Goal: Ask a question: Seek information or help from site administrators or community

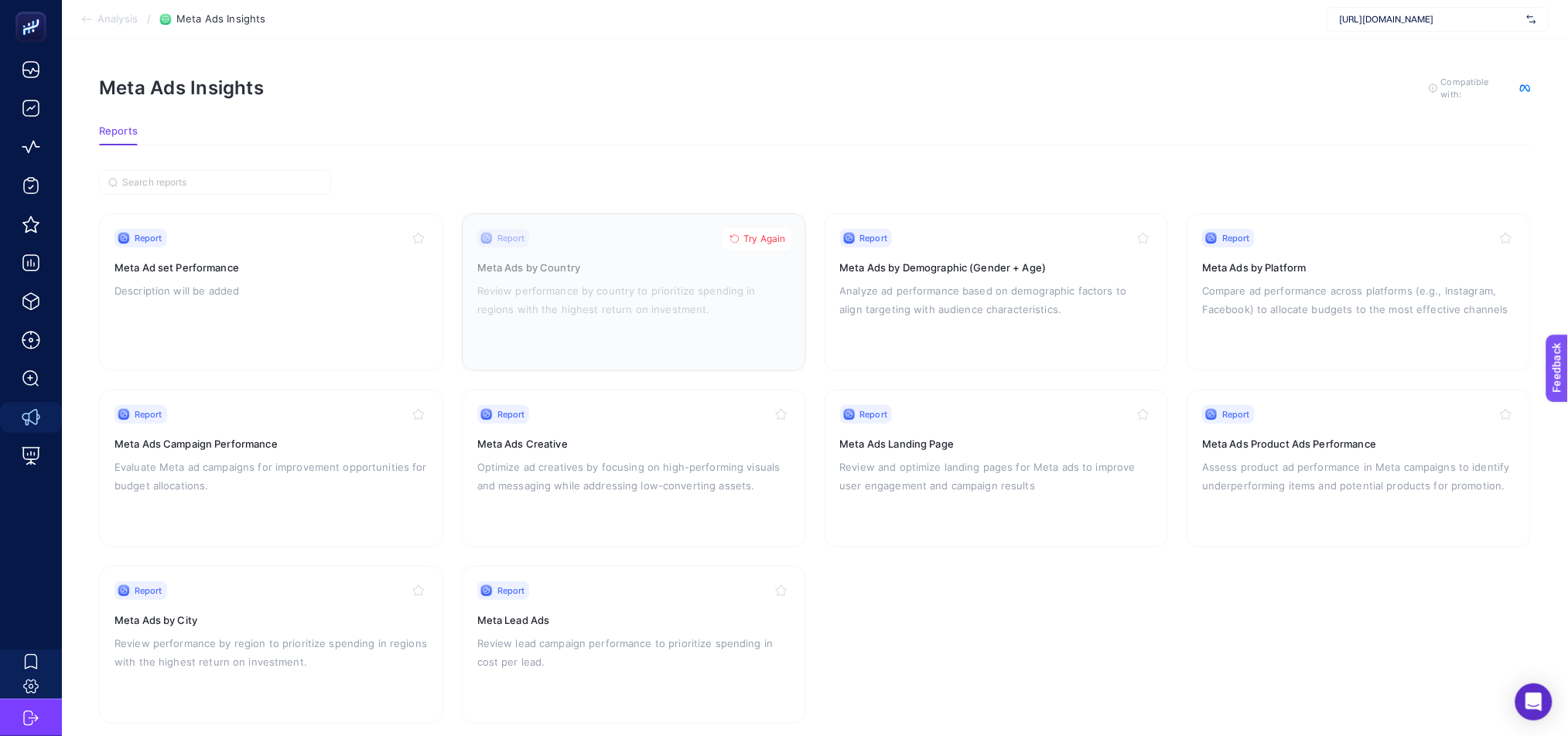
click at [758, 237] on span "Try Again" at bounding box center [765, 239] width 42 height 12
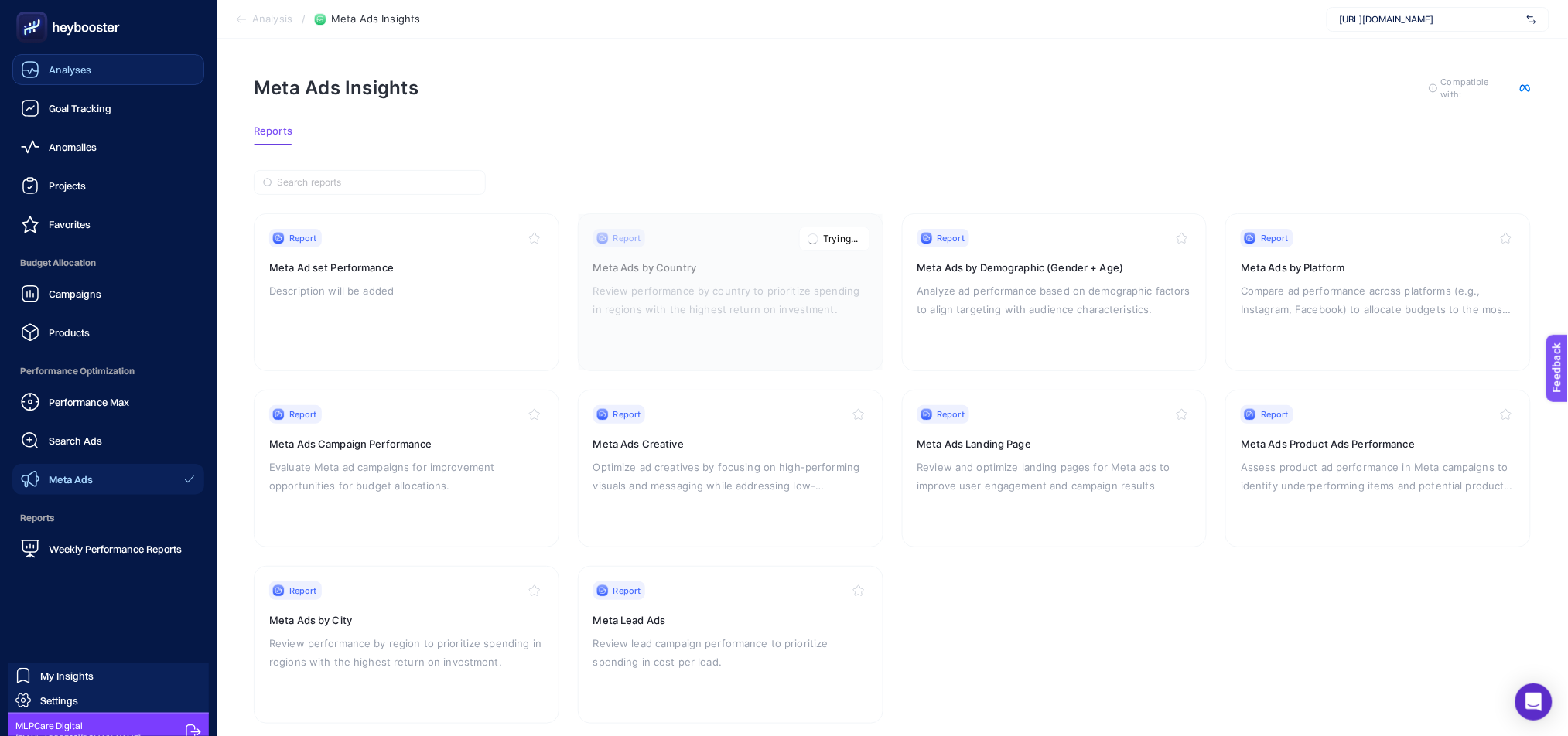
click at [60, 66] on span "Analyses" at bounding box center [69, 69] width 42 height 12
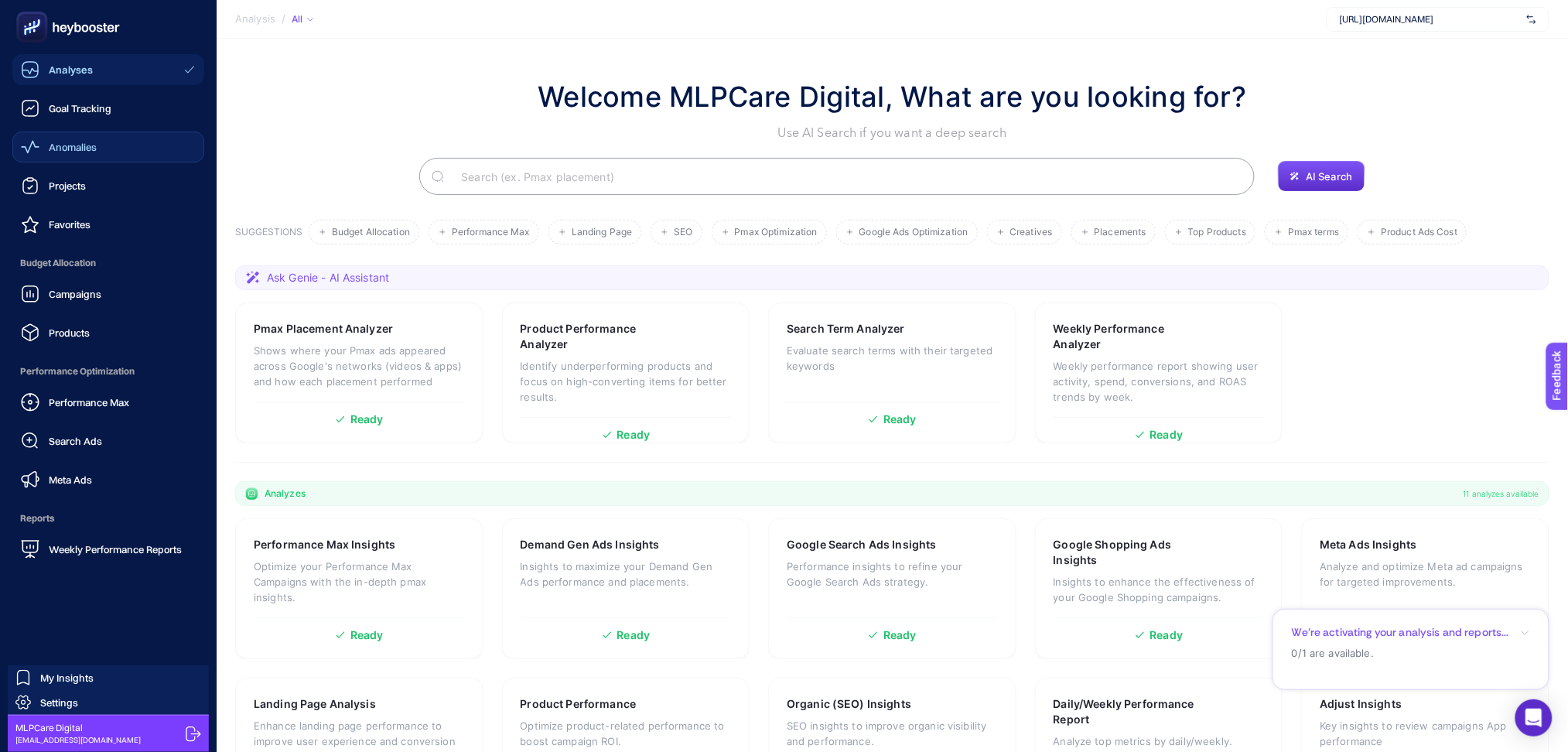
click at [92, 154] on div "Anomalies" at bounding box center [58, 147] width 76 height 19
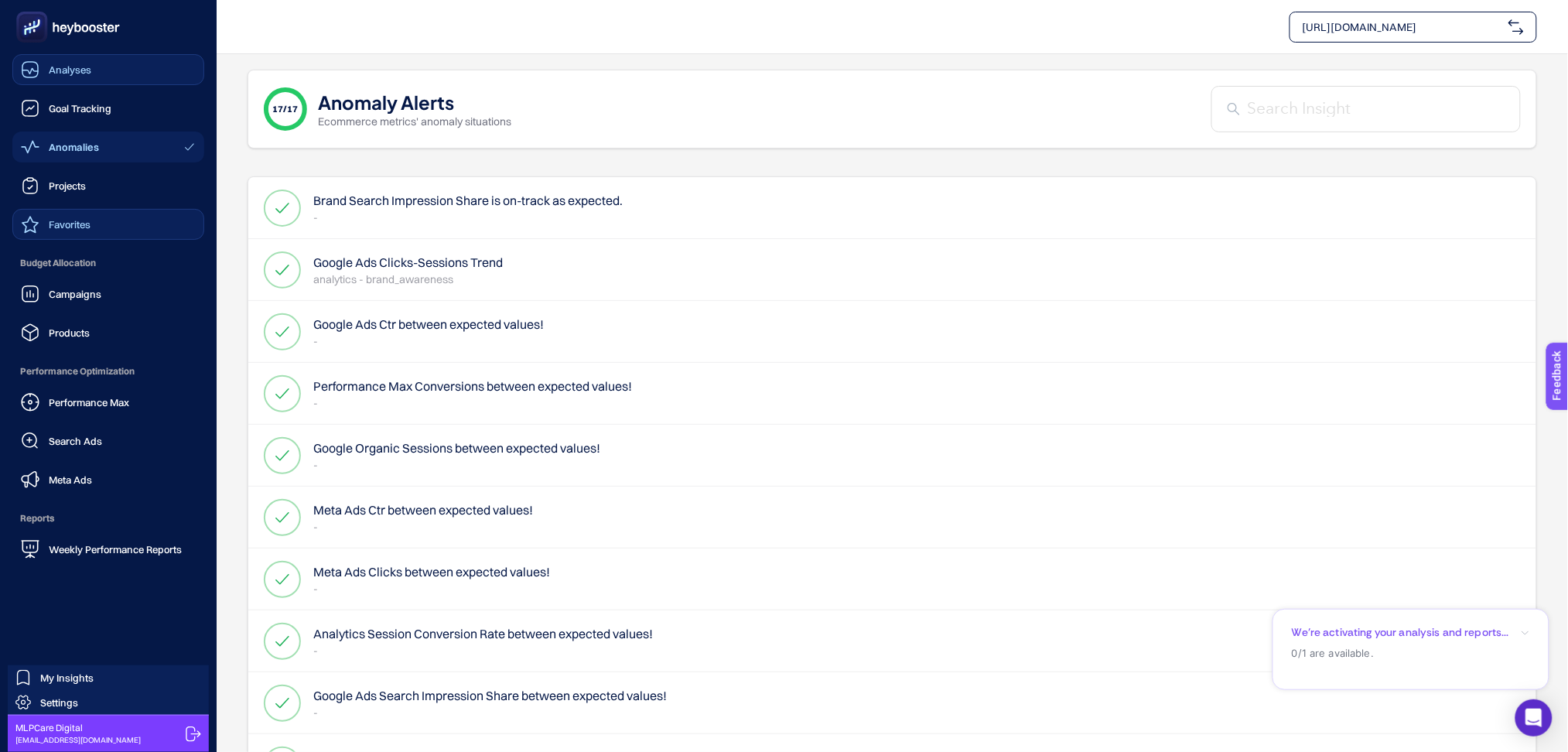
click at [100, 228] on link "Favorites" at bounding box center [108, 224] width 192 height 31
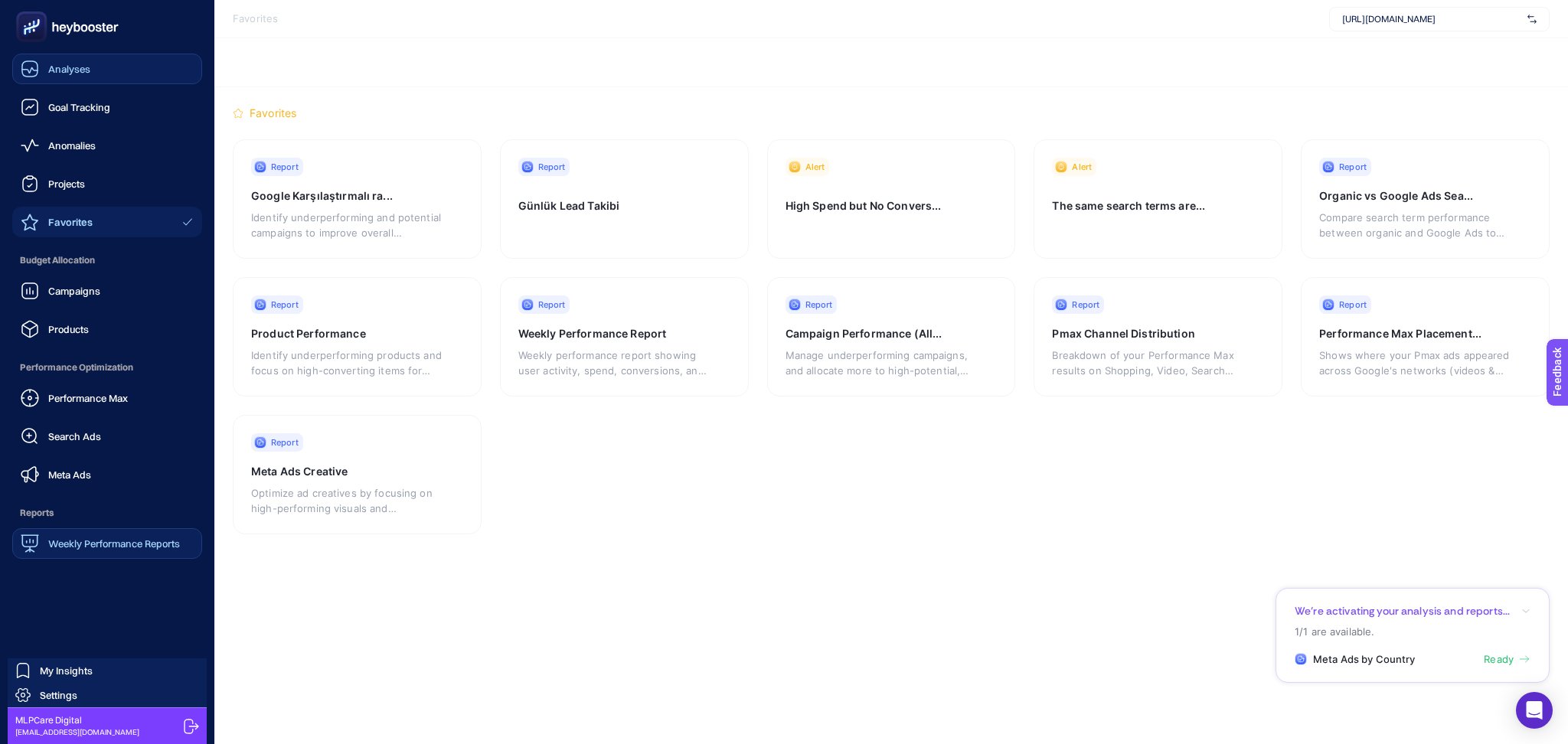
click at [134, 546] on span "Weekly Performance Reports" at bounding box center [114, 543] width 132 height 12
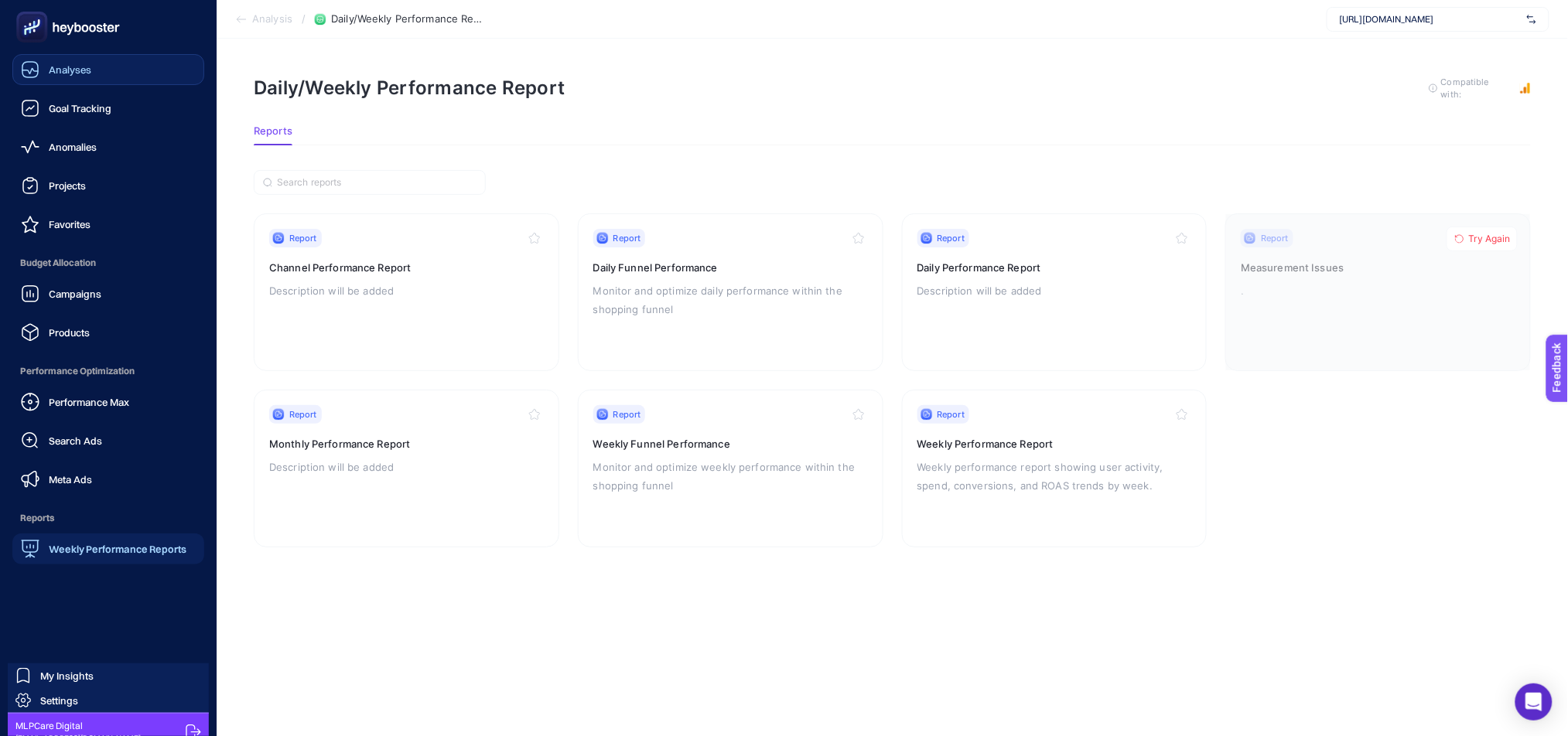
click at [108, 69] on link "Analyses" at bounding box center [108, 69] width 192 height 31
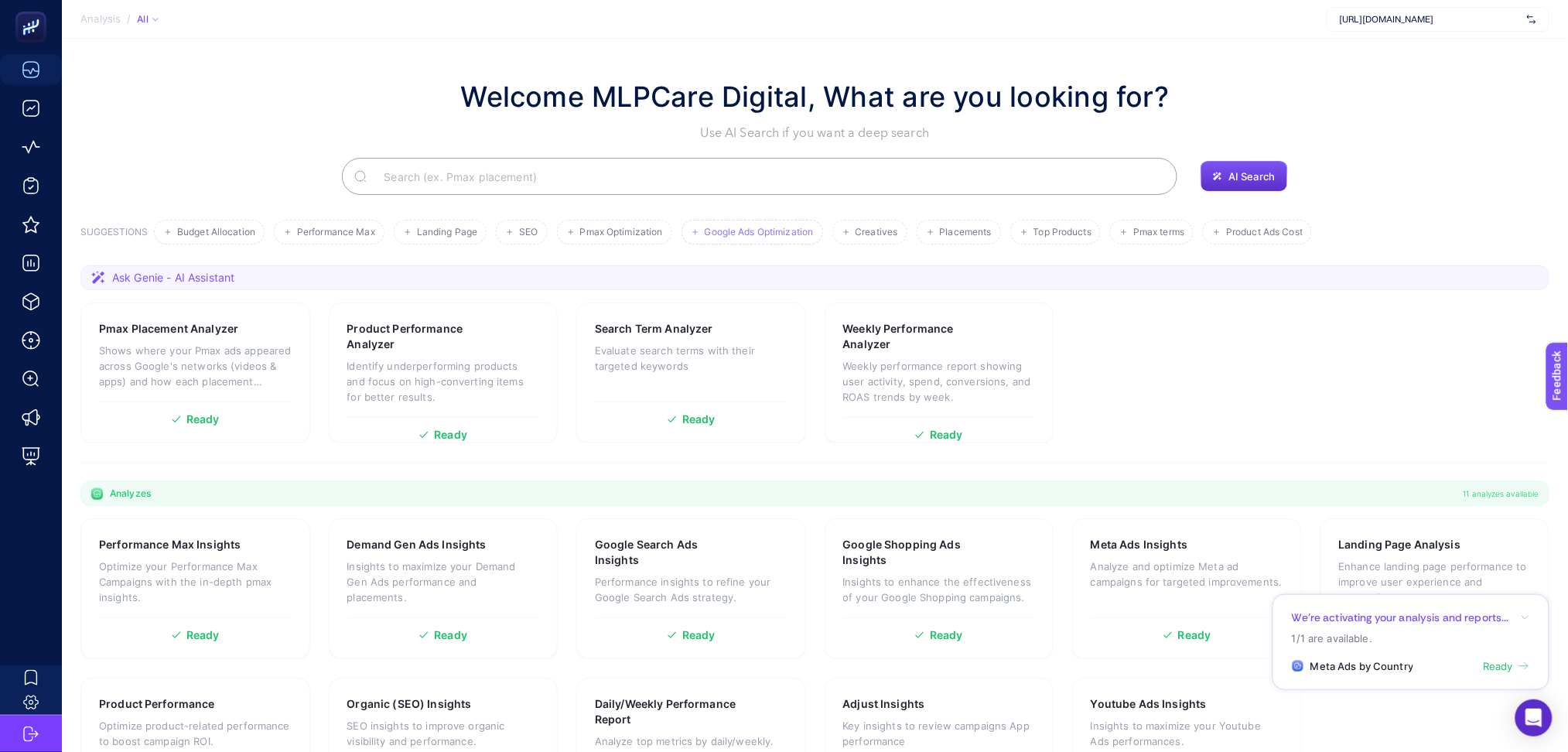
click at [774, 238] on li "Google Ads Optimization" at bounding box center [752, 232] width 141 height 24
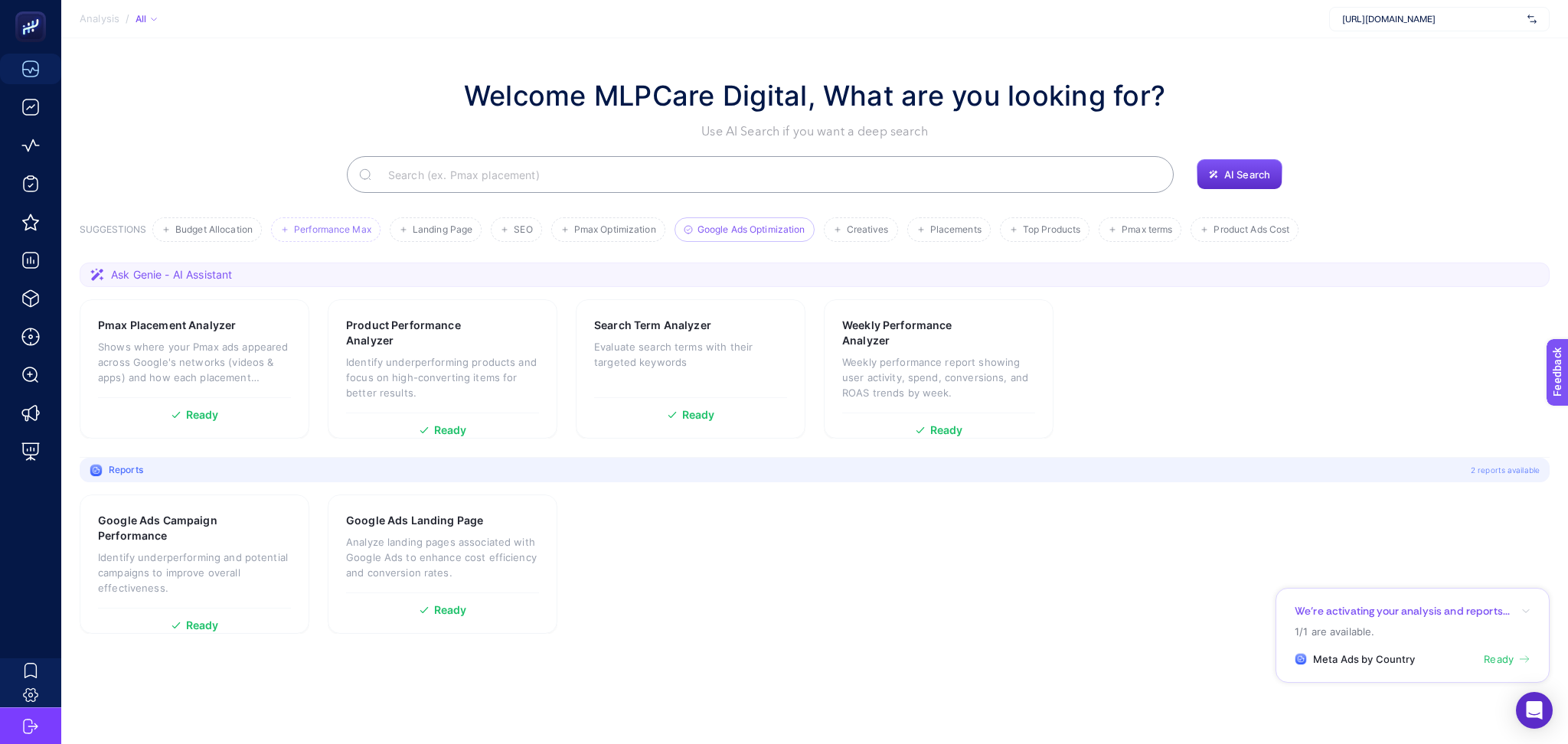
click at [340, 231] on span "Performance Max" at bounding box center [332, 230] width 77 height 11
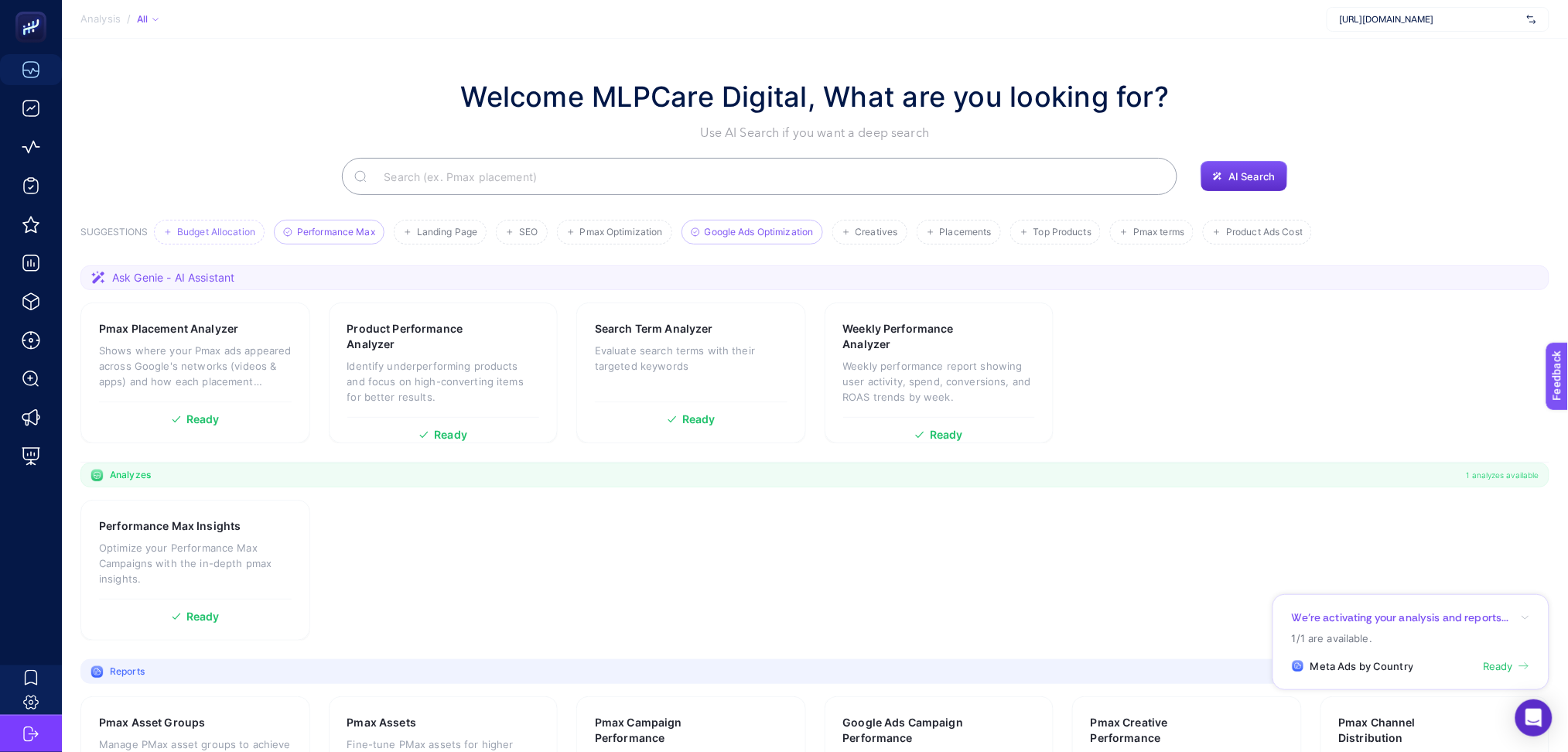
click at [241, 227] on span "Budget Allocation" at bounding box center [215, 232] width 78 height 11
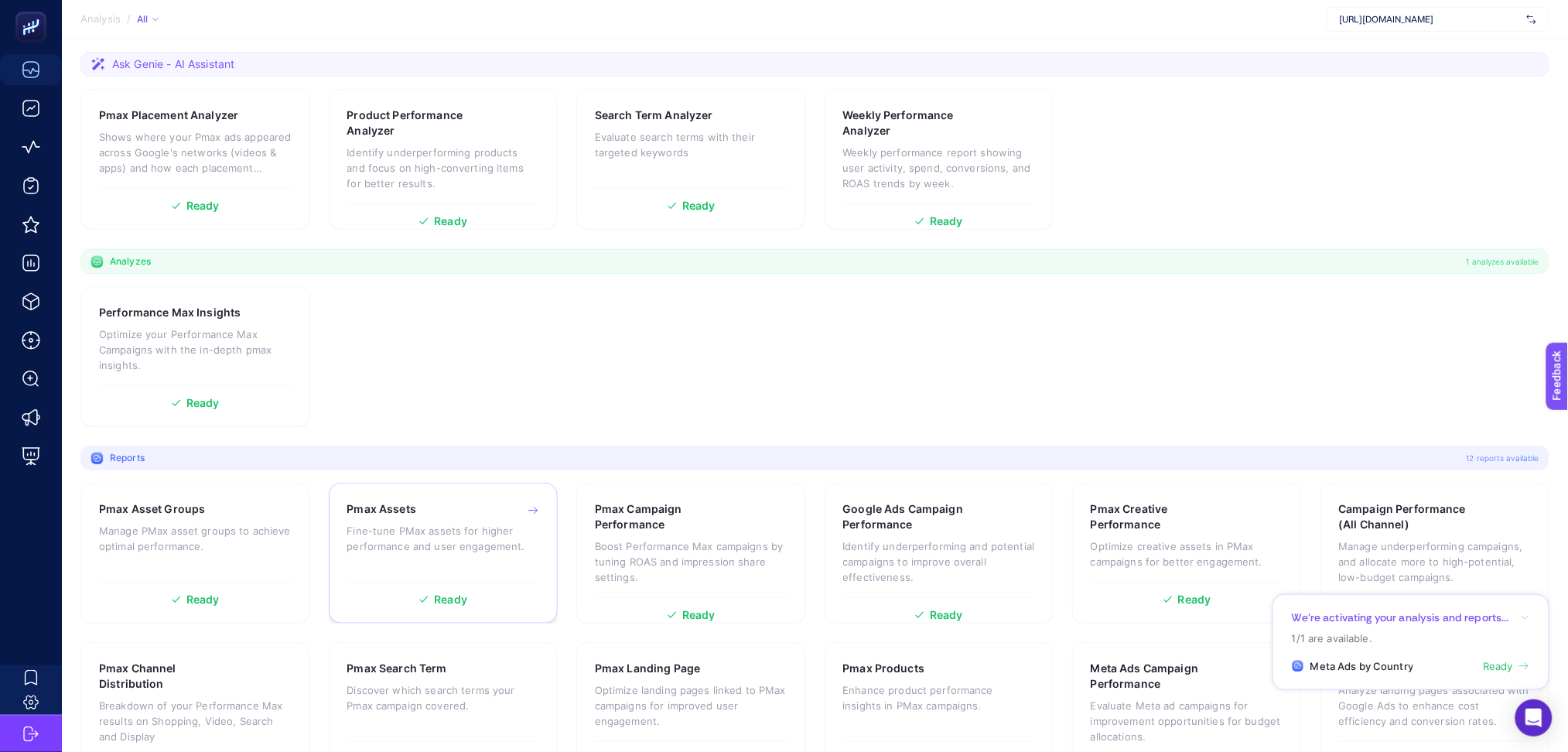
scroll to position [262, 0]
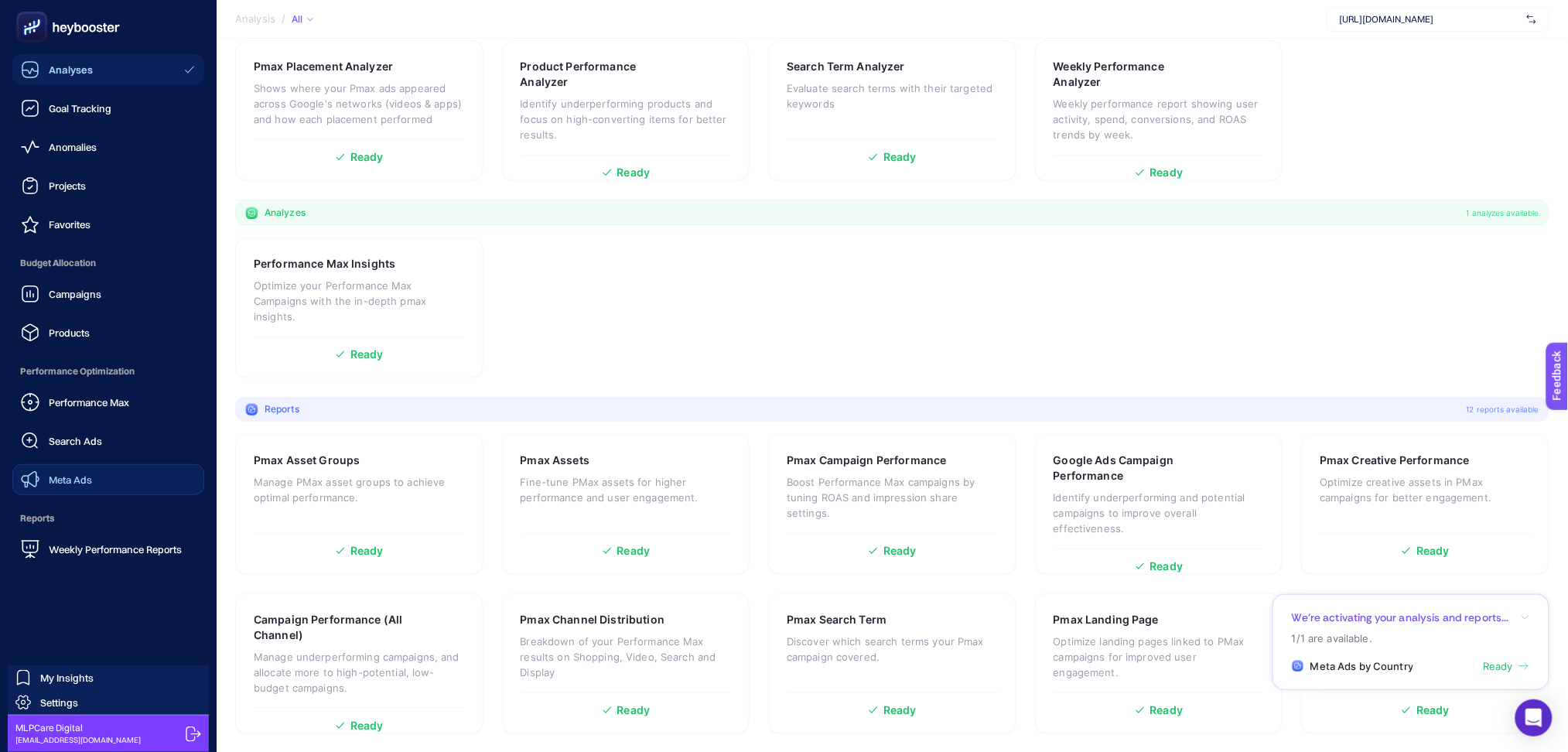
click at [96, 472] on link "Meta Ads" at bounding box center [108, 479] width 192 height 31
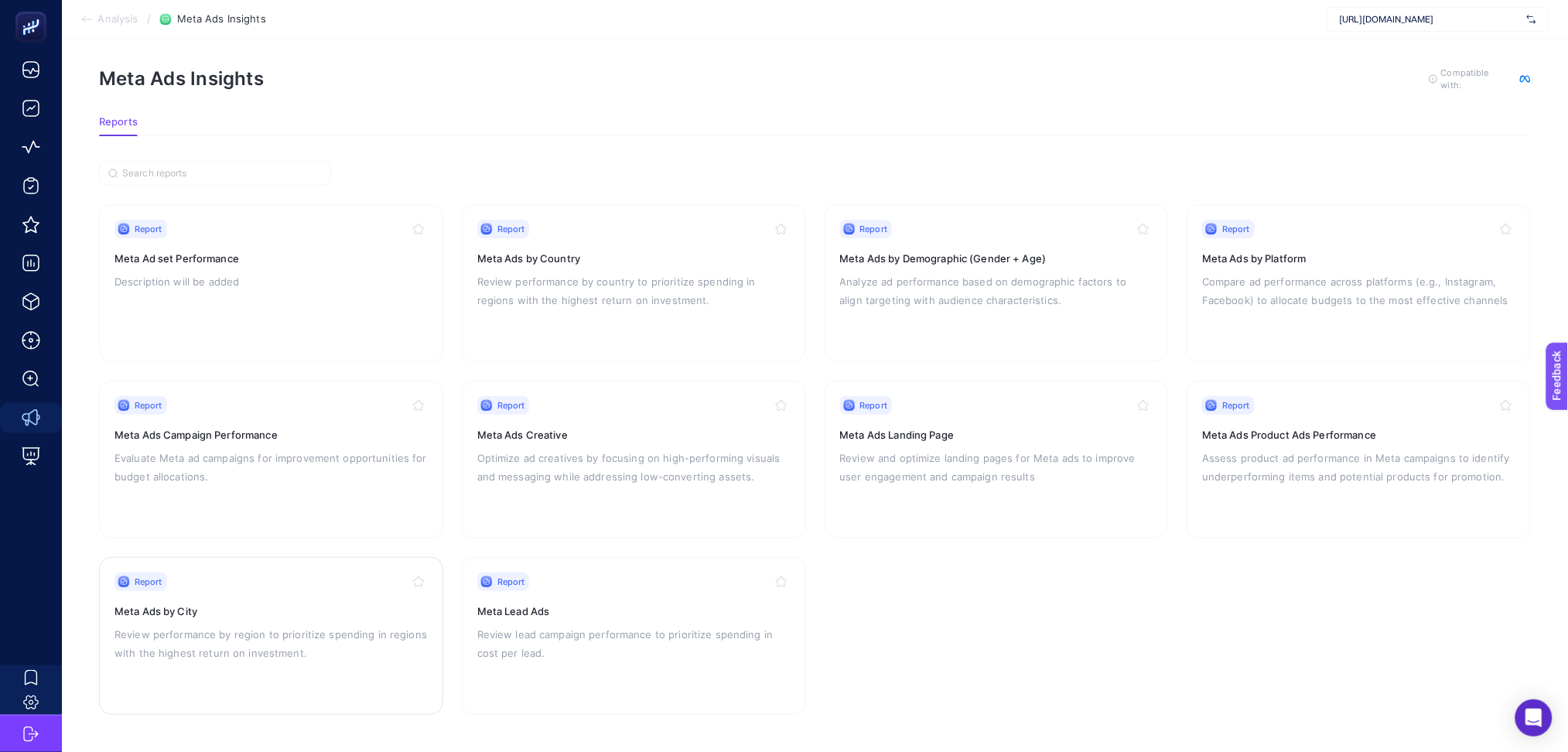
scroll to position [22, 0]
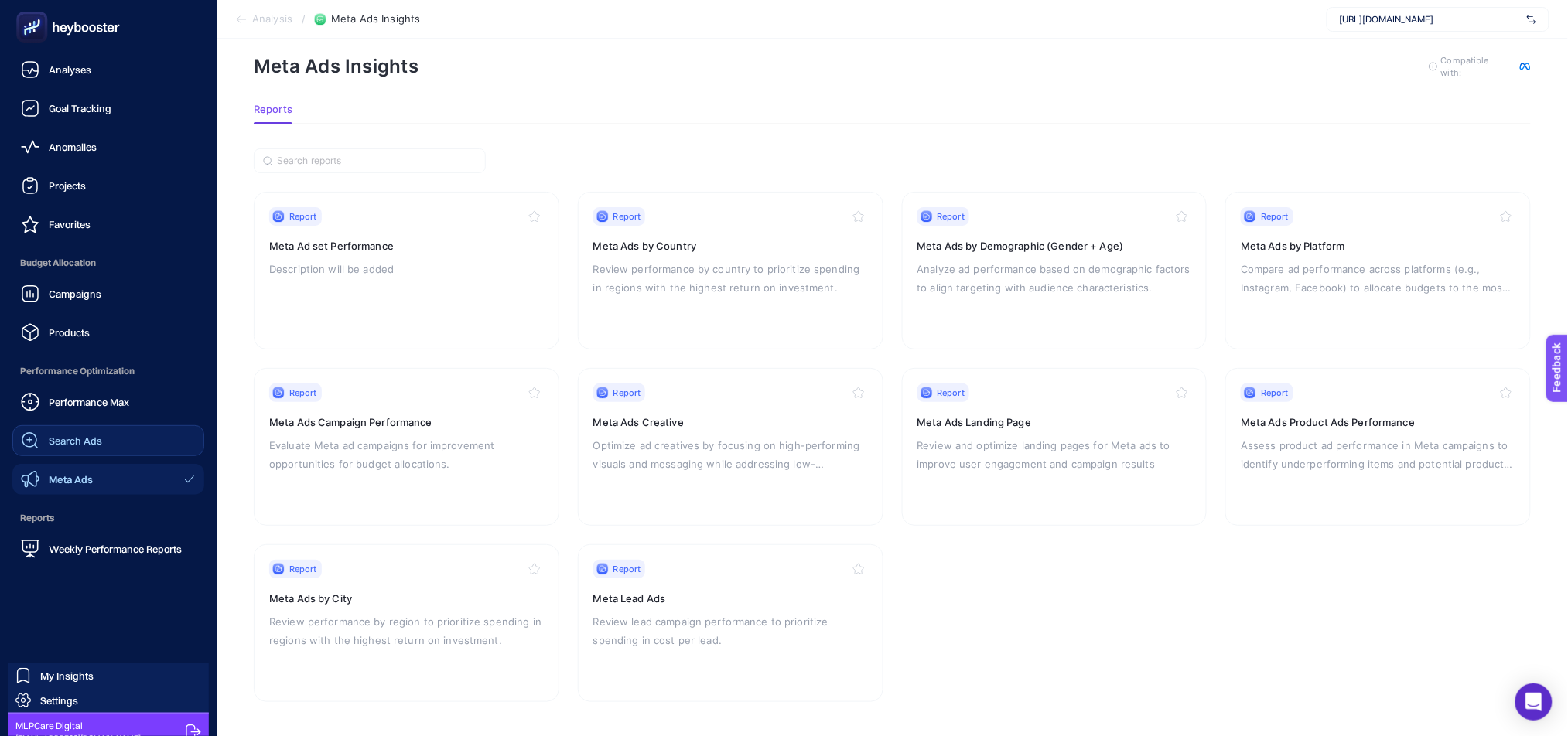
click at [85, 437] on span "Search Ads" at bounding box center [75, 440] width 53 height 12
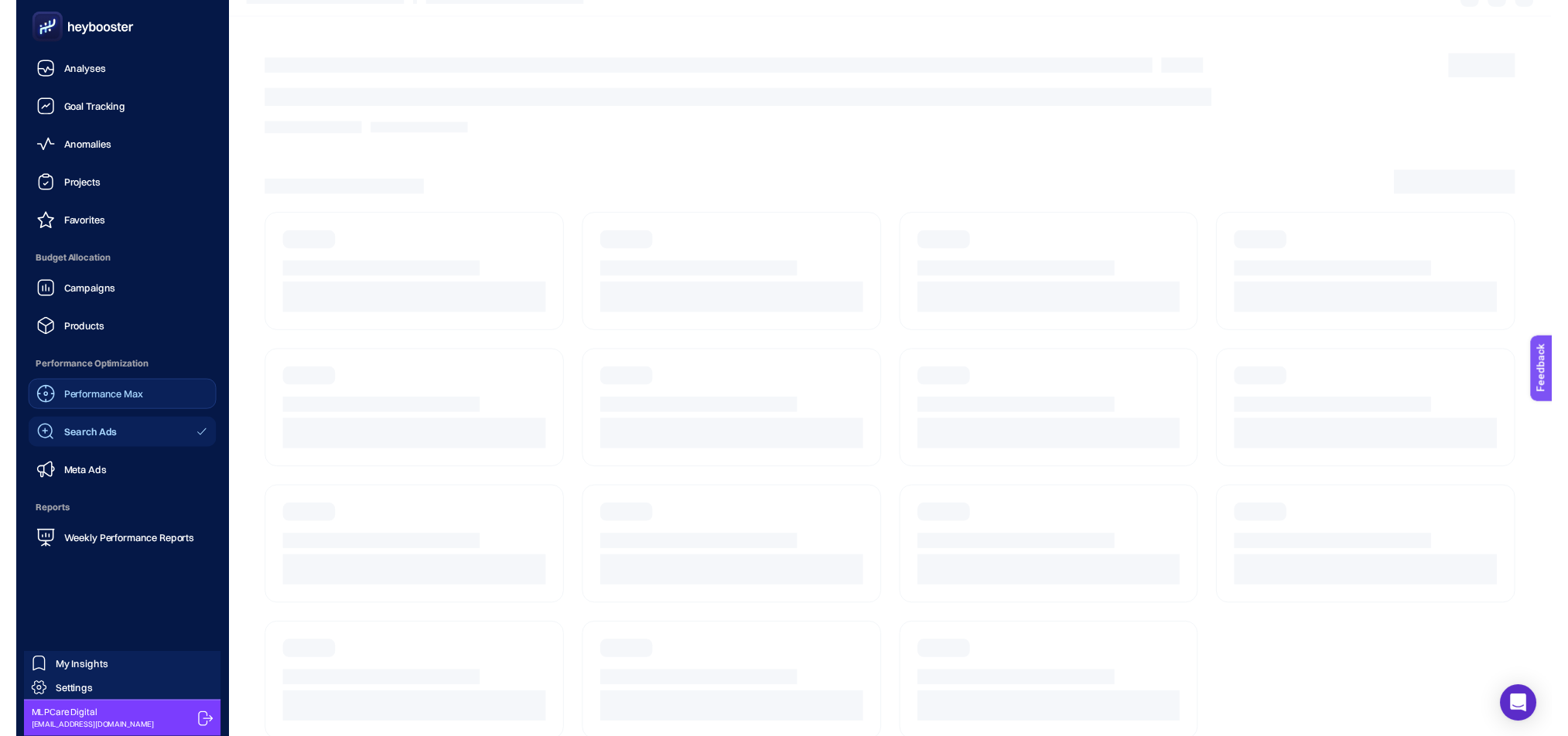
scroll to position [16, 0]
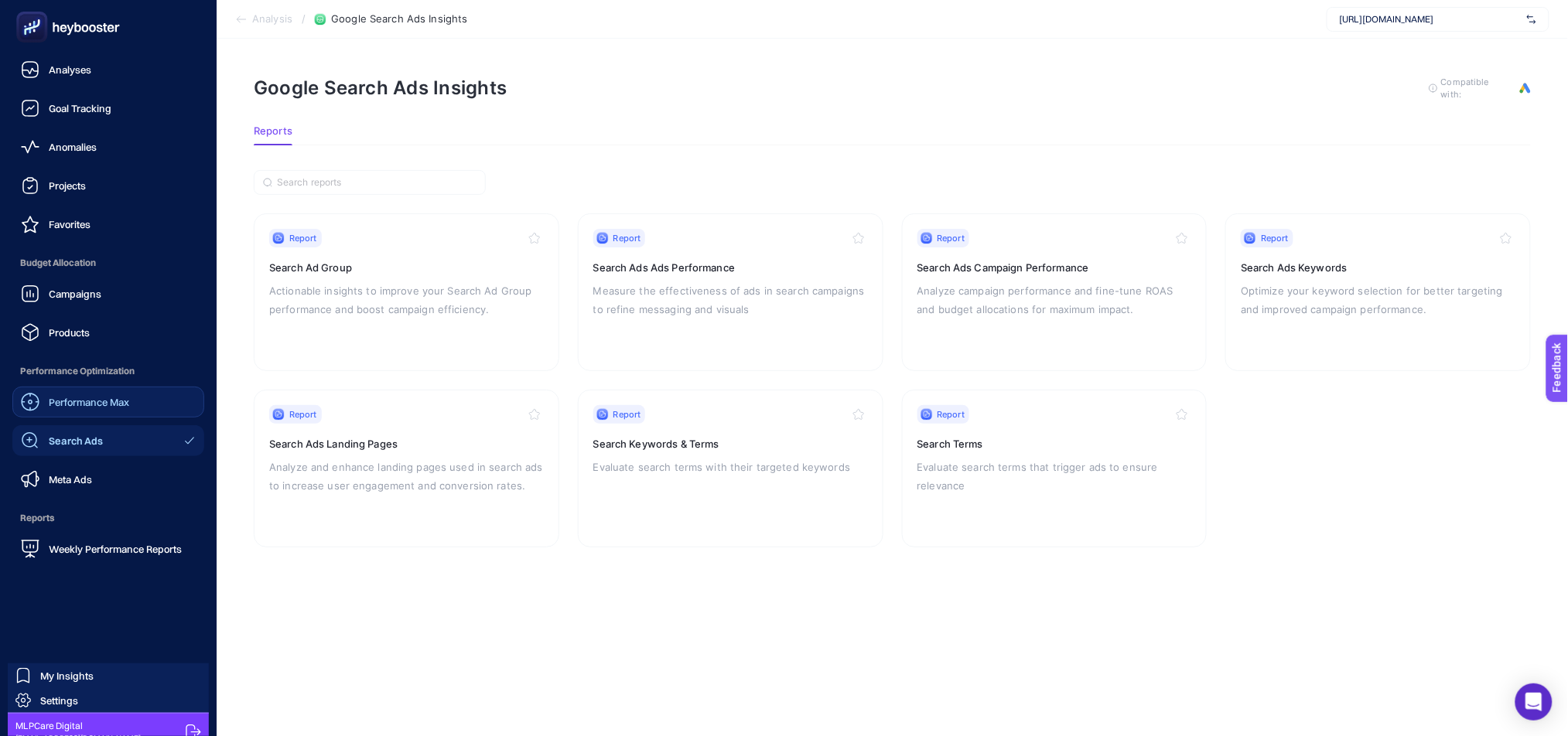
click at [90, 401] on span "Performance Max" at bounding box center [89, 402] width 81 height 12
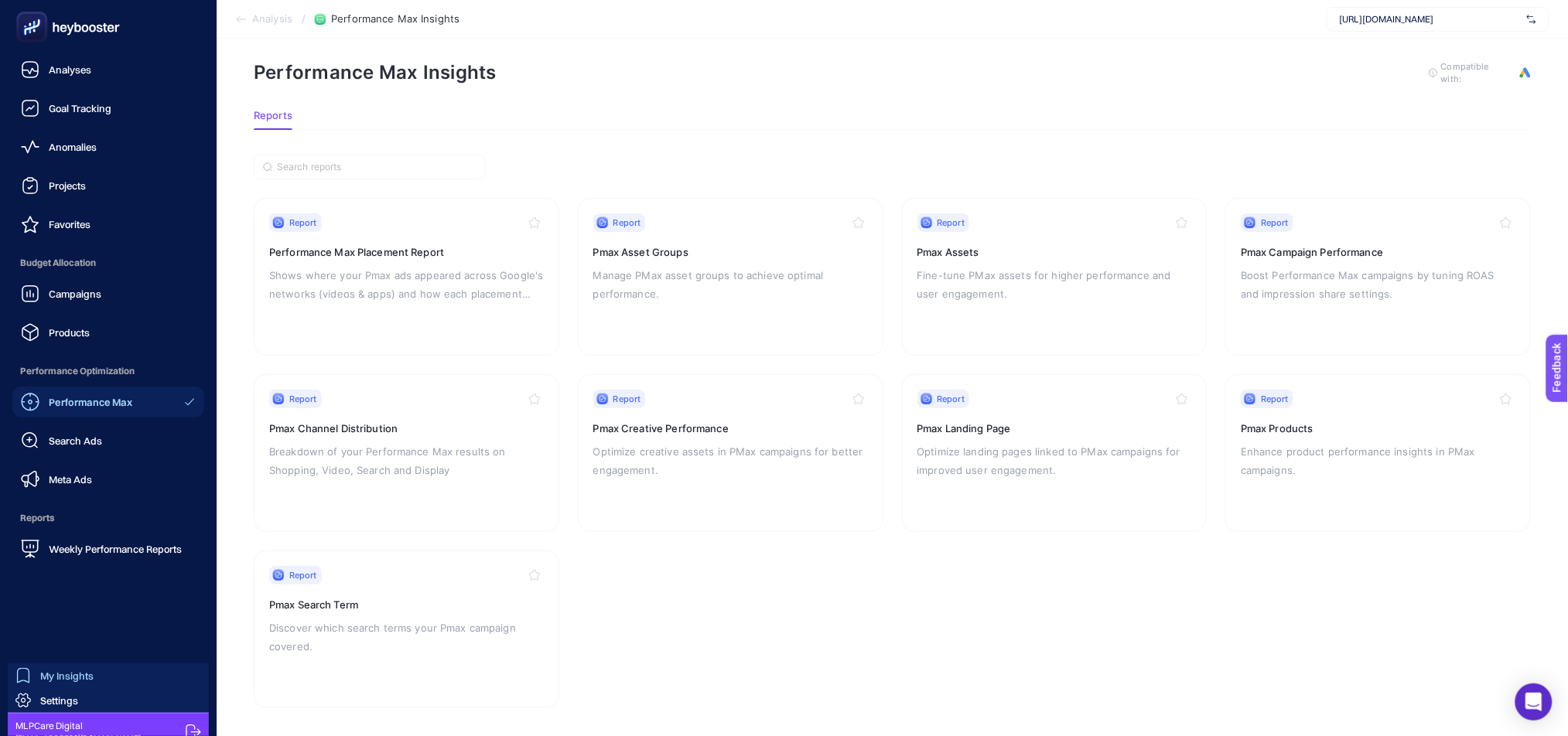
click at [97, 680] on link "My Insights" at bounding box center [108, 676] width 201 height 24
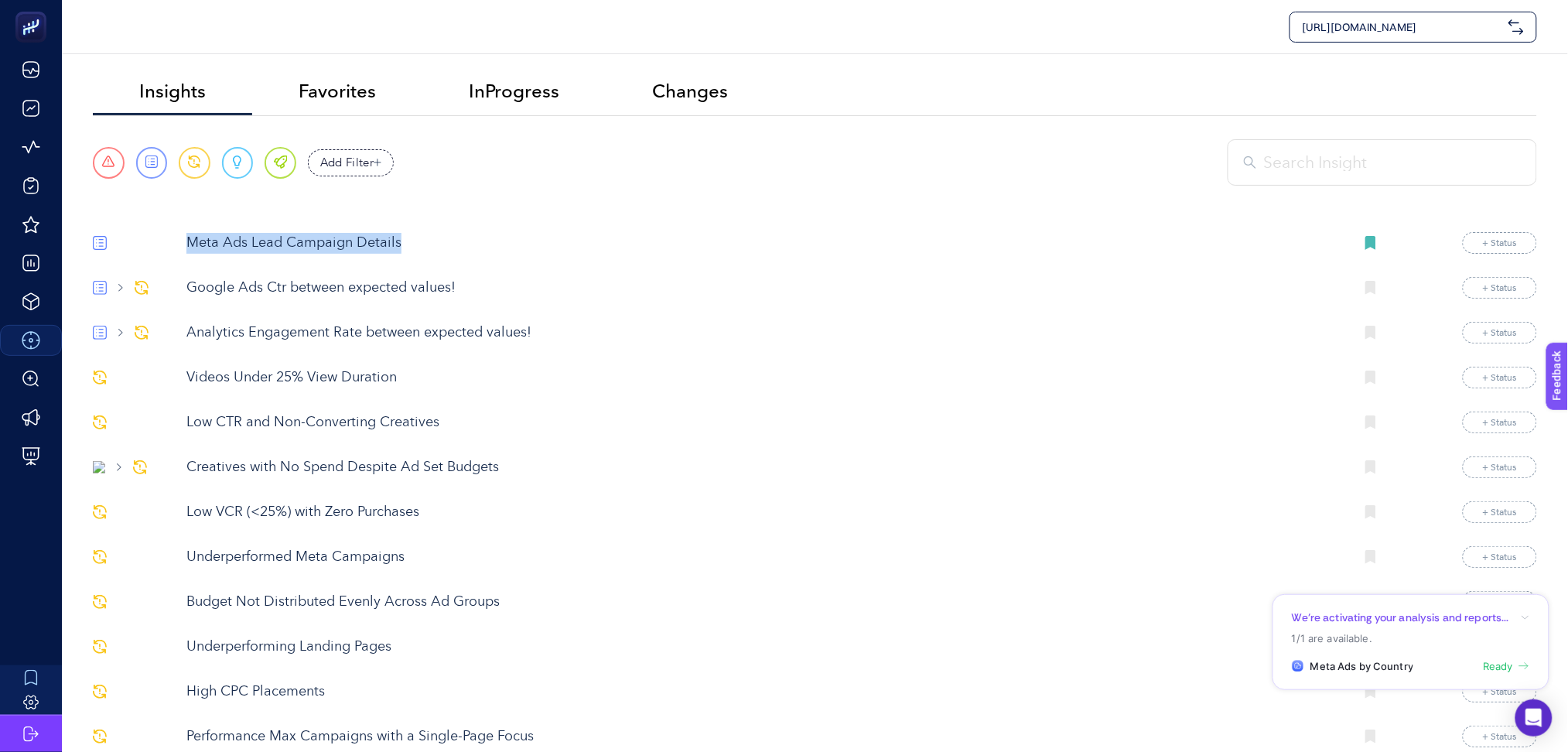
drag, startPoint x: 183, startPoint y: 229, endPoint x: 491, endPoint y: 242, distance: 308.3
click at [196, 167] on span at bounding box center [194, 162] width 12 height 14
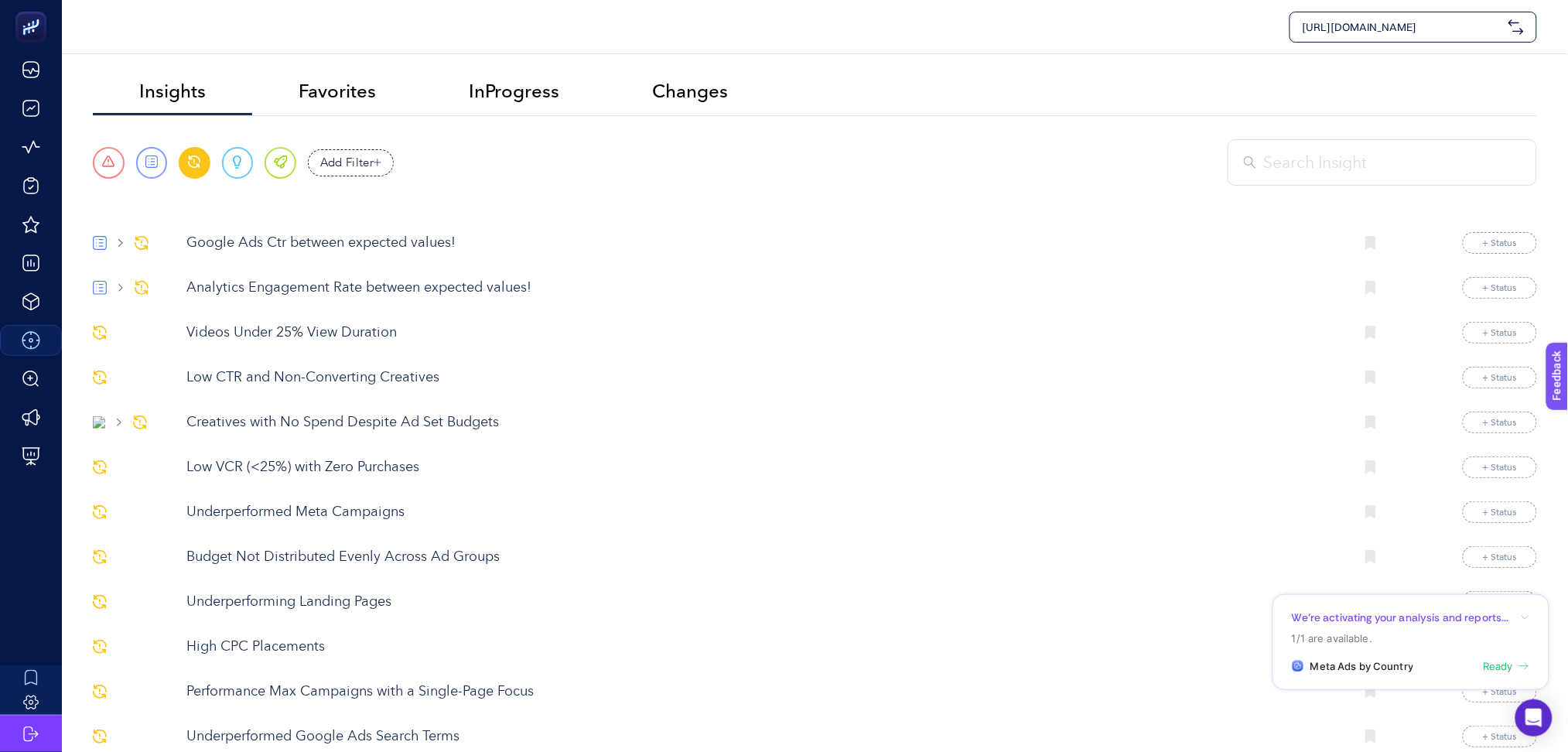
click at [253, 333] on p "Videos Under 25% View Duration" at bounding box center [764, 332] width 1157 height 21
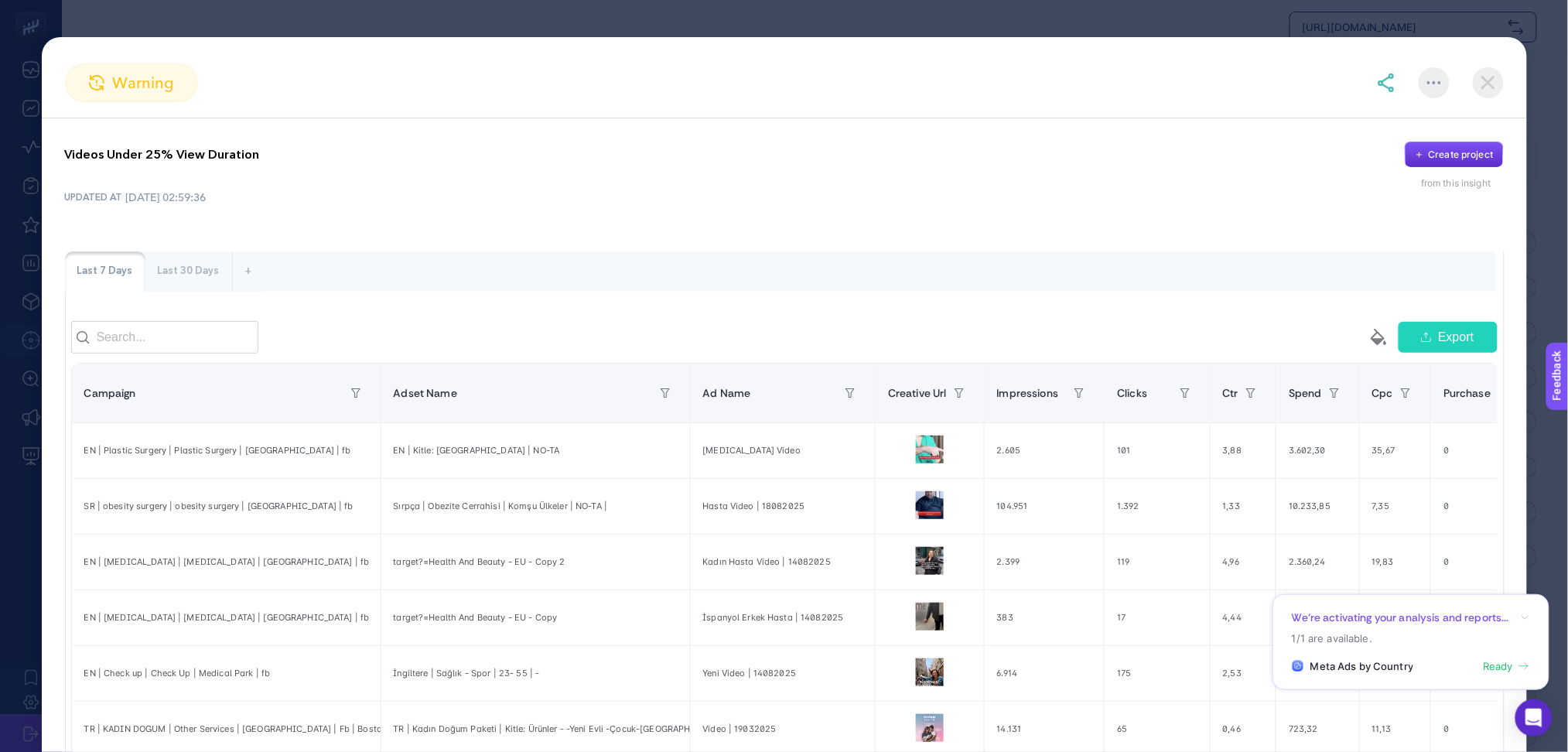
click at [1491, 87] on img at bounding box center [1488, 82] width 31 height 31
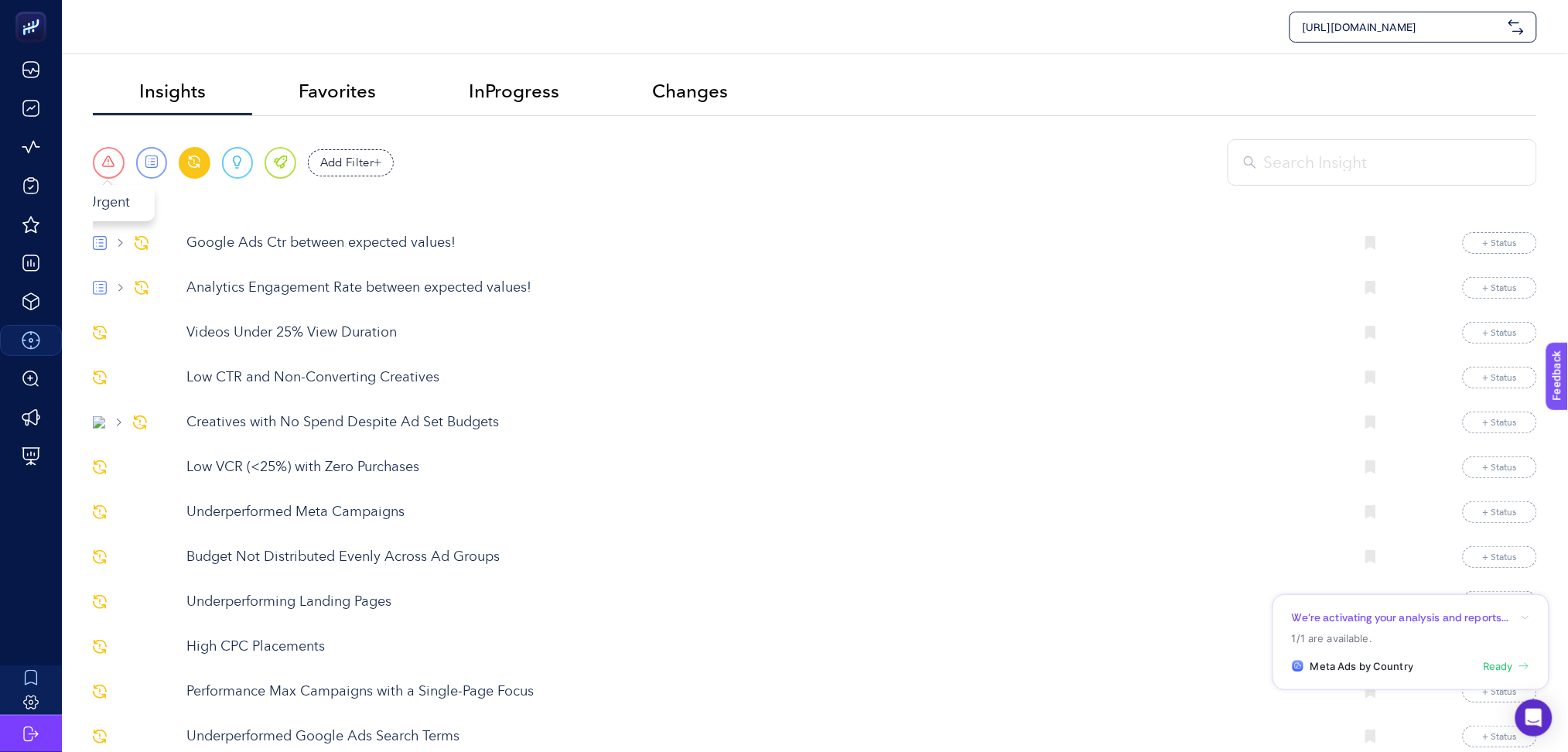
click at [105, 164] on span at bounding box center [108, 162] width 12 height 14
click at [151, 164] on span at bounding box center [151, 162] width 12 height 14
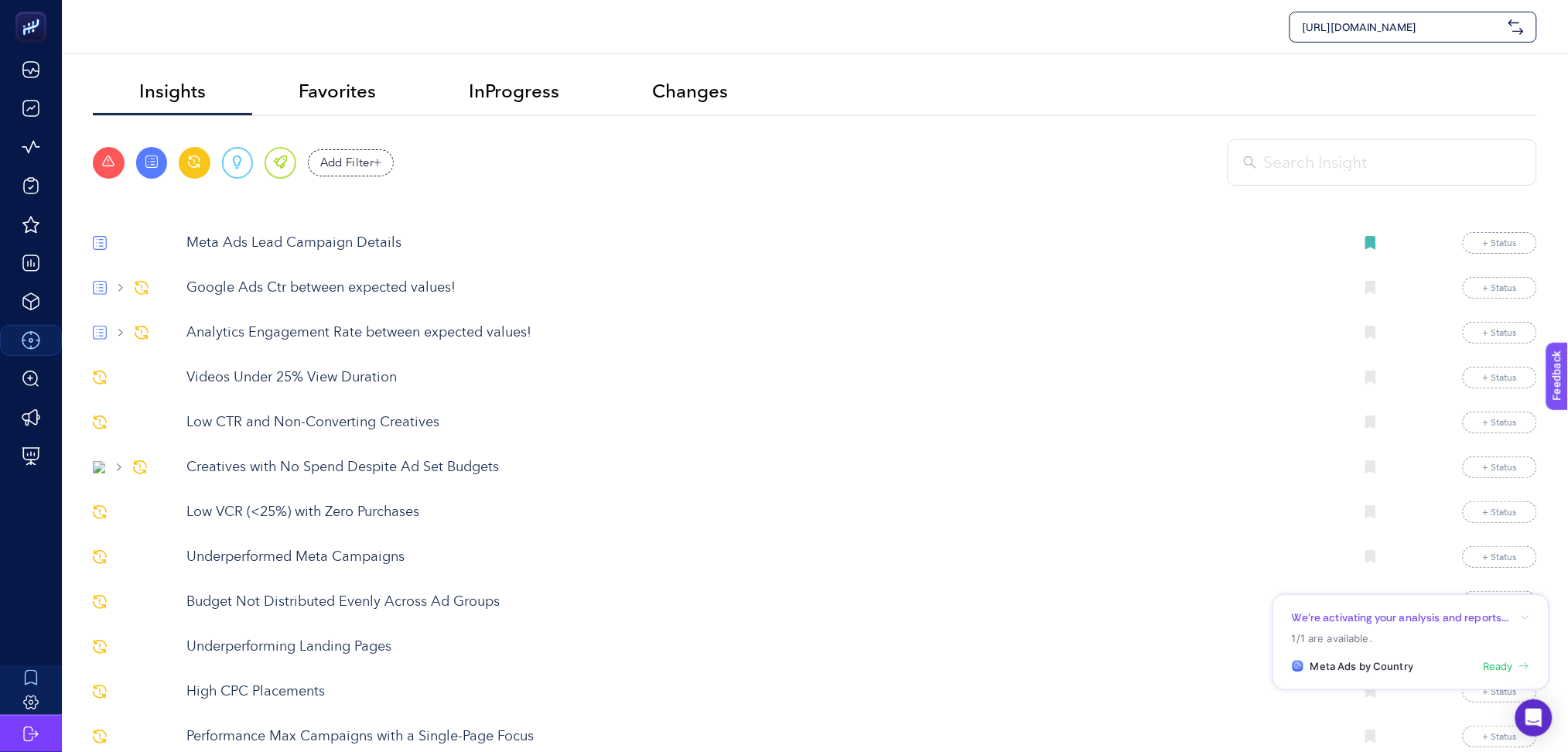
click at [108, 171] on div "Urgent" at bounding box center [109, 163] width 32 height 32
click at [111, 171] on div "Urgent" at bounding box center [109, 163] width 32 height 32
click at [110, 171] on div "Urgent" at bounding box center [109, 163] width 32 height 32
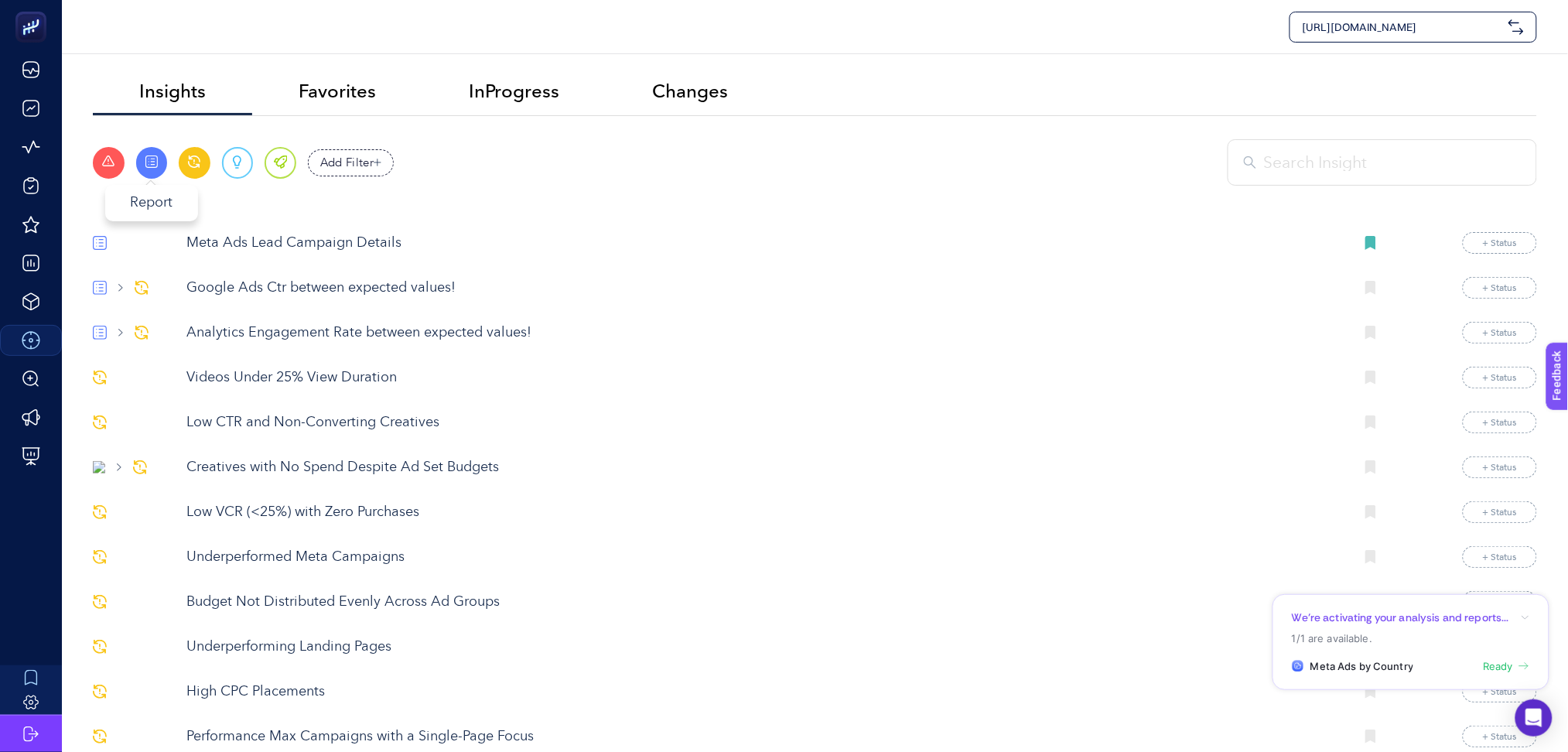
click at [145, 167] on span at bounding box center [151, 162] width 12 height 14
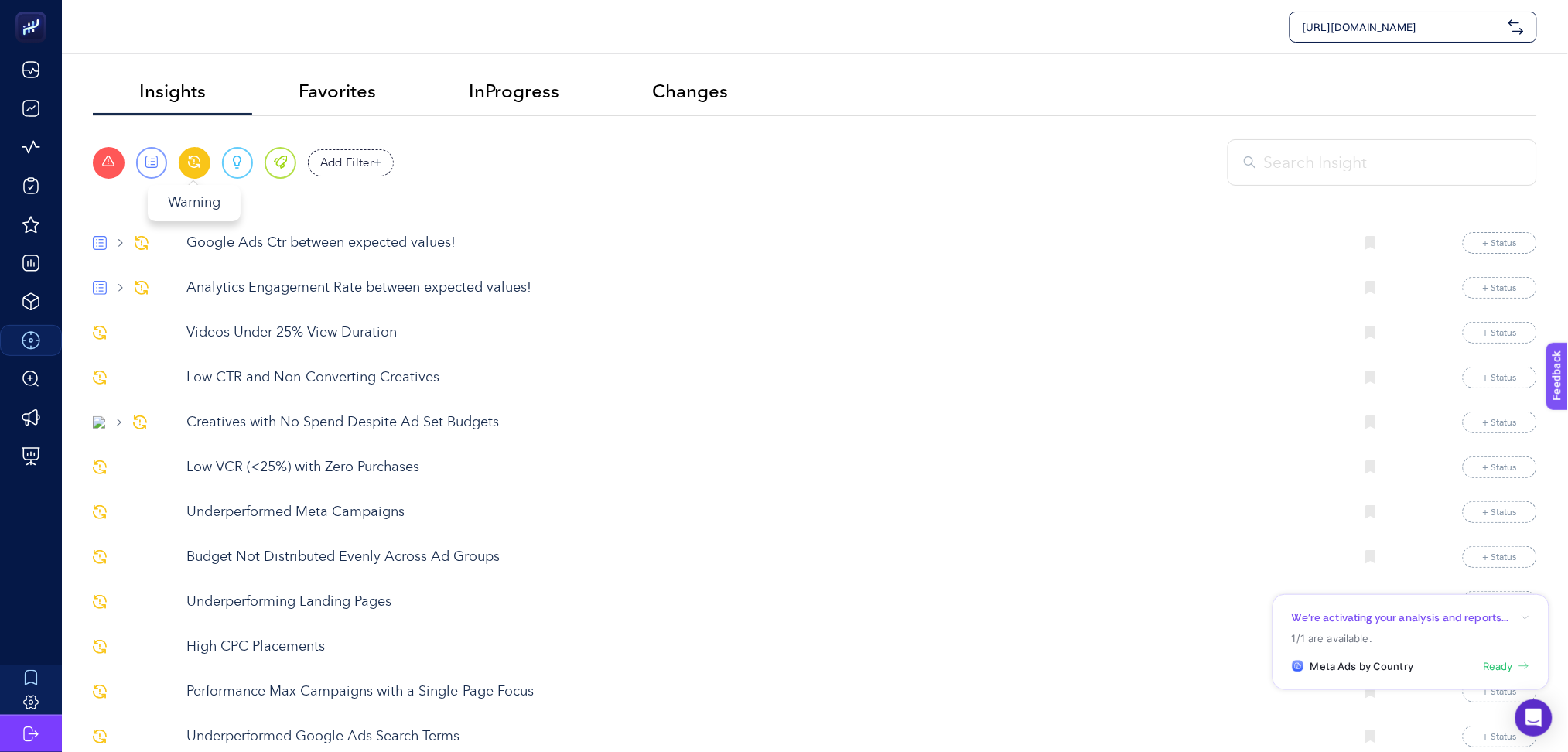
click at [191, 167] on span at bounding box center [194, 162] width 12 height 14
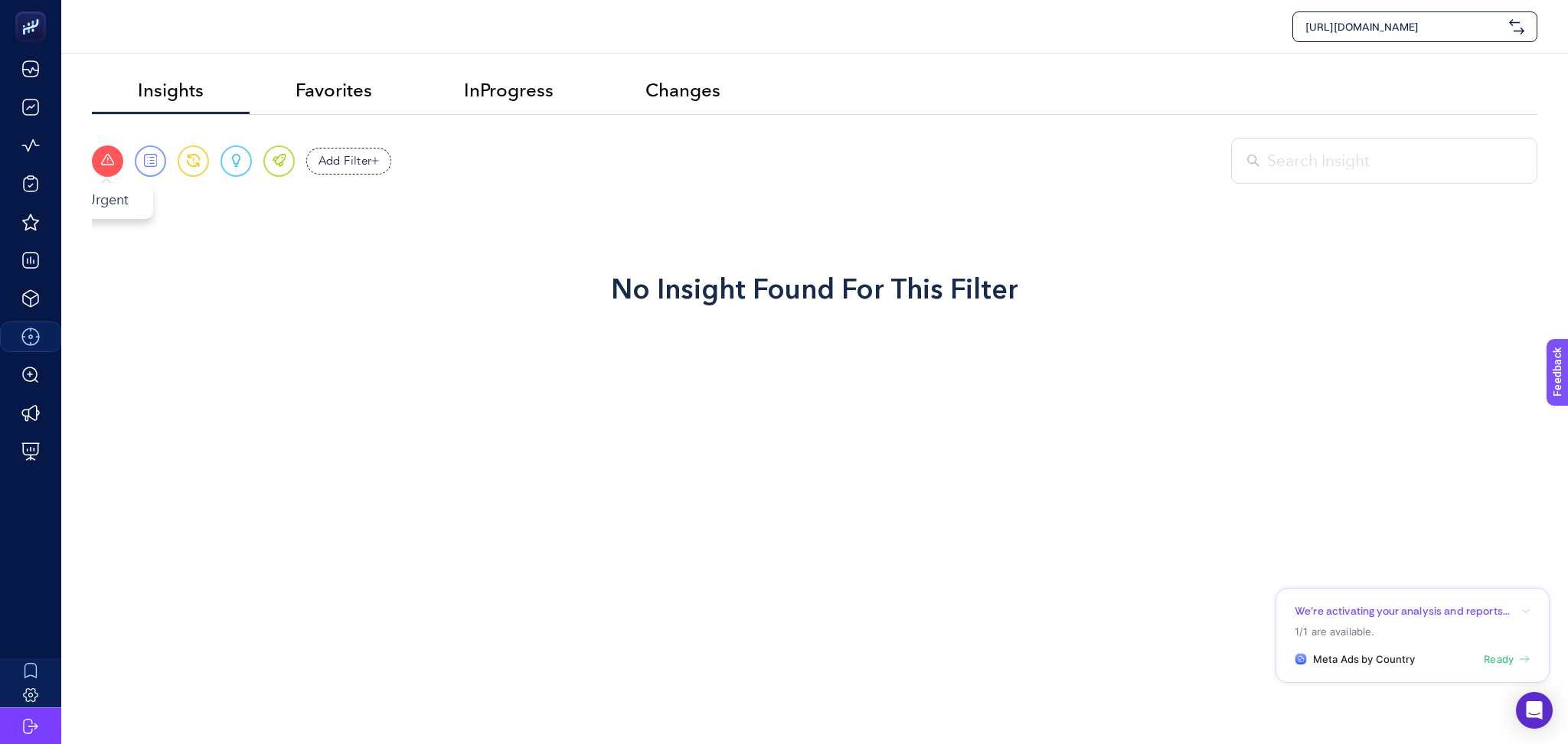
click at [99, 164] on div "Urgent" at bounding box center [107, 161] width 32 height 32
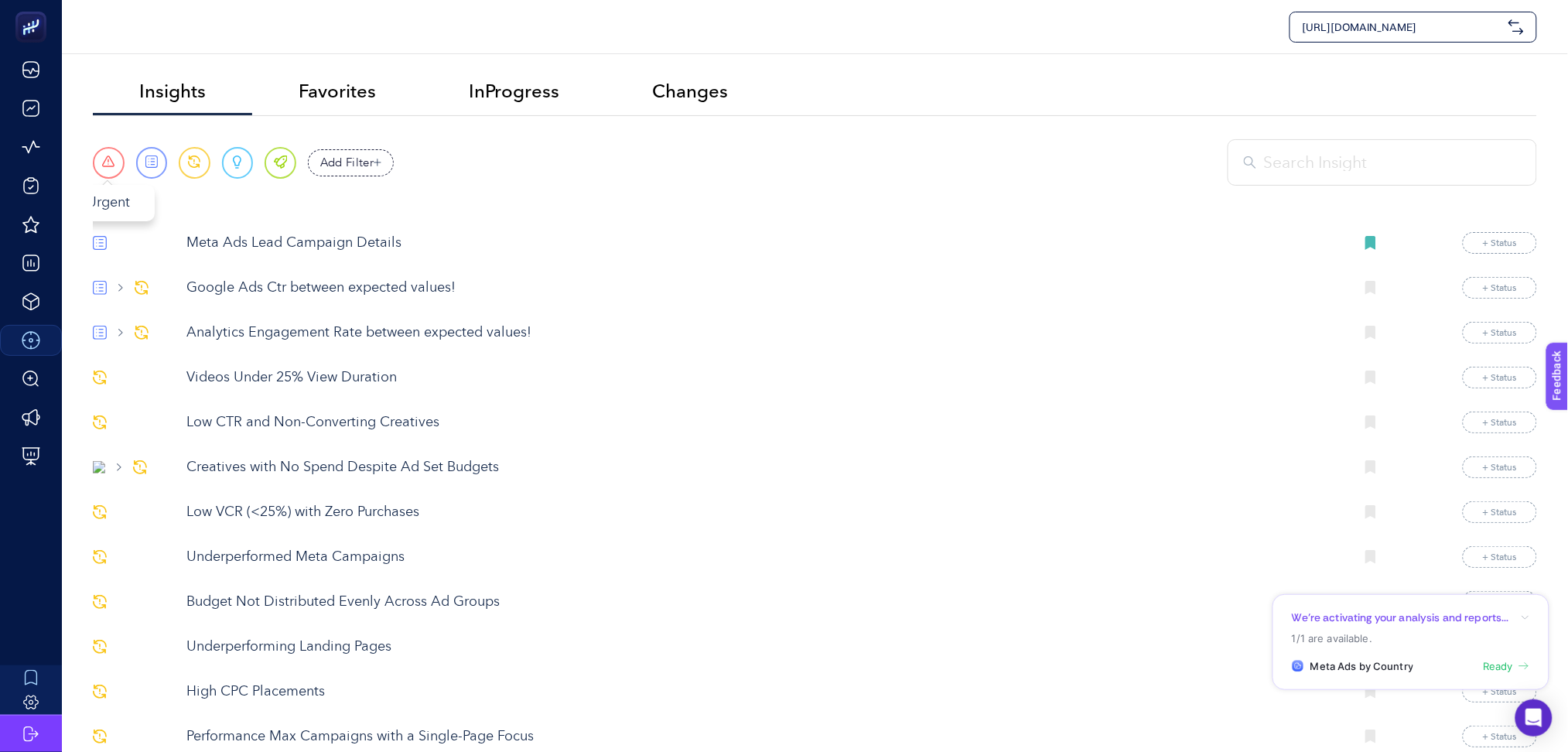
click at [107, 162] on span at bounding box center [108, 162] width 12 height 14
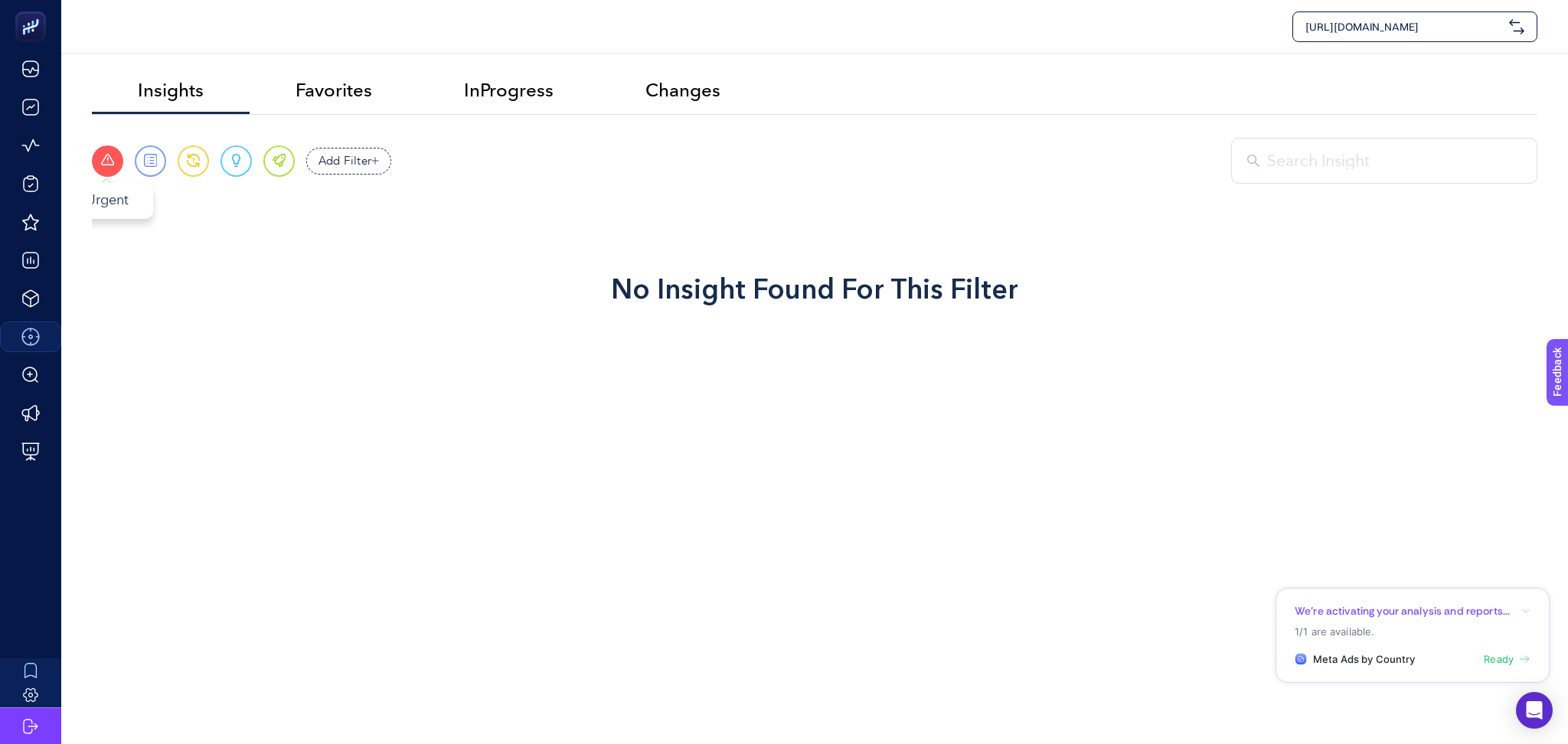
click at [107, 160] on span at bounding box center [107, 160] width 12 height 14
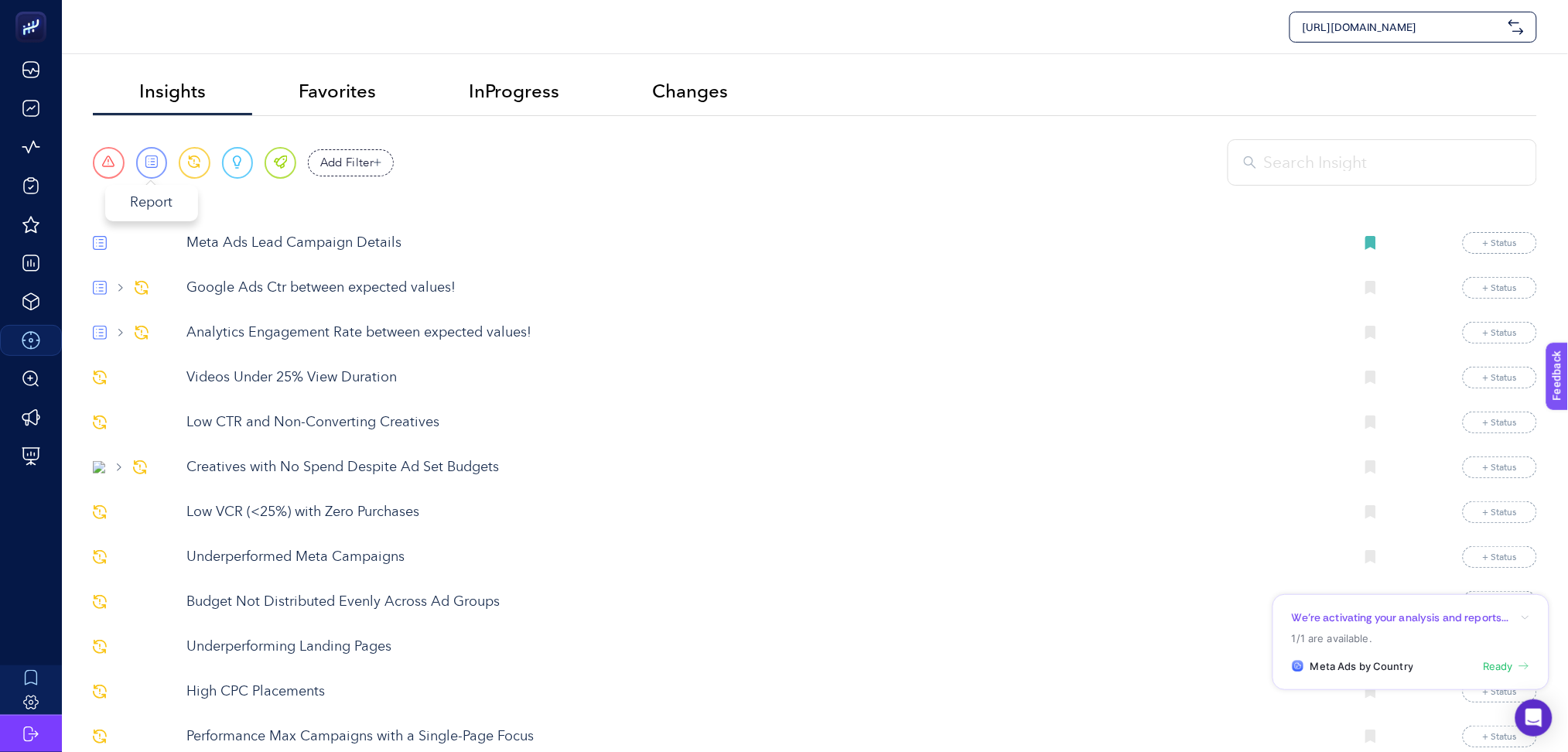
click at [156, 167] on span at bounding box center [151, 162] width 12 height 14
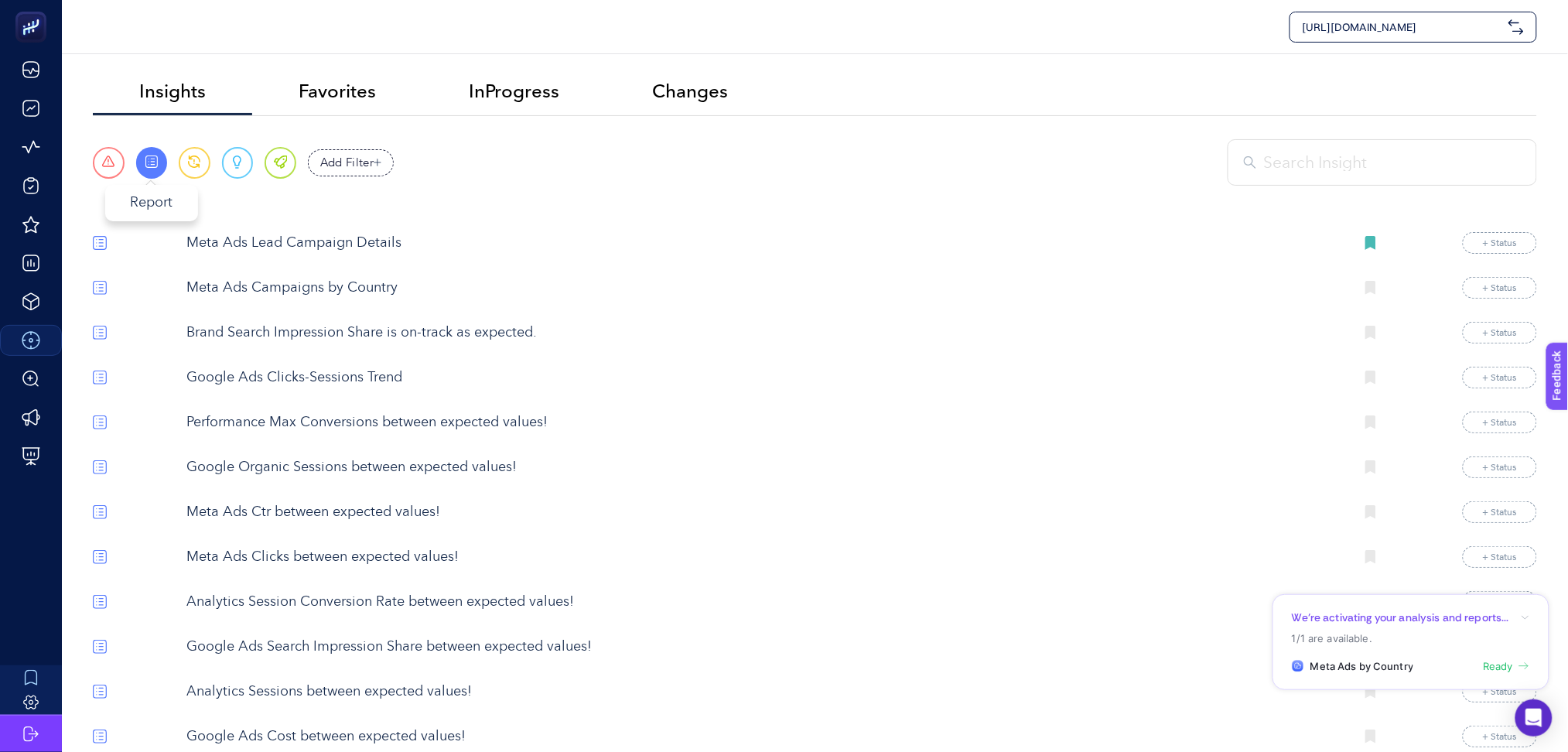
click at [156, 167] on span at bounding box center [151, 162] width 12 height 14
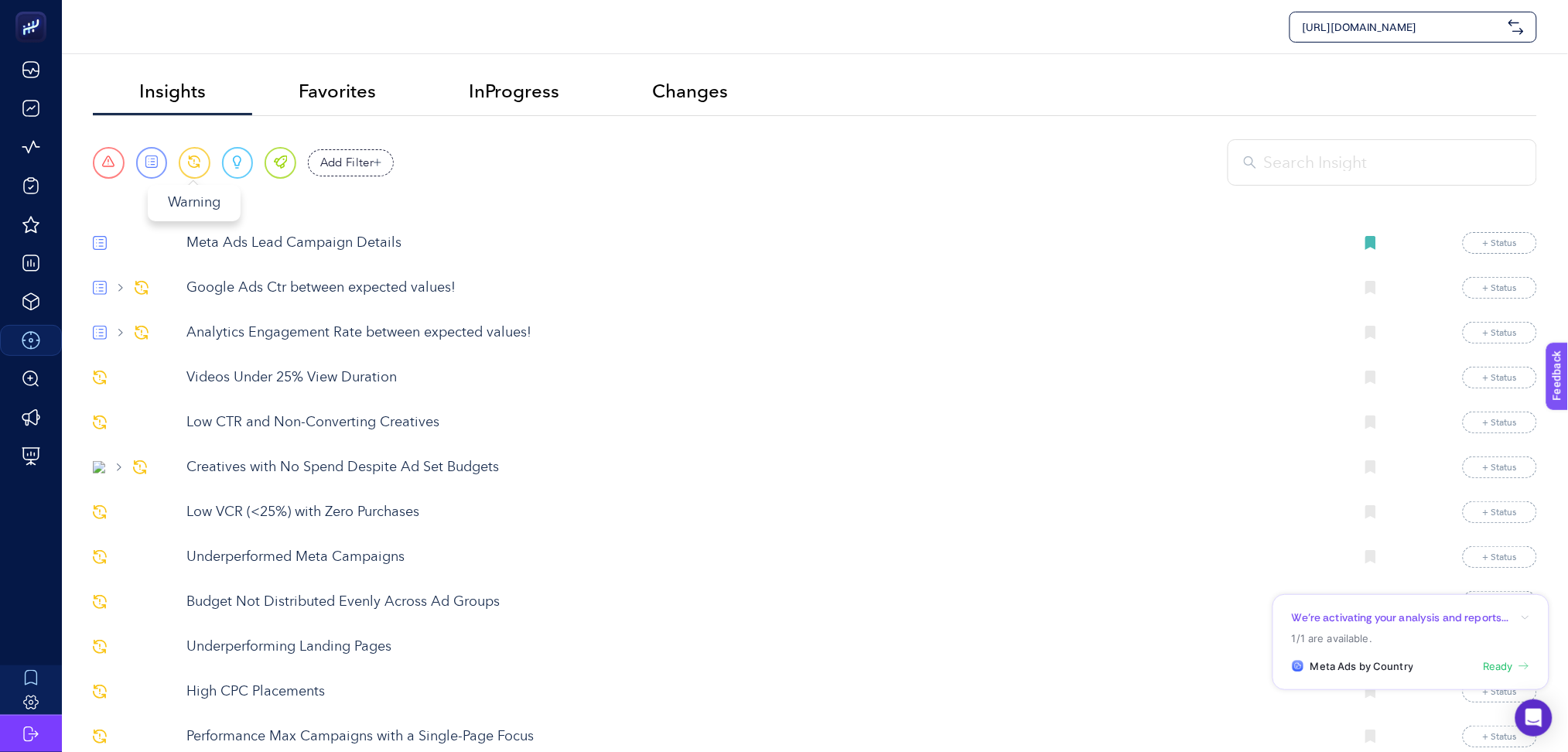
click at [197, 163] on span at bounding box center [194, 162] width 12 height 14
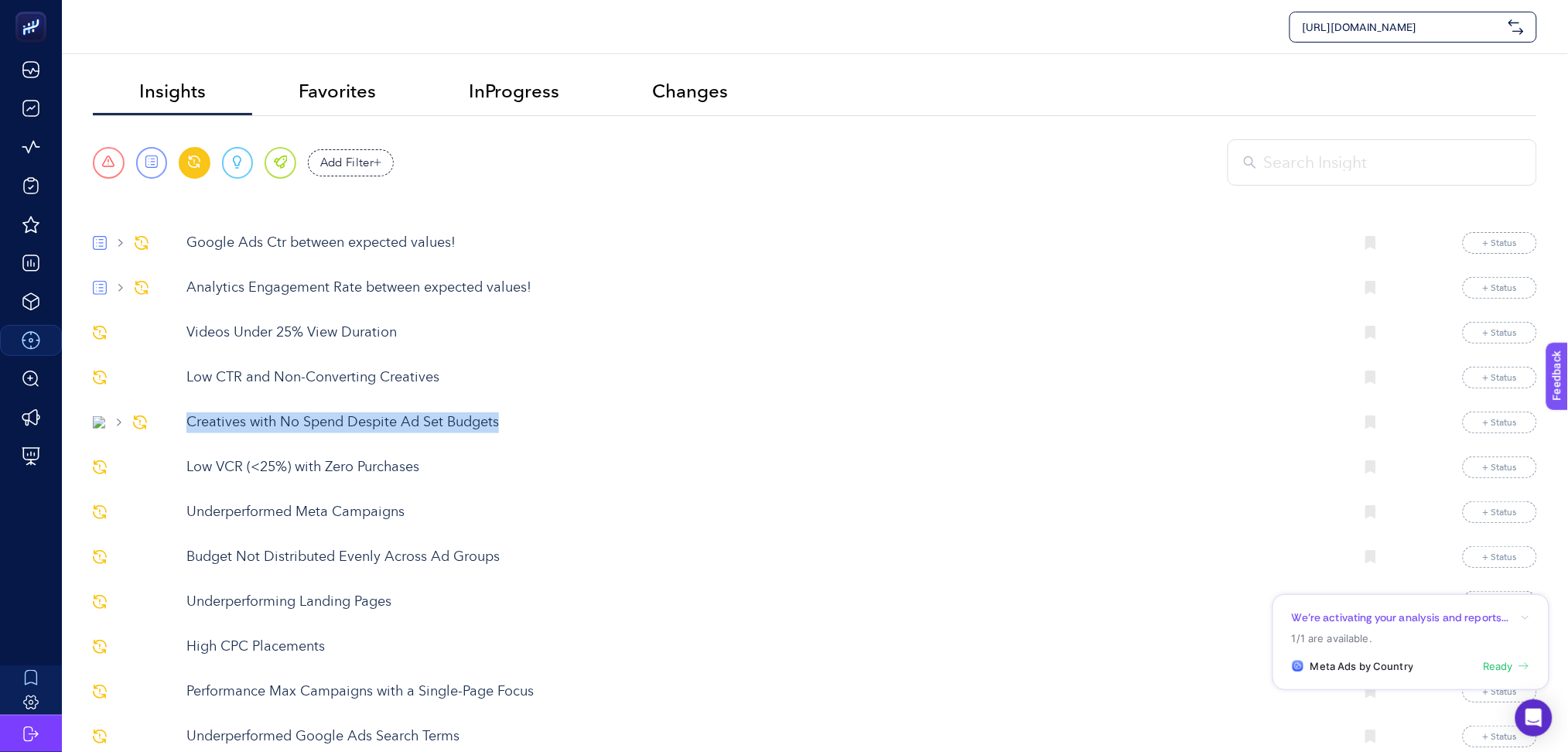
drag, startPoint x: 521, startPoint y: 419, endPoint x: 182, endPoint y: 413, distance: 339.1
click at [182, 413] on div "Creatives with No Spend Despite Ad Set Budgets + Status" at bounding box center [815, 421] width 1444 height 22
copy p "Creatives with No Spend Despite Ad Set Budgets"
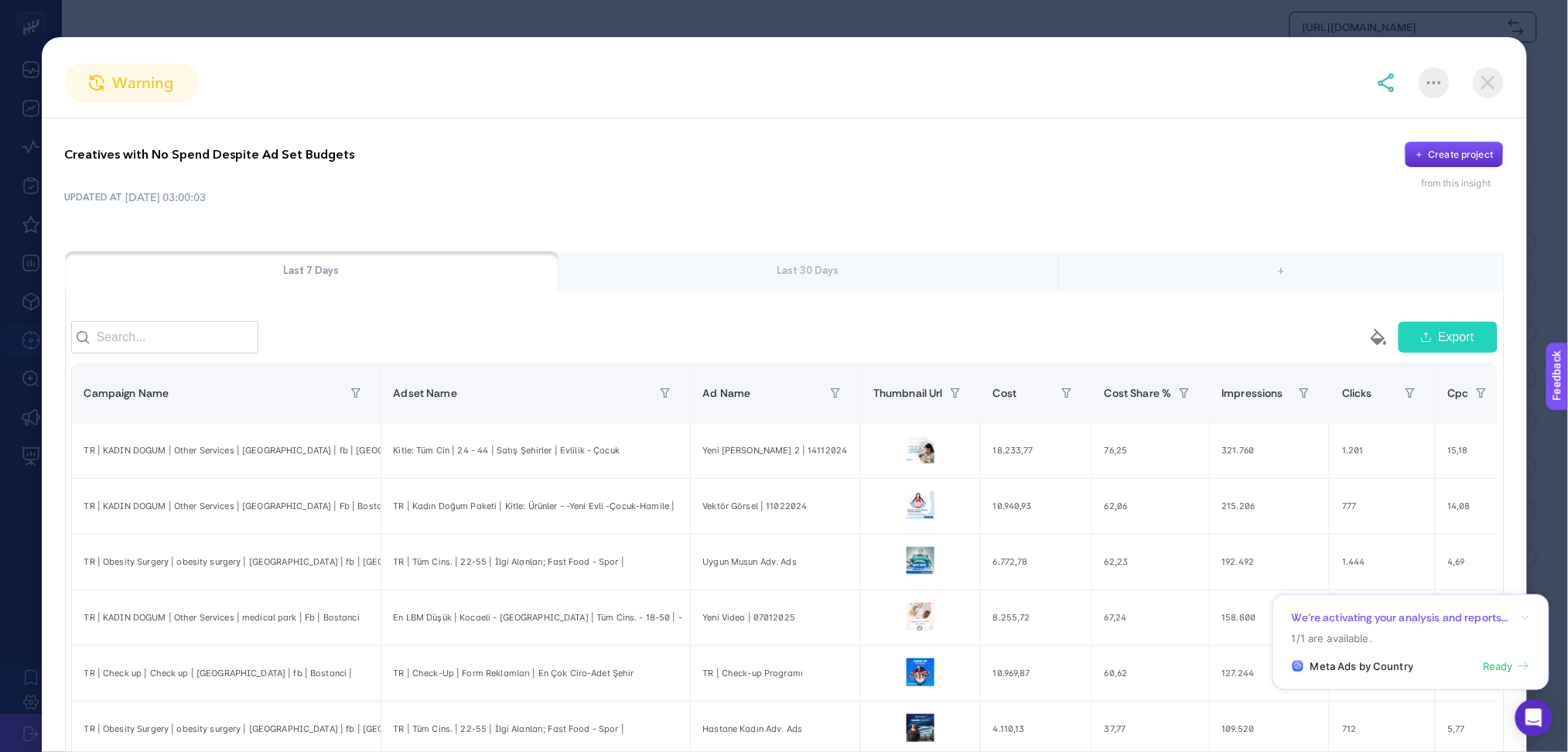
click at [1496, 75] on img at bounding box center [1488, 82] width 31 height 31
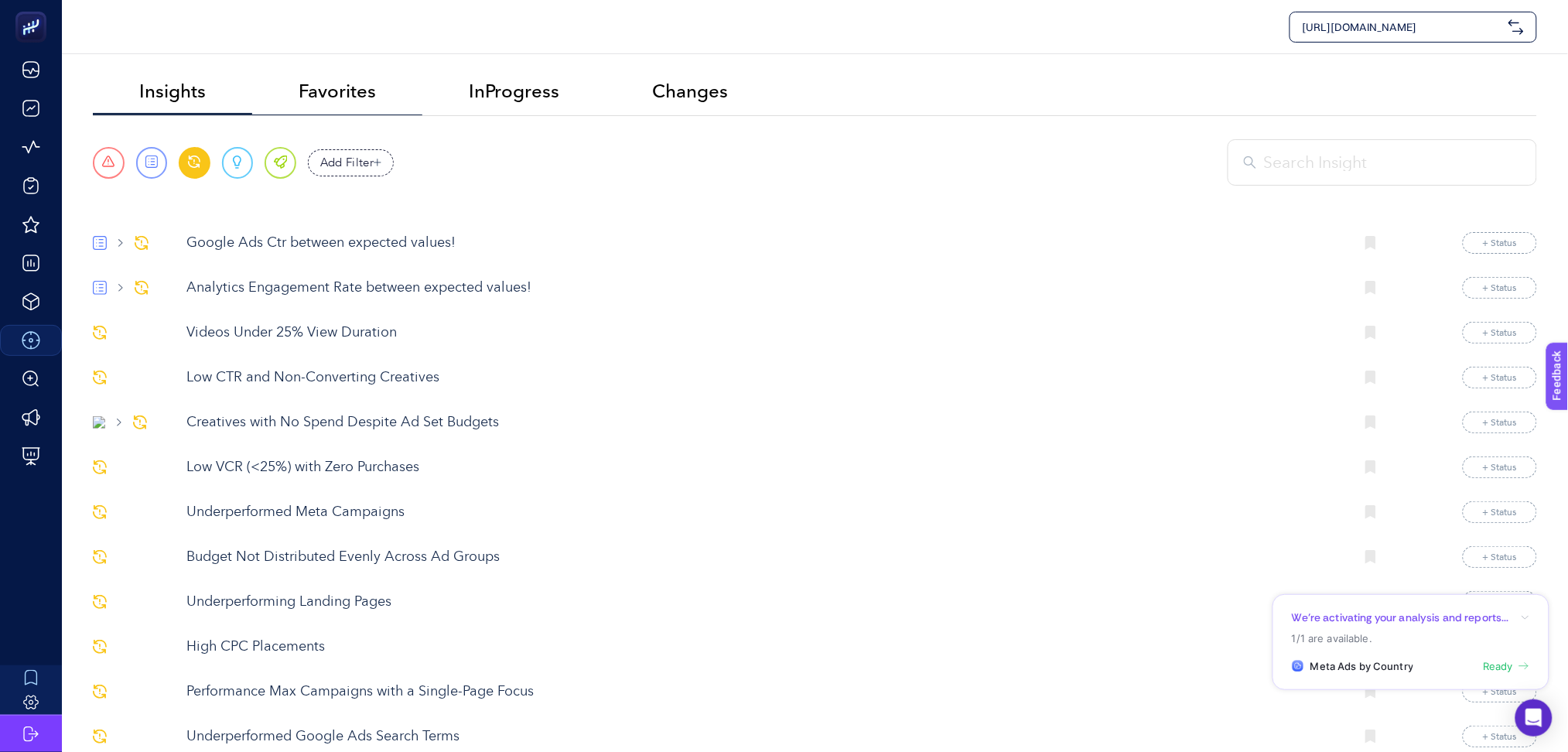
click at [343, 83] on span "Favorites" at bounding box center [337, 91] width 78 height 22
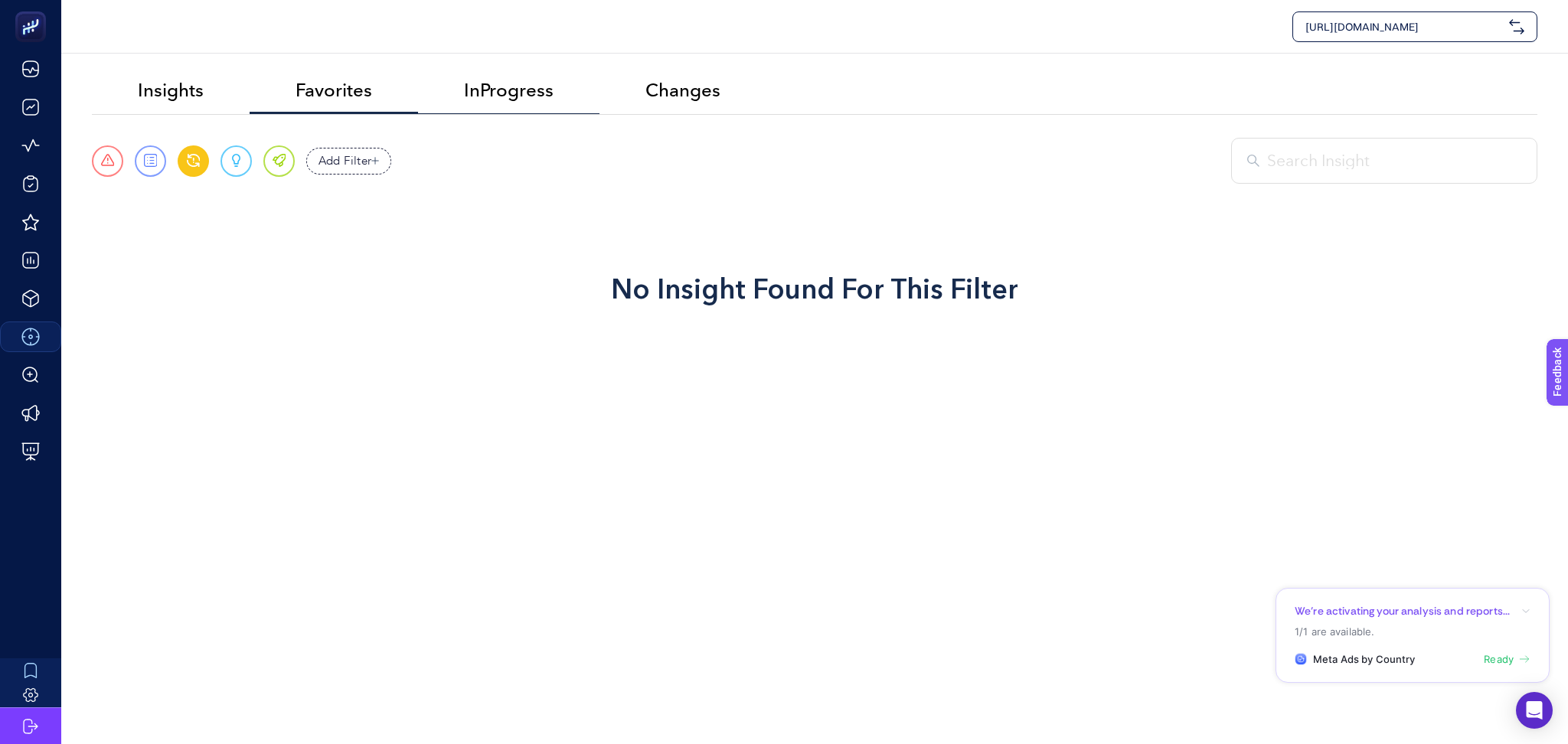
click at [537, 89] on span "InProgress" at bounding box center [509, 90] width 90 height 21
click at [677, 92] on span "Changes" at bounding box center [682, 90] width 75 height 21
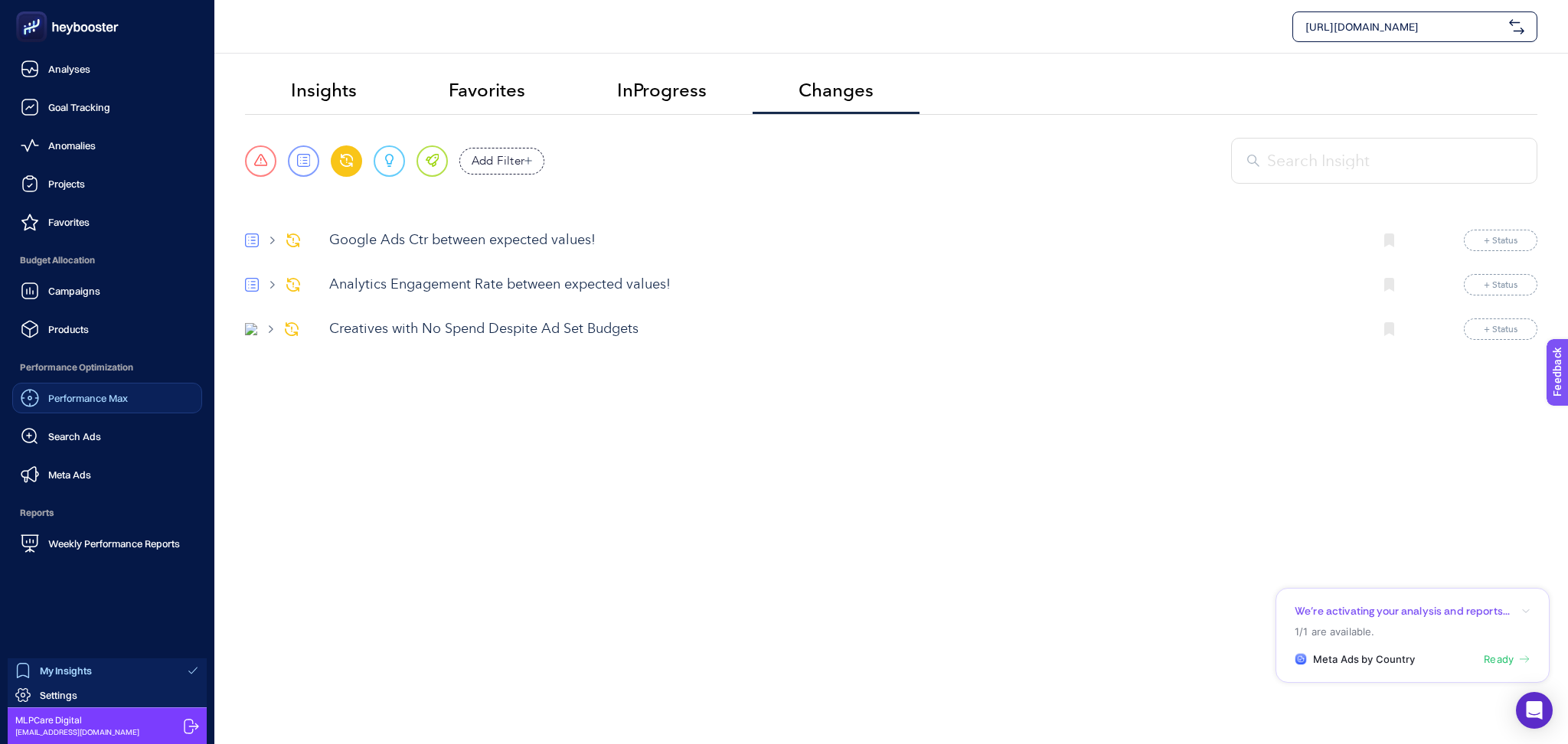
click at [82, 672] on span "My Insights" at bounding box center [66, 670] width 52 height 12
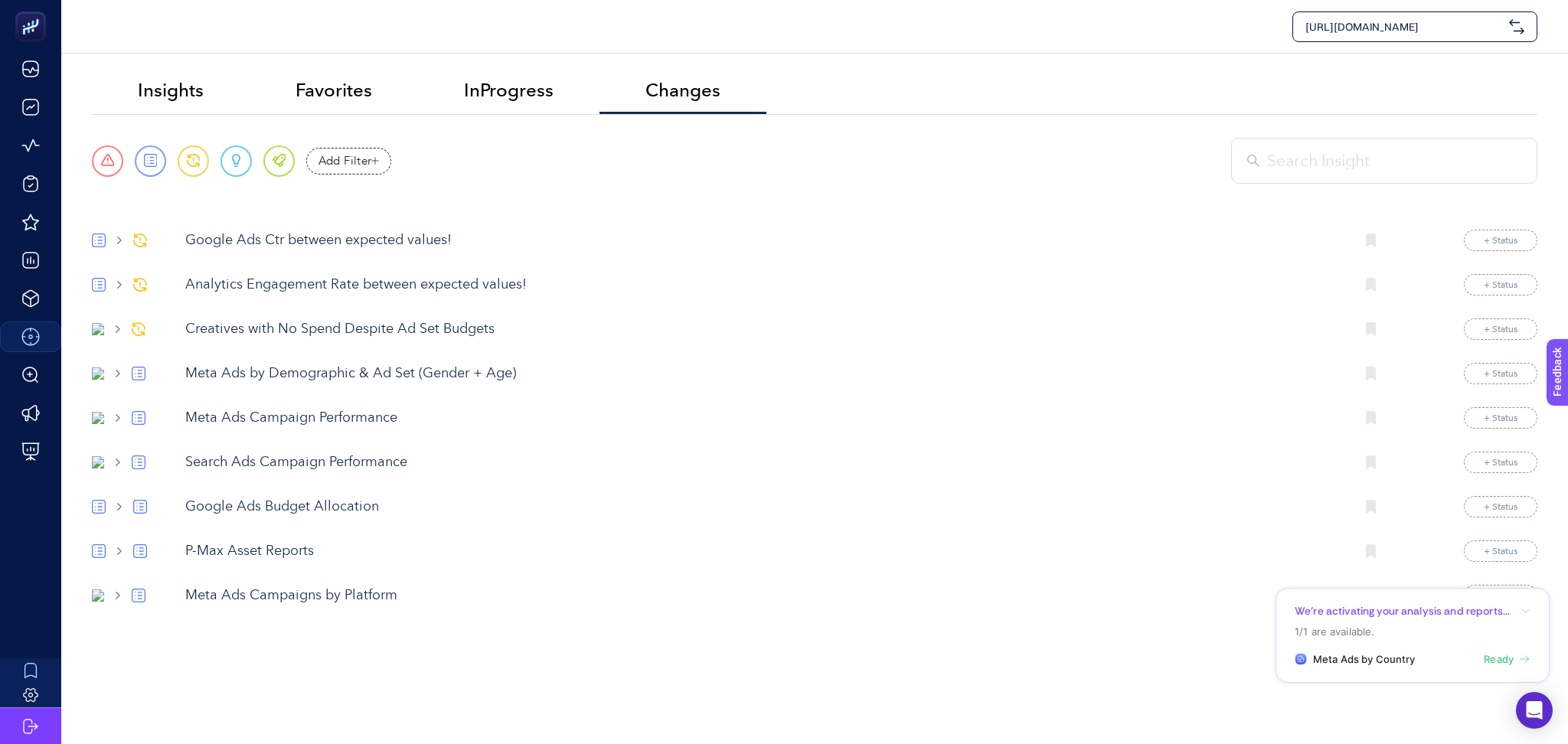
click at [338, 420] on p "Meta Ads Campaign Performance" at bounding box center [764, 418] width 1157 height 20
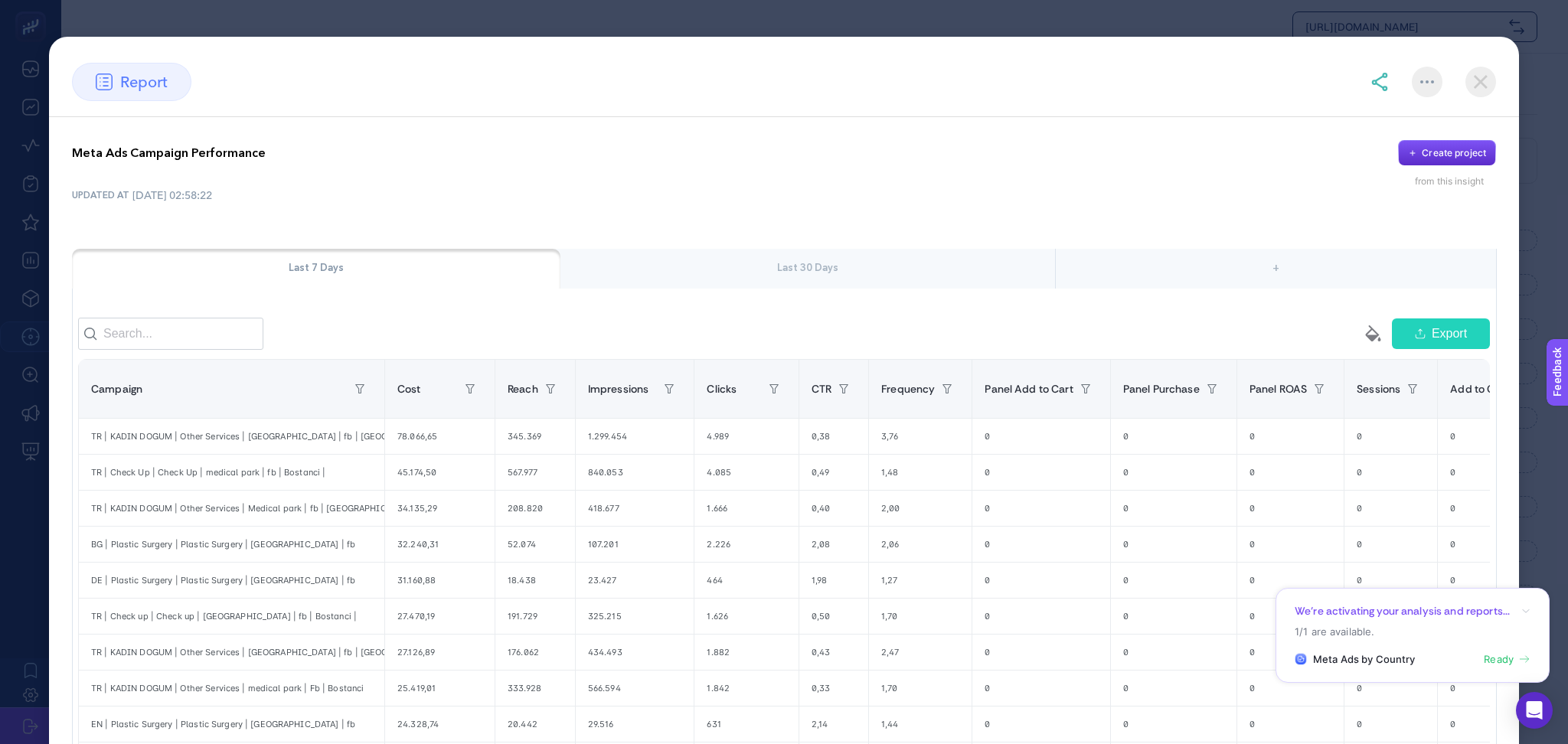
click at [1482, 87] on img at bounding box center [1480, 82] width 31 height 31
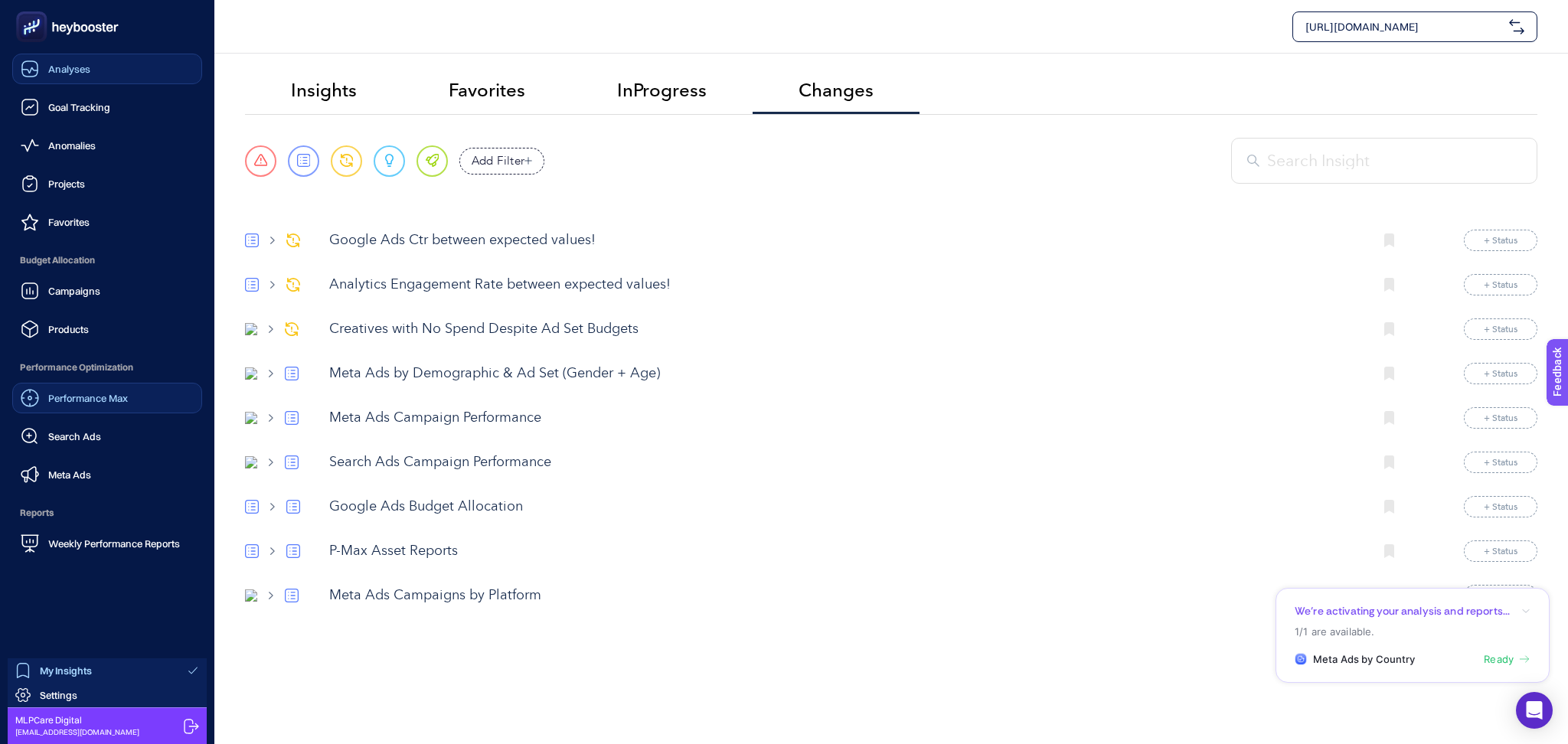
click at [69, 81] on link "Analyses" at bounding box center [107, 69] width 190 height 31
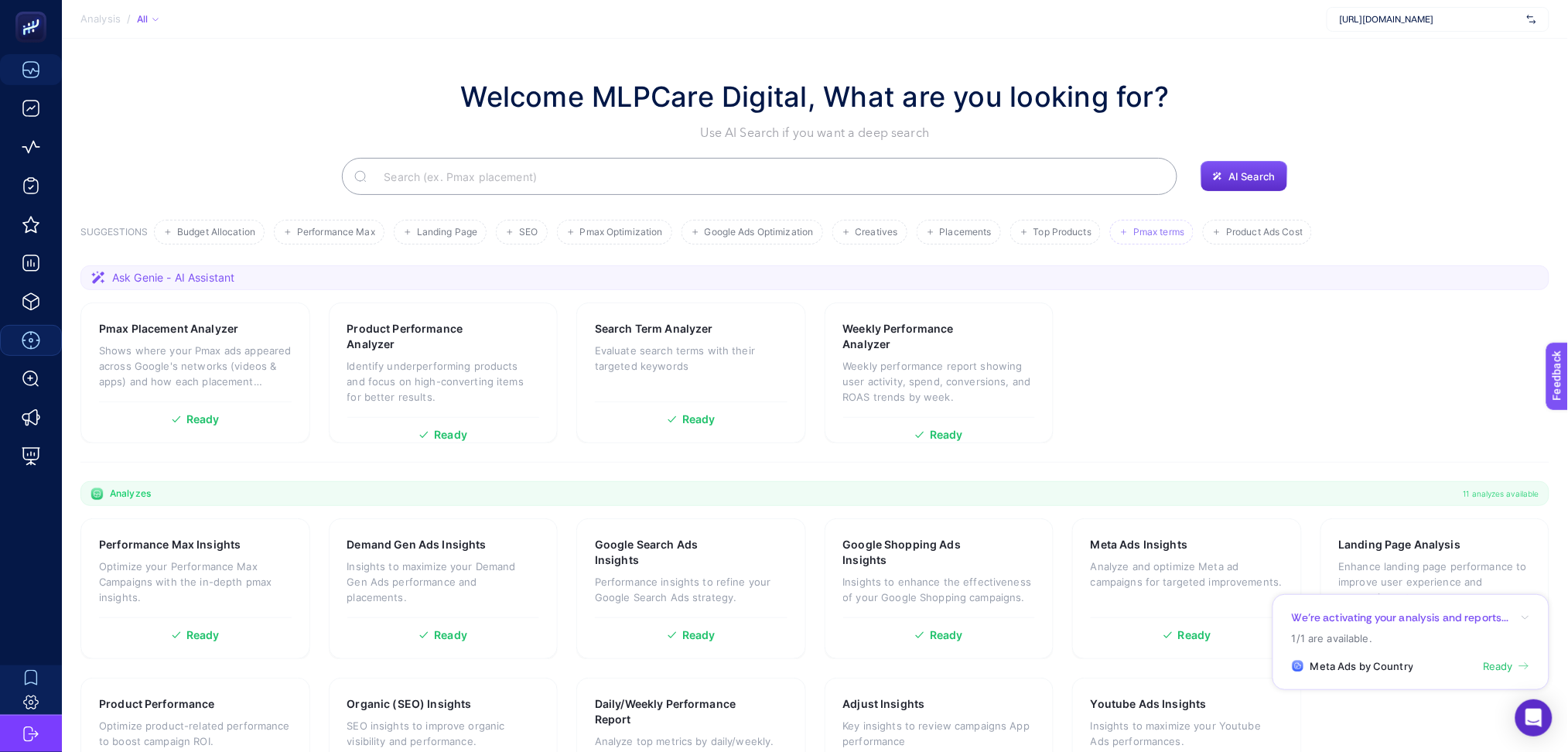
click at [1166, 229] on span "Pmax terms" at bounding box center [1159, 232] width 52 height 11
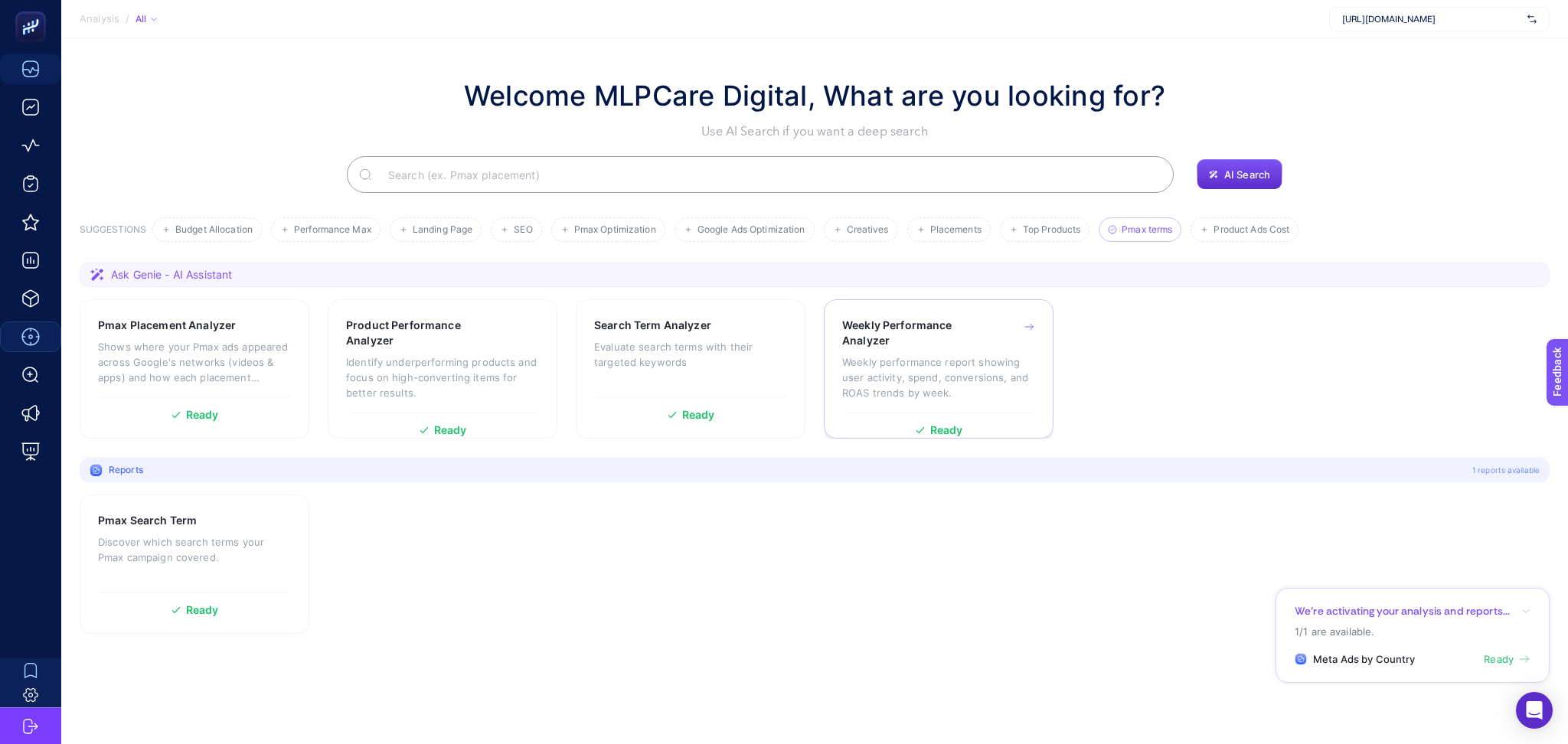
click at [906, 338] on h3 "Weekly Performance Analyzer" at bounding box center [915, 333] width 145 height 31
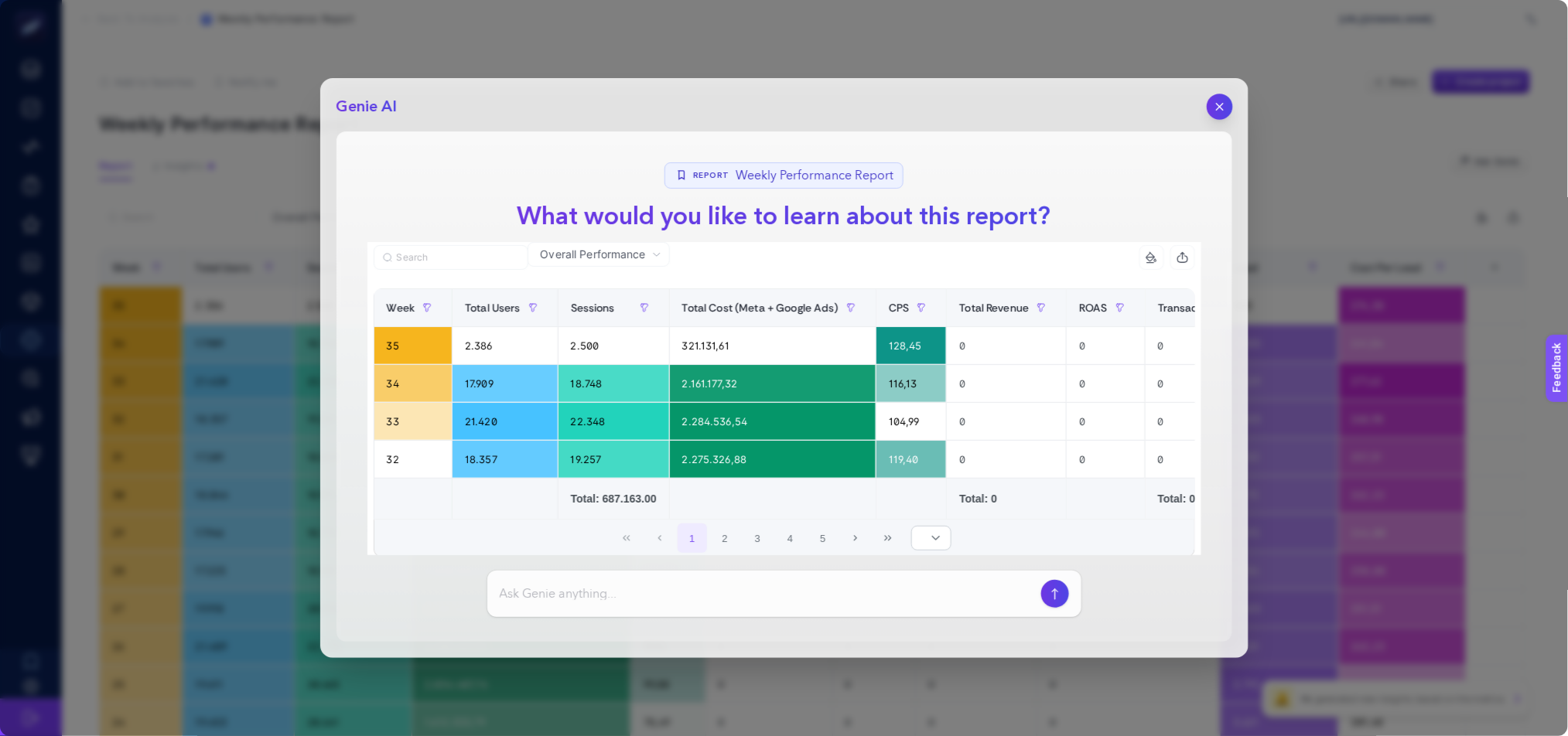
click at [1225, 105] on icon "button" at bounding box center [1220, 107] width 13 height 13
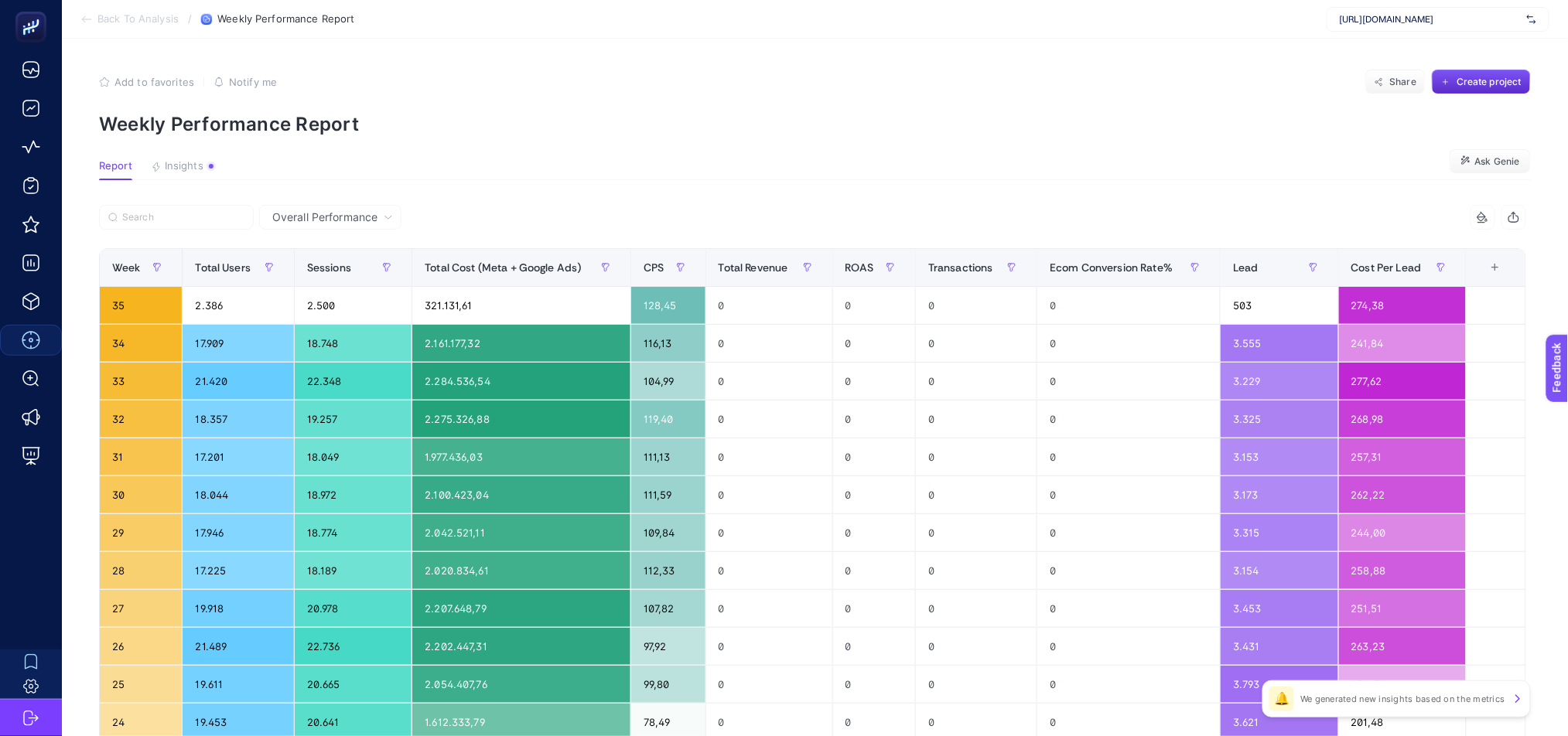
scroll to position [512, 0]
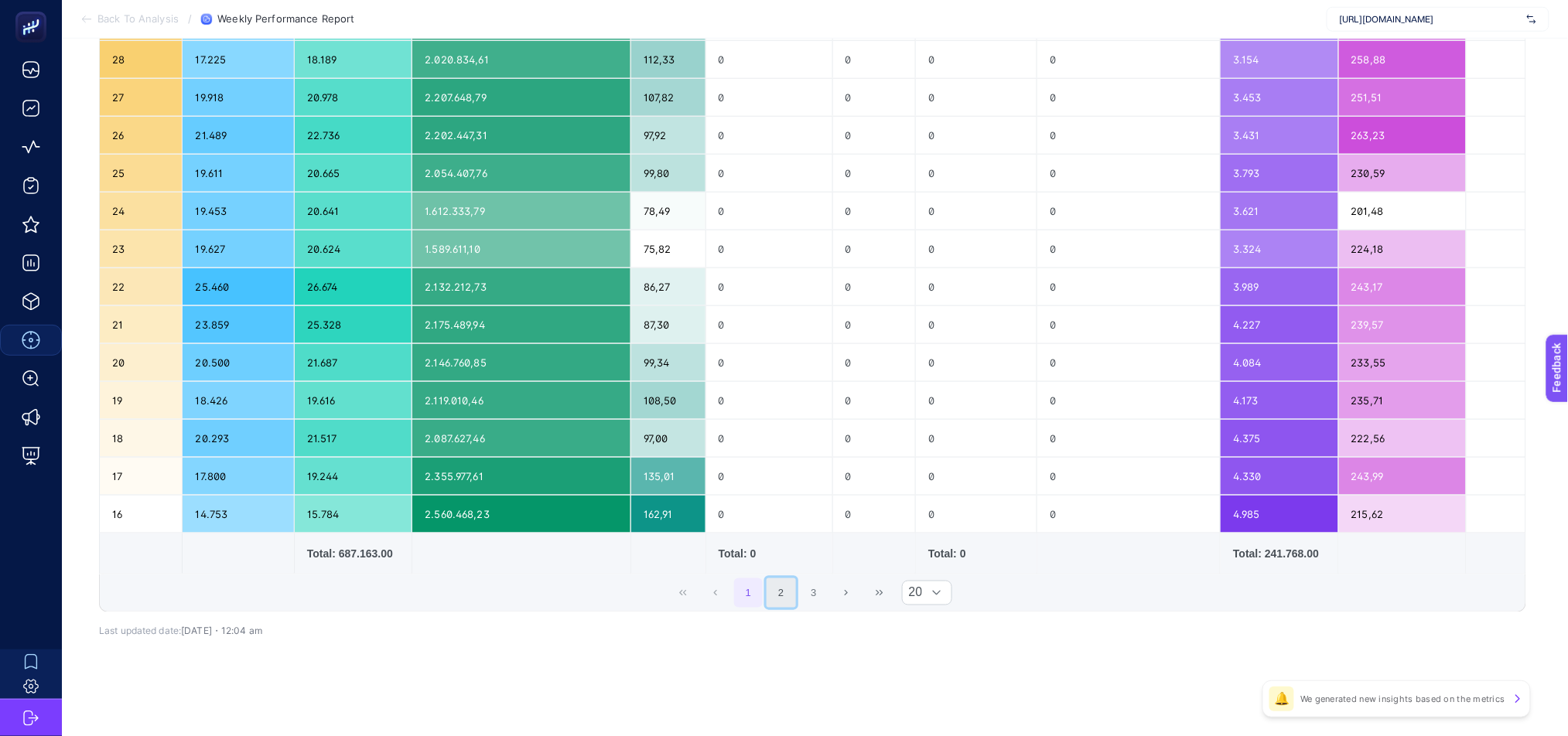
click at [790, 594] on button "2" at bounding box center [781, 593] width 29 height 29
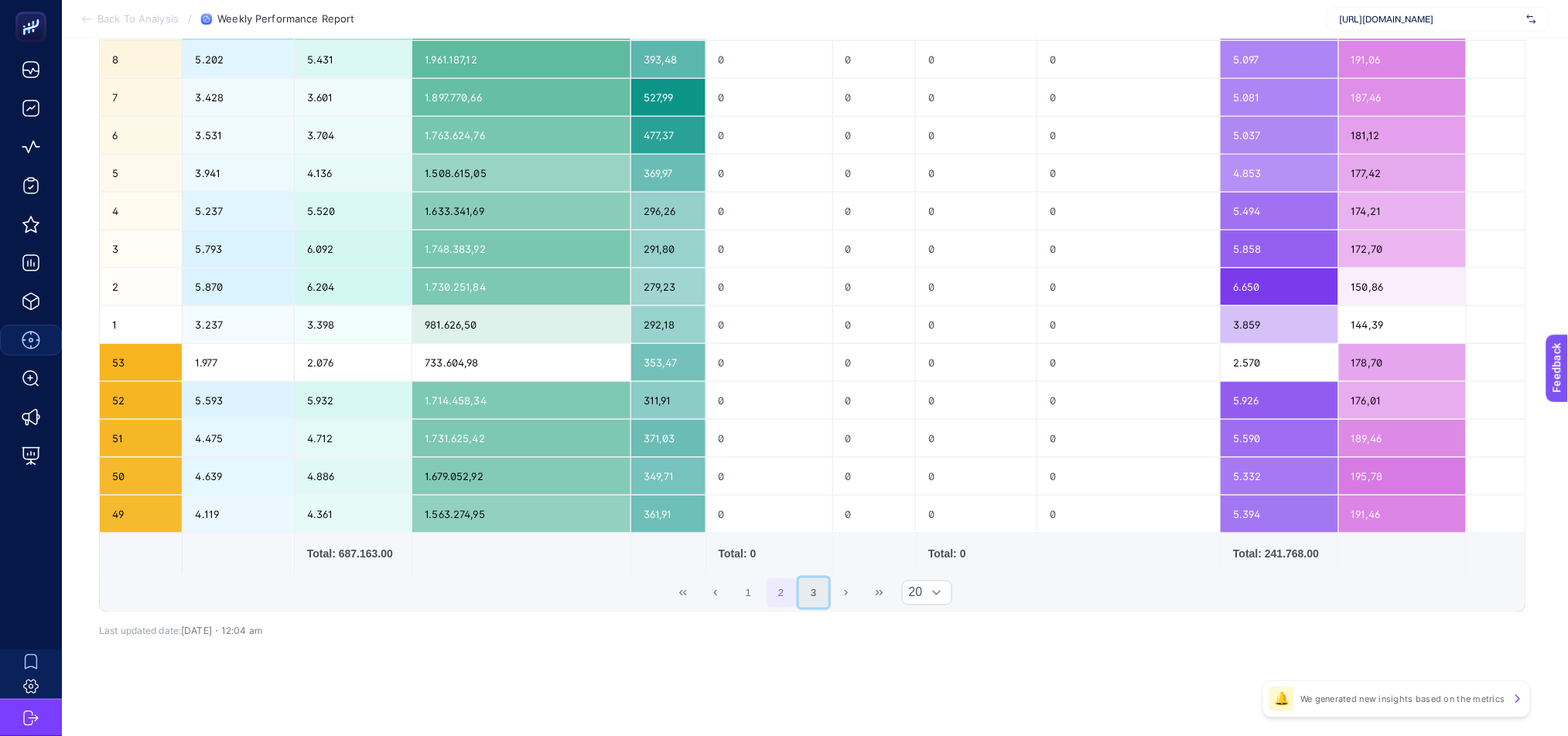
click at [824, 597] on button "3" at bounding box center [813, 593] width 29 height 29
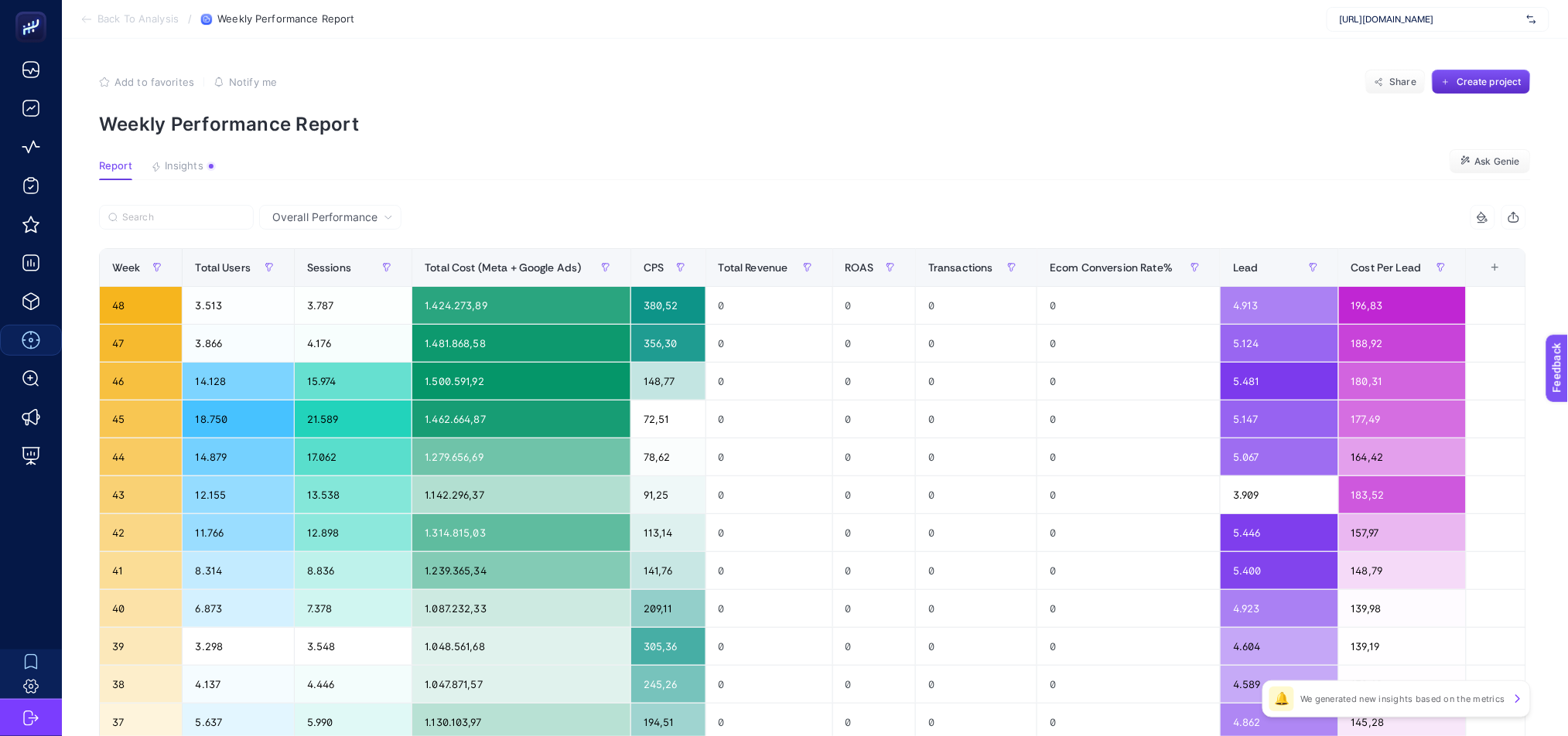
scroll to position [285, 0]
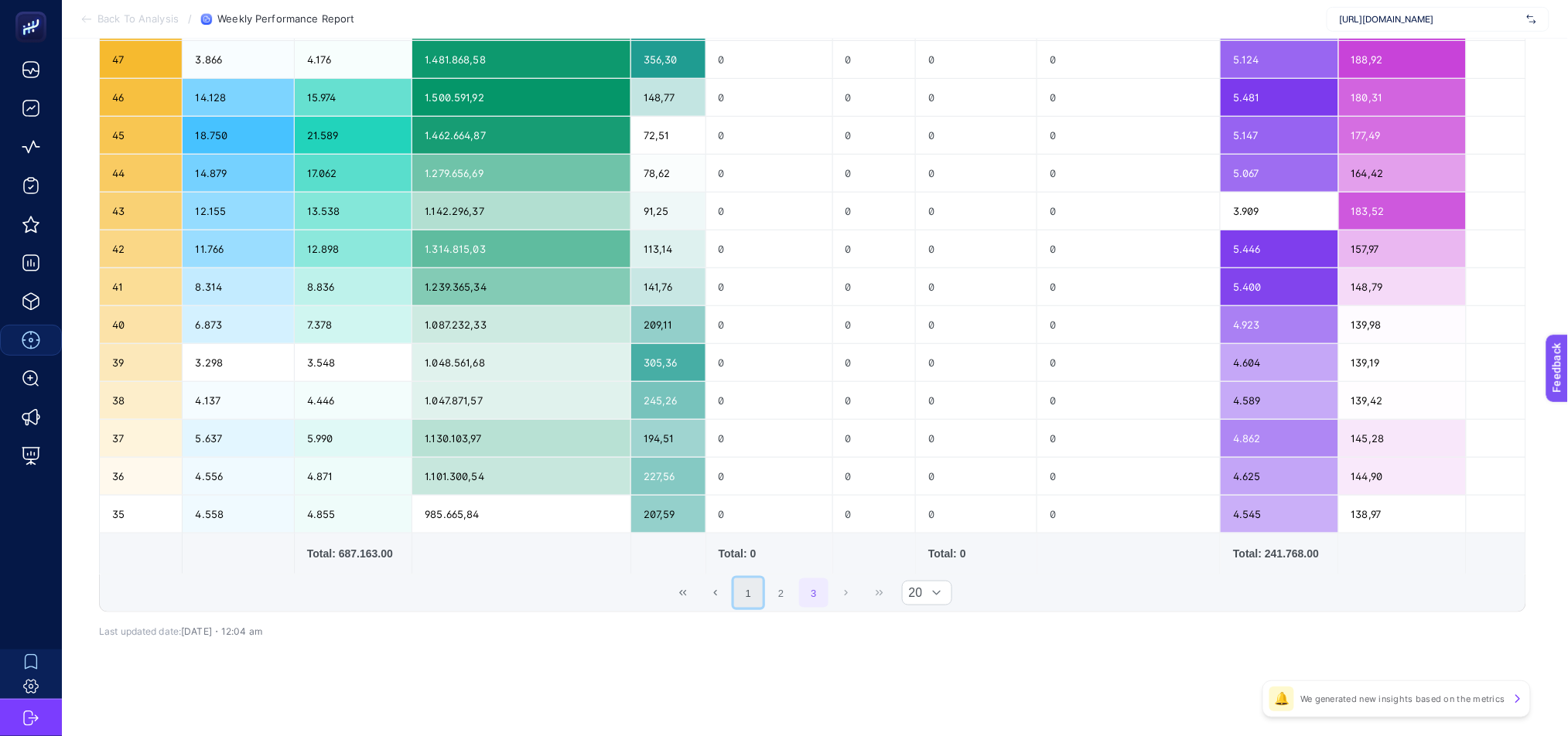
click at [760, 600] on button "1" at bounding box center [748, 593] width 29 height 29
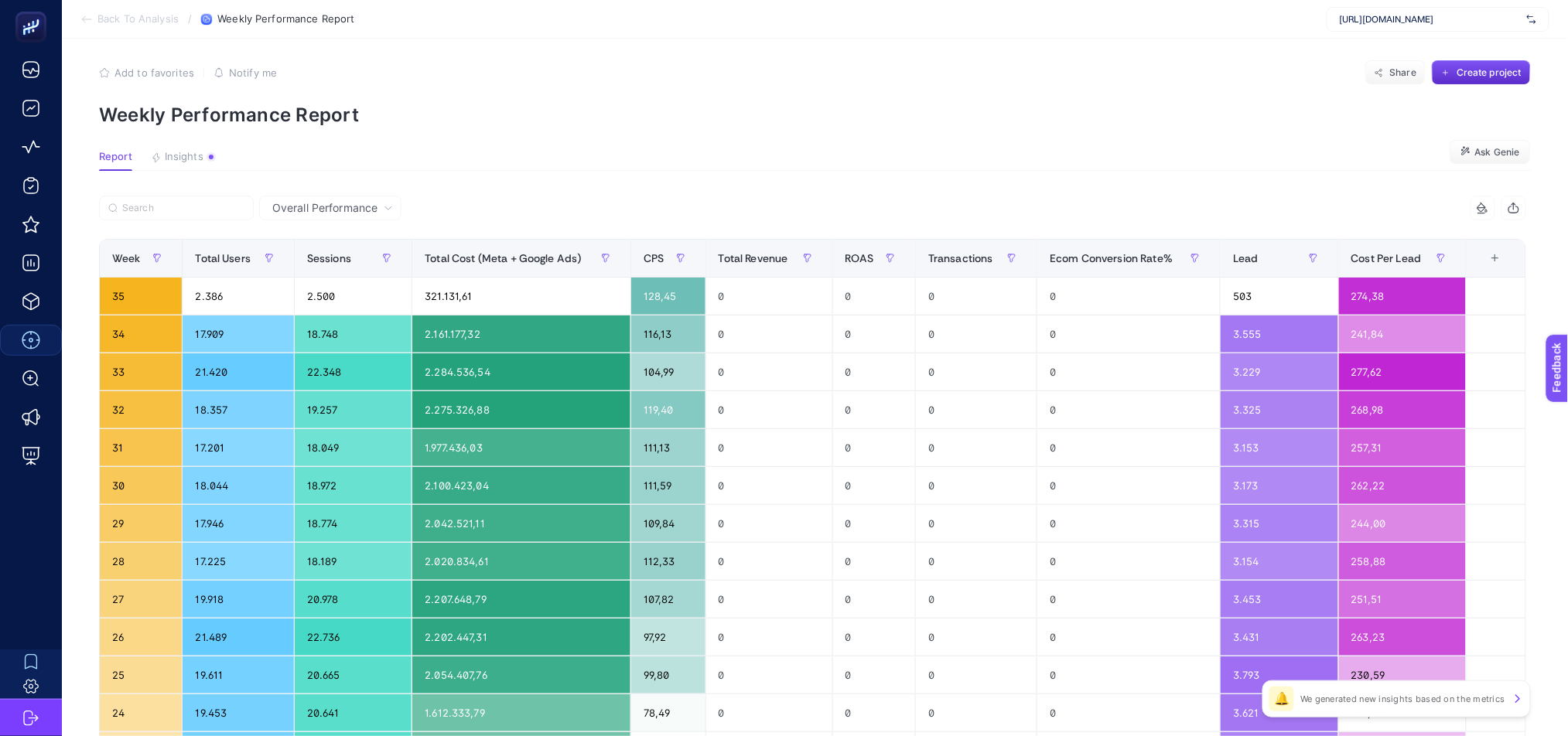
scroll to position [0, 0]
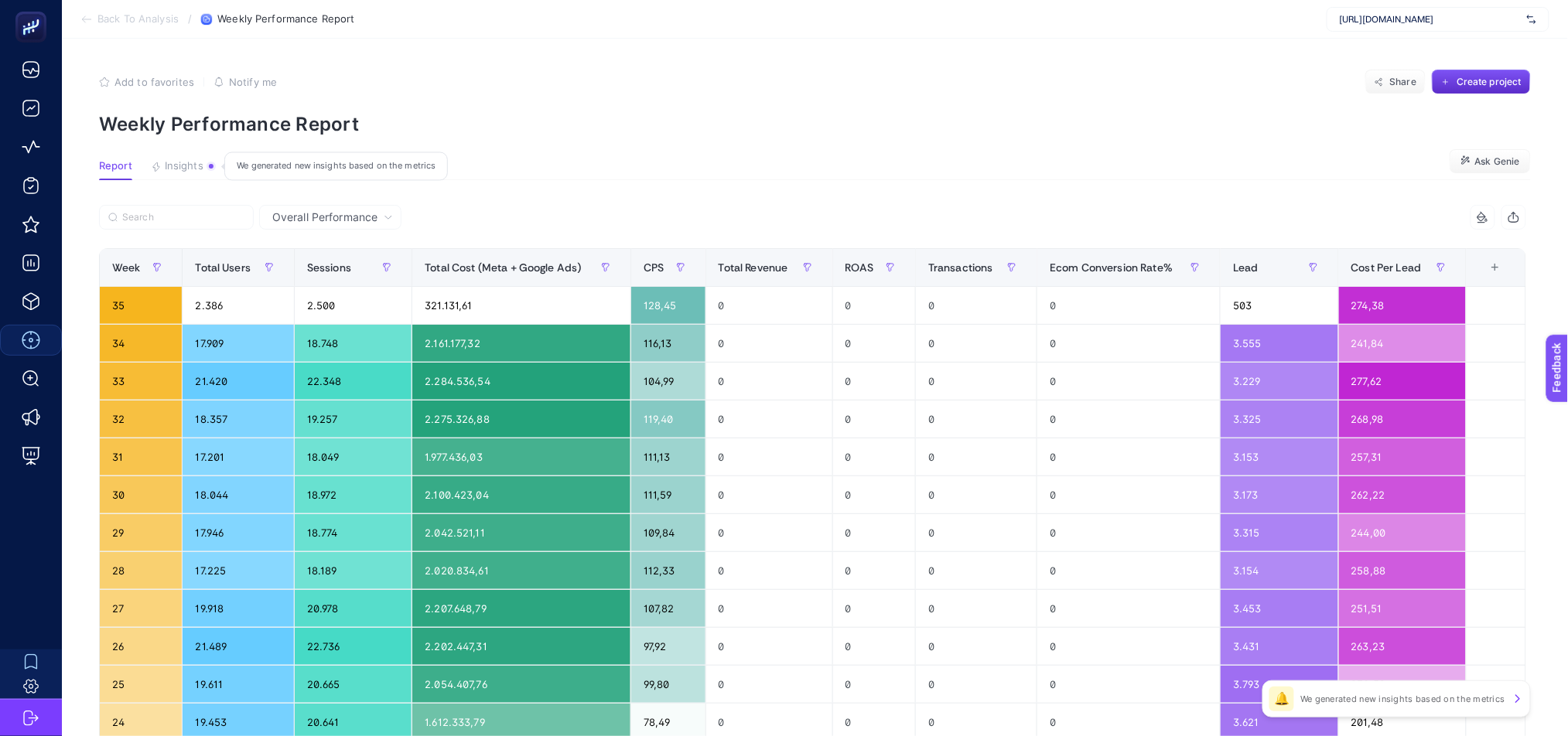
click at [198, 157] on article "Add to favorites false Notify me Share Create project Weekly Performance Report…" at bounding box center [815, 642] width 1506 height 1209
click at [197, 162] on span "Insights" at bounding box center [184, 166] width 38 height 12
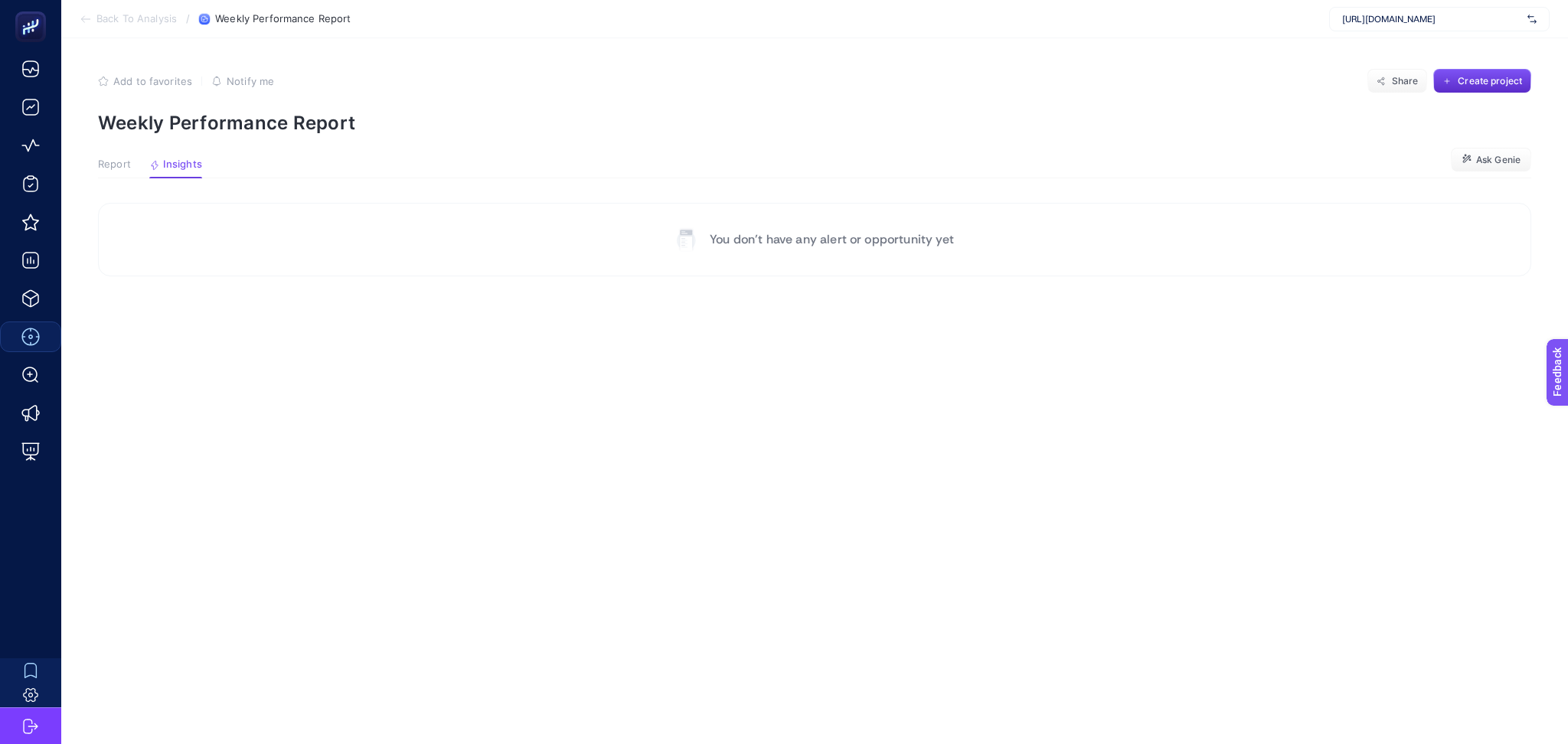
click at [114, 167] on span "Report" at bounding box center [115, 164] width 33 height 12
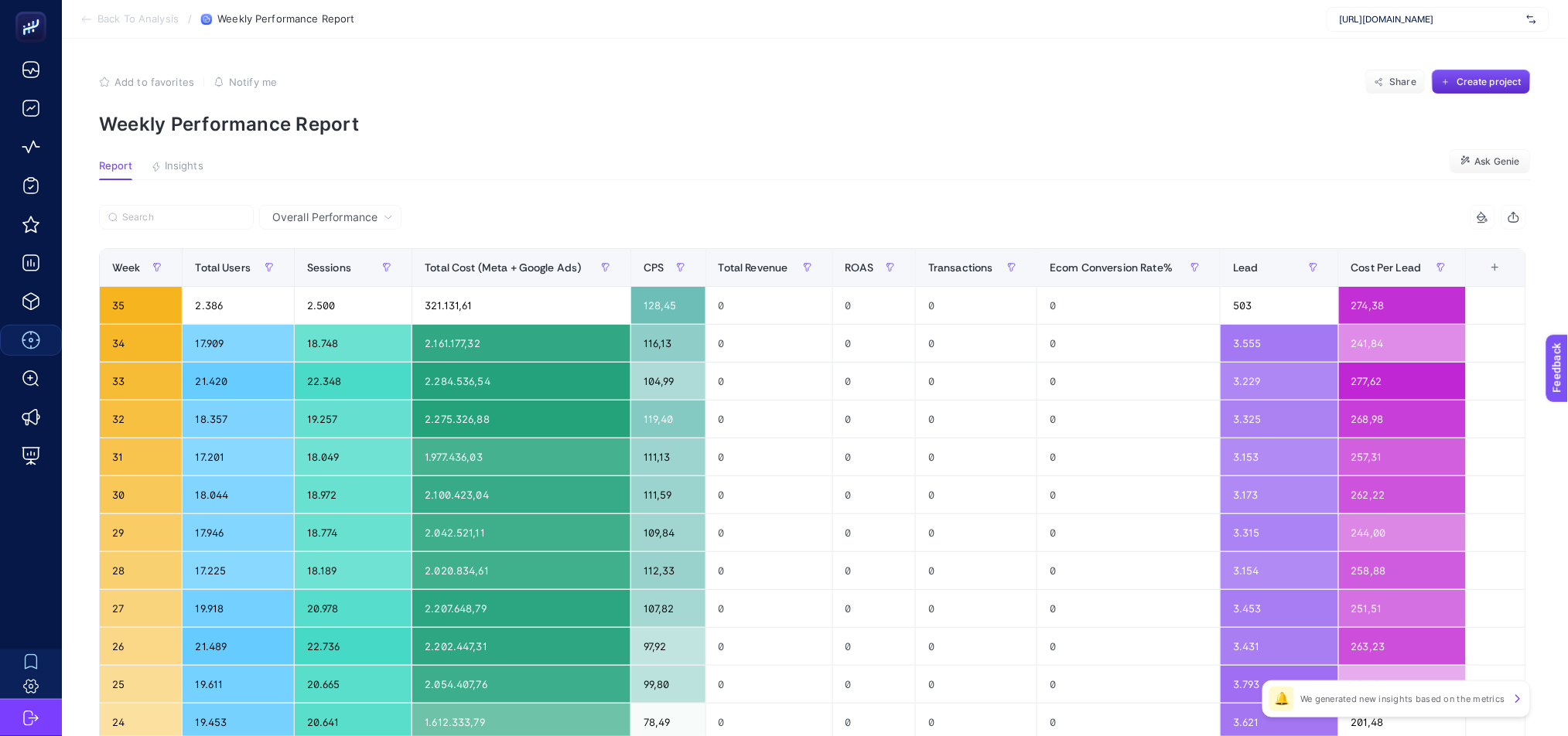
click at [150, 14] on span "Back To Analysis" at bounding box center [138, 19] width 81 height 12
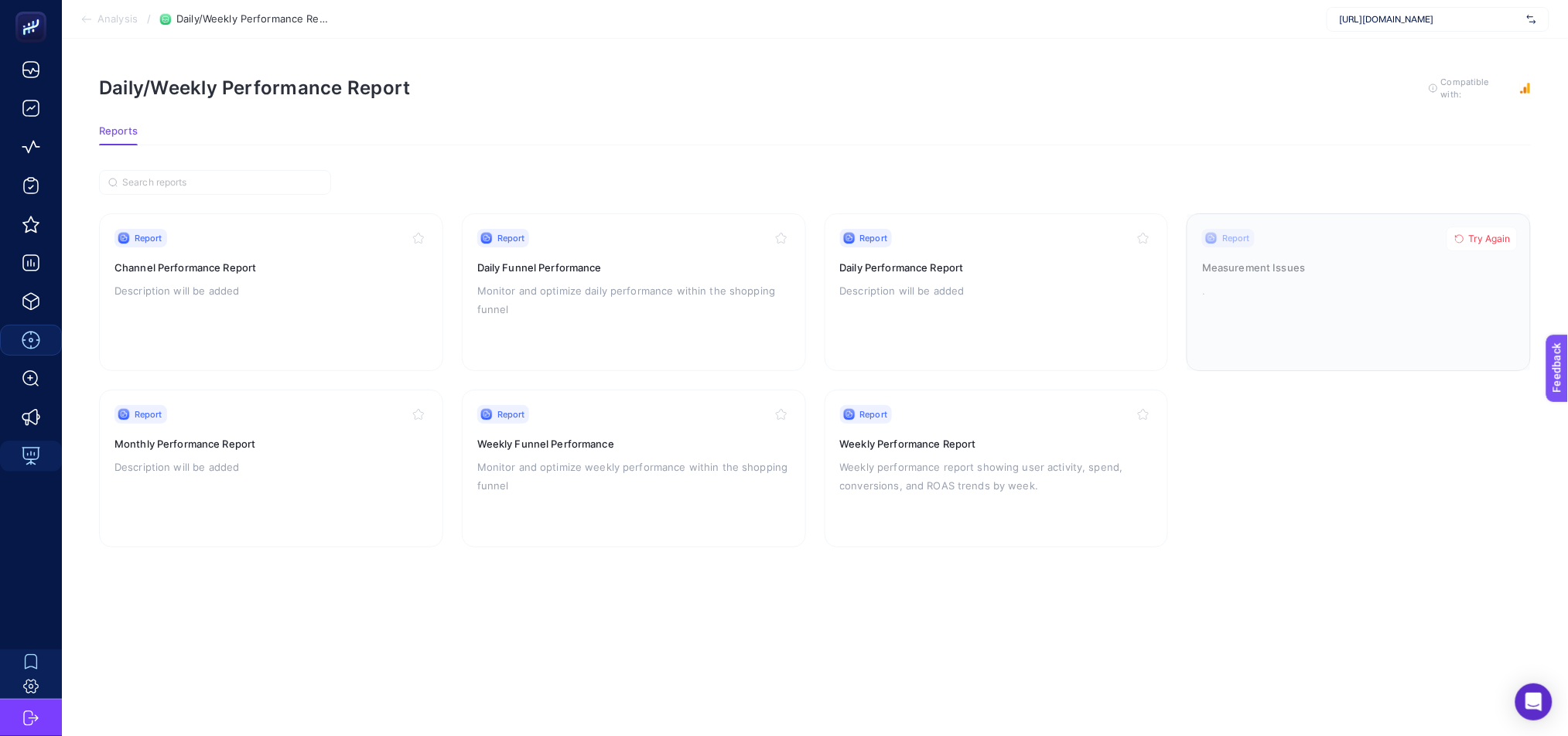
click at [1439, 287] on div at bounding box center [1359, 292] width 343 height 156
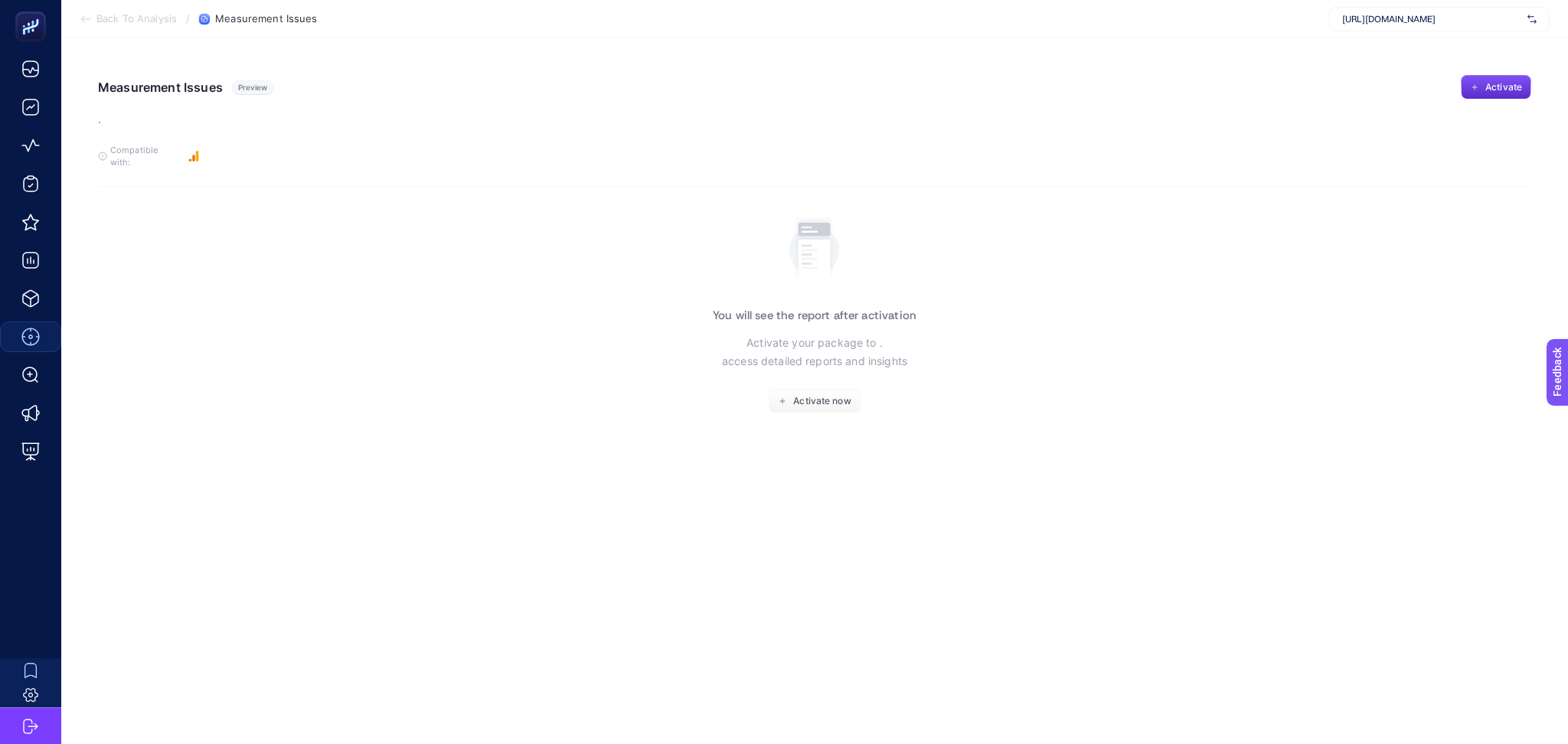
click at [110, 16] on span "Back To Analysis" at bounding box center [136, 19] width 81 height 12
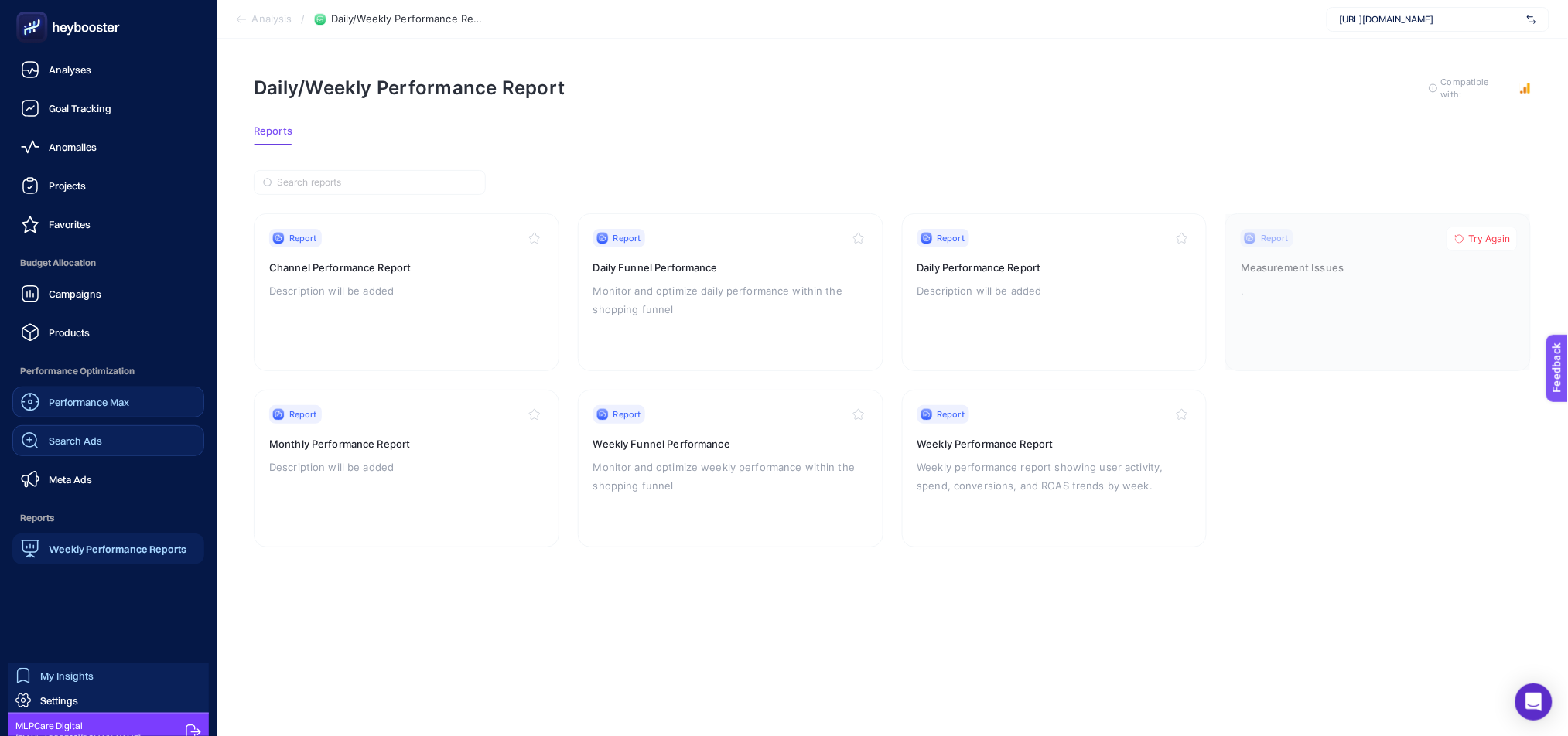
click at [78, 437] on span "Search Ads" at bounding box center [75, 440] width 53 height 12
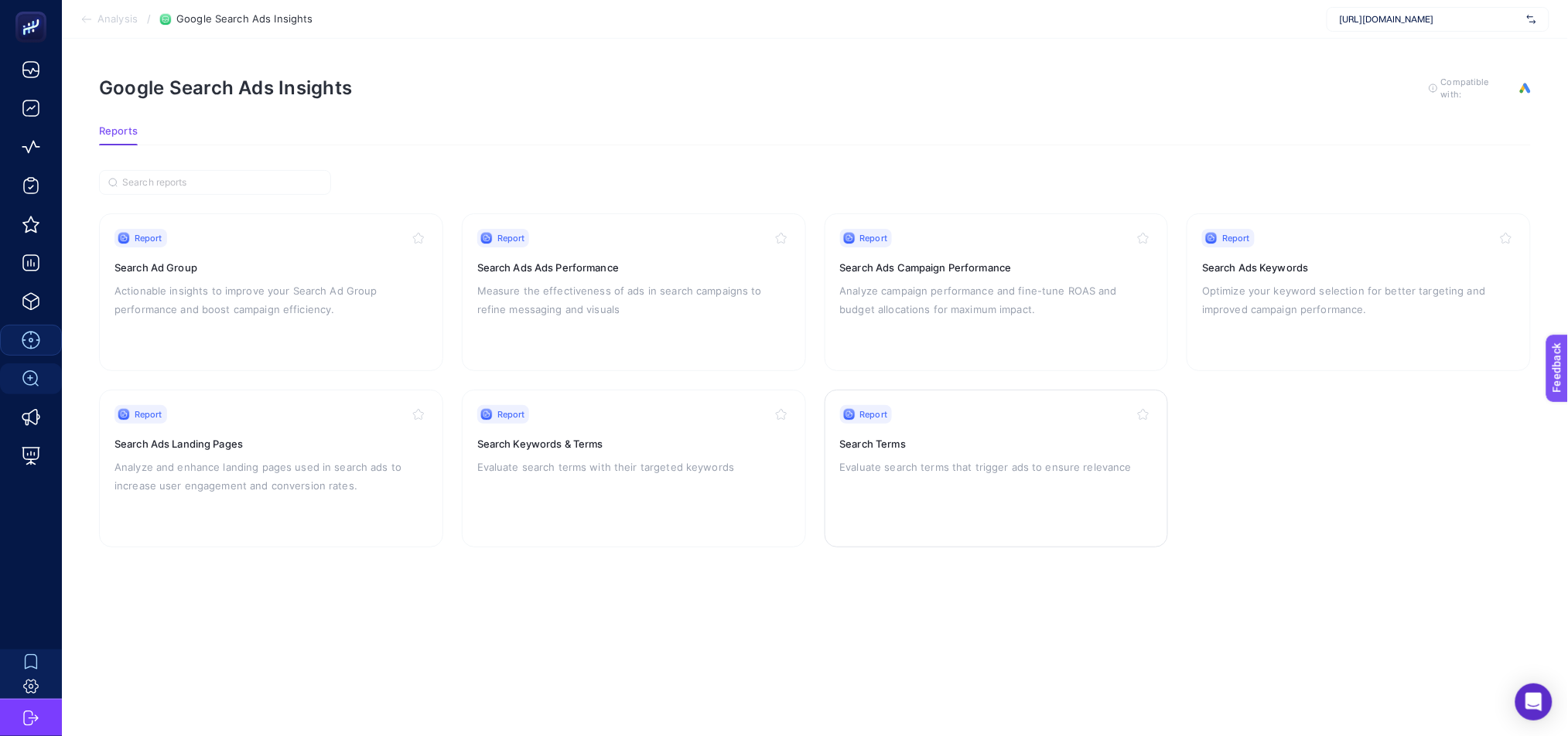
click at [1045, 480] on div "Report Search Terms Evaluate search terms that trigger ads to ensure relevance" at bounding box center [997, 468] width 314 height 126
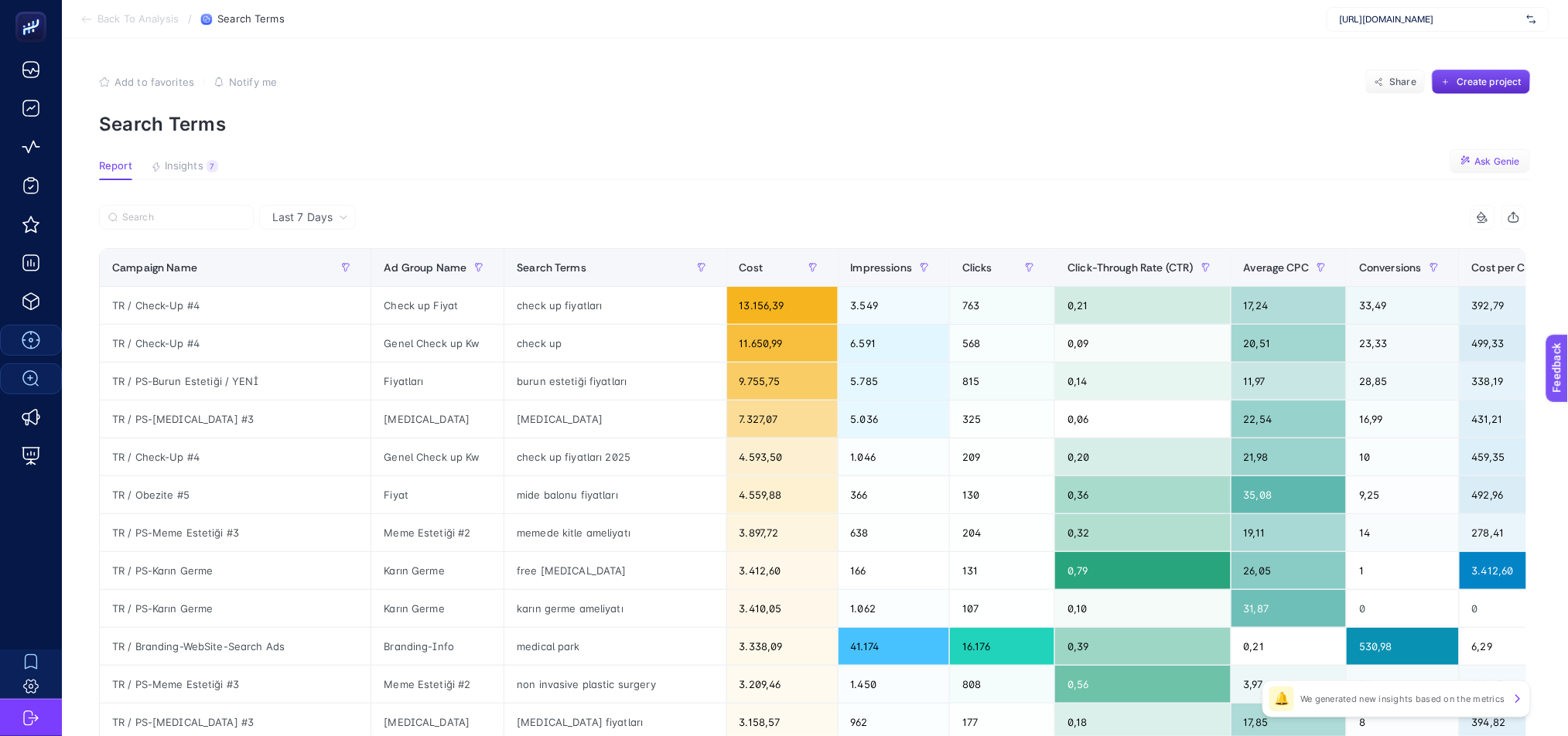
click at [1502, 161] on span "Ask Genie" at bounding box center [1498, 161] width 45 height 12
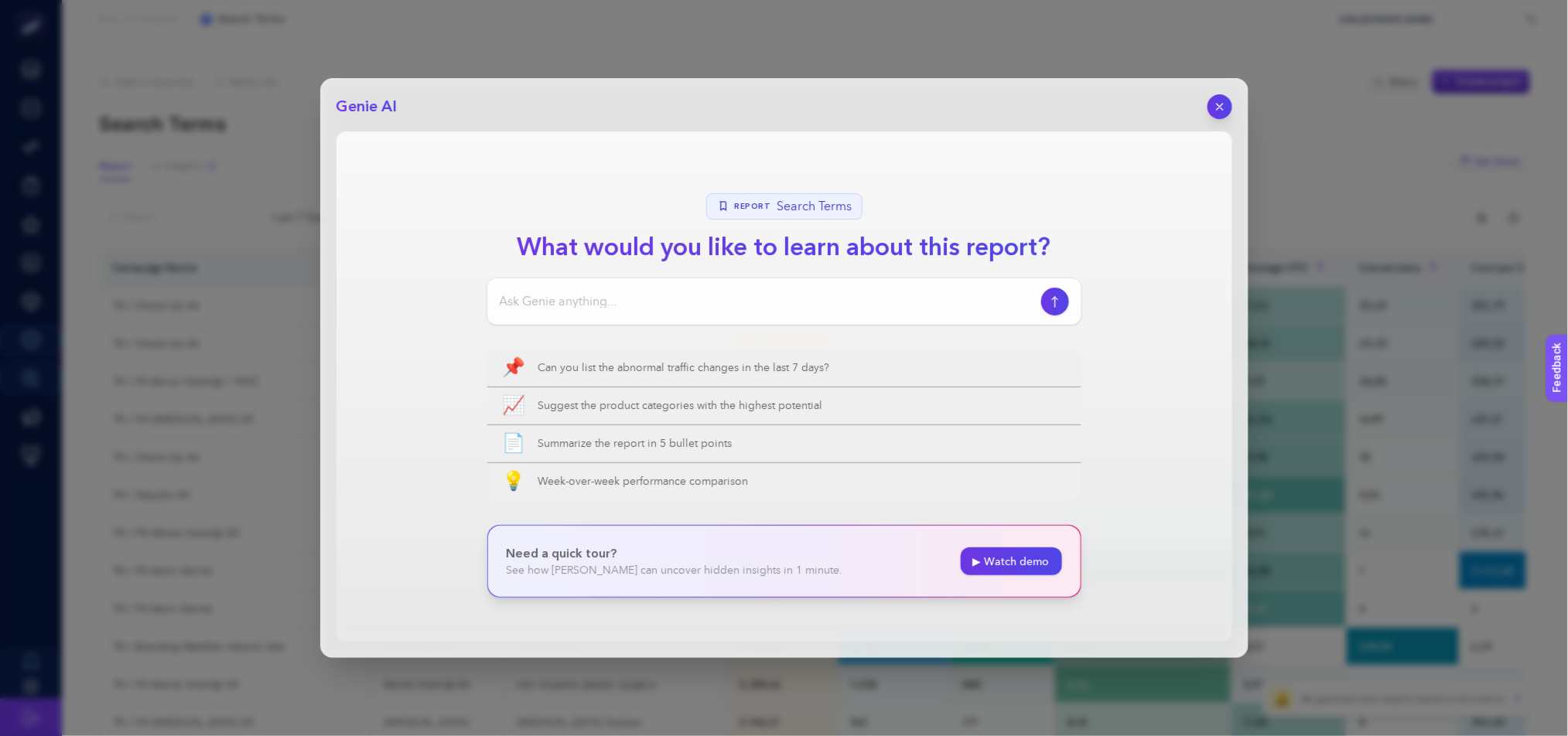
click at [645, 304] on input at bounding box center [768, 302] width 536 height 19
paste input "Marka terimlerinde CPC normalden yüksek mi?"
type input "medical park Marka terimlerinde CPC normalden yüksek mi?"
click at [1051, 296] on icon "button" at bounding box center [1055, 302] width 16 height 11
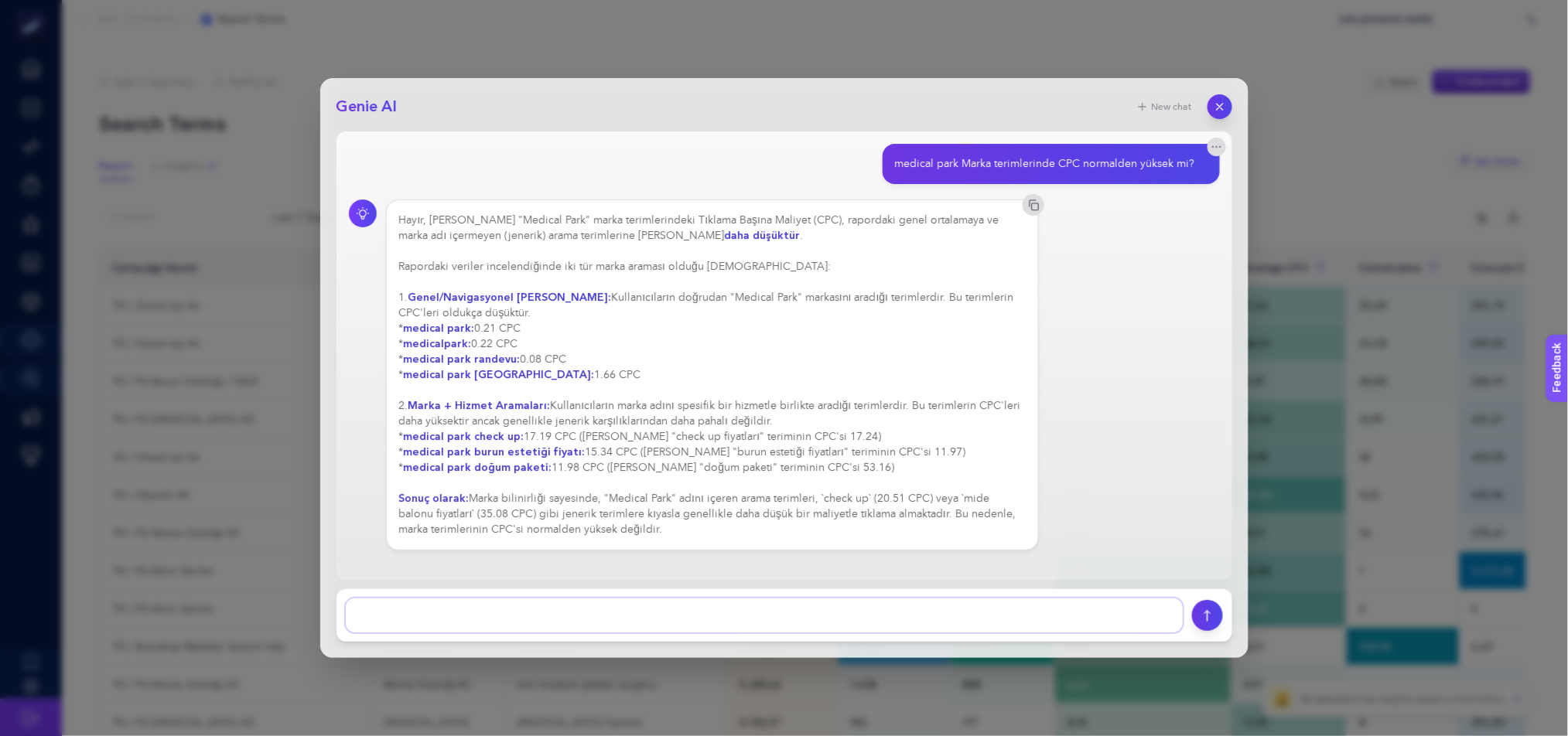
click at [437, 613] on textarea at bounding box center [764, 615] width 837 height 34
paste textarea "Hangi search term’lerde normalden fazla gösterim/harcama olmuş?"
type textarea "Hangi search term’lerde normalden fazla gösterim/harcama olmuş?"
click at [1203, 613] on icon "submit" at bounding box center [1206, 615] width 16 height 12
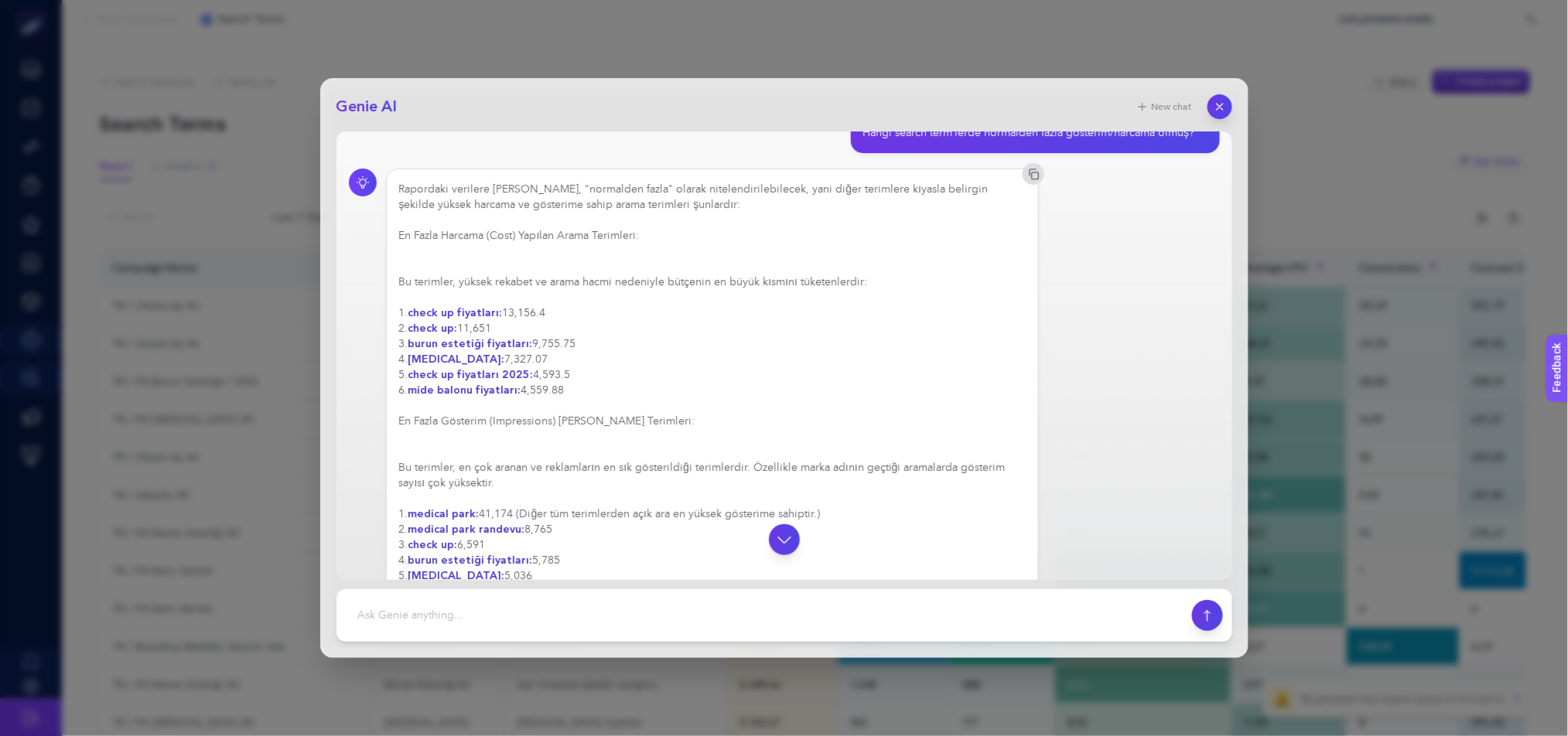
scroll to position [451, 0]
drag, startPoint x: 555, startPoint y: 322, endPoint x: 406, endPoint y: 316, distance: 149.1
click at [406, 316] on div "Rapordaki verilere [PERSON_NAME], "normalden fazla" olarak nitelendirilebilecek…" at bounding box center [713, 439] width 628 height 510
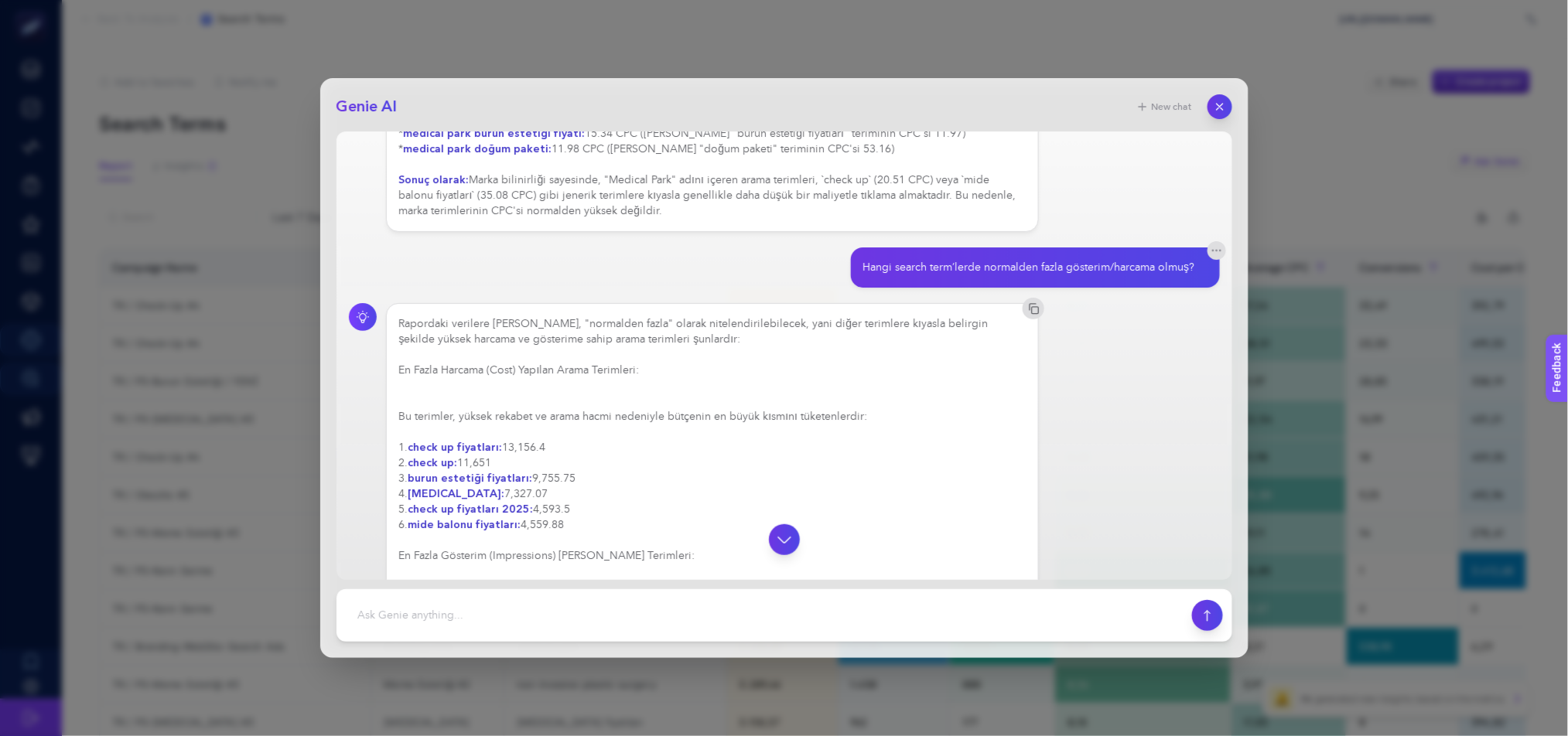
scroll to position [294, 0]
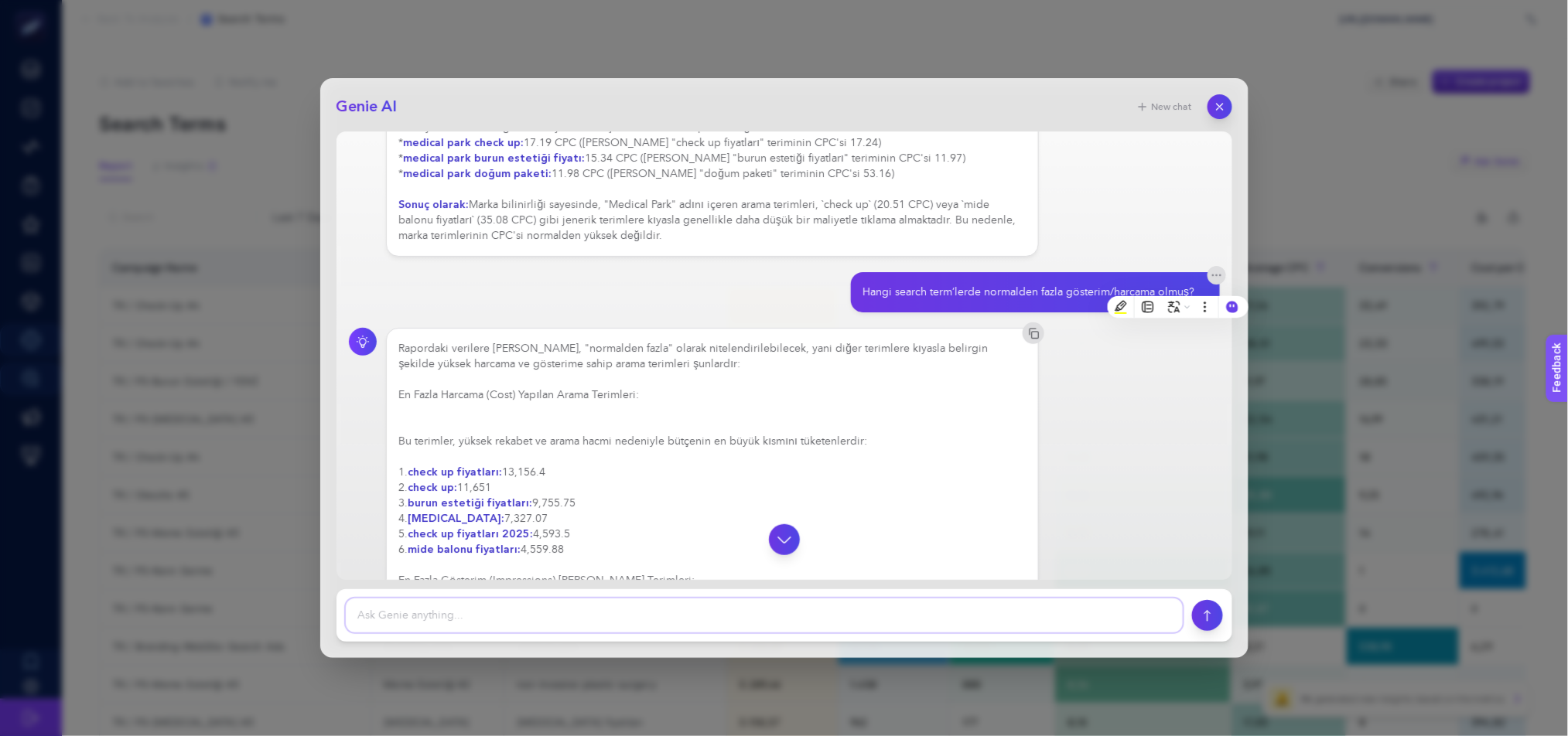
click at [578, 602] on textarea at bounding box center [764, 615] width 837 height 34
paste textarea "Hangi kelimeler beklenmedik şekilde yüksek dönüşüm üretmiş?"
click at [582, 617] on textarea at bounding box center [764, 615] width 837 height 34
type textarea "Hangi kelimeler beklenmedik şekilde yüksek cpc üretmiş?"
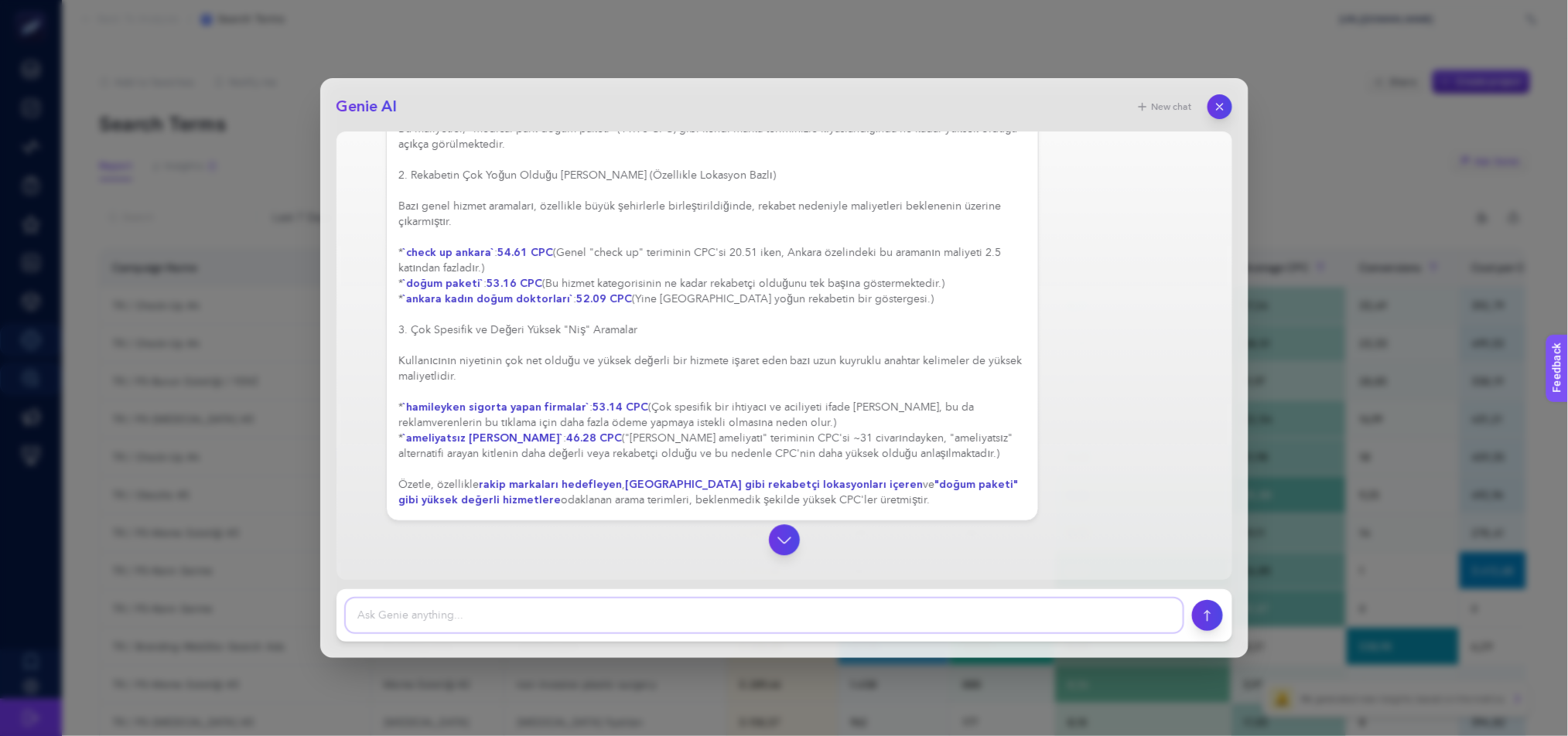
scroll to position [1338, 0]
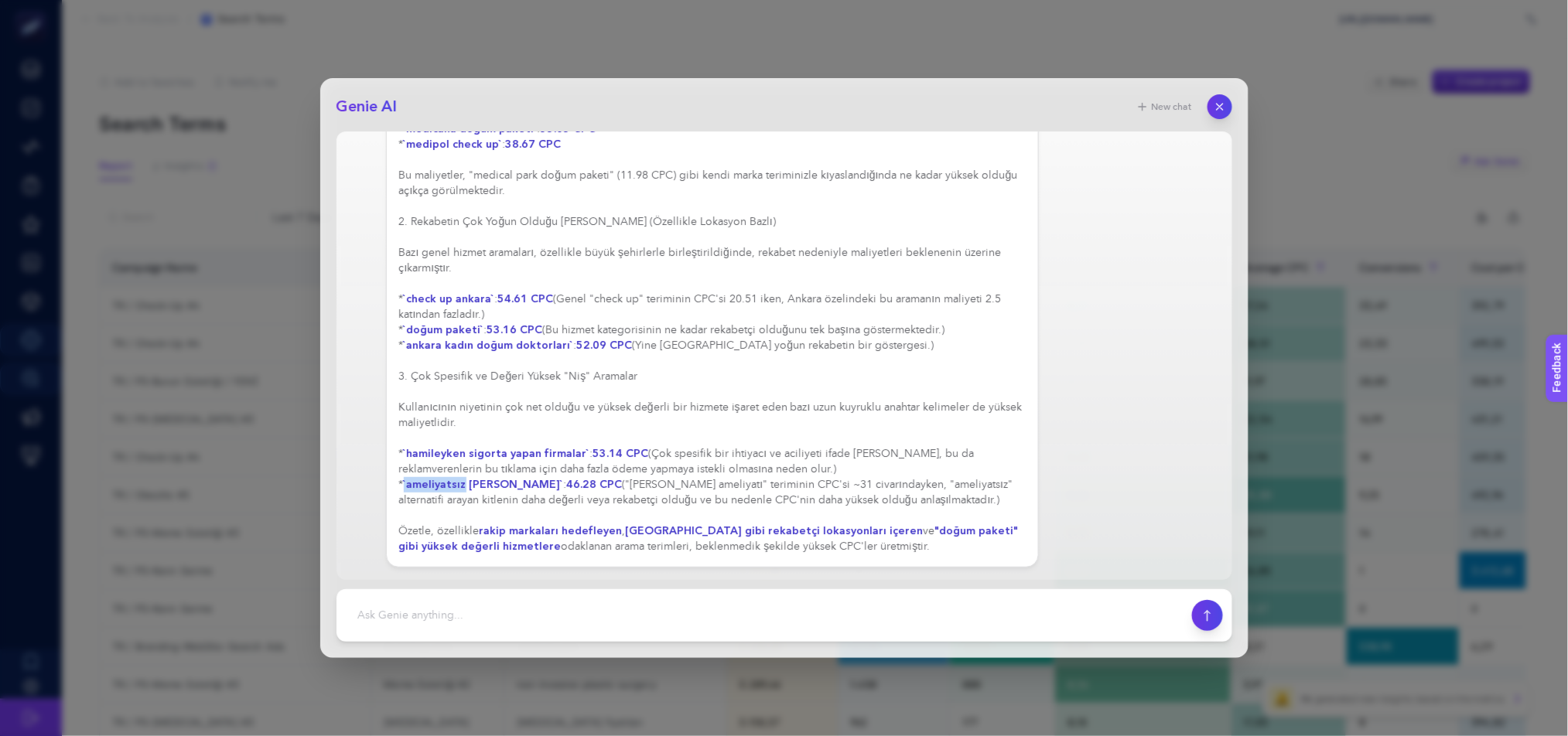
drag, startPoint x: 465, startPoint y: 482, endPoint x: 402, endPoint y: 482, distance: 63.0
click at [402, 482] on div "Rapordaki veriler incelendiğinde, bazı arama terimlerinin benzerlerine veya gen…" at bounding box center [713, 244] width 628 height 619
click at [1226, 106] on button "button" at bounding box center [1220, 107] width 26 height 26
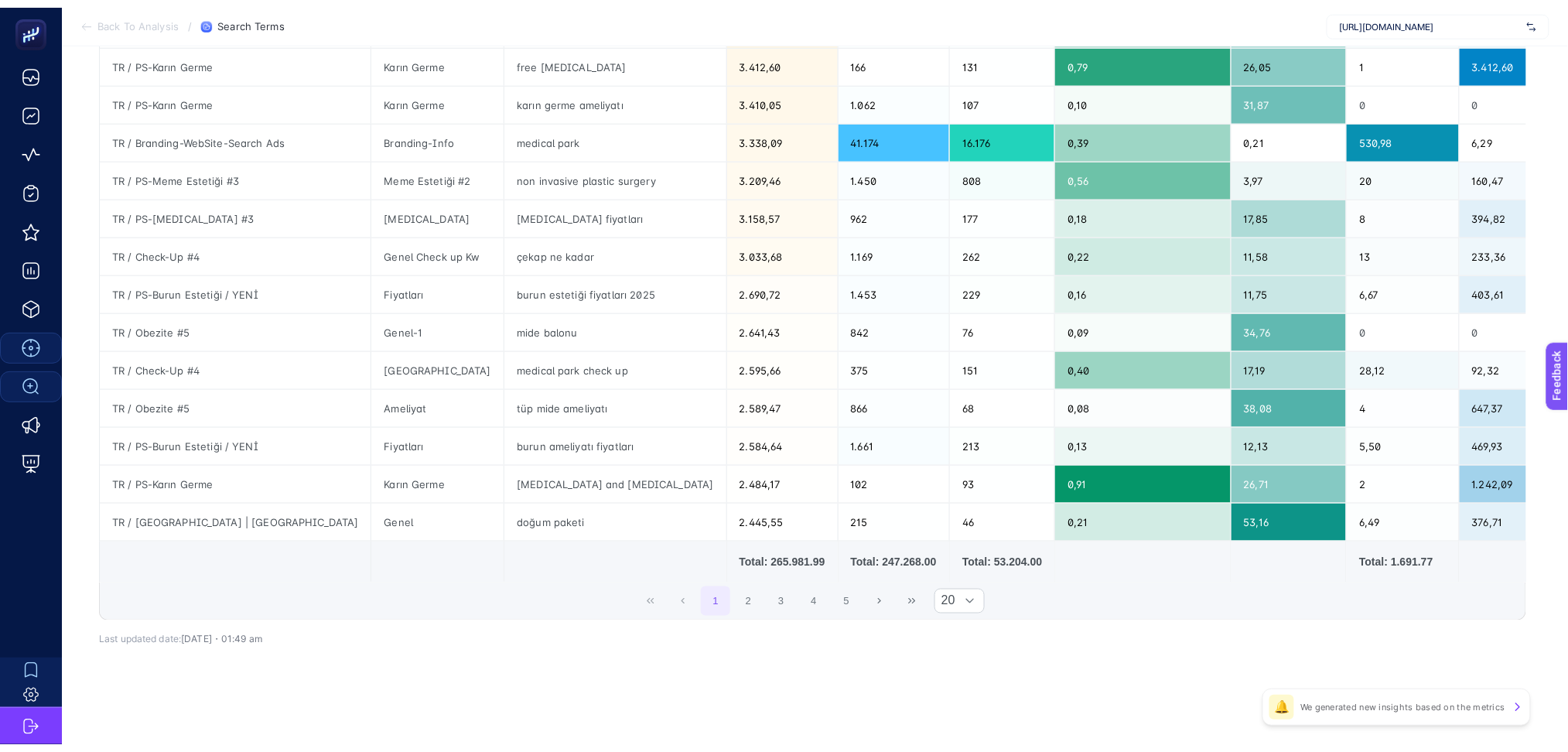
scroll to position [0, 0]
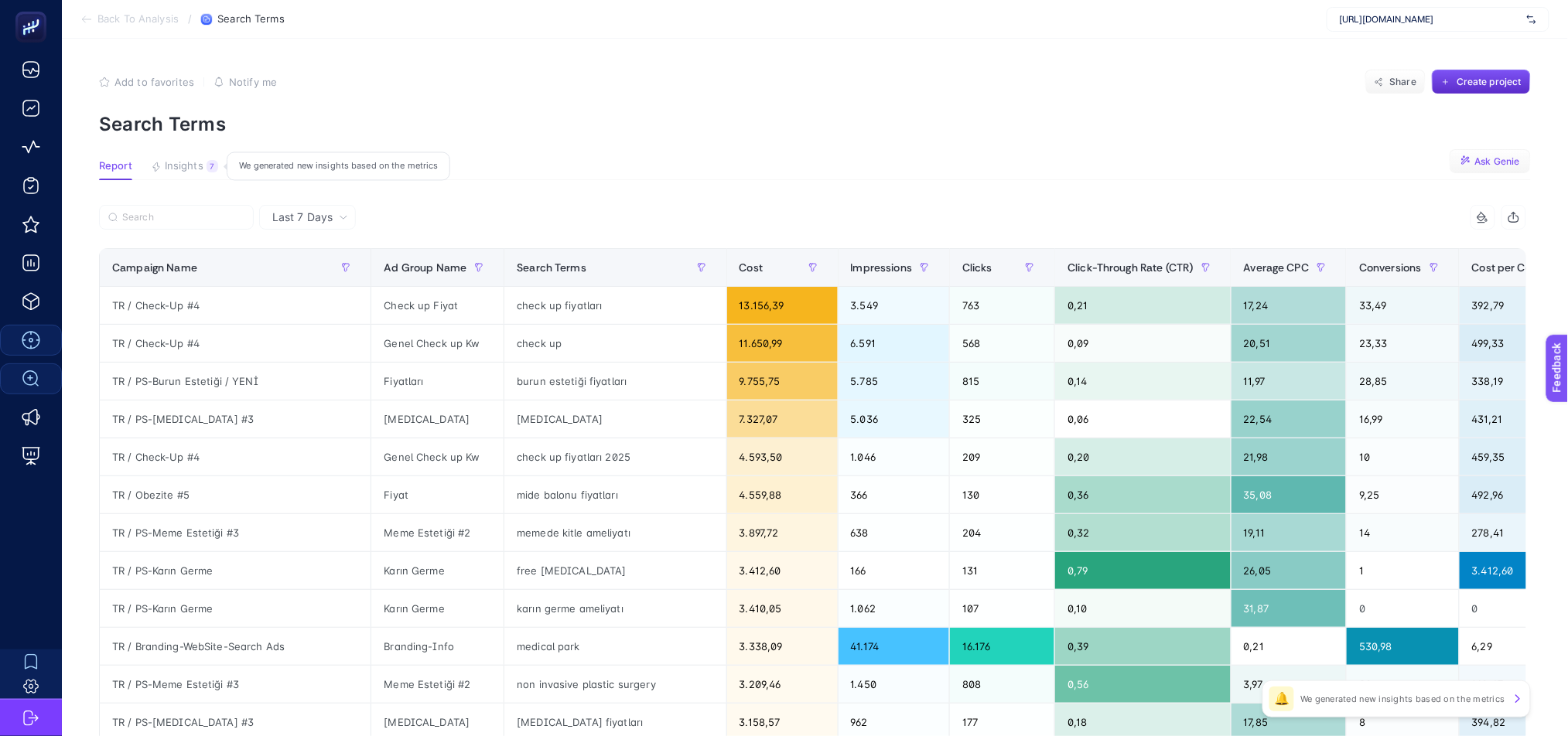
click at [185, 164] on span "Insights" at bounding box center [184, 166] width 38 height 12
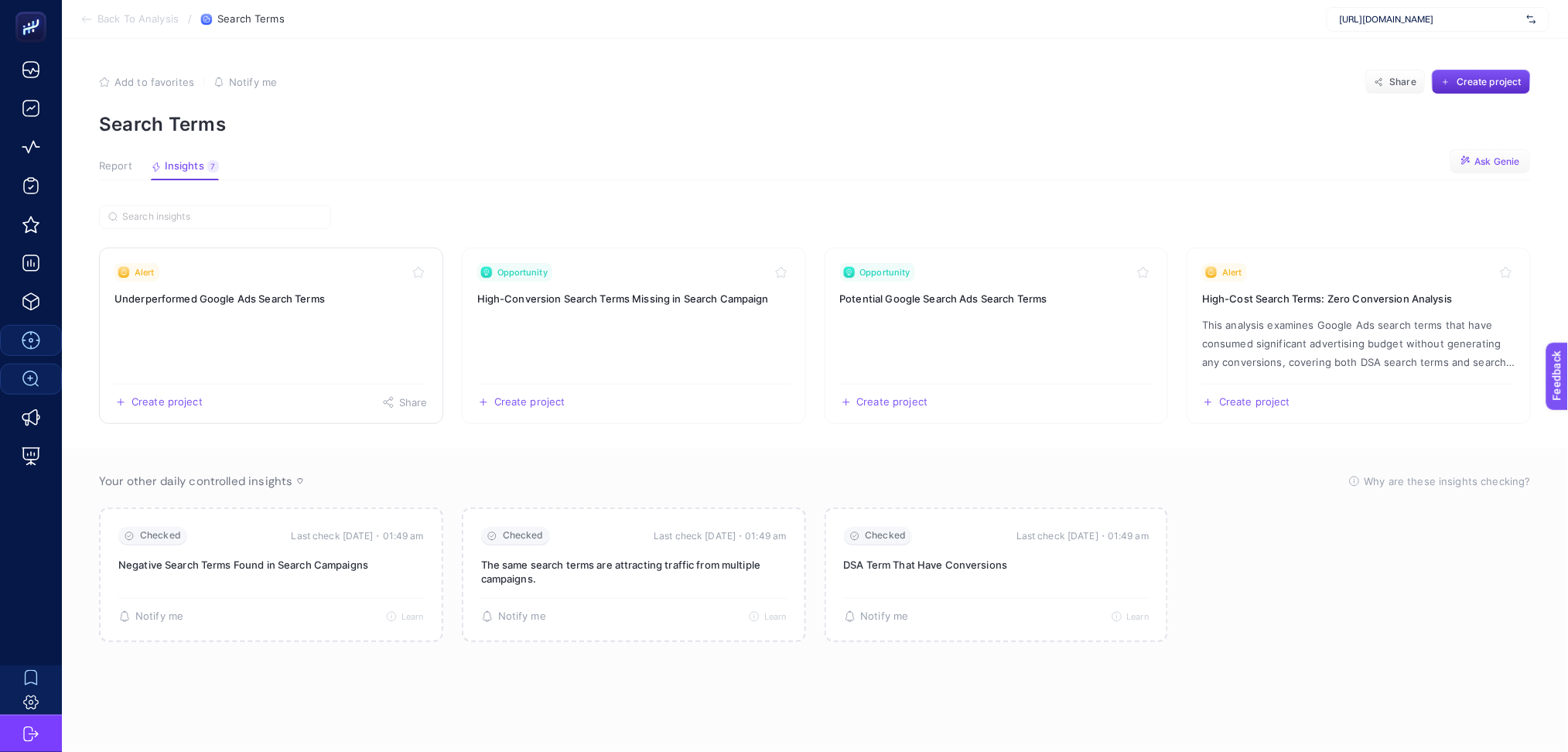
click at [393, 339] on link "Alert Underperformed Google Ads Search Terms Create project Share" at bounding box center [272, 335] width 345 height 176
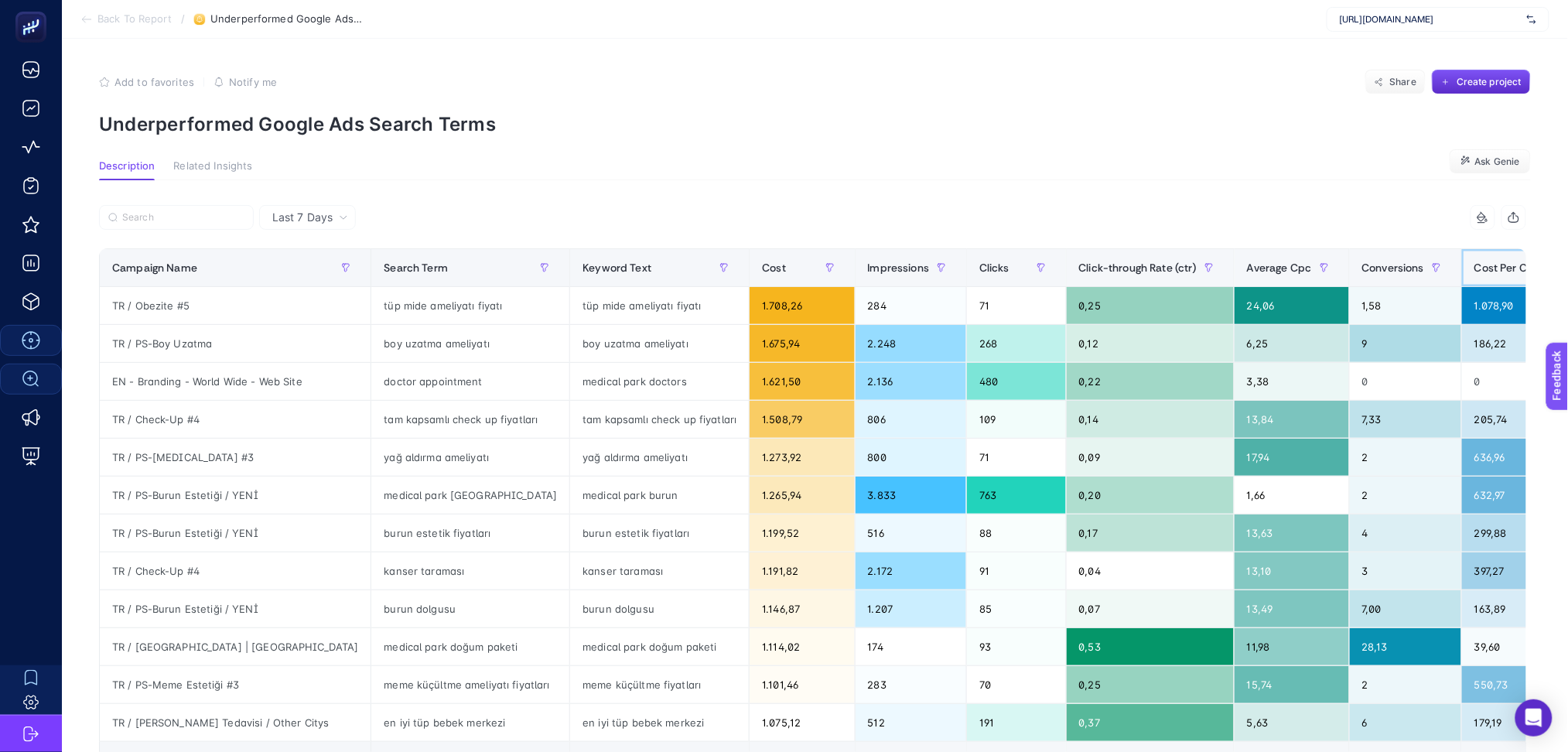
click at [1474, 274] on div "Cost Per Conversion" at bounding box center [1537, 268] width 126 height 24
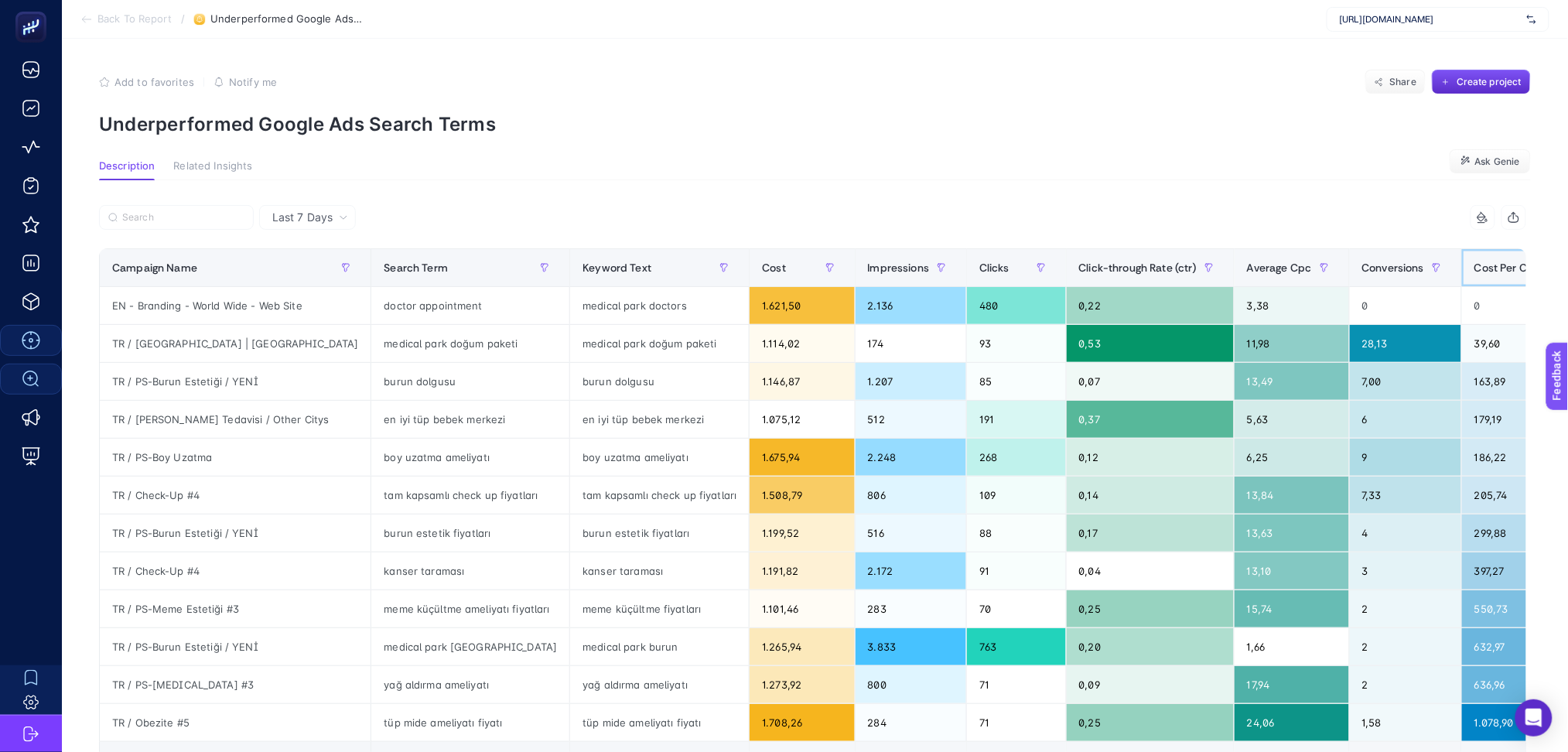
click at [1474, 274] on div "Cost Per Conversion" at bounding box center [1537, 268] width 126 height 24
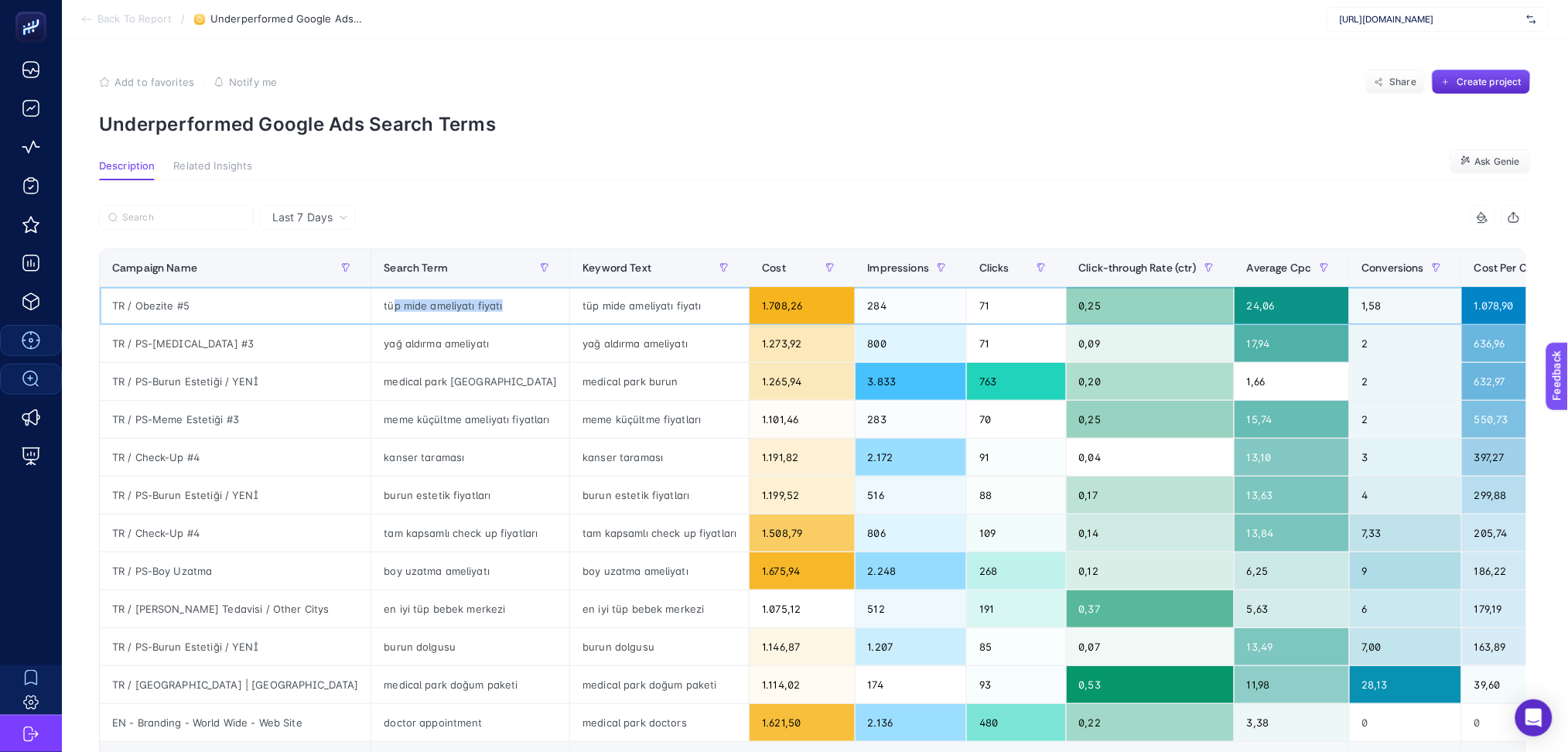
drag, startPoint x: 336, startPoint y: 304, endPoint x: 451, endPoint y: 310, distance: 115.2
click at [451, 310] on div "tüp mide ameliyatı fiyatı" at bounding box center [469, 305] width 198 height 37
drag, startPoint x: 558, startPoint y: 303, endPoint x: 642, endPoint y: 304, distance: 84.0
click at [642, 304] on div "tüp mide ameliyatı fiyatı" at bounding box center [659, 305] width 179 height 37
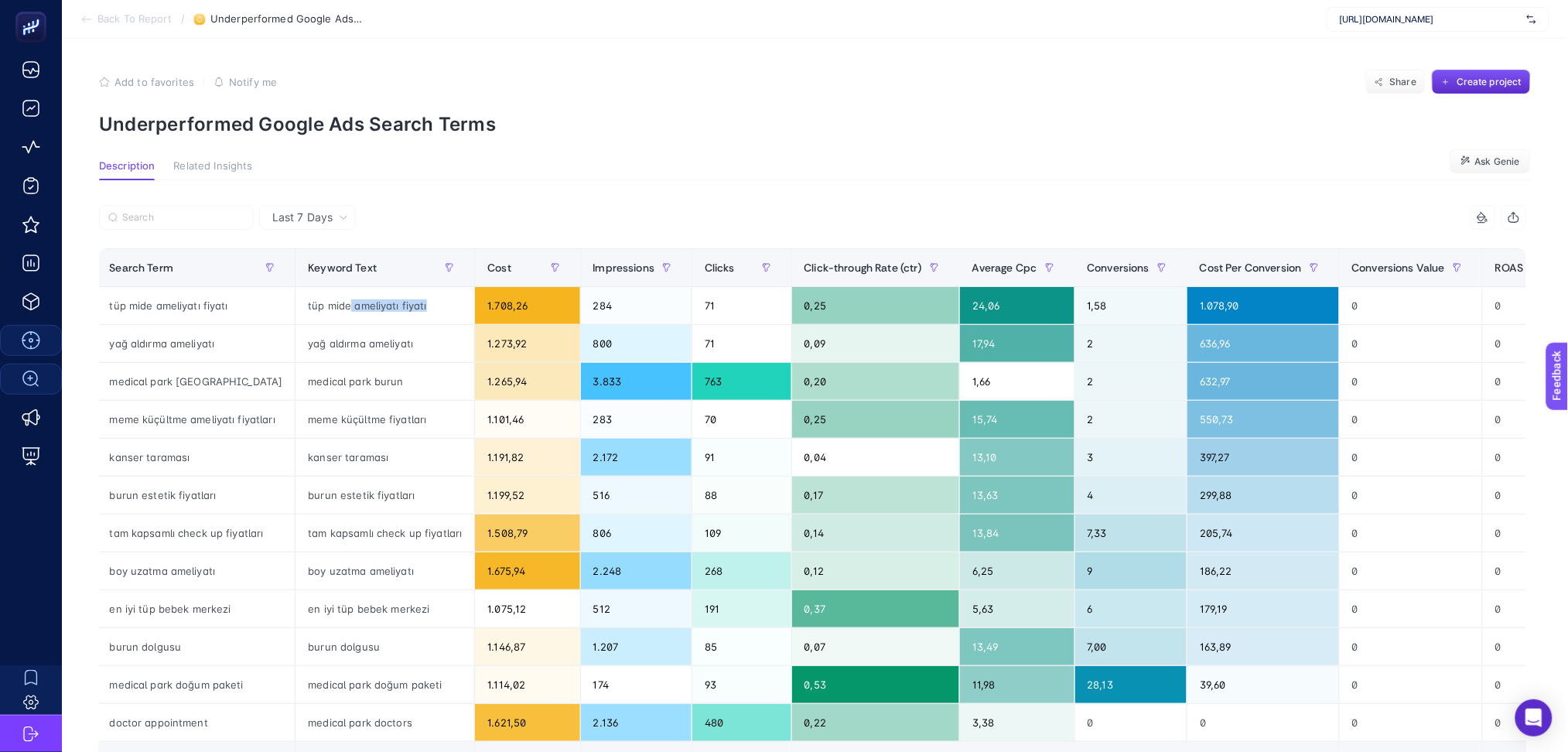
click at [1567, 271] on div "+" at bounding box center [1590, 267] width 29 height 12
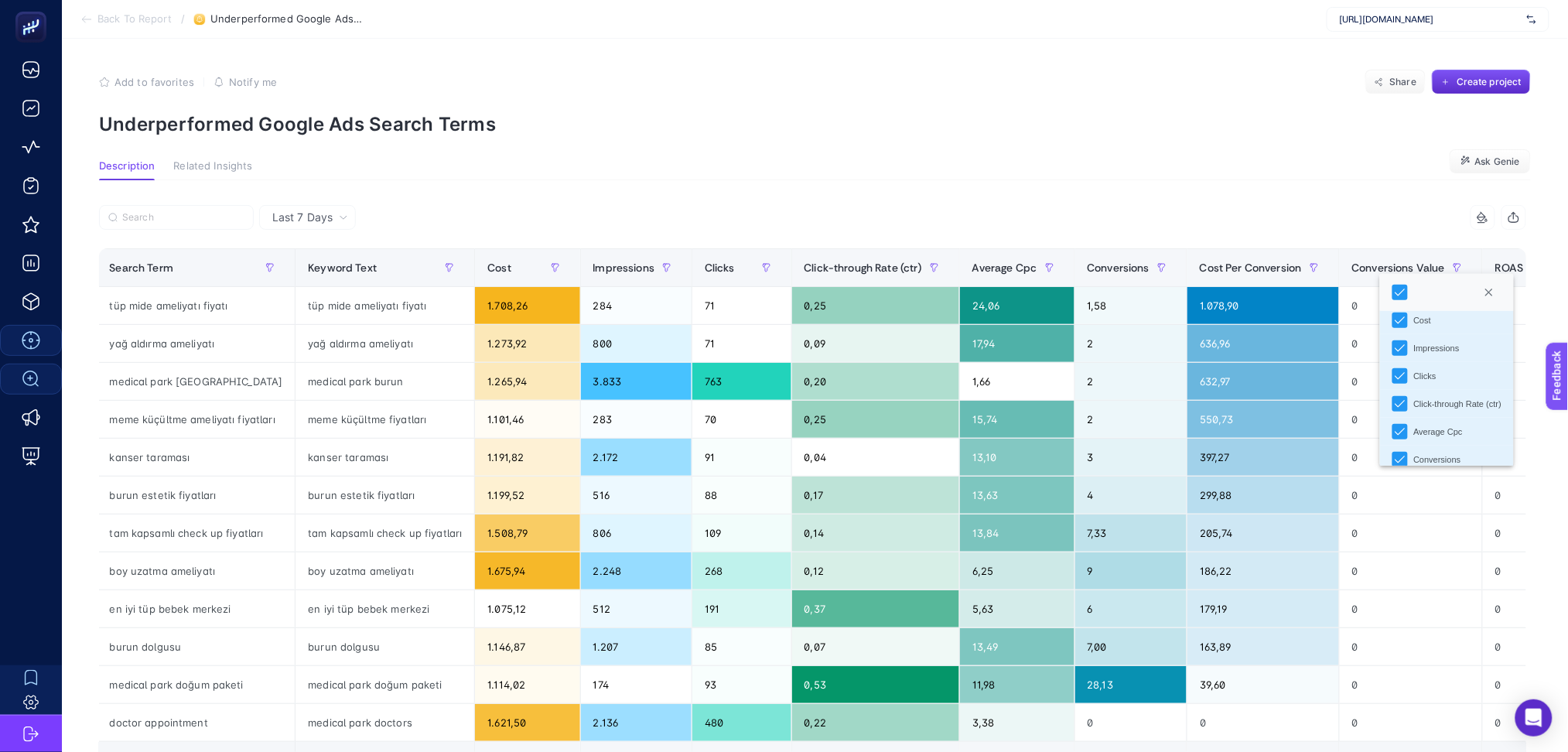
scroll to position [191, 0]
click at [1116, 180] on section "Description Related Insights Ask Genie" at bounding box center [815, 170] width 1432 height 20
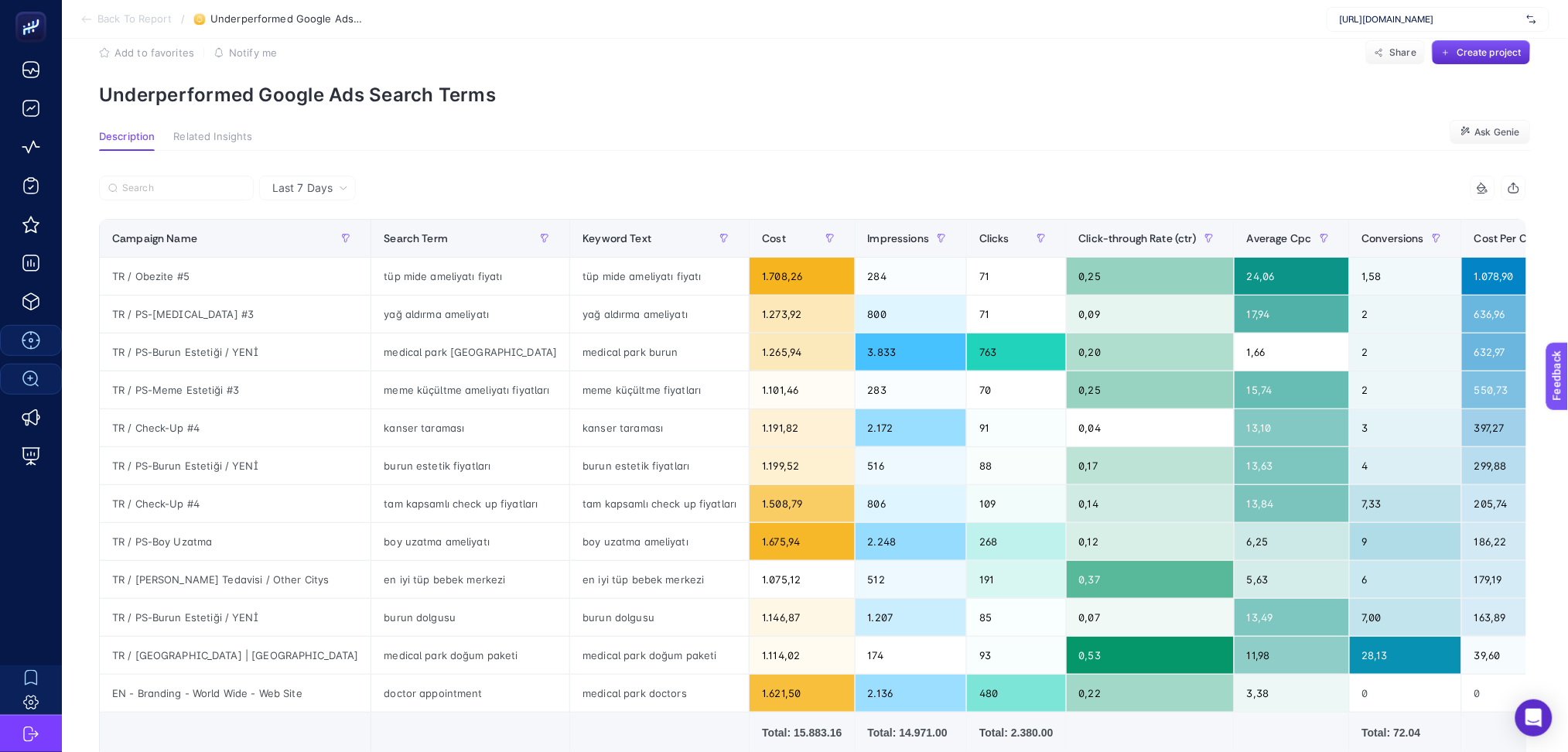
scroll to position [0, 0]
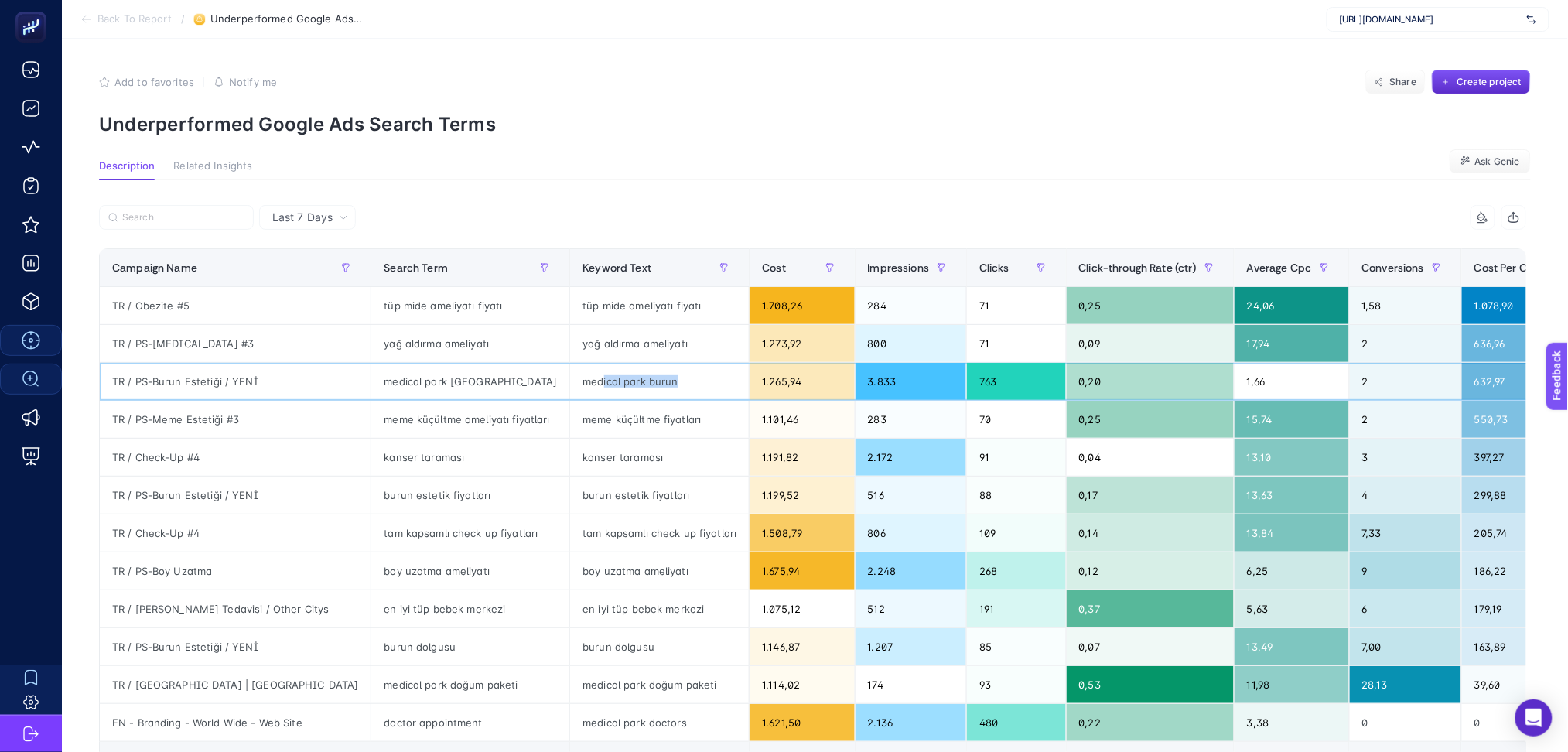
drag, startPoint x: 534, startPoint y: 376, endPoint x: 632, endPoint y: 381, distance: 98.1
click at [632, 381] on div "medical park burun" at bounding box center [659, 381] width 179 height 37
drag, startPoint x: 529, startPoint y: 653, endPoint x: 582, endPoint y: 648, distance: 53.2
click at [582, 648] on div "burun dolgusu" at bounding box center [659, 647] width 179 height 37
click at [570, 530] on div "tam kapsamlı check up fiyatları" at bounding box center [659, 533] width 179 height 37
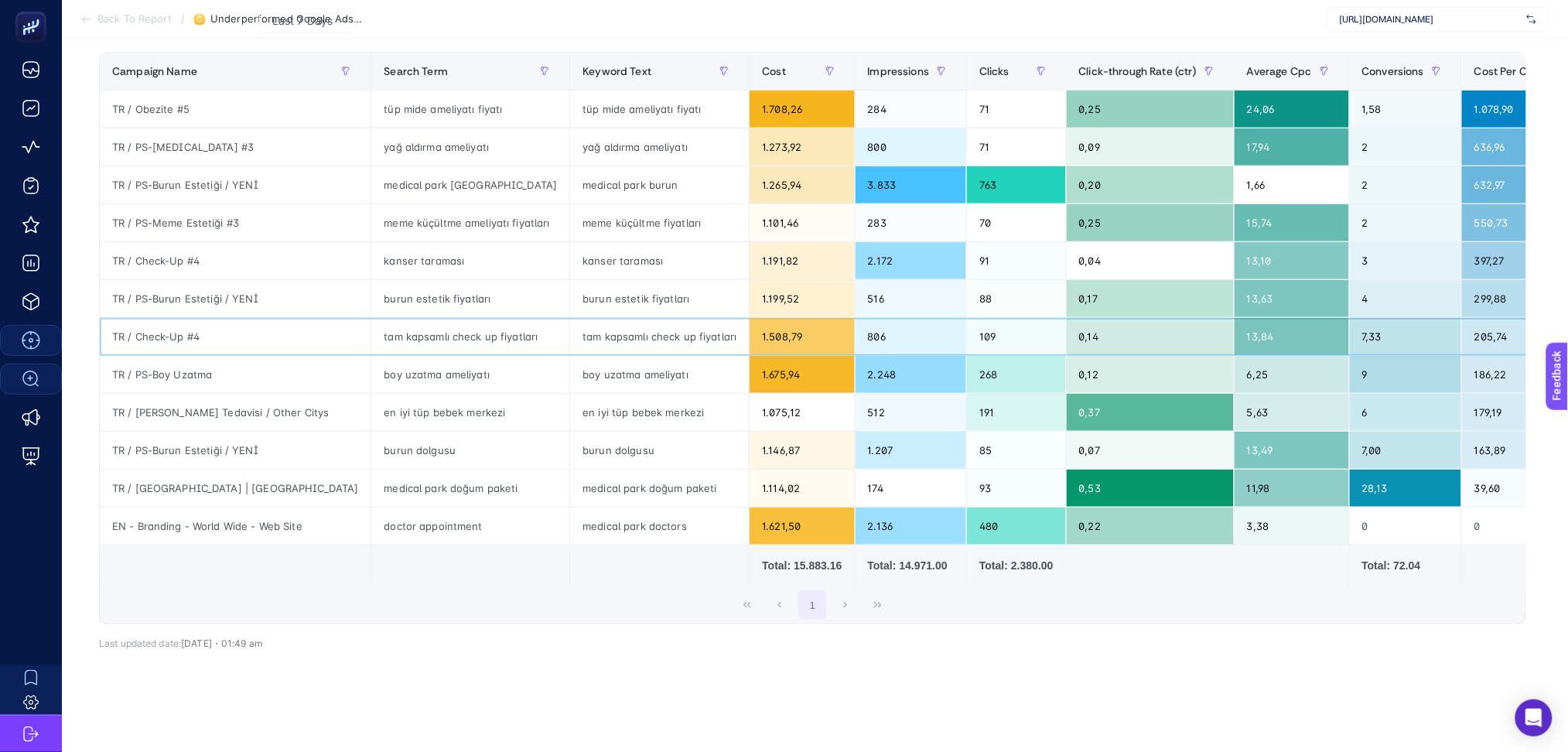
scroll to position [227, 0]
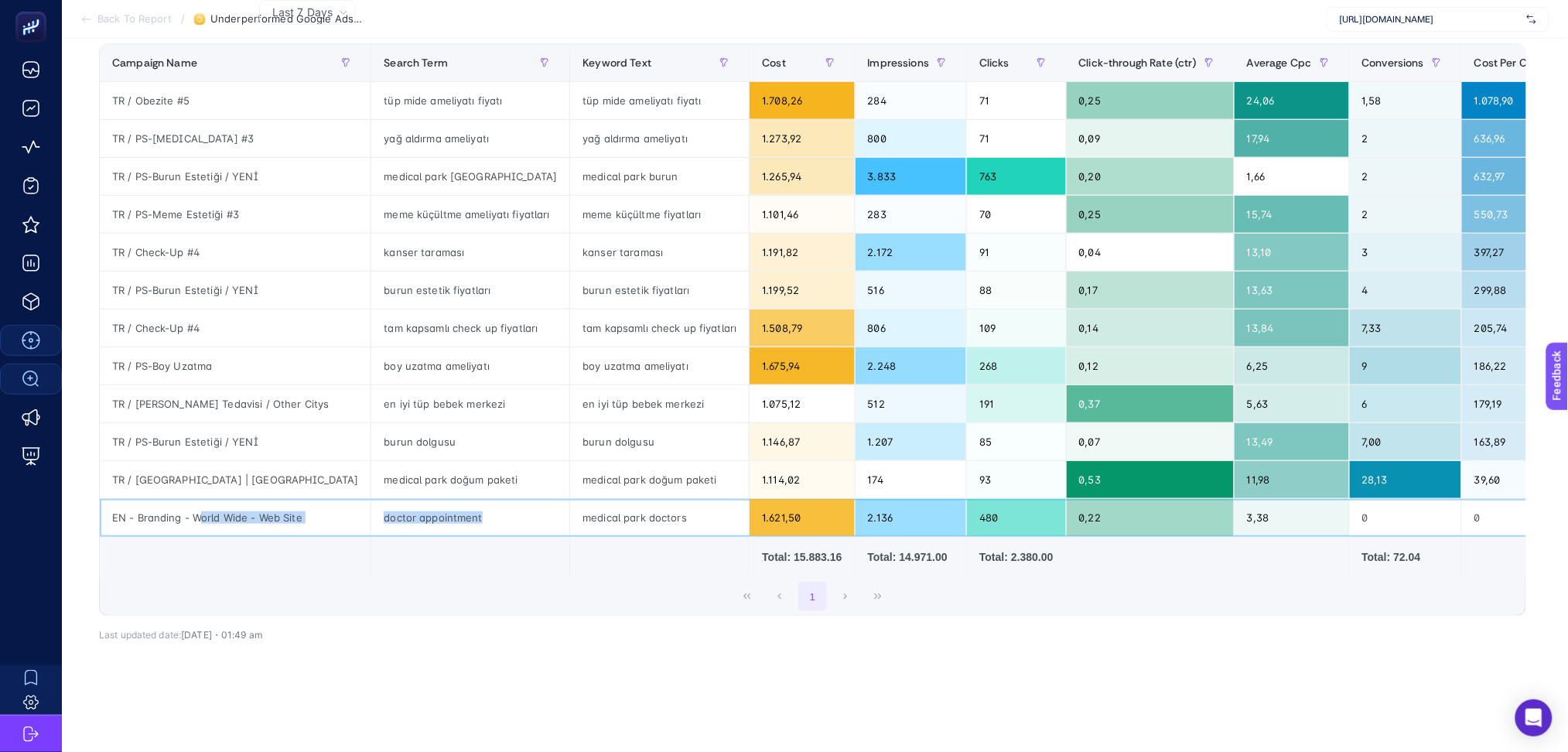
drag, startPoint x: 202, startPoint y: 495, endPoint x: 463, endPoint y: 502, distance: 261.1
click at [463, 502] on tr "EN - Branding - World Wide - Web Site doctor appointment medical park doctors 1…" at bounding box center [997, 518] width 1794 height 37
click at [623, 500] on div "medical park doctors" at bounding box center [659, 518] width 179 height 37
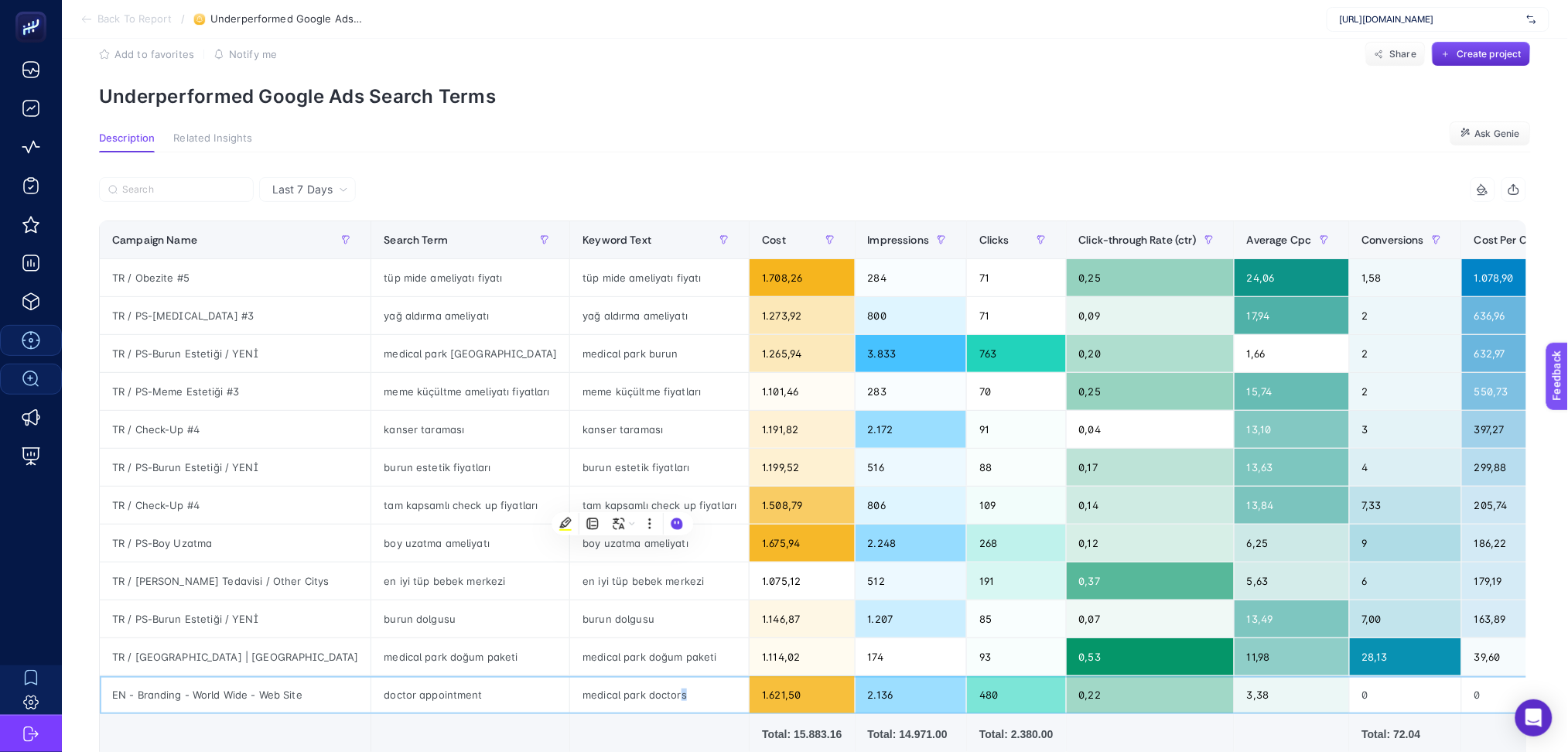
scroll to position [0, 0]
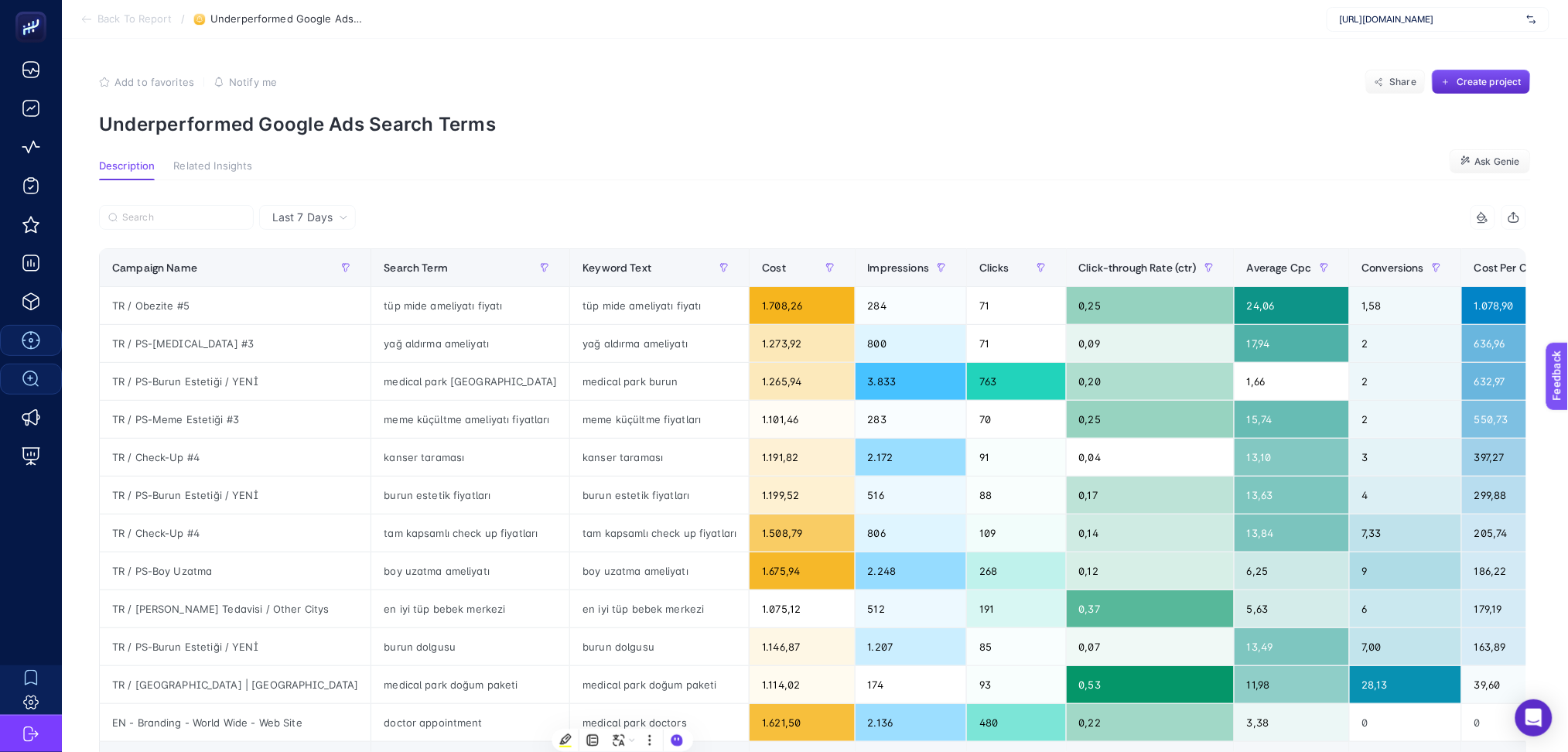
click at [335, 214] on div "Last 7 Days" at bounding box center [310, 217] width 88 height 11
click at [322, 275] on li "Last 30 Days" at bounding box center [307, 278] width 87 height 28
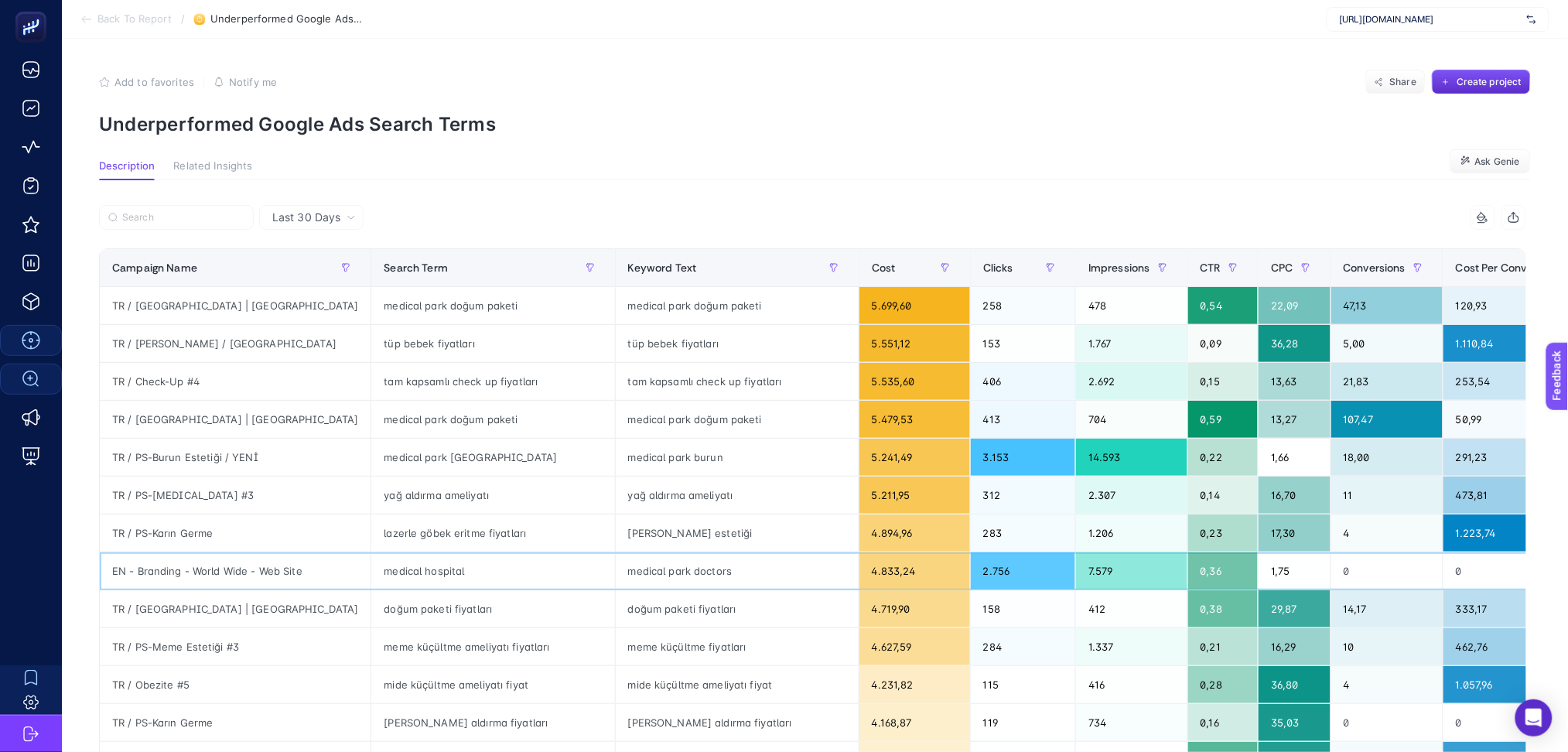
click at [620, 571] on div "medical park doctors" at bounding box center [736, 571] width 243 height 37
click at [615, 569] on div "medical park doctors" at bounding box center [736, 571] width 243 height 37
click at [398, 579] on div "medical hospital" at bounding box center [492, 571] width 243 height 37
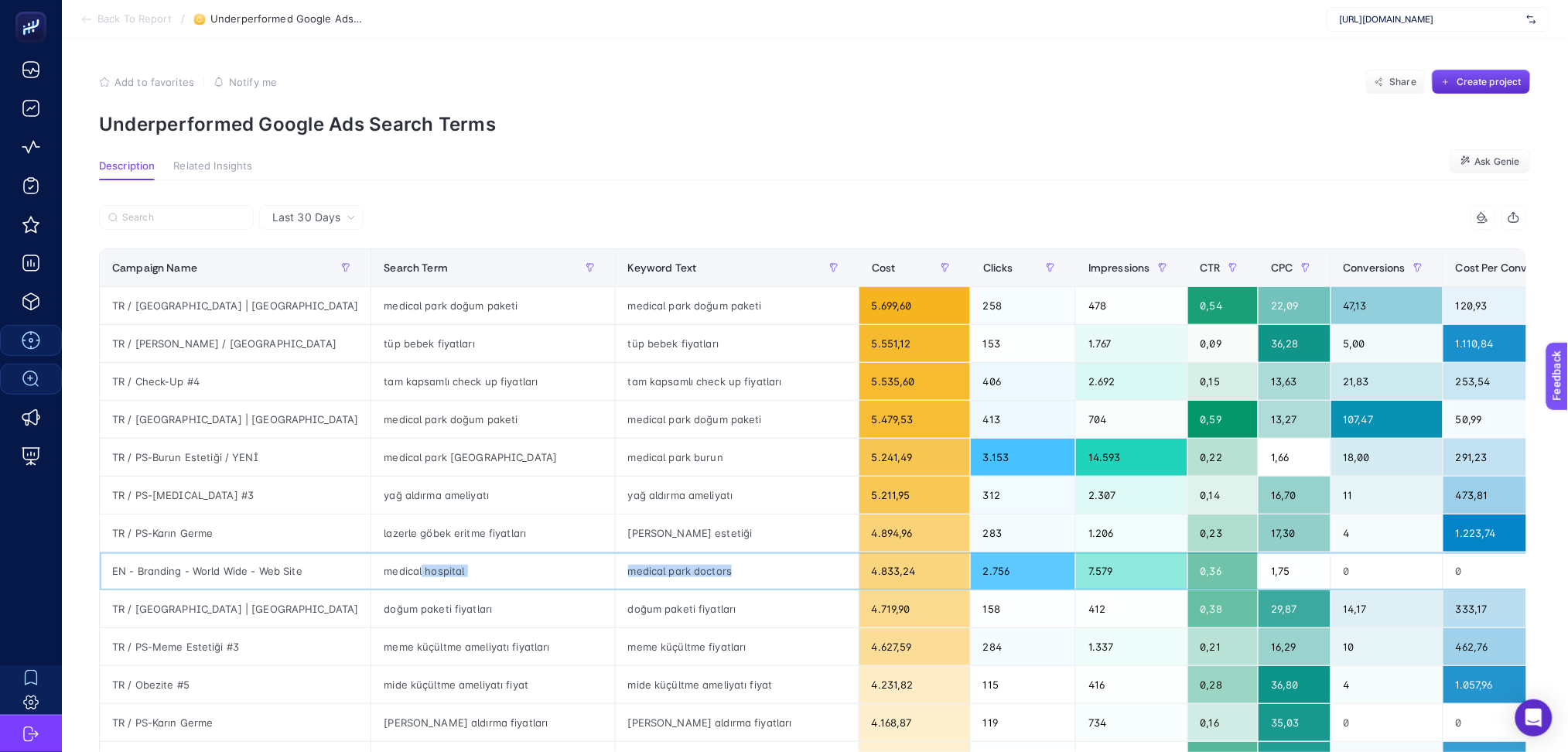
drag, startPoint x: 625, startPoint y: 568, endPoint x: 364, endPoint y: 568, distance: 261.0
click at [364, 568] on tr "EN - Branding - World Wide - Web Site [GEOGRAPHIC_DATA] doctors 4.833,24 2.756 …" at bounding box center [987, 571] width 1775 height 37
click at [223, 572] on div "EN - Branding - World Wide - Web Site" at bounding box center [235, 571] width 271 height 37
click at [221, 571] on div "EN - Branding - World Wide - Web Site" at bounding box center [235, 571] width 271 height 37
drag, startPoint x: 112, startPoint y: 571, endPoint x: 305, endPoint y: 576, distance: 193.1
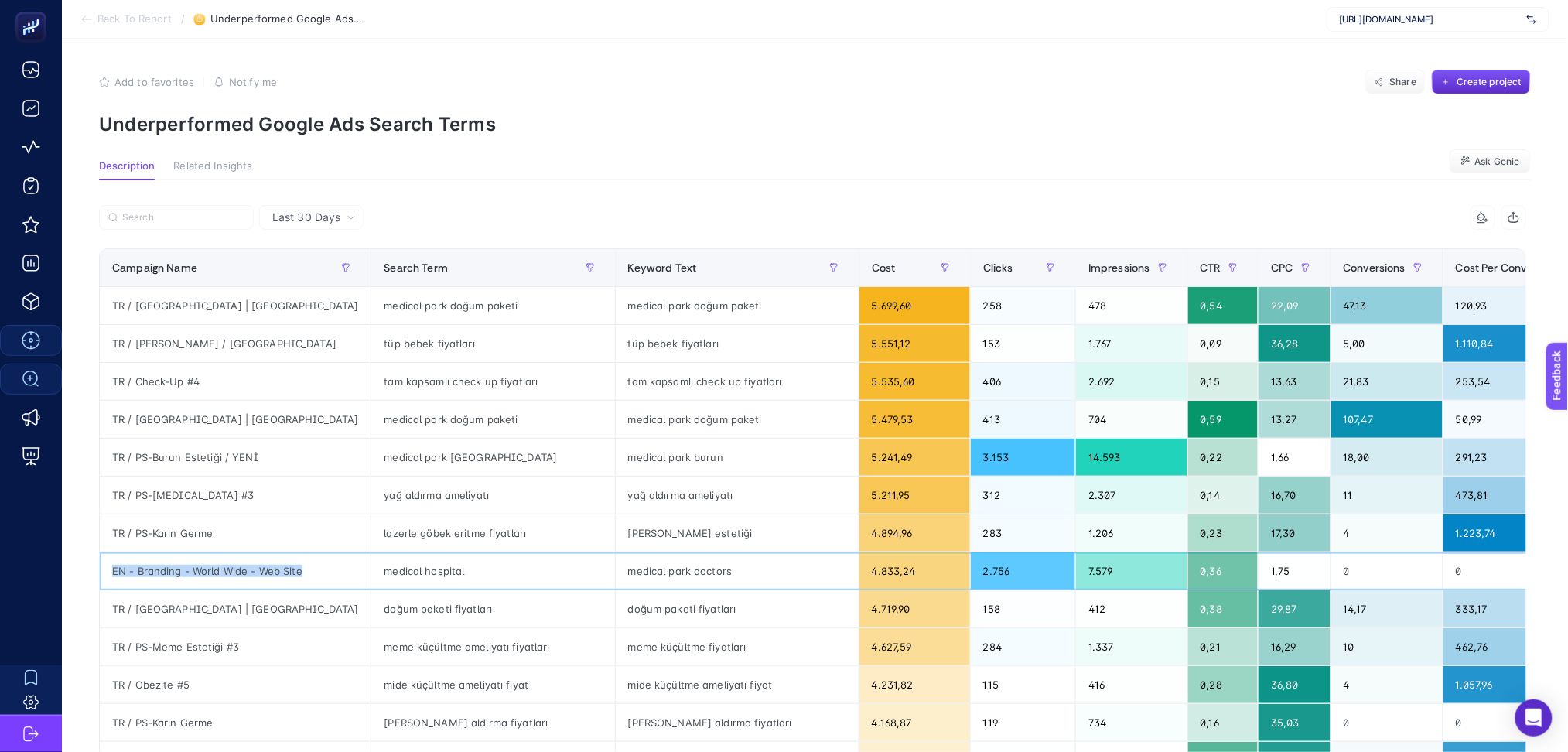
click at [305, 576] on div "EN - Branding - World Wide - Web Site" at bounding box center [235, 571] width 271 height 37
copy div "EN - Branding - World Wide - Web Site"
click at [133, 18] on span "Back To Report" at bounding box center [134, 19] width 74 height 12
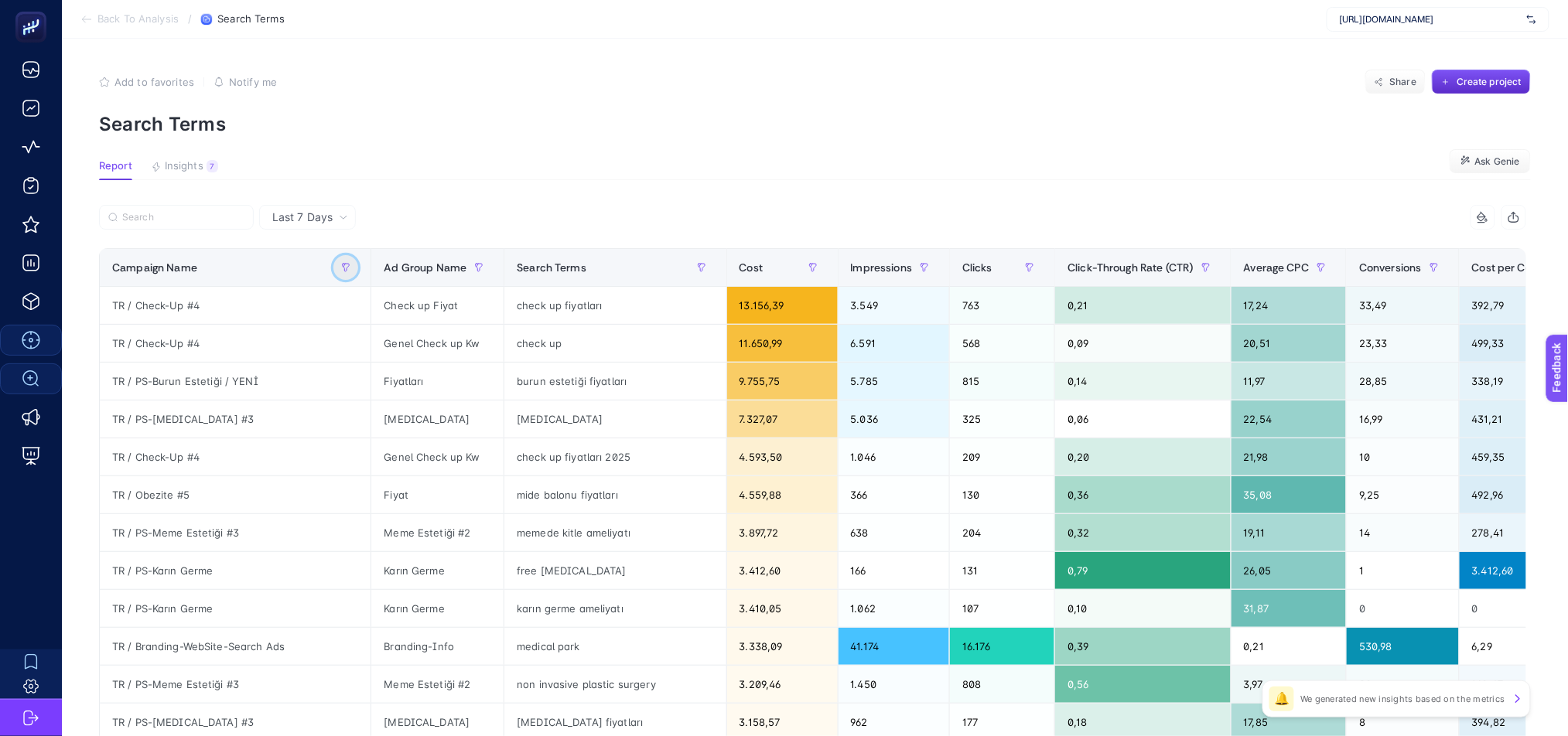
click at [341, 272] on icon "button" at bounding box center [346, 268] width 9 height 9
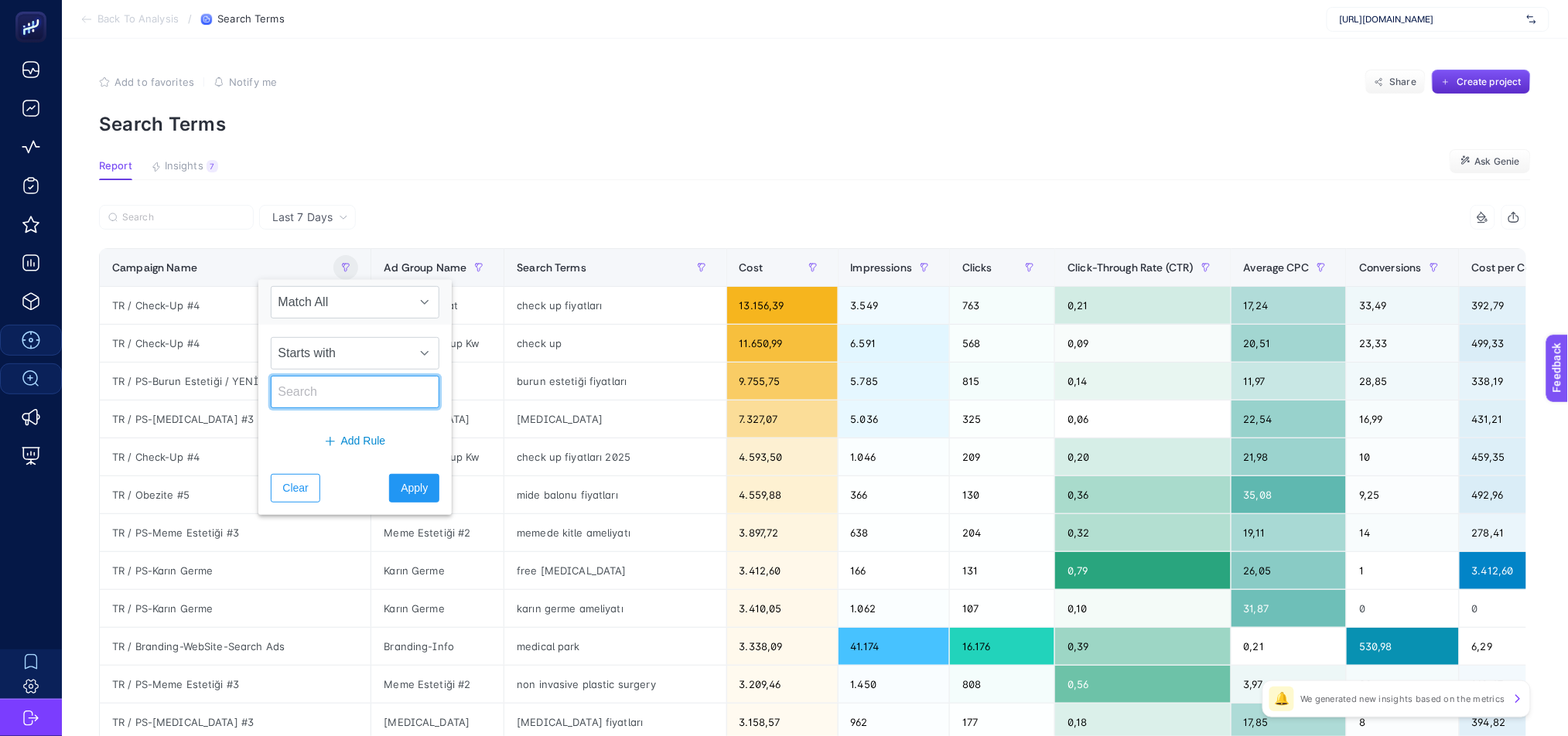
click at [325, 389] on input "text" at bounding box center [355, 391] width 169 height 33
paste input "EN - Branding - World Wide - Web Site"
type input "EN - Branding - World Wide - Web Site"
click at [403, 483] on span "Apply" at bounding box center [414, 488] width 27 height 16
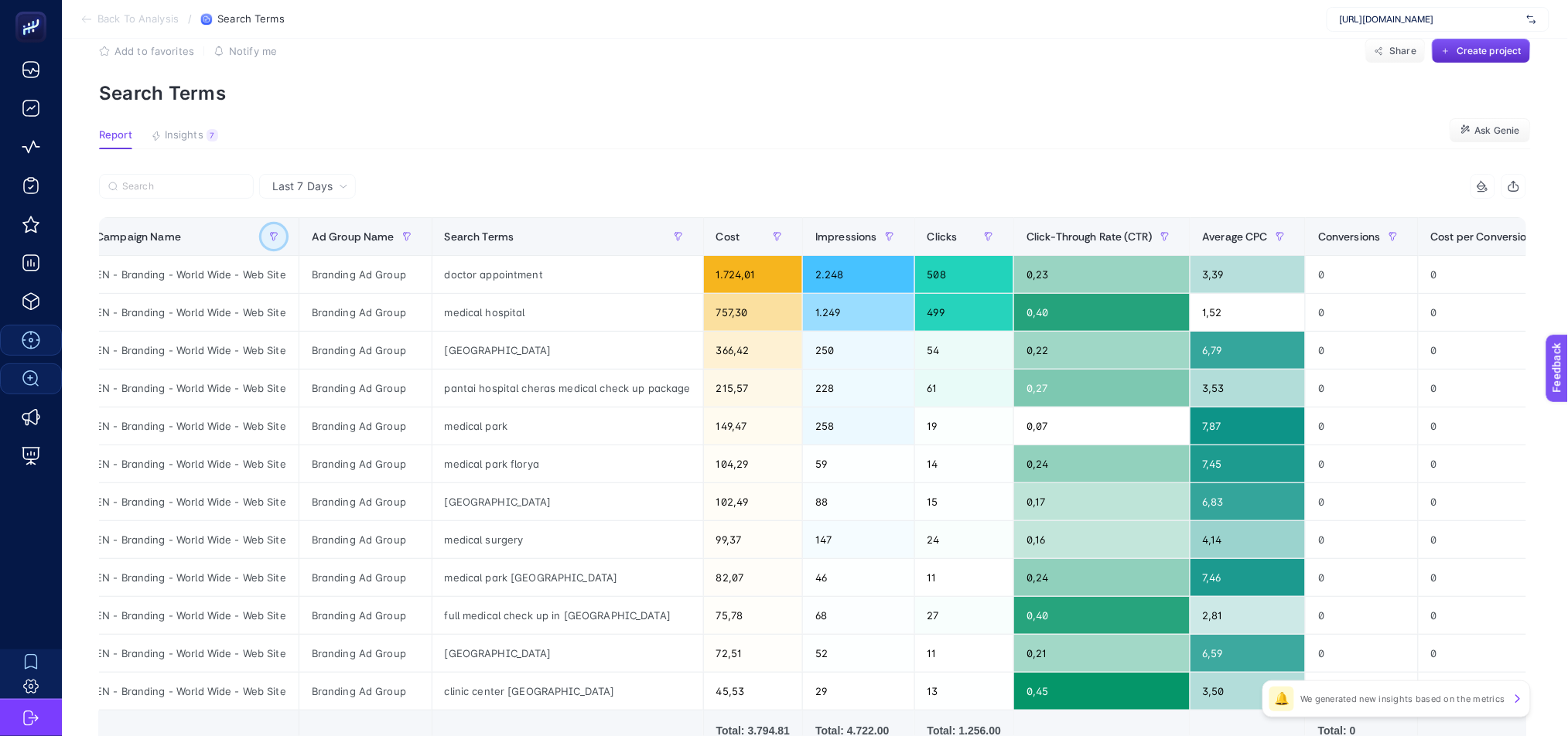
scroll to position [0, 0]
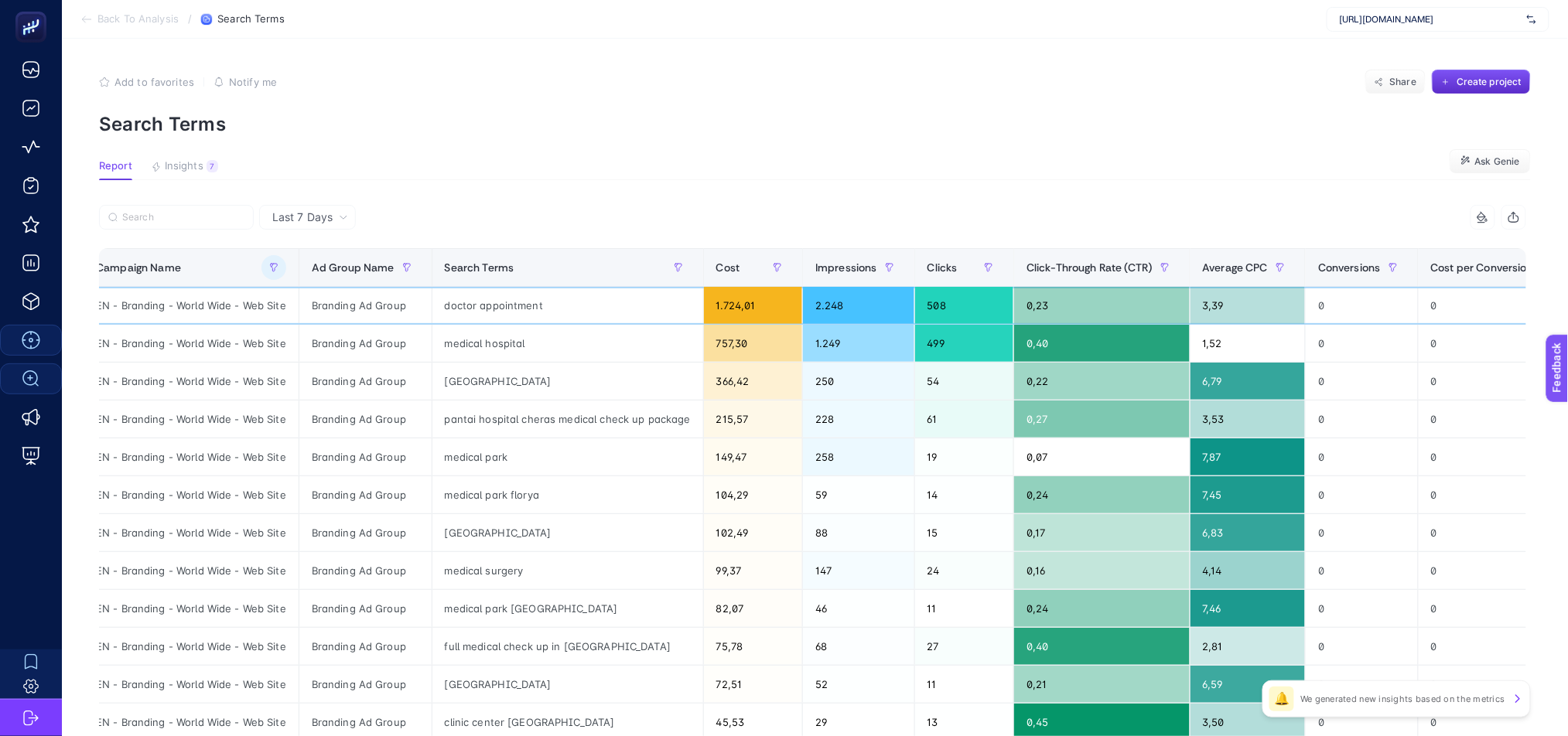
click at [483, 304] on div "doctor appointment" at bounding box center [568, 305] width 271 height 37
click at [479, 312] on div "doctor appointment" at bounding box center [568, 305] width 271 height 37
click at [480, 300] on div "doctor appointment" at bounding box center [568, 305] width 271 height 37
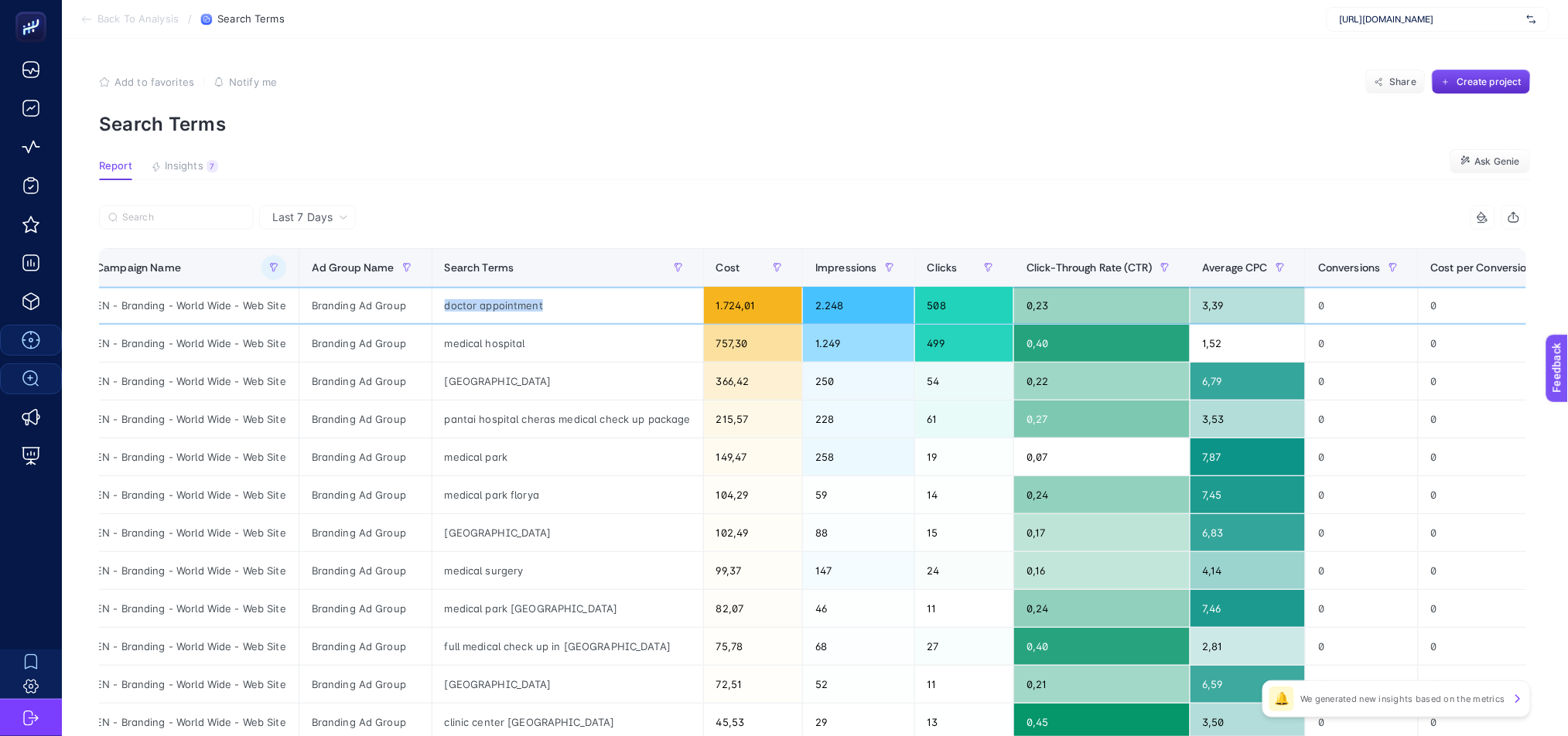
click at [480, 300] on div "doctor appointment" at bounding box center [568, 305] width 271 height 37
click at [651, 507] on div "medical park florya" at bounding box center [568, 495] width 271 height 37
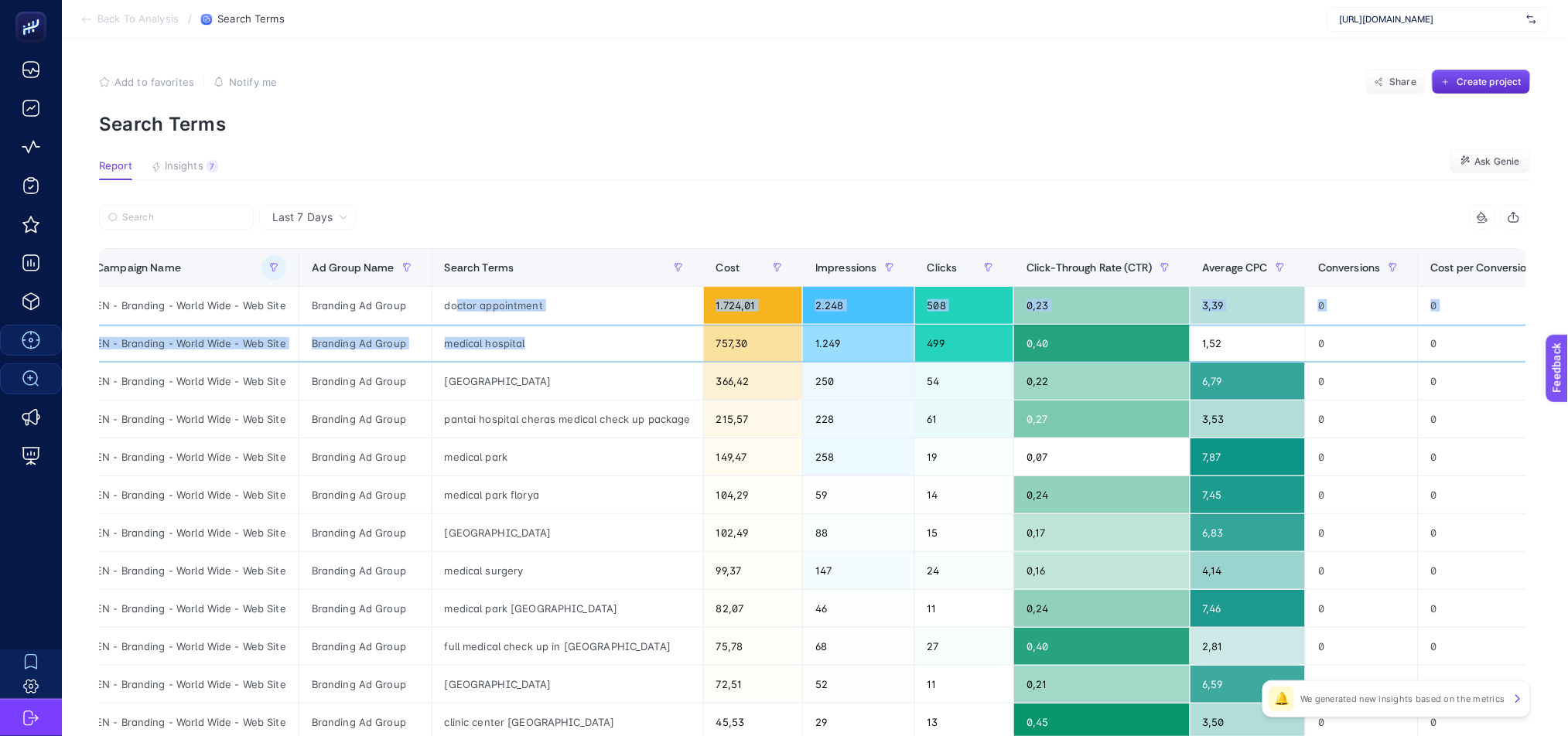
drag, startPoint x: 516, startPoint y: 347, endPoint x: 454, endPoint y: 309, distance: 72.7
click at [454, 309] on tbody "EN - Branding - World Wide - Web Site Branding Ad Group doctor appointment 1.72…" at bounding box center [967, 514] width 1767 height 455
click at [589, 309] on div "doctor appointment" at bounding box center [568, 305] width 271 height 37
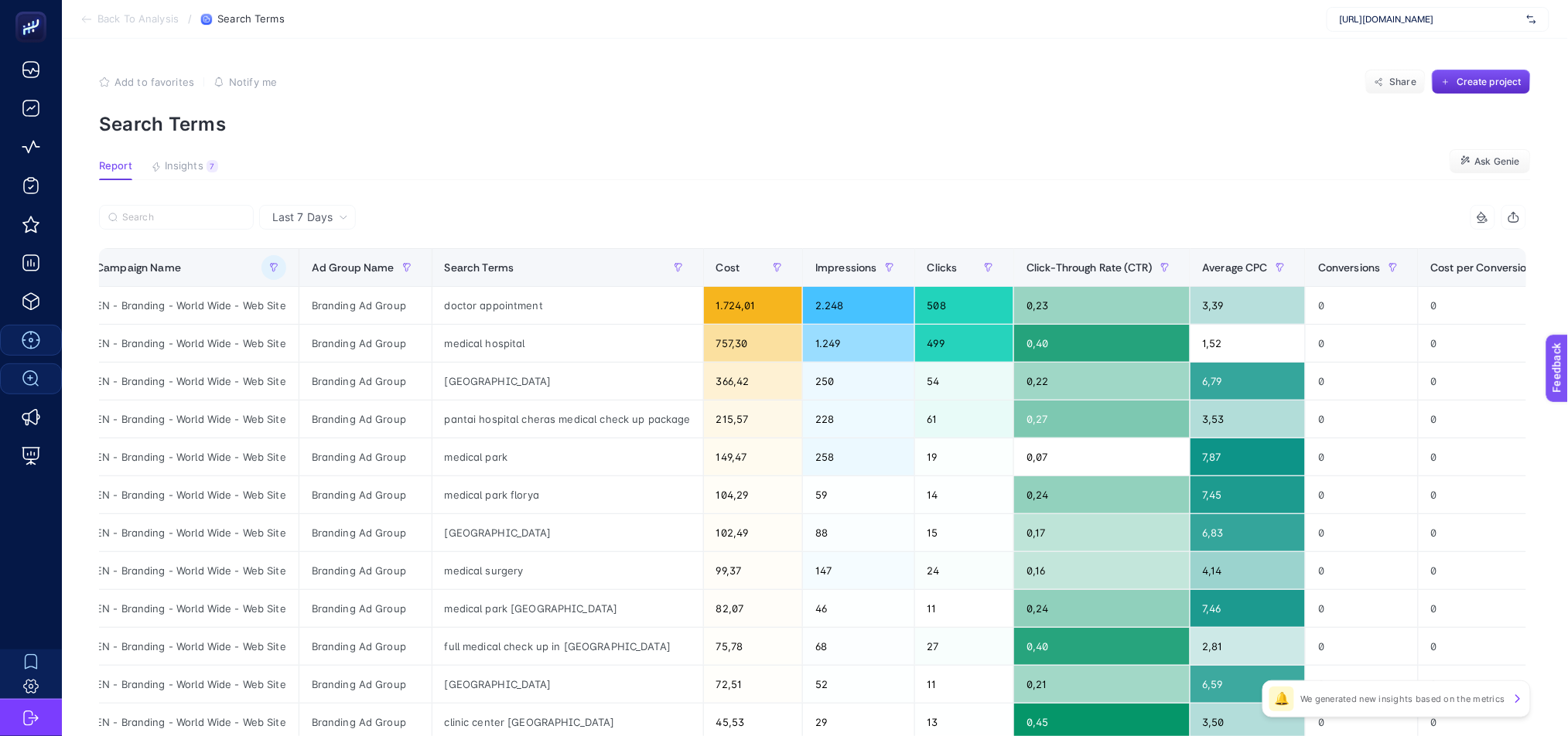
click at [327, 220] on span "Last 7 Days" at bounding box center [303, 217] width 60 height 16
click at [345, 273] on li "Last 30 Days" at bounding box center [307, 278] width 87 height 28
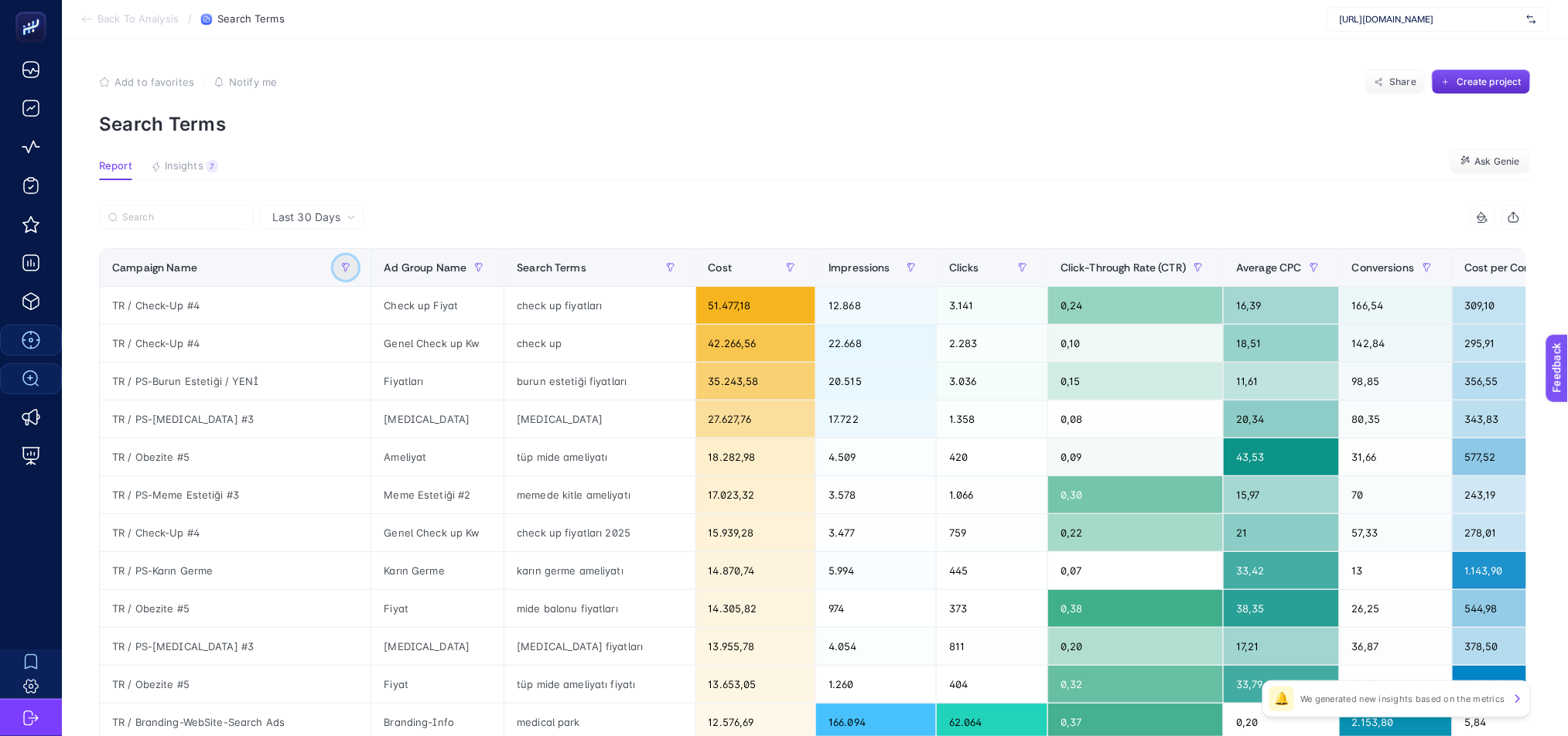
click at [341, 267] on icon "button" at bounding box center [346, 268] width 9 height 9
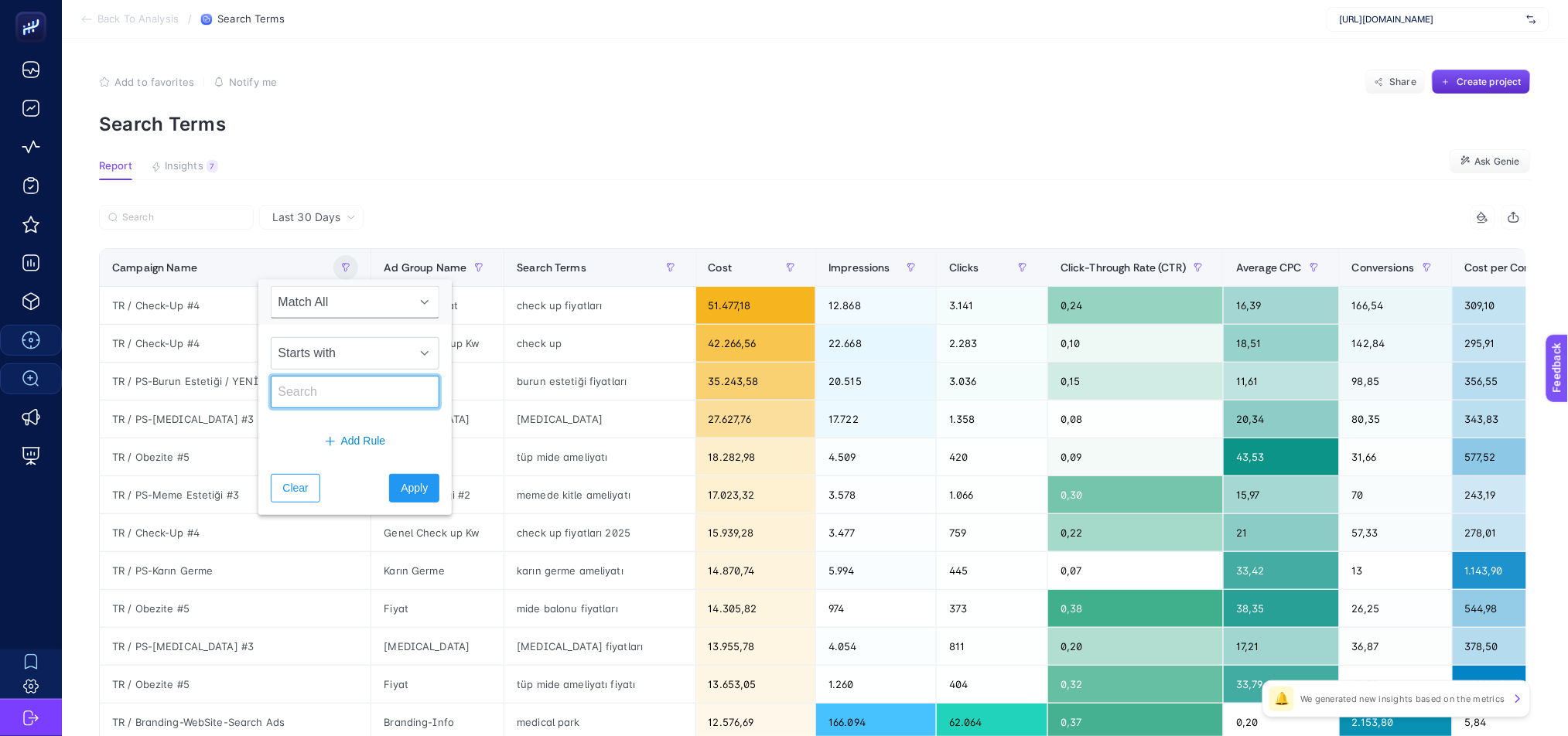
click at [315, 401] on input "text" at bounding box center [355, 391] width 169 height 33
paste input "EN - Branding - World Wide - Web Site"
type input "EN - Branding - World Wide - Web Site"
click at [411, 492] on span "Apply" at bounding box center [414, 488] width 27 height 16
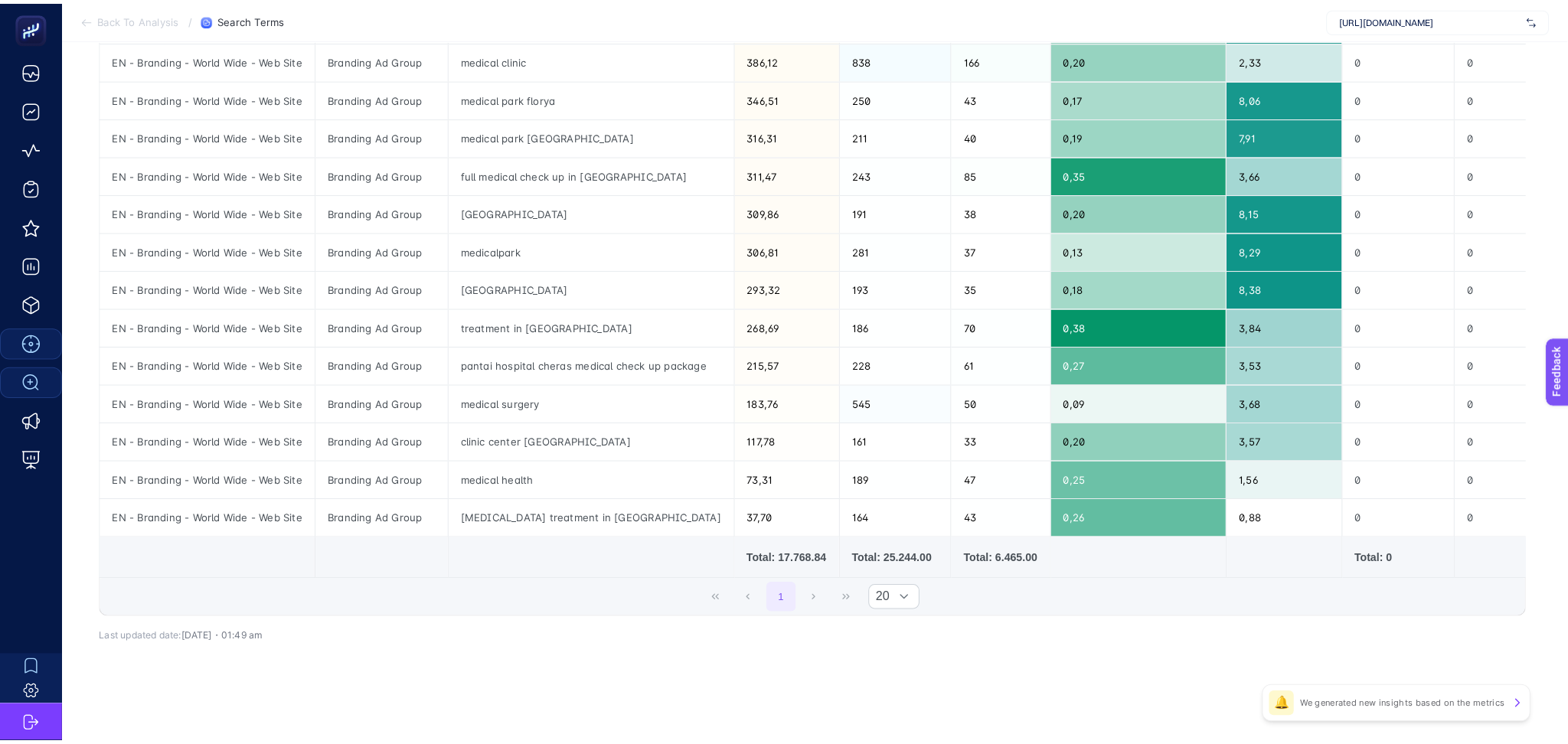
scroll to position [0, 0]
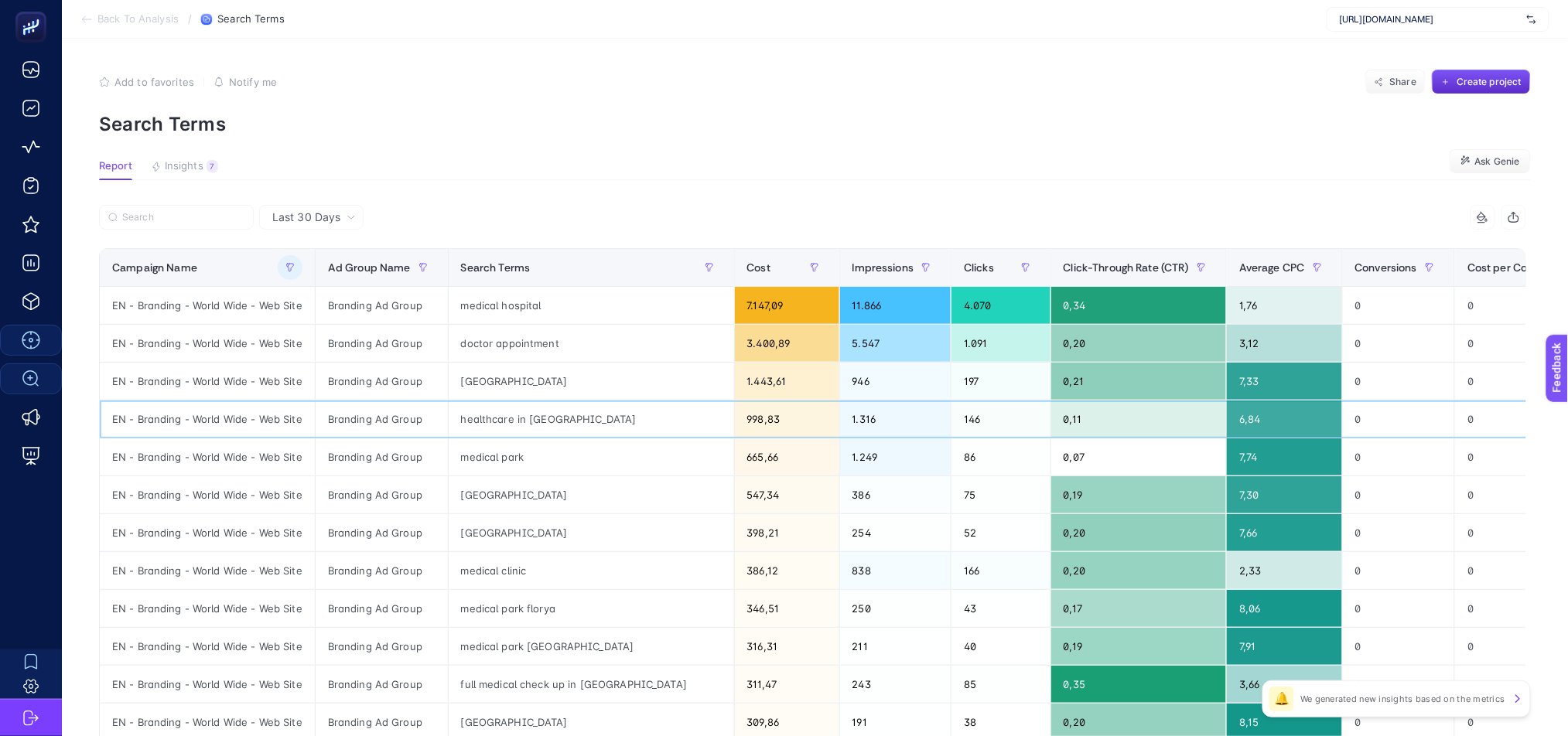
click at [540, 420] on div "healthcare in [GEOGRAPHIC_DATA]" at bounding box center [591, 420] width 286 height 37
click at [367, 306] on div "Branding Ad Group" at bounding box center [381, 305] width 132 height 37
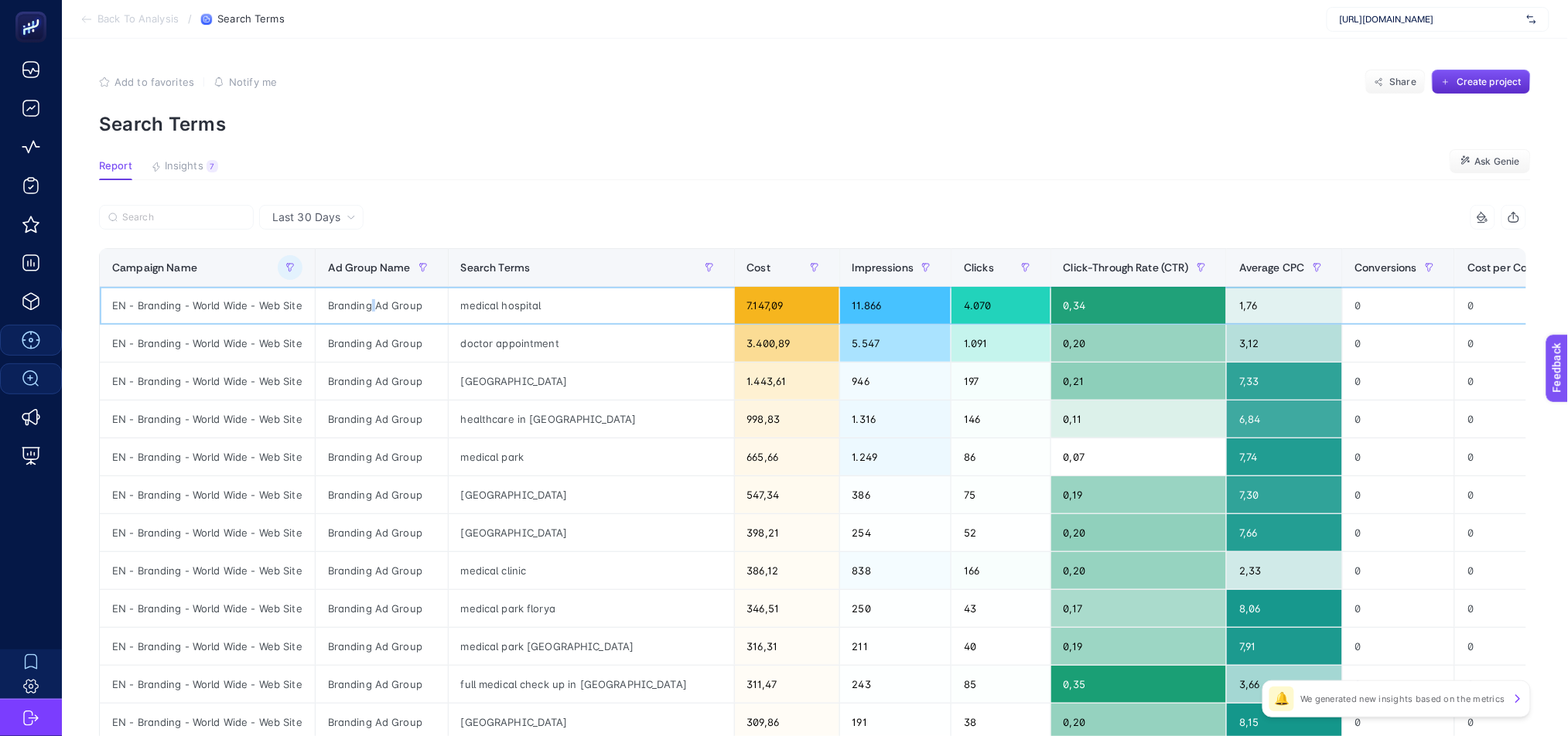
click at [367, 306] on div "Branding Ad Group" at bounding box center [381, 305] width 132 height 37
click at [422, 265] on icon "button" at bounding box center [423, 268] width 9 height 9
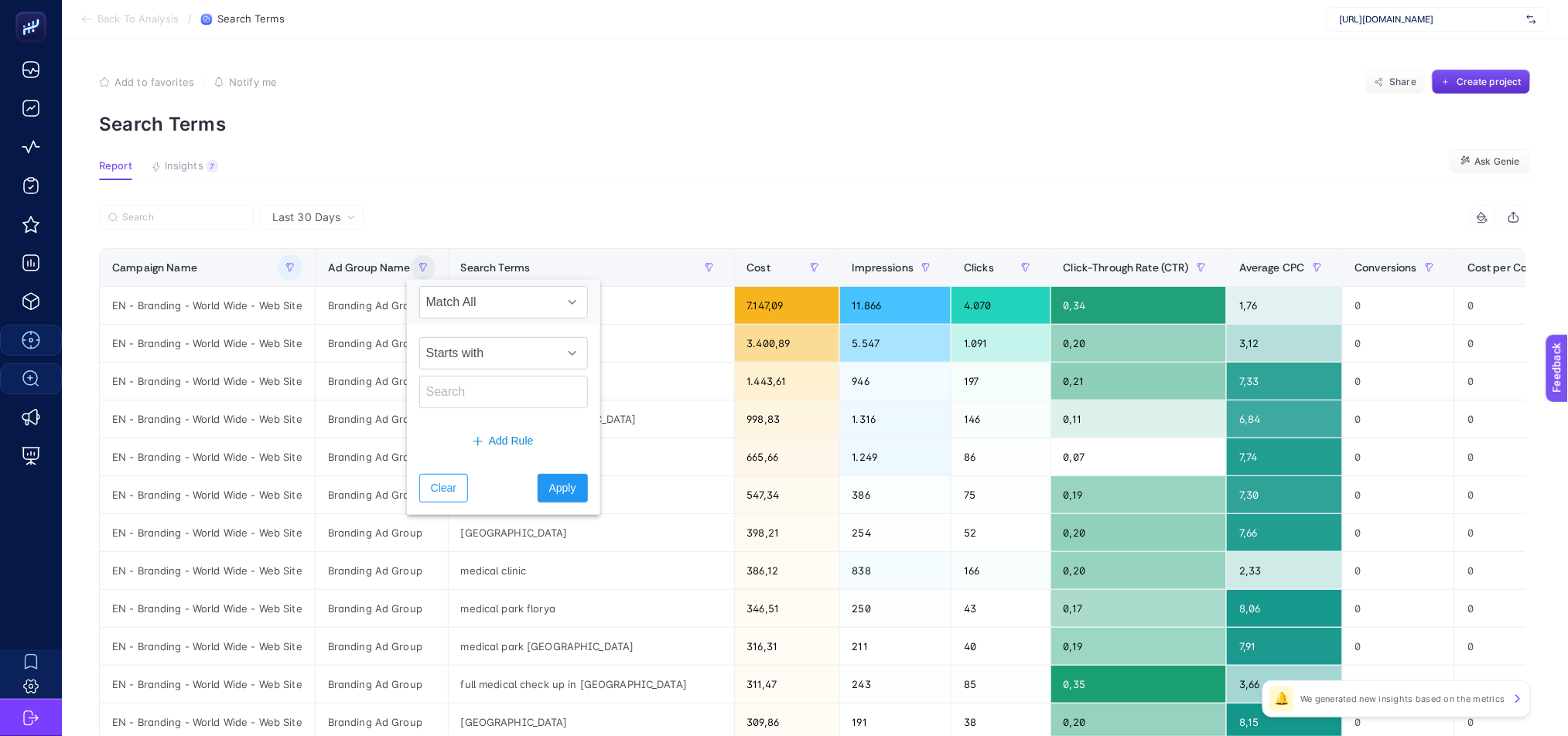
click at [515, 164] on section "Report Insights 7 We generated new insights based on the metrics Ask Genie" at bounding box center [815, 169] width 1432 height 20
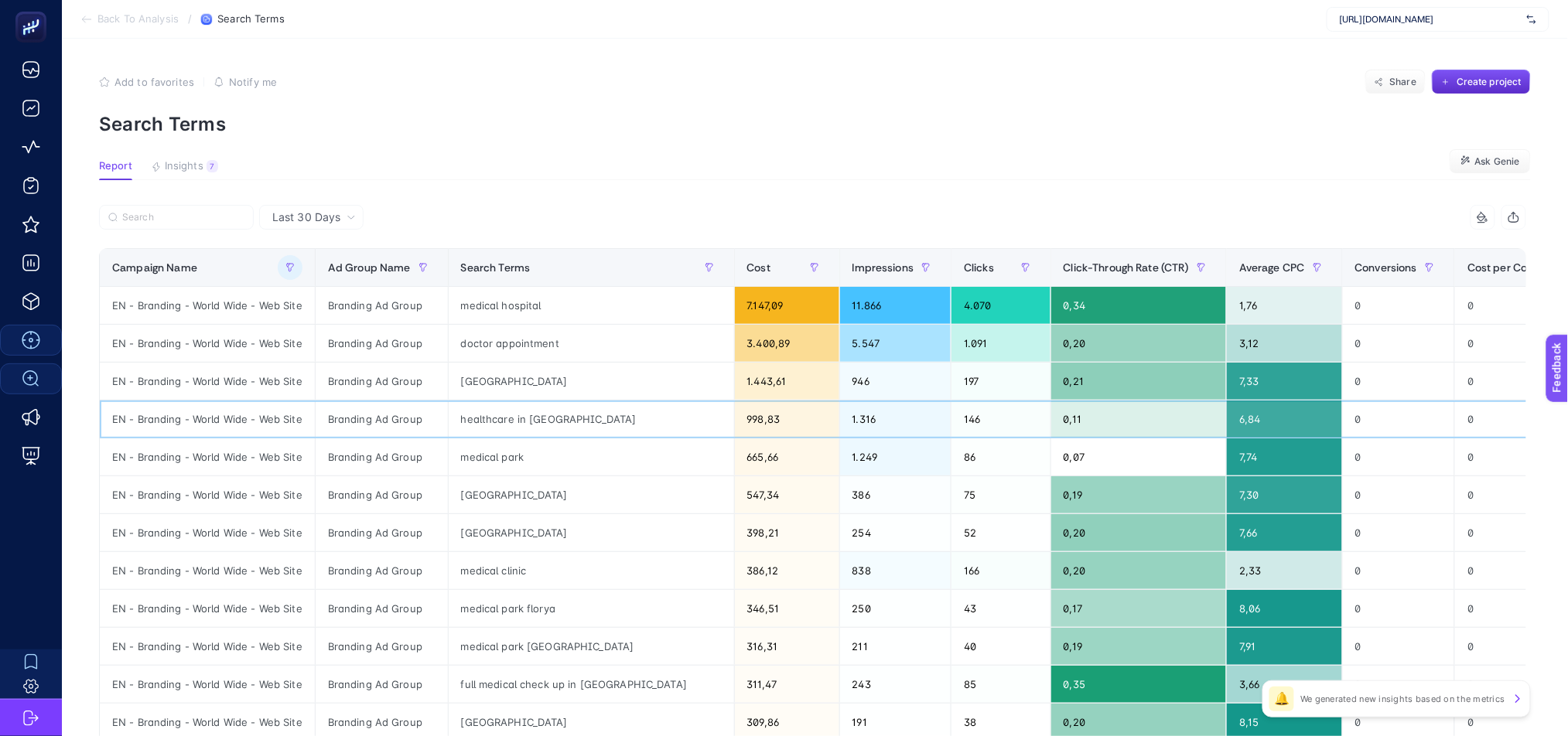
click at [533, 420] on div "healthcare in [GEOGRAPHIC_DATA]" at bounding box center [591, 420] width 286 height 37
copy tr "healthcare in [GEOGRAPHIC_DATA]"
click at [102, 22] on span "Back To Analysis" at bounding box center [138, 19] width 81 height 12
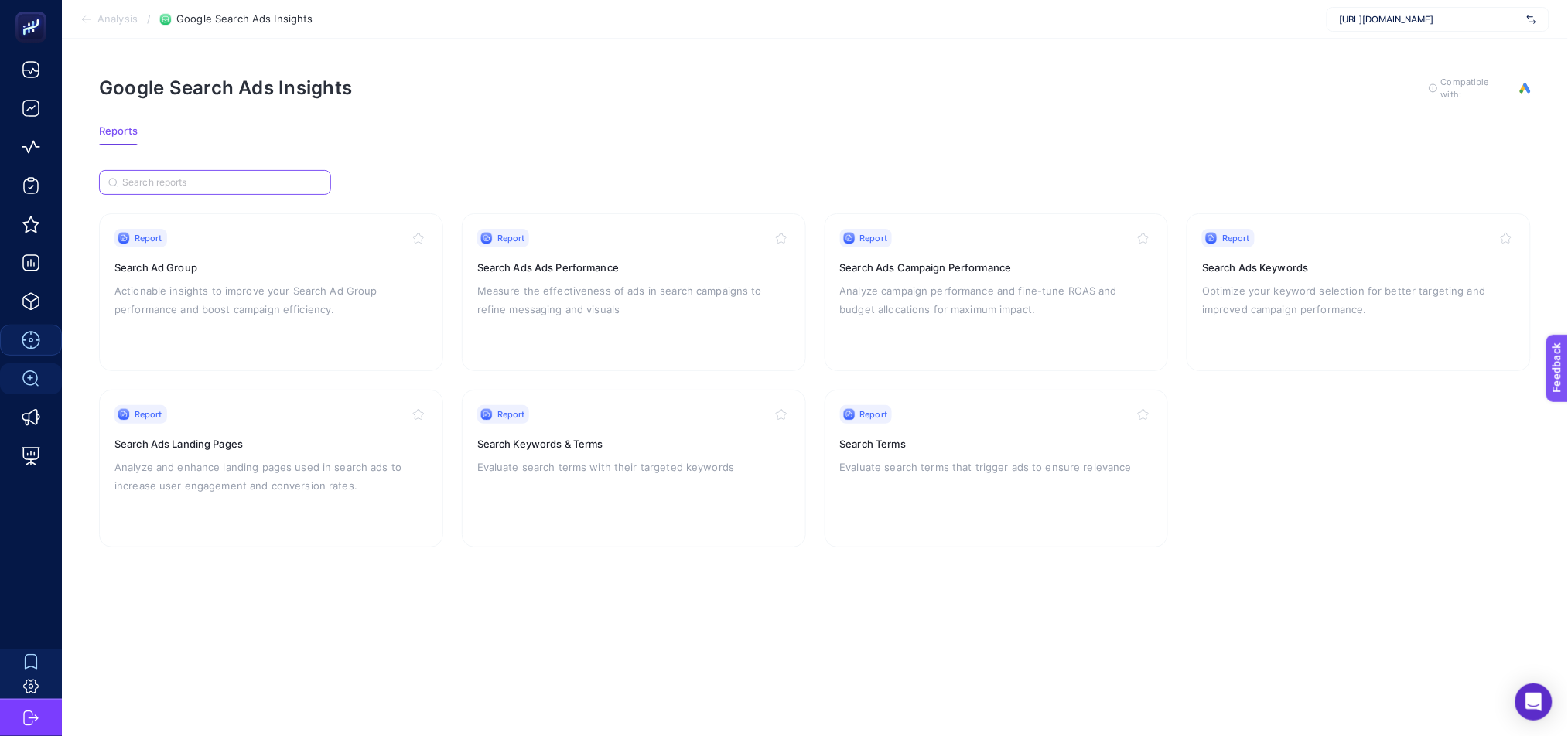
click at [154, 181] on input "Search" at bounding box center [222, 183] width 200 height 11
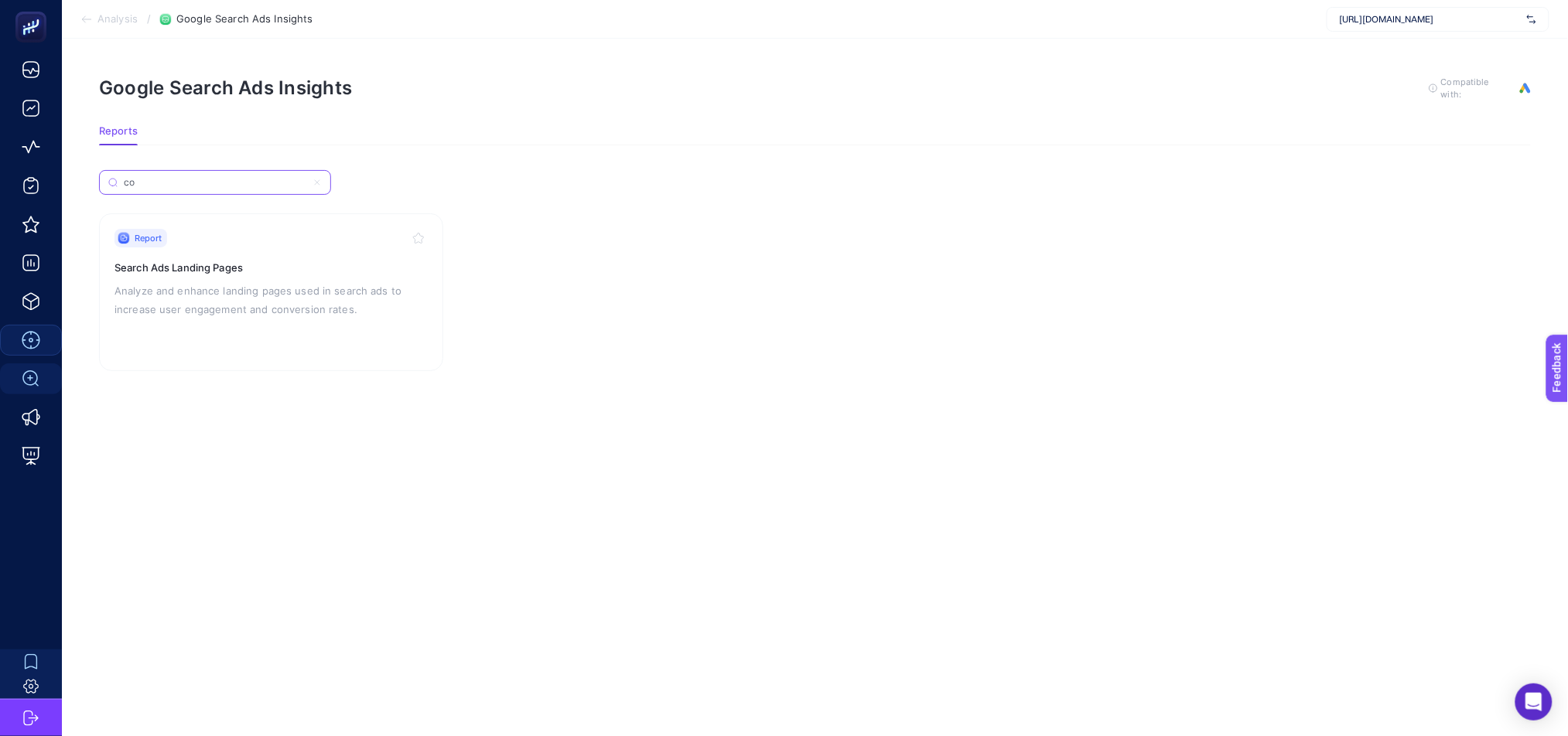
type input "c"
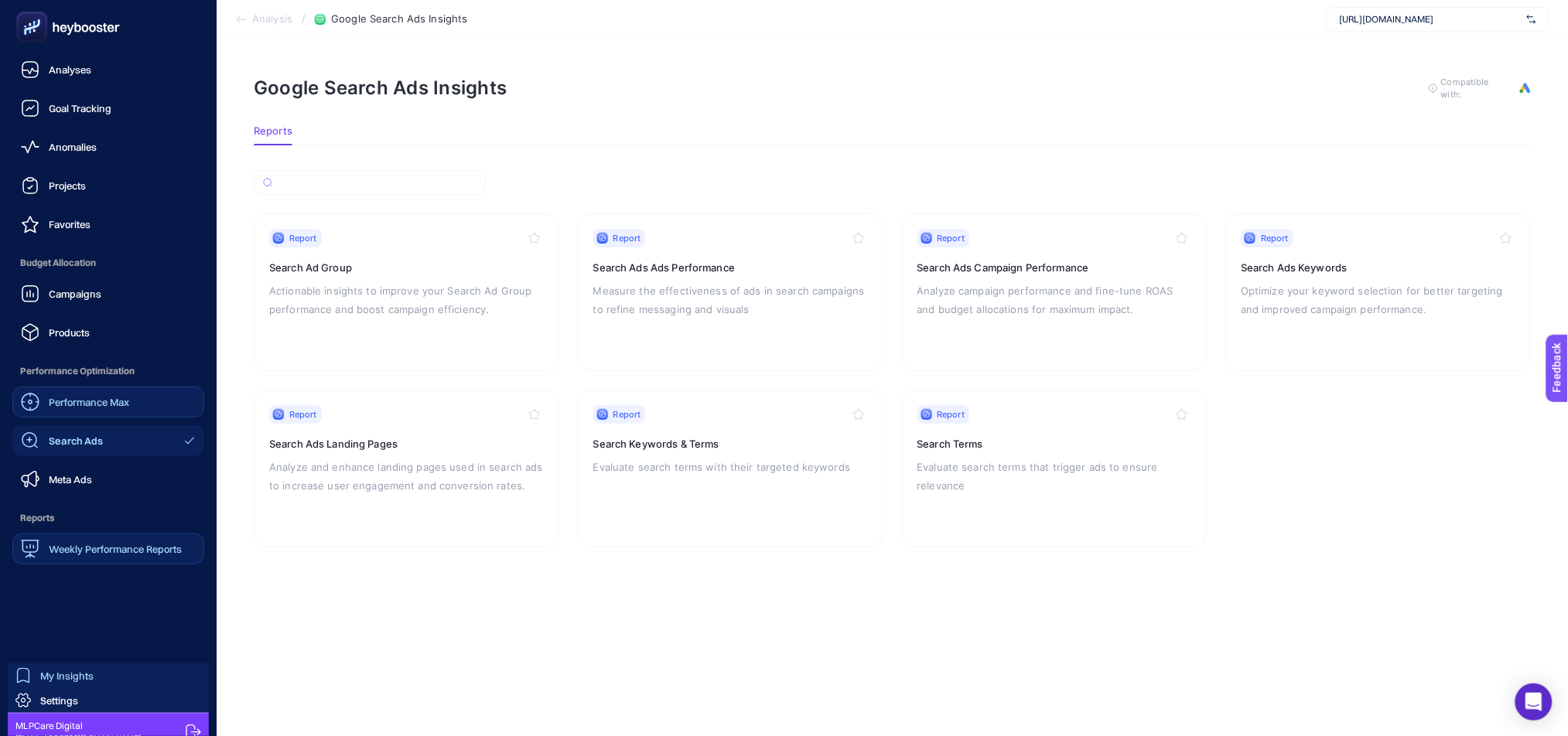
click at [113, 555] on div "Weekly Performance Reports" at bounding box center [101, 550] width 161 height 19
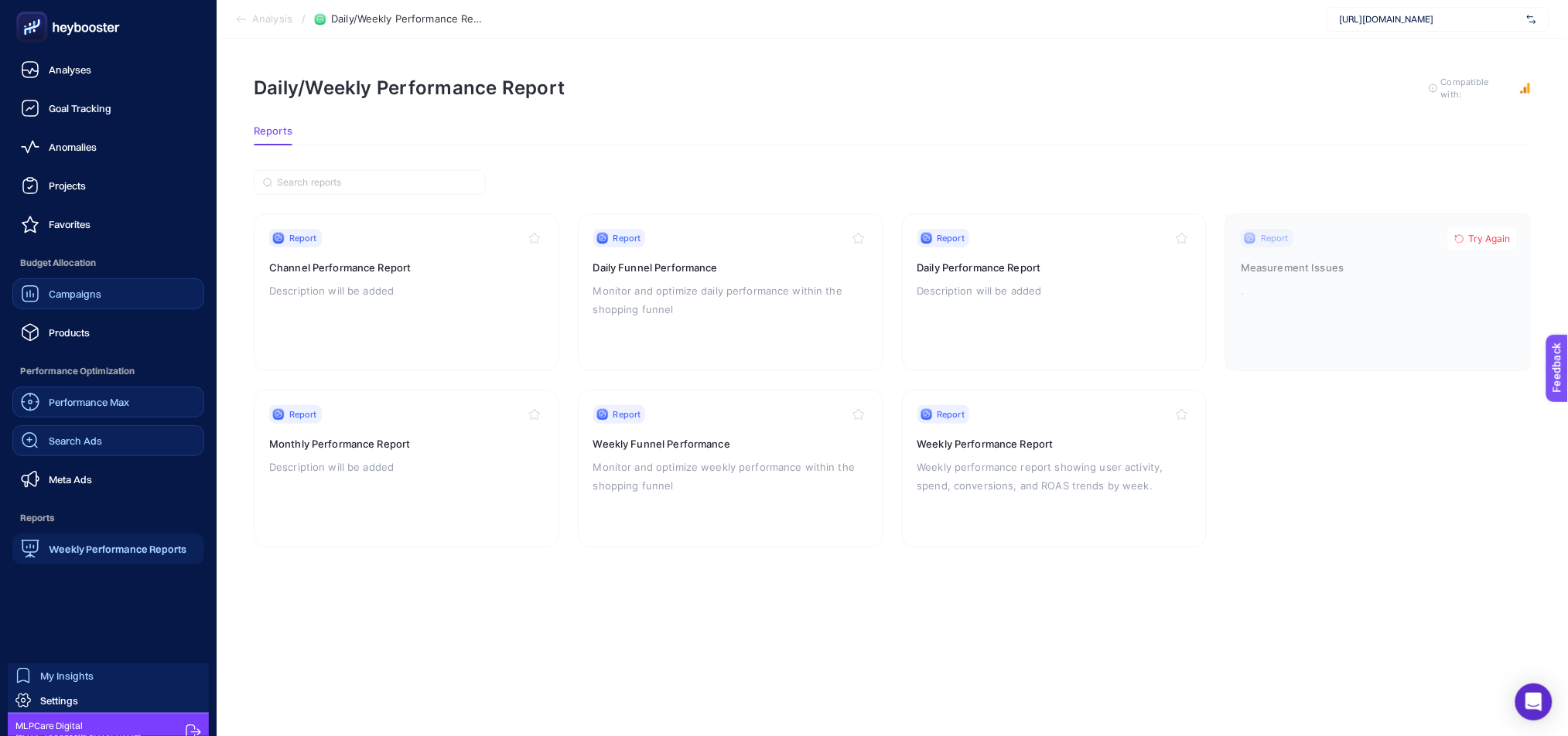
click at [78, 292] on span "Campaigns" at bounding box center [75, 293] width 52 height 12
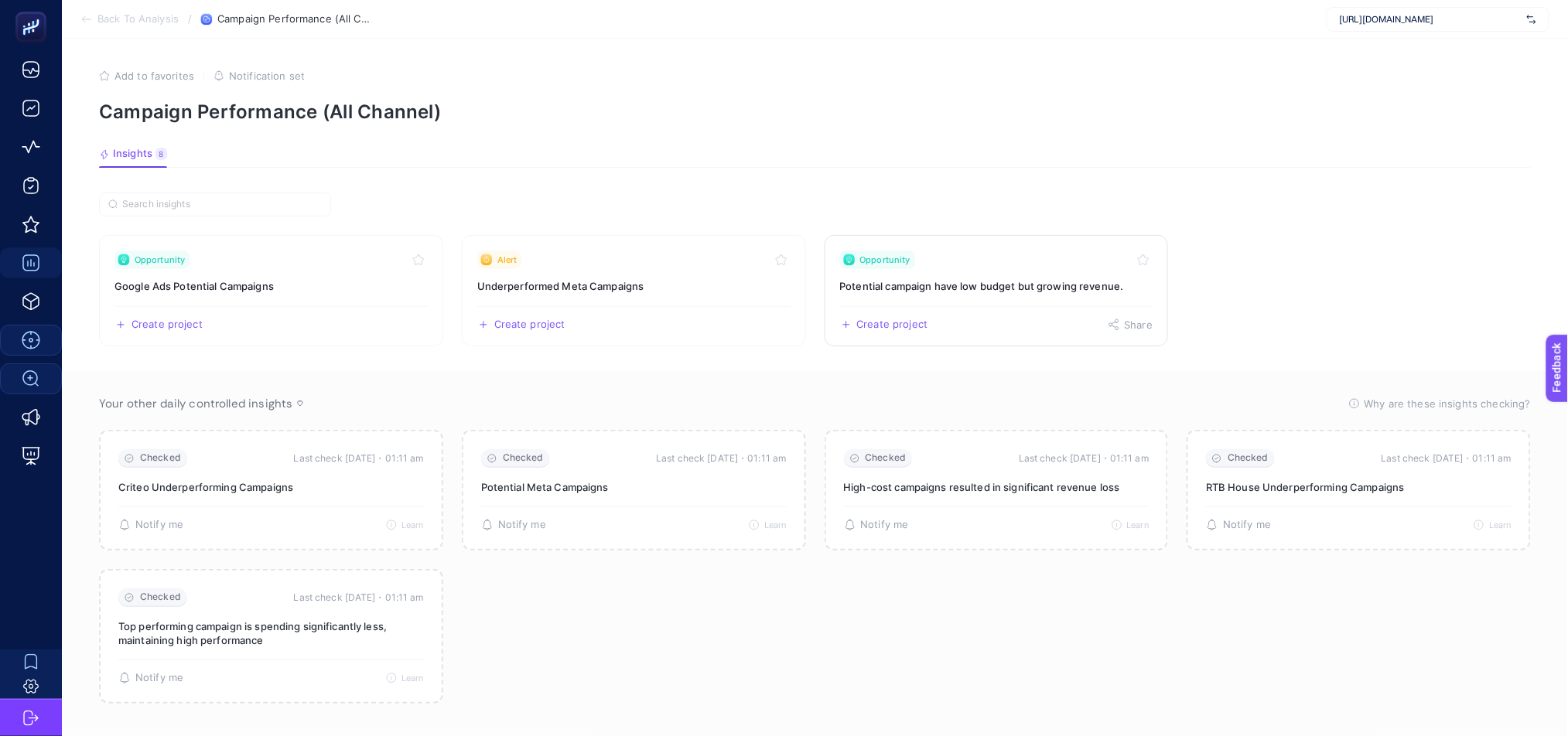
click at [1025, 326] on div "Create project Share" at bounding box center [997, 318] width 314 height 24
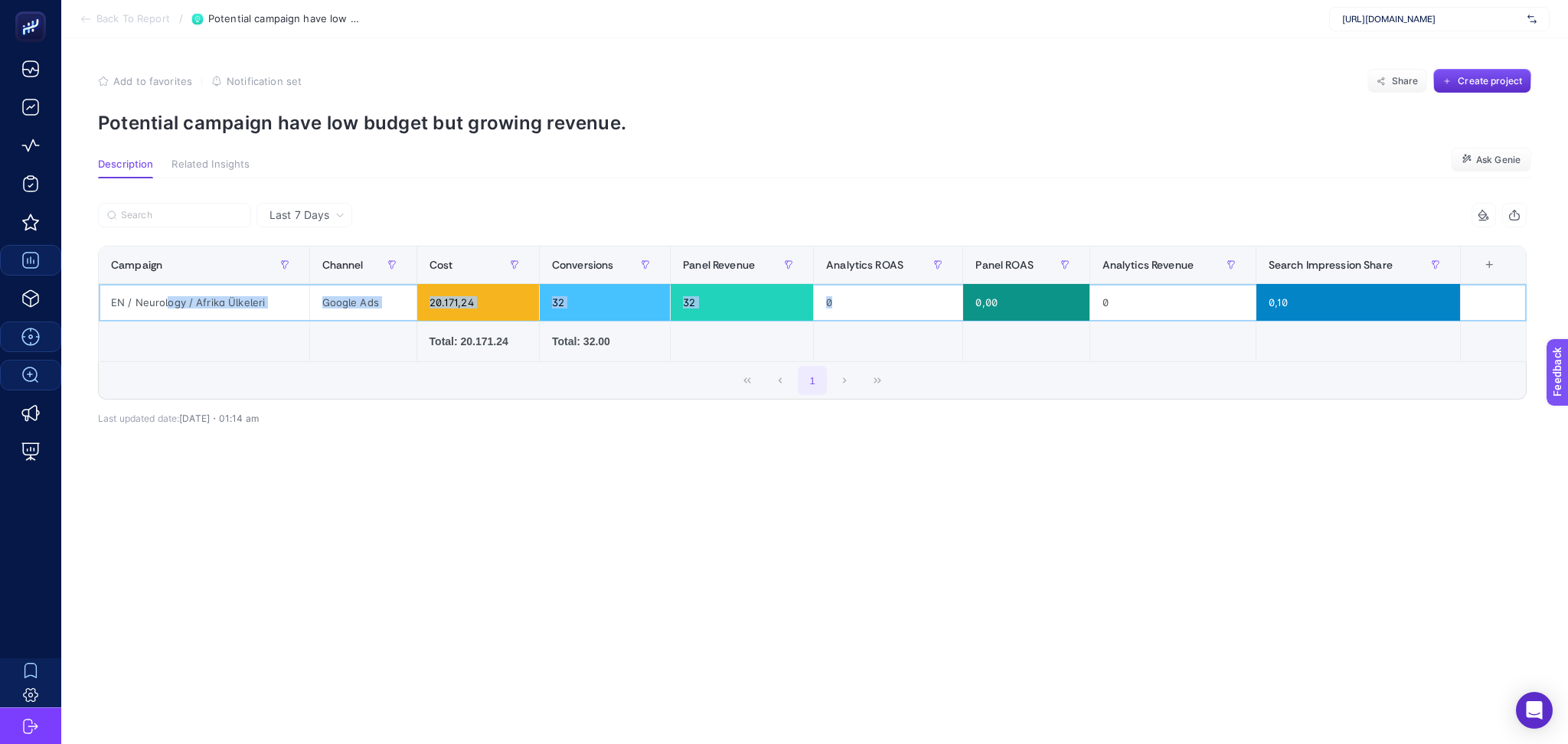
drag, startPoint x: 167, startPoint y: 304, endPoint x: 945, endPoint y: 301, distance: 778.0
click at [945, 301] on tr "EN / Neurology / Afrika Ülkeleri Google Ads 20.171,24 32 32 0 0,00 0 0,10" at bounding box center [813, 302] width 1427 height 37
click at [291, 208] on span "Last 7 Days" at bounding box center [299, 215] width 59 height 16
click at [315, 270] on li "Last 30 Days" at bounding box center [304, 275] width 86 height 28
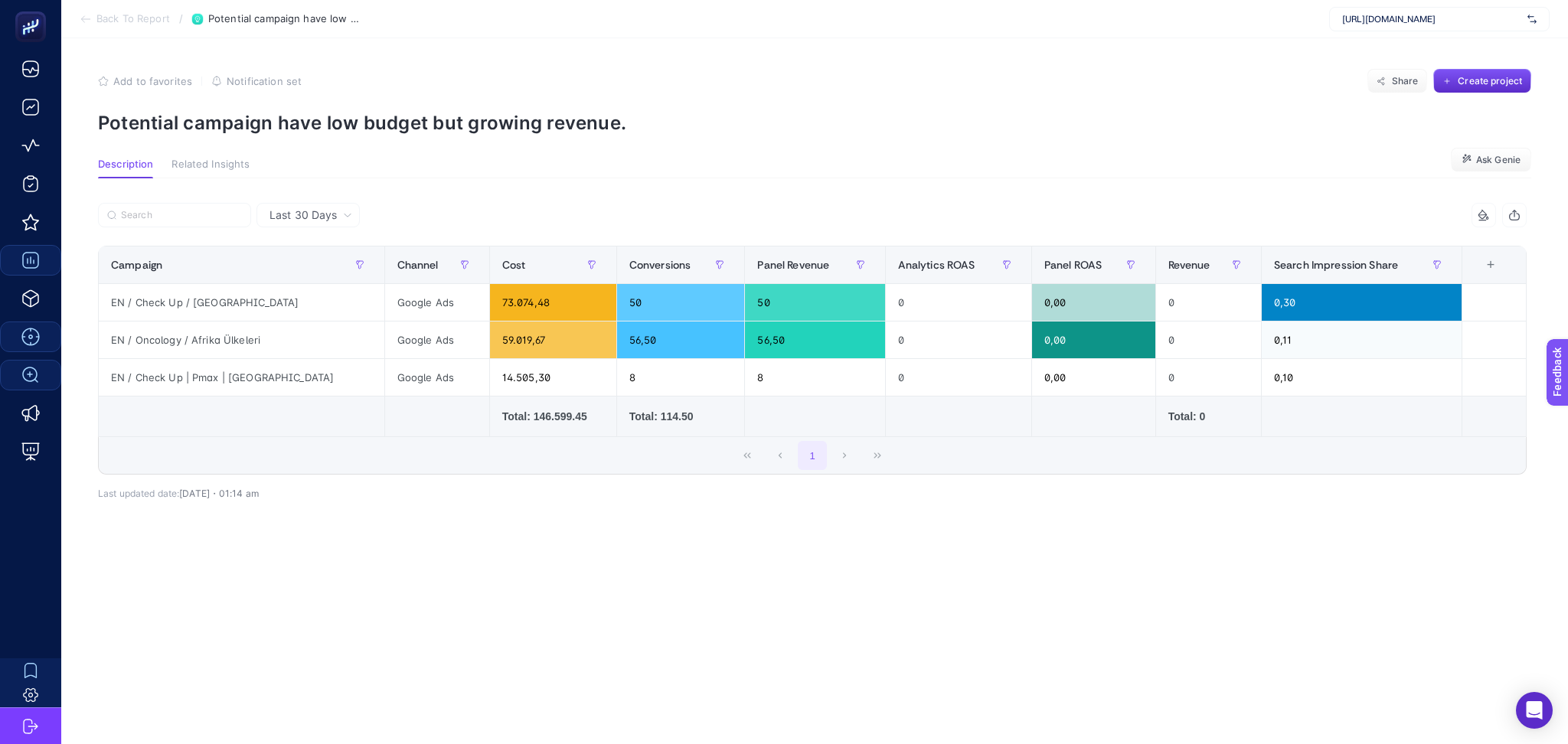
click at [1483, 267] on div "+" at bounding box center [1489, 264] width 29 height 12
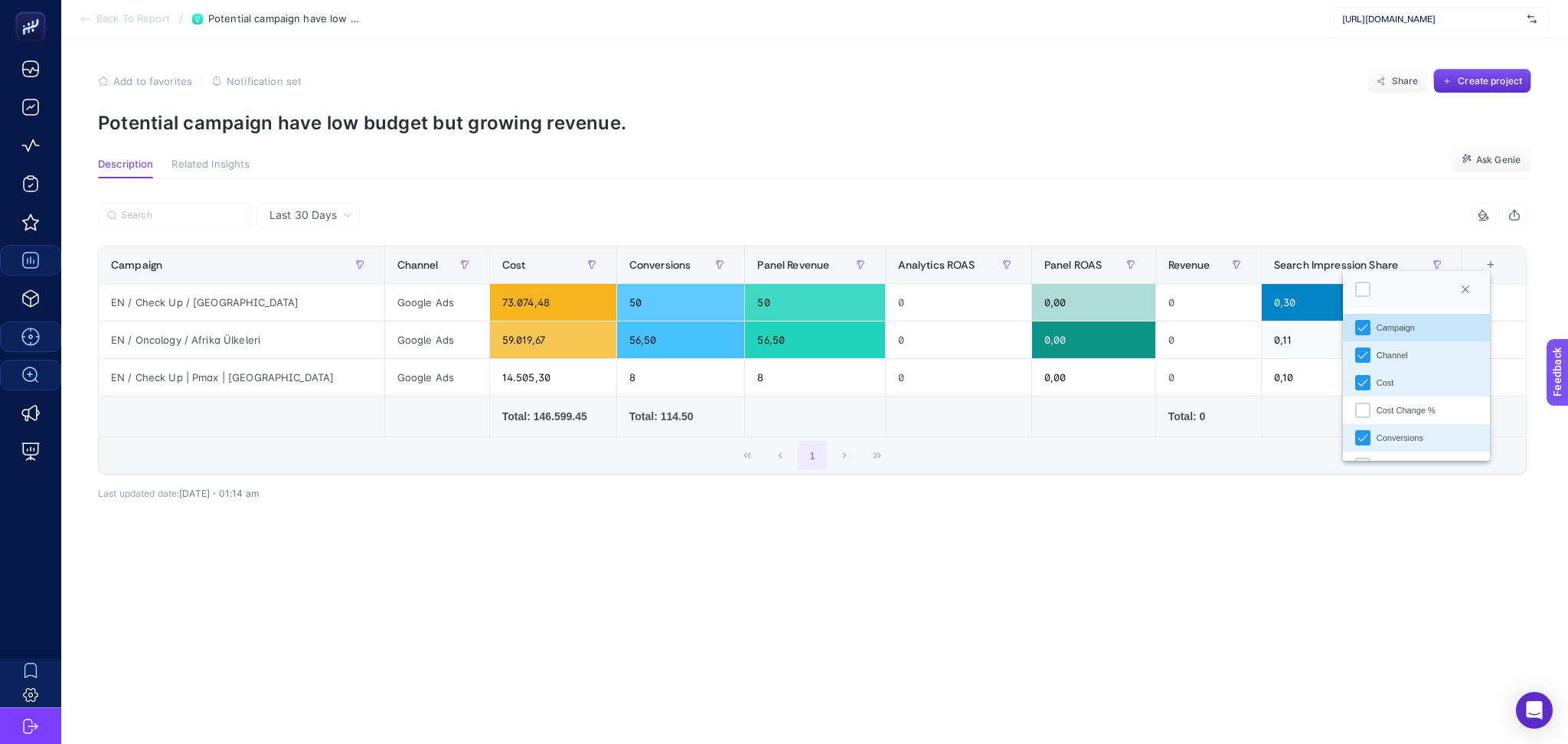
scroll to position [15, 0]
click at [1361, 394] on div "Cost Change %" at bounding box center [1362, 396] width 16 height 16
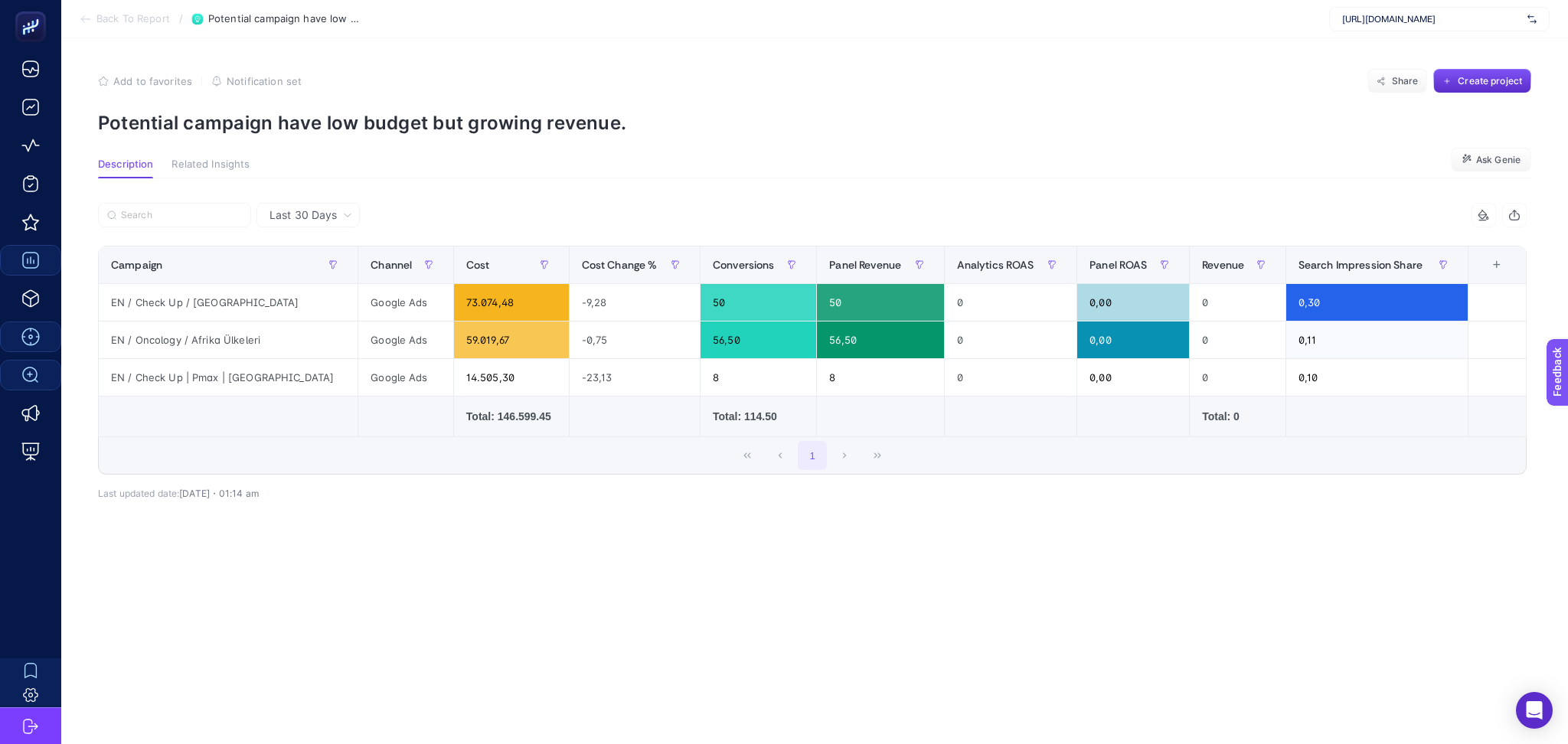
click at [1495, 266] on div "+" at bounding box center [1496, 264] width 29 height 12
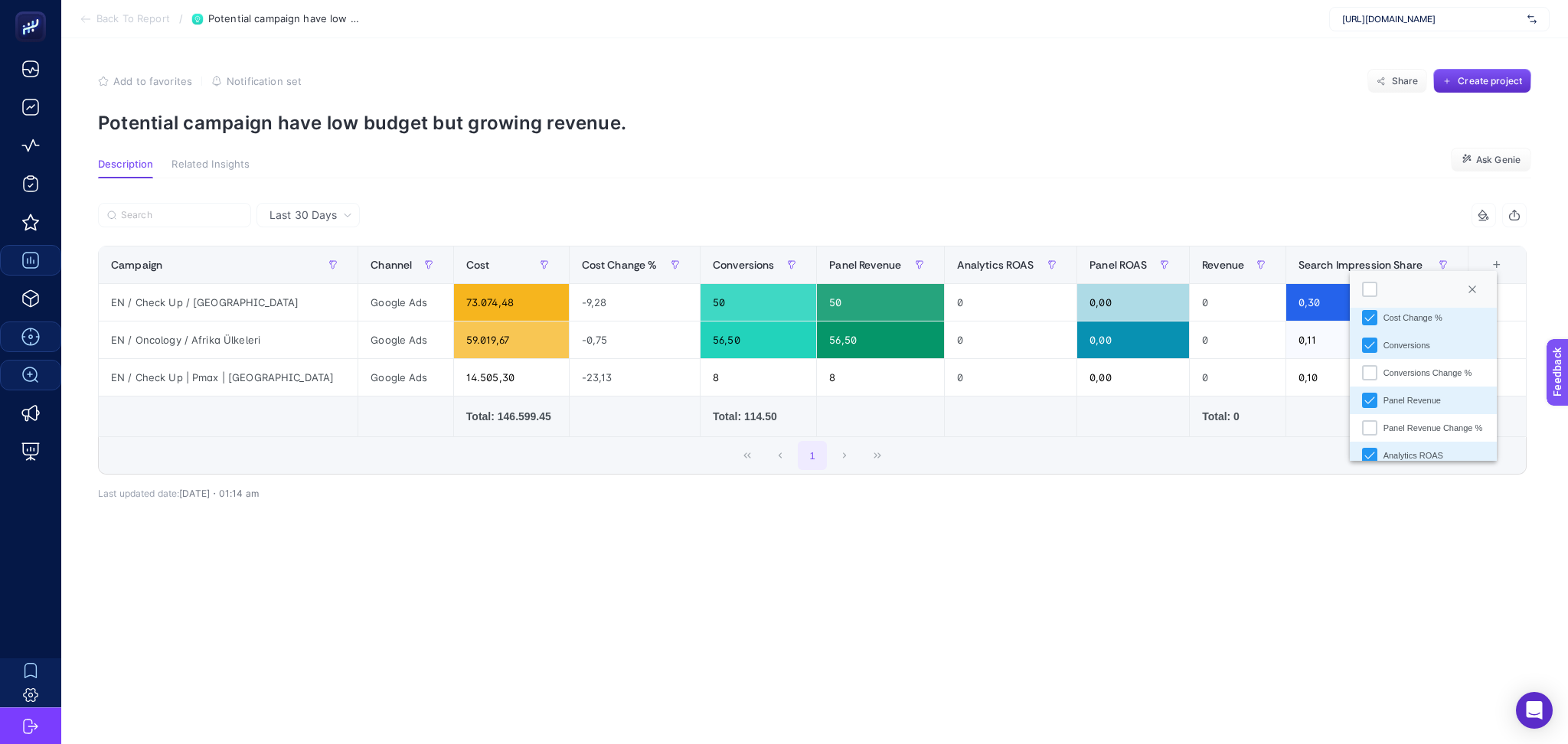
scroll to position [99, 0]
click at [1366, 368] on div "Conversions Change %" at bounding box center [1369, 366] width 16 height 16
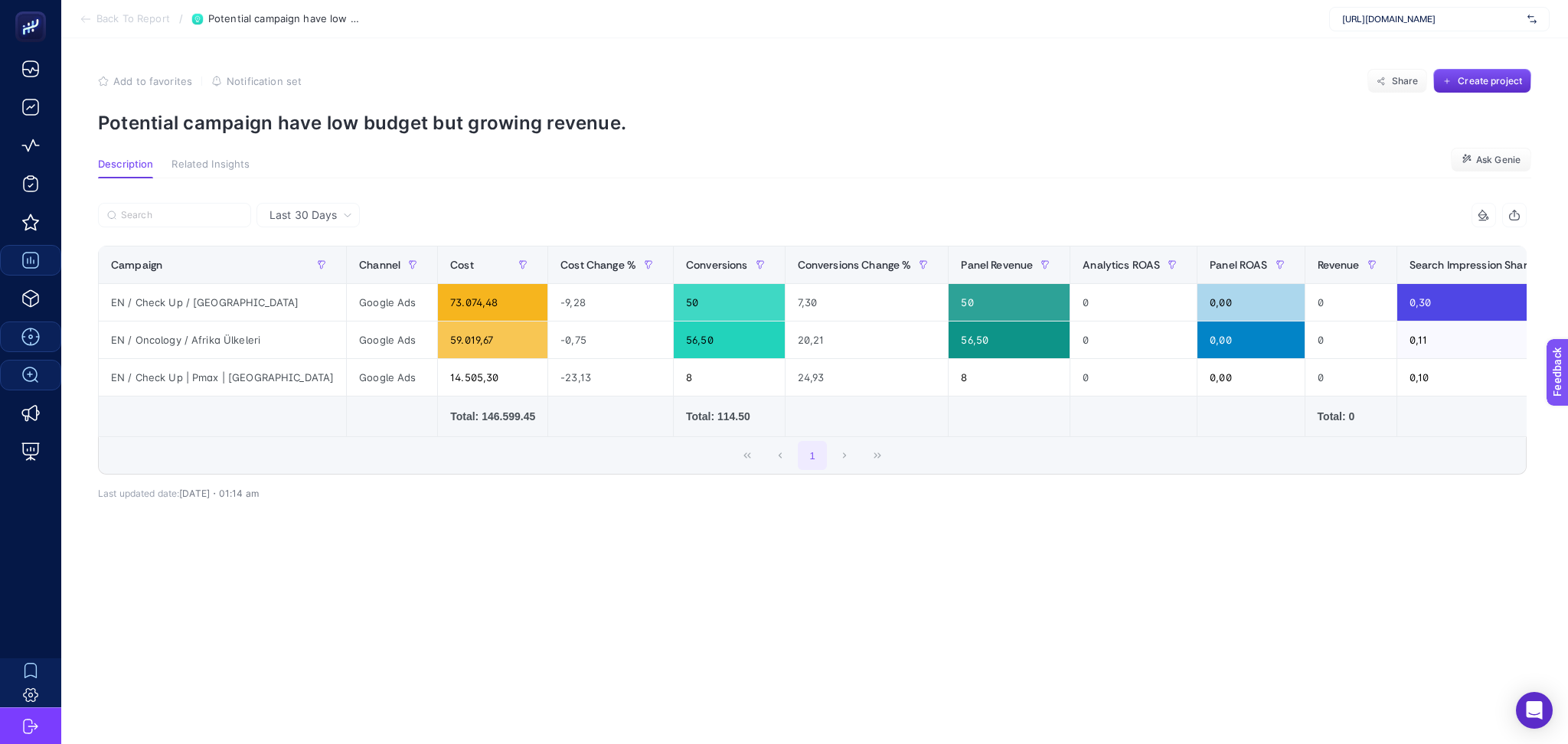
click at [1550, 271] on div "+" at bounding box center [1599, 264] width 29 height 12
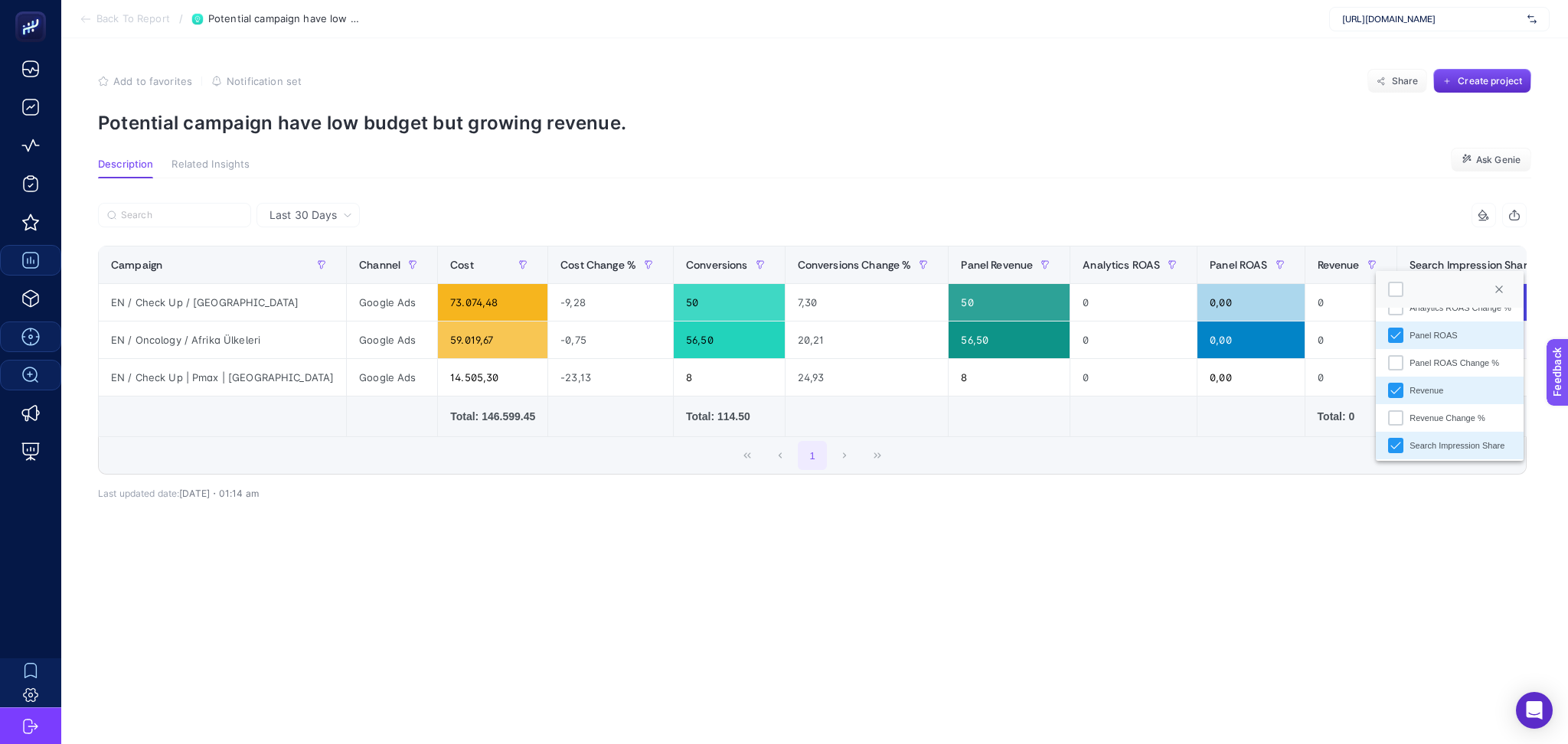
scroll to position [271, 0]
click at [1427, 609] on article "Add to favorites false Notification set Share Create project Potential campaign…" at bounding box center [815, 391] width 1507 height 706
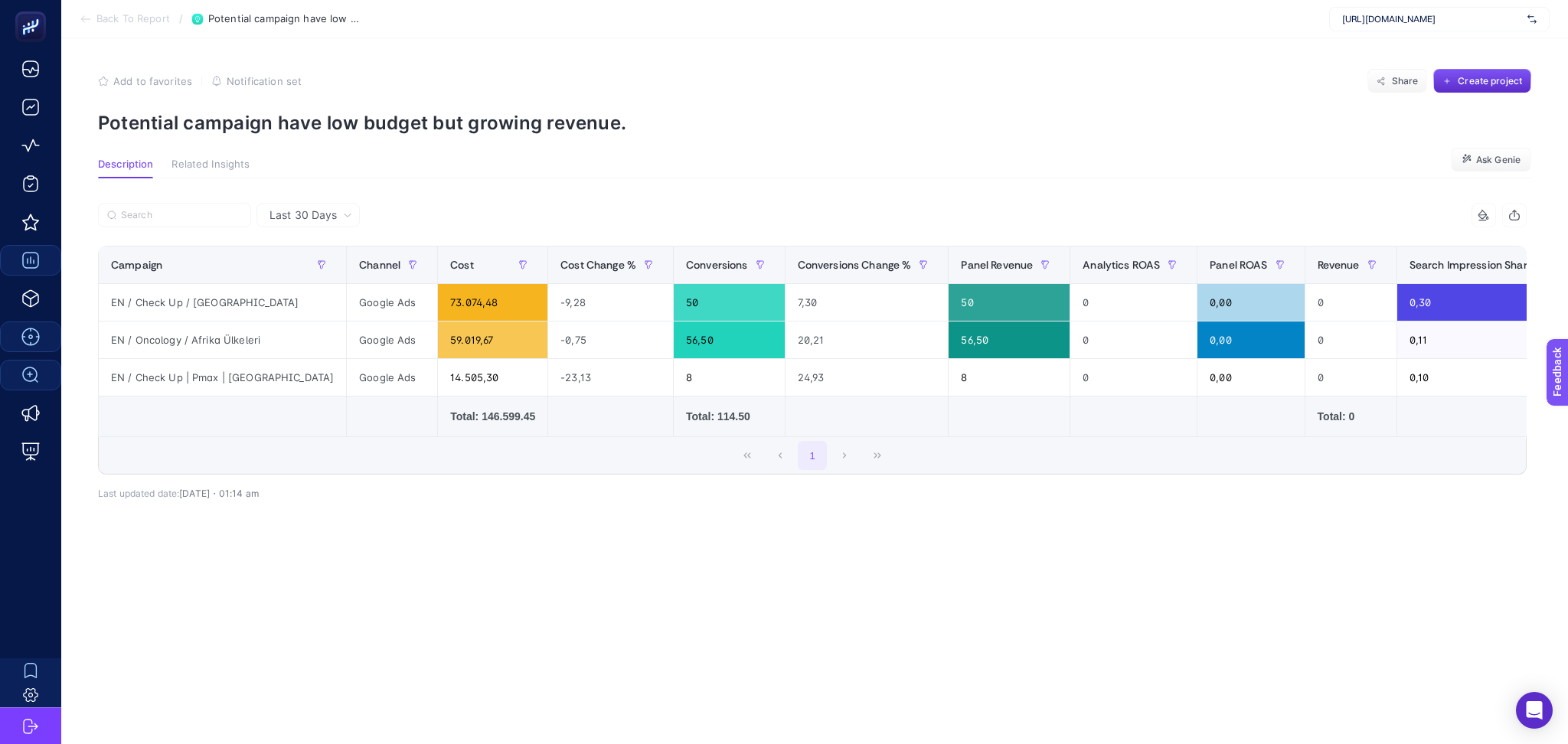
click at [297, 213] on span "Last 30 Days" at bounding box center [303, 215] width 68 height 16
click at [317, 248] on li "Last 7 Days" at bounding box center [309, 247] width 95 height 28
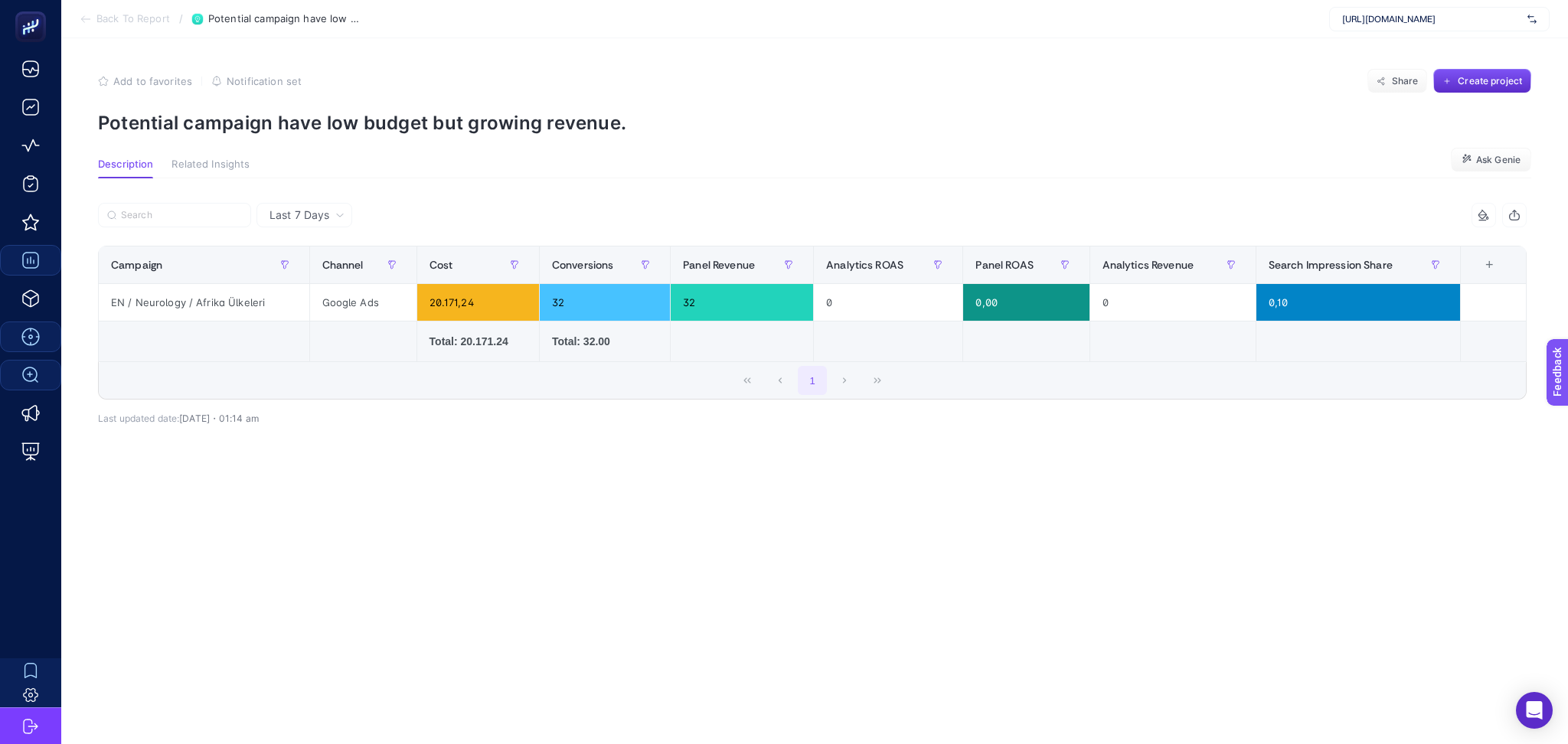
click at [1489, 264] on div "+" at bounding box center [1488, 264] width 29 height 12
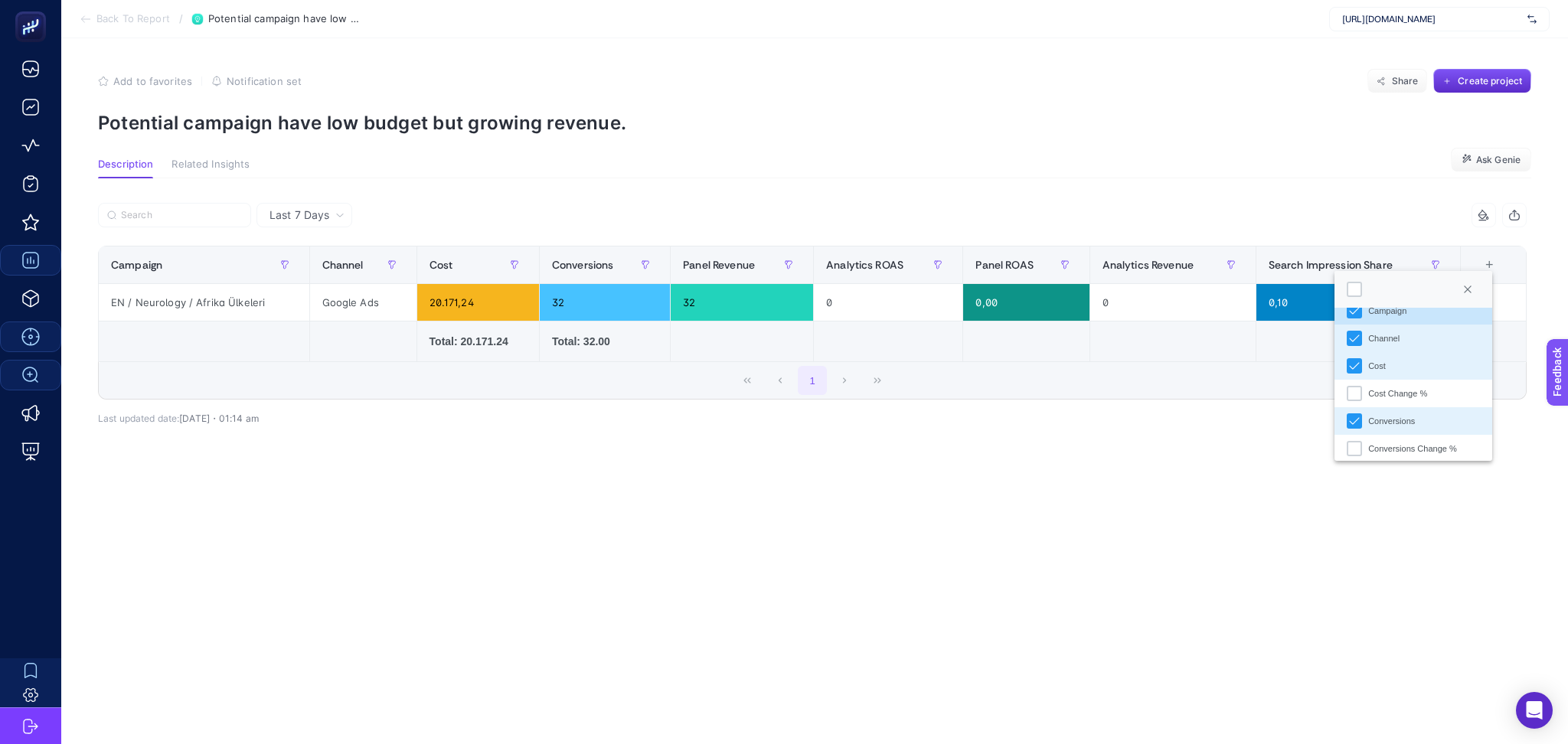
scroll to position [51, 0]
click at [1352, 353] on div "Cost Change %" at bounding box center [1354, 359] width 16 height 16
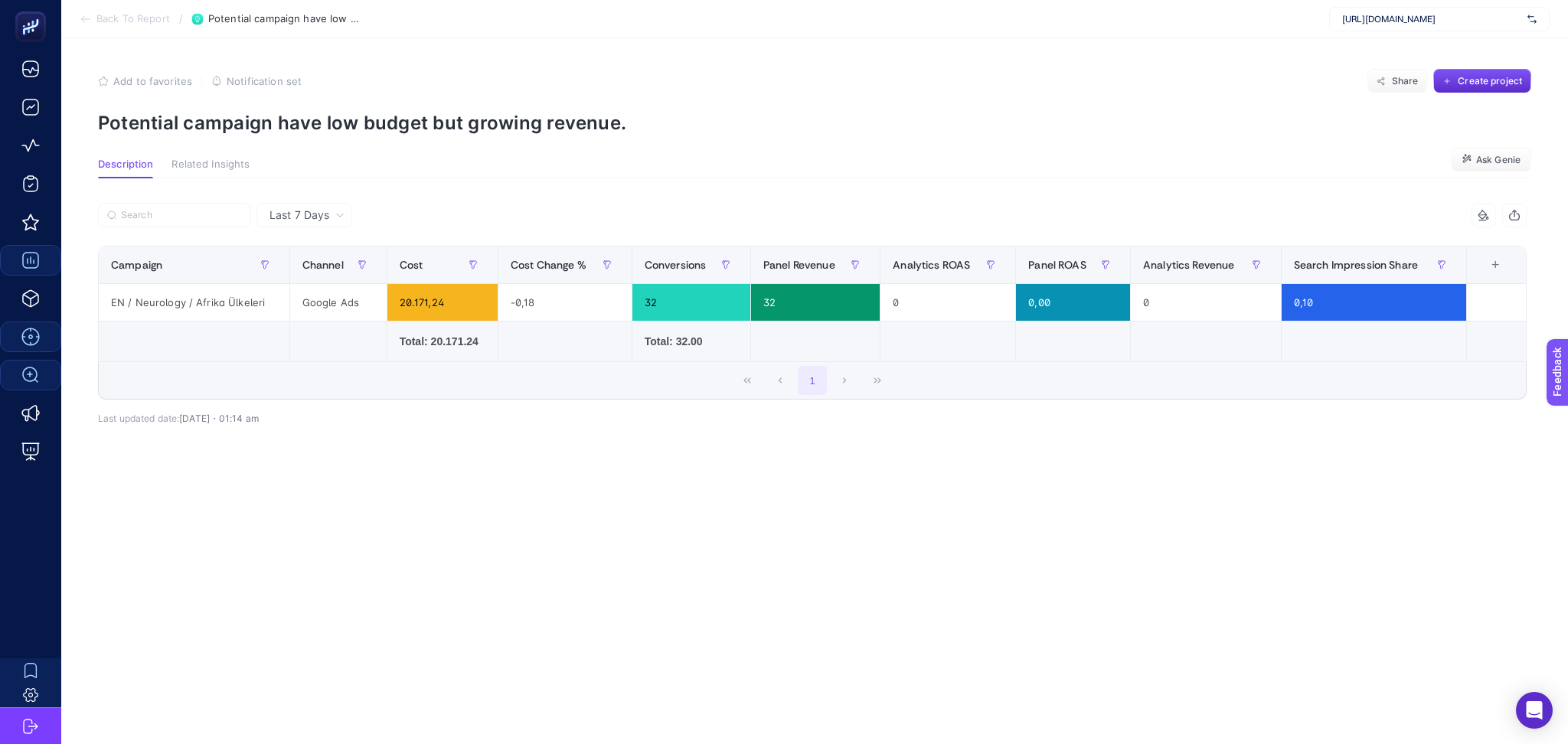
click at [1509, 253] on th "10 items selected +" at bounding box center [1497, 265] width 59 height 37
click at [1495, 262] on div "+" at bounding box center [1494, 264] width 29 height 12
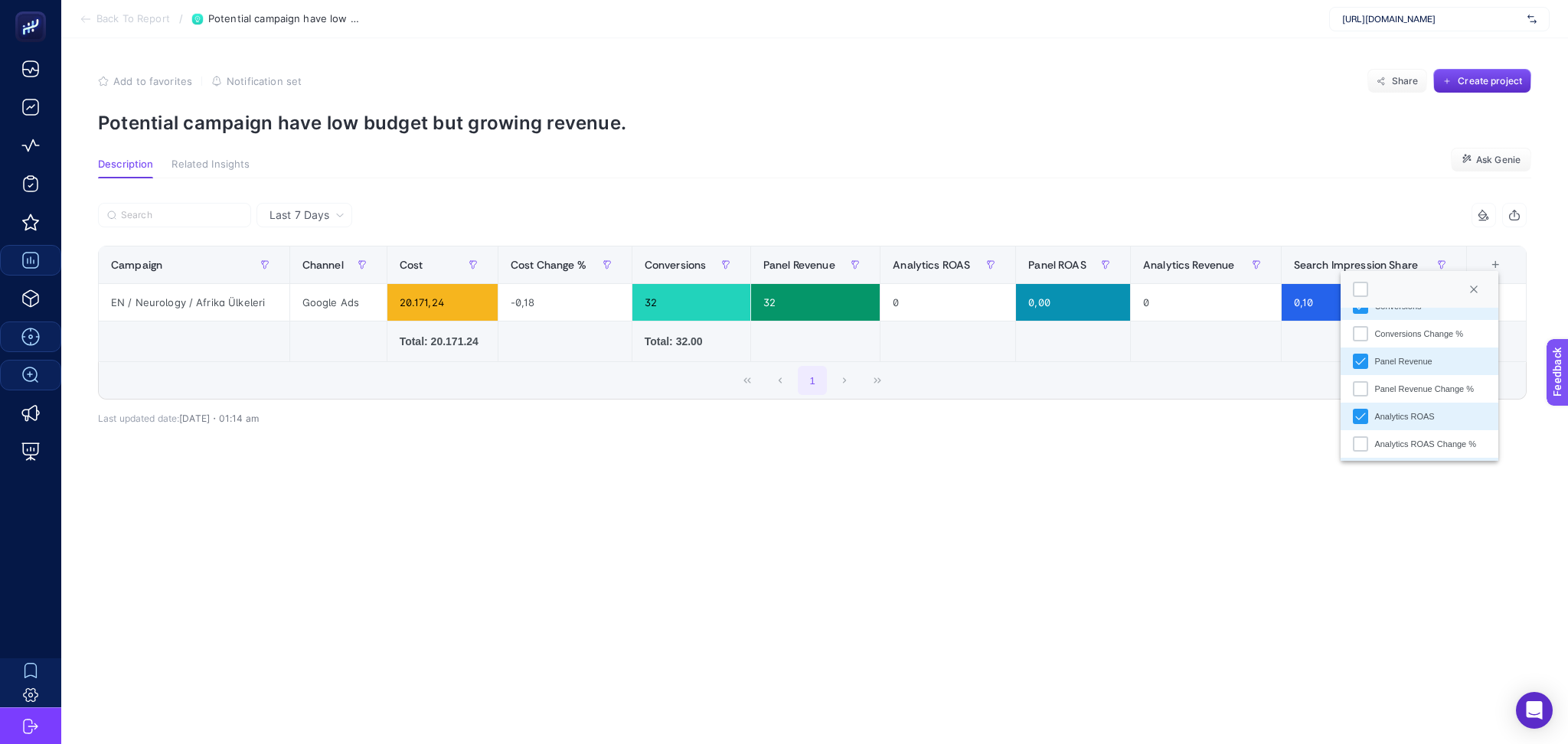
scroll to position [135, 0]
click at [1358, 331] on div "Conversions Change %" at bounding box center [1359, 330] width 16 height 16
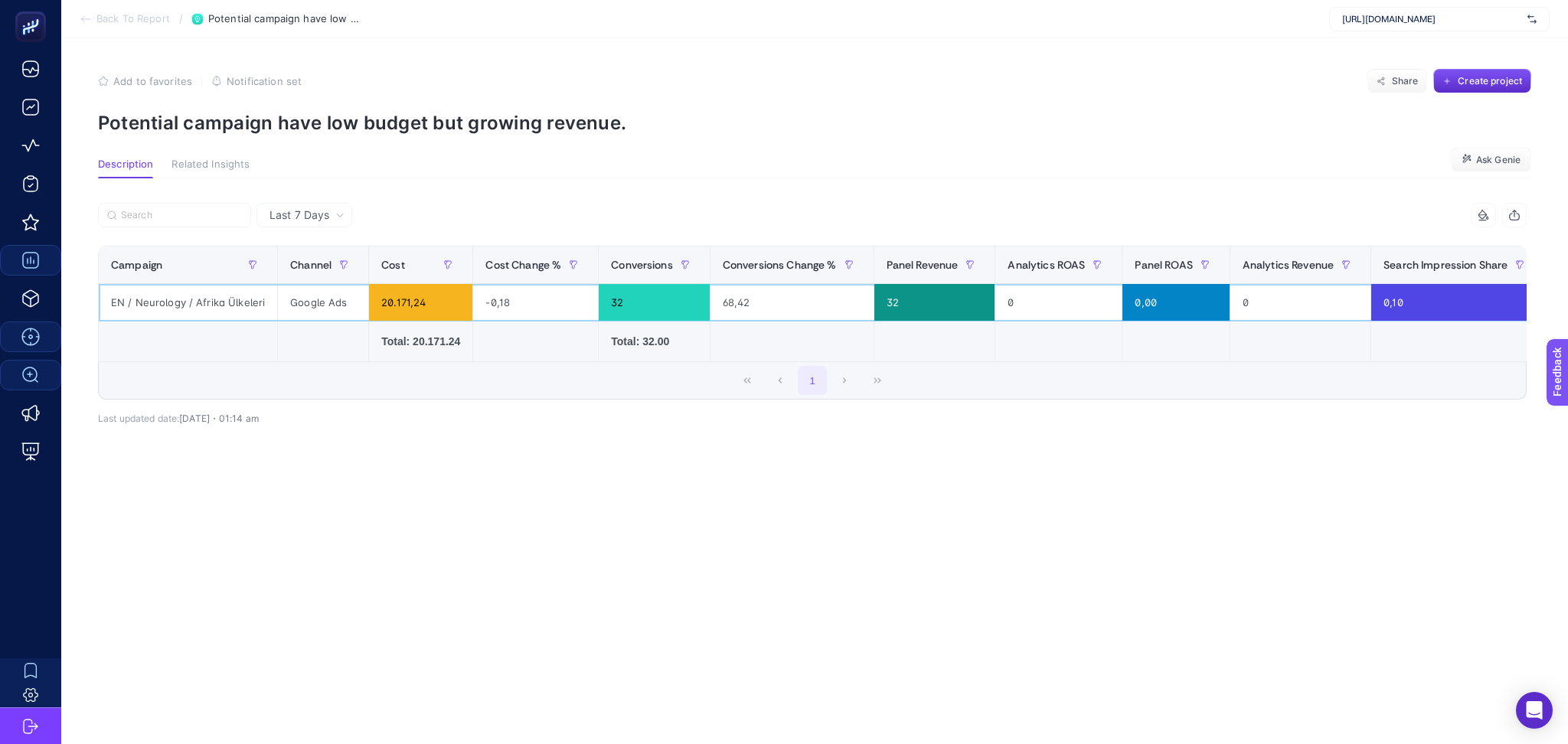
click at [188, 304] on div "EN / Neurology / Afrika Ülkeleri" at bounding box center [188, 302] width 178 height 37
copy tr "EN / Neurology / Afrika Ülkeleri"
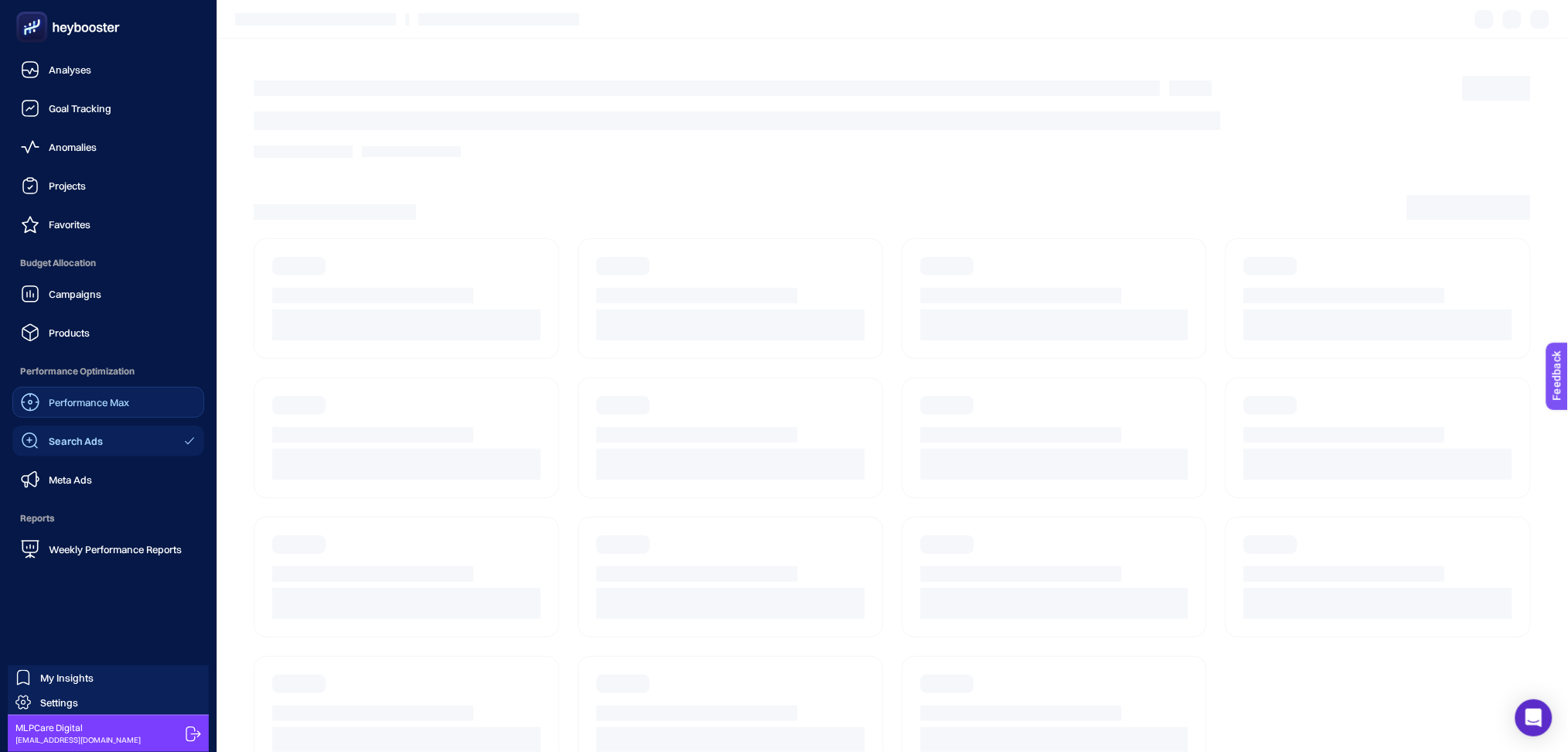
click at [107, 409] on div "Performance Max" at bounding box center [75, 403] width 109 height 19
click at [108, 450] on link "Search Ads" at bounding box center [108, 440] width 192 height 31
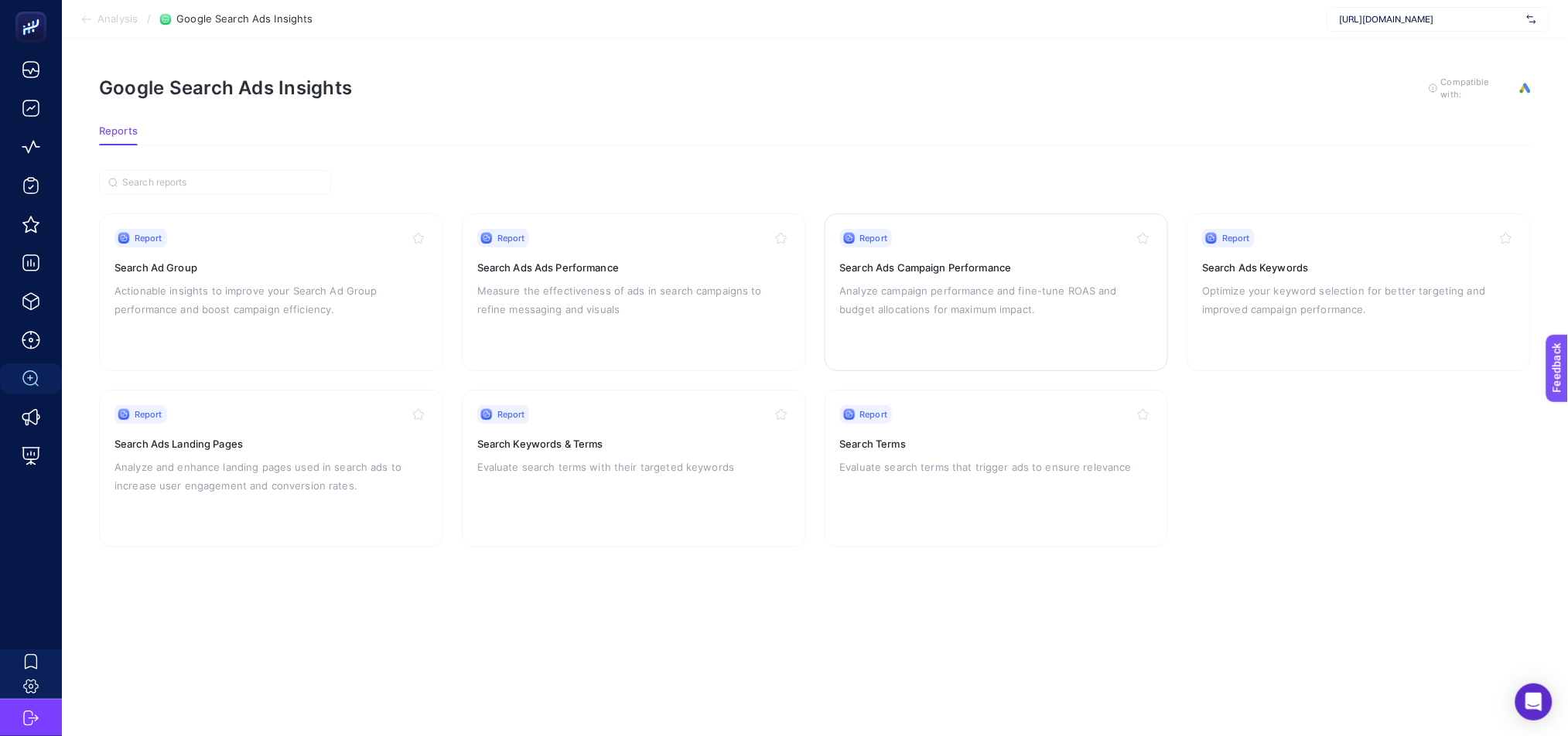
click at [1007, 299] on p "Analyze campaign performance and fine-tune ROAS and budget allocations for maxi…" at bounding box center [997, 301] width 314 height 37
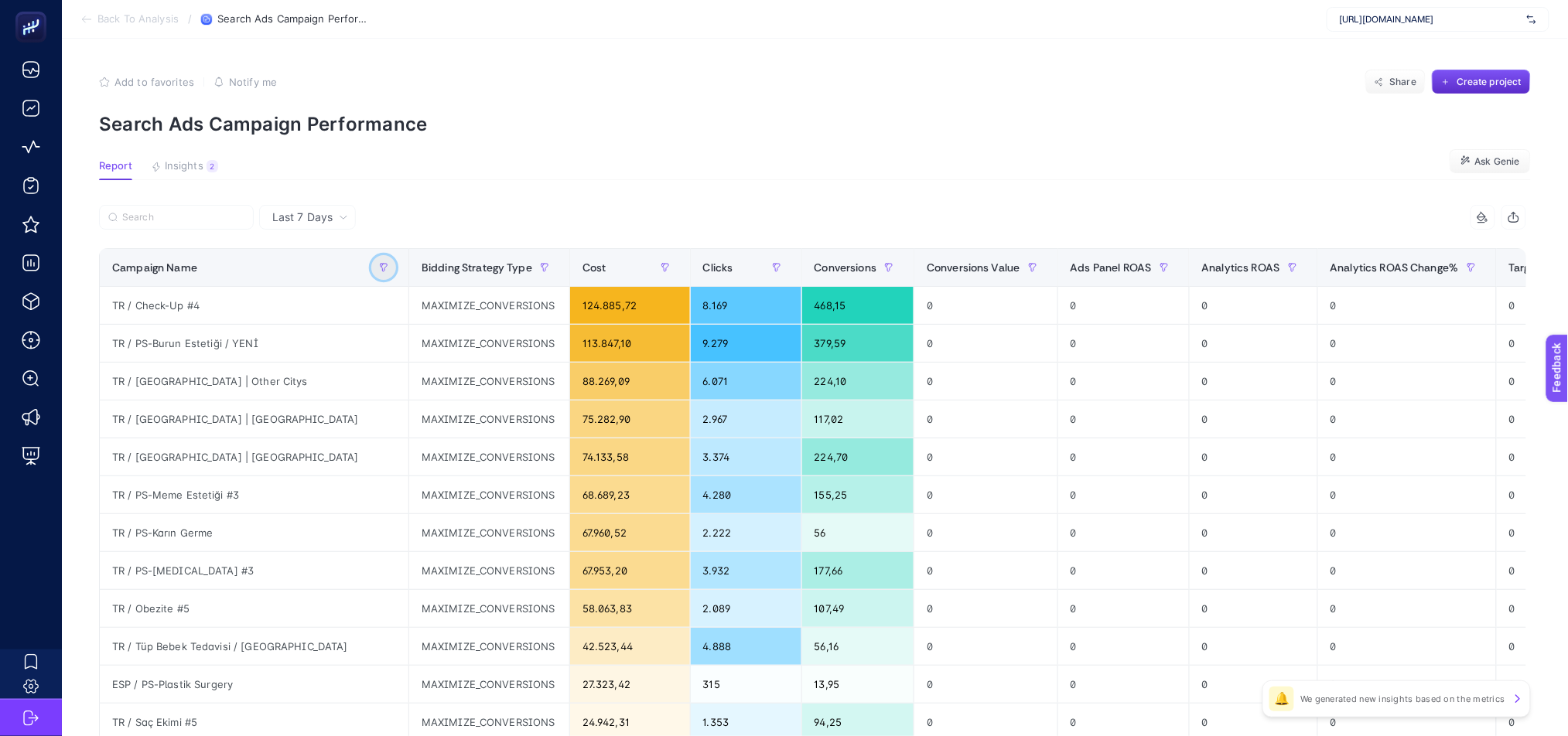
click at [379, 270] on icon "button" at bounding box center [384, 268] width 9 height 9
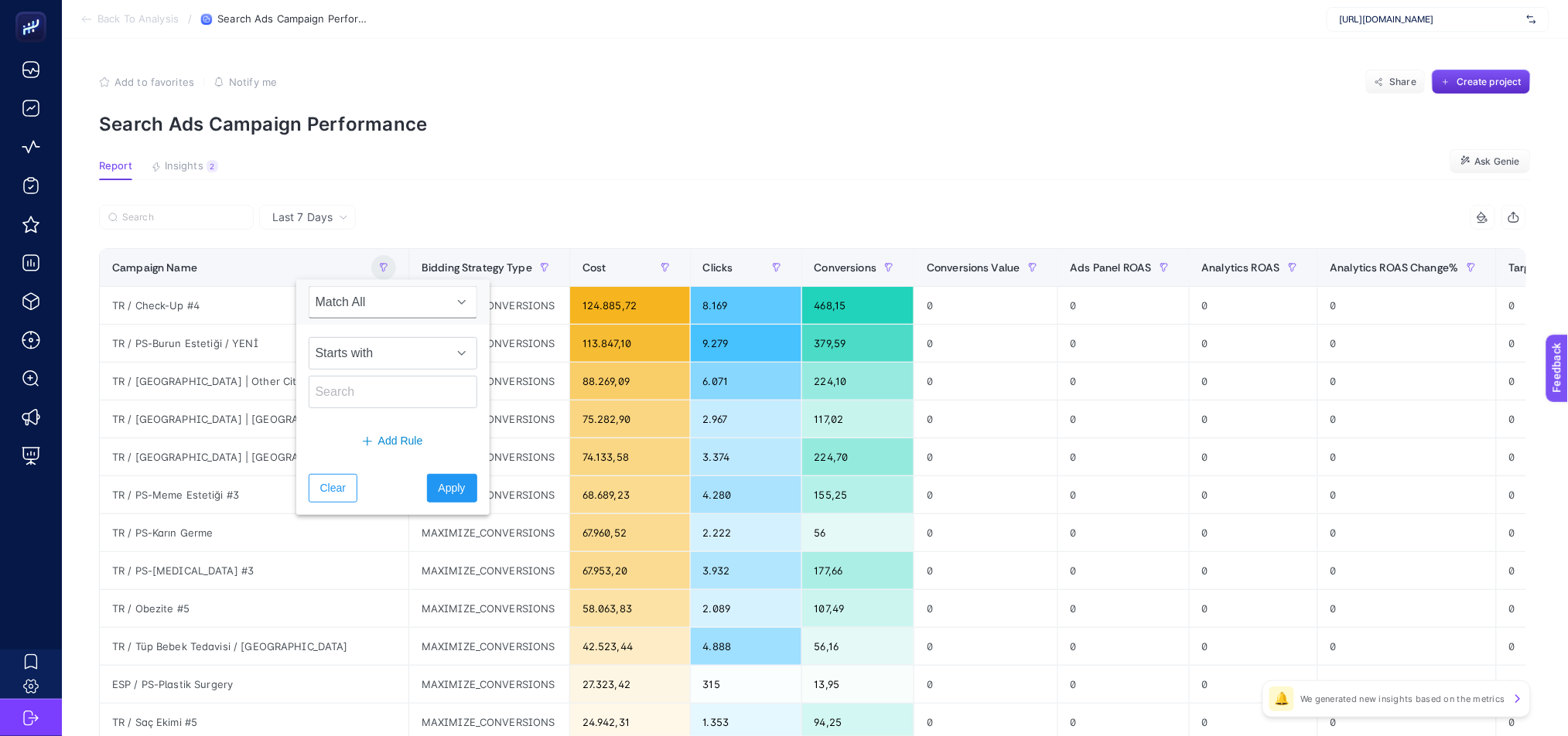
click at [355, 408] on div "Starts with" at bounding box center [392, 373] width 193 height 96
click at [352, 394] on input "text" at bounding box center [393, 391] width 169 height 33
paste input "EN / Neurology / Afrika Ülkeleri"
type input "EN / Neurology / Afrika Ülkeleri"
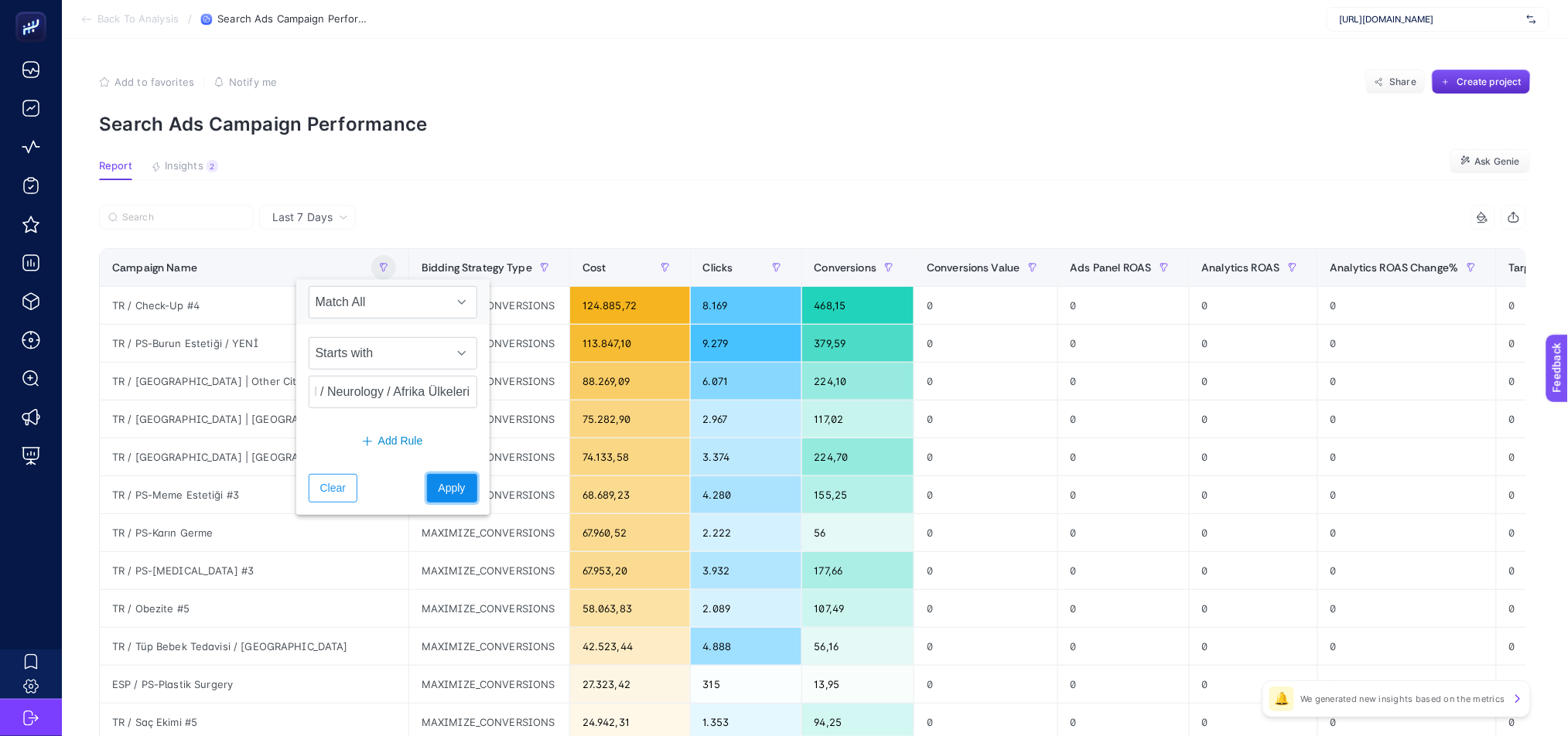
click at [440, 481] on span "Apply" at bounding box center [451, 488] width 27 height 16
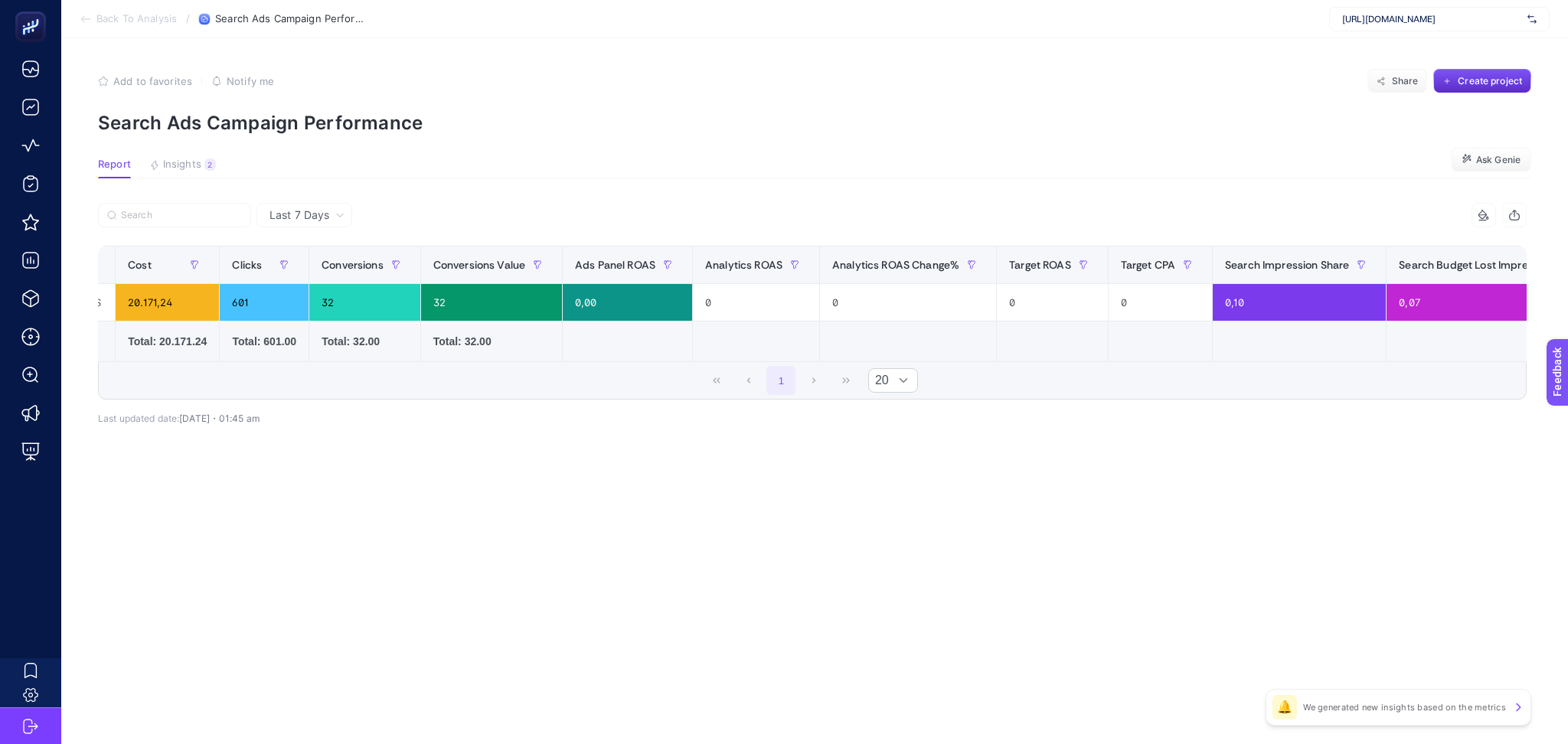
scroll to position [0, 0]
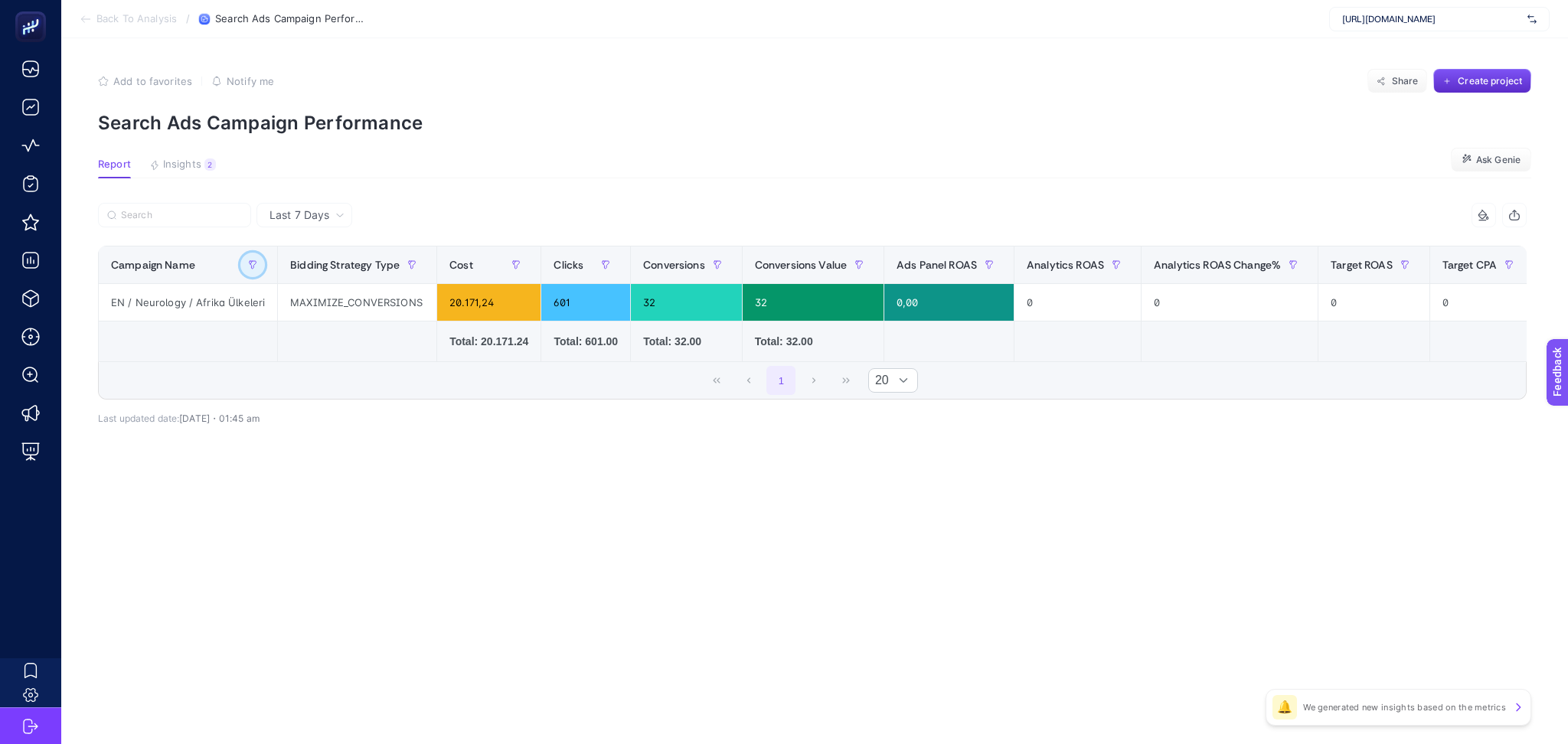
click at [248, 263] on icon "button" at bounding box center [253, 265] width 9 height 9
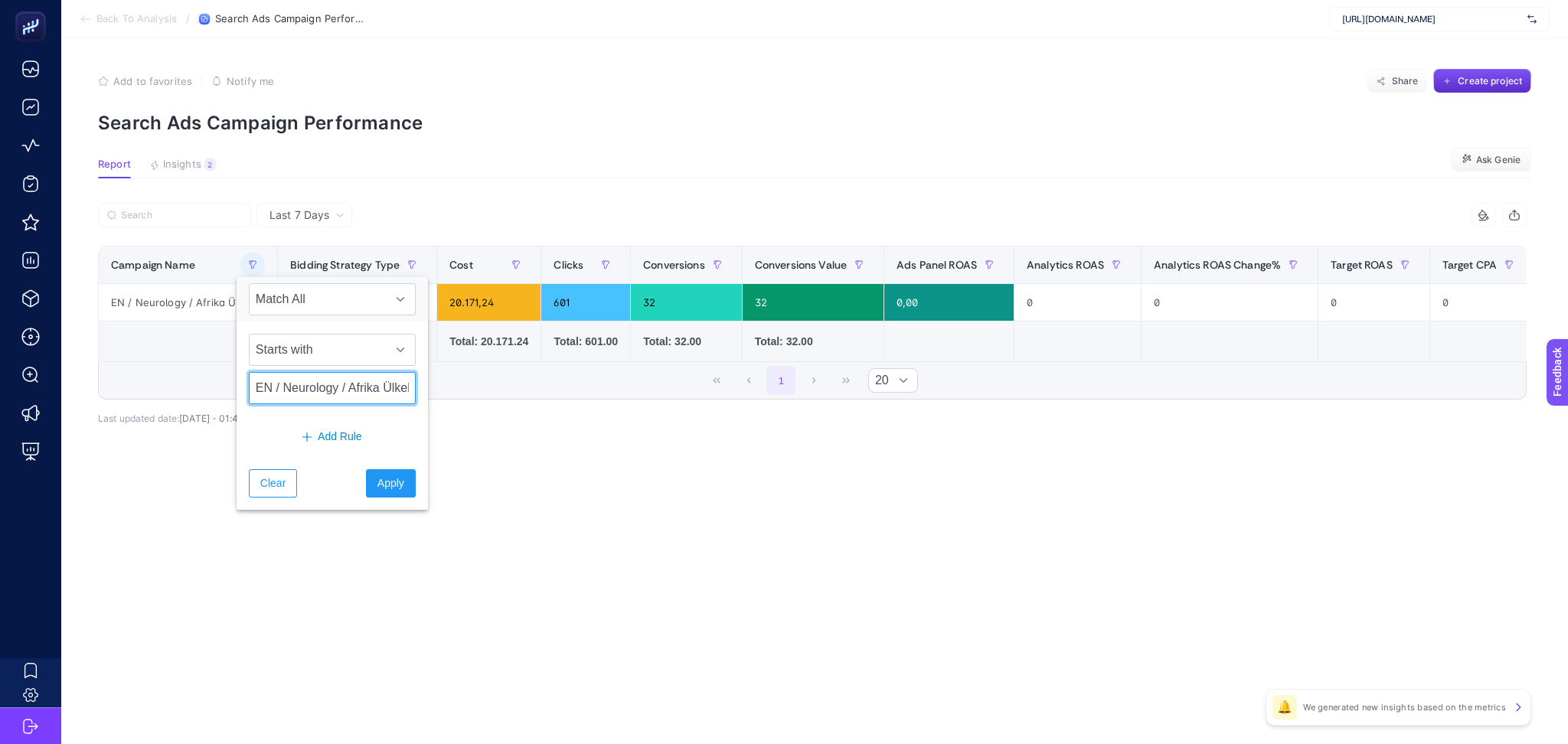
click at [297, 394] on input "EN / Neurology / Afrika Ülkeleri" at bounding box center [332, 387] width 167 height 32
click at [285, 349] on span "Starts with" at bounding box center [317, 349] width 136 height 31
click at [354, 420] on li "Contains" at bounding box center [325, 417] width 155 height 31
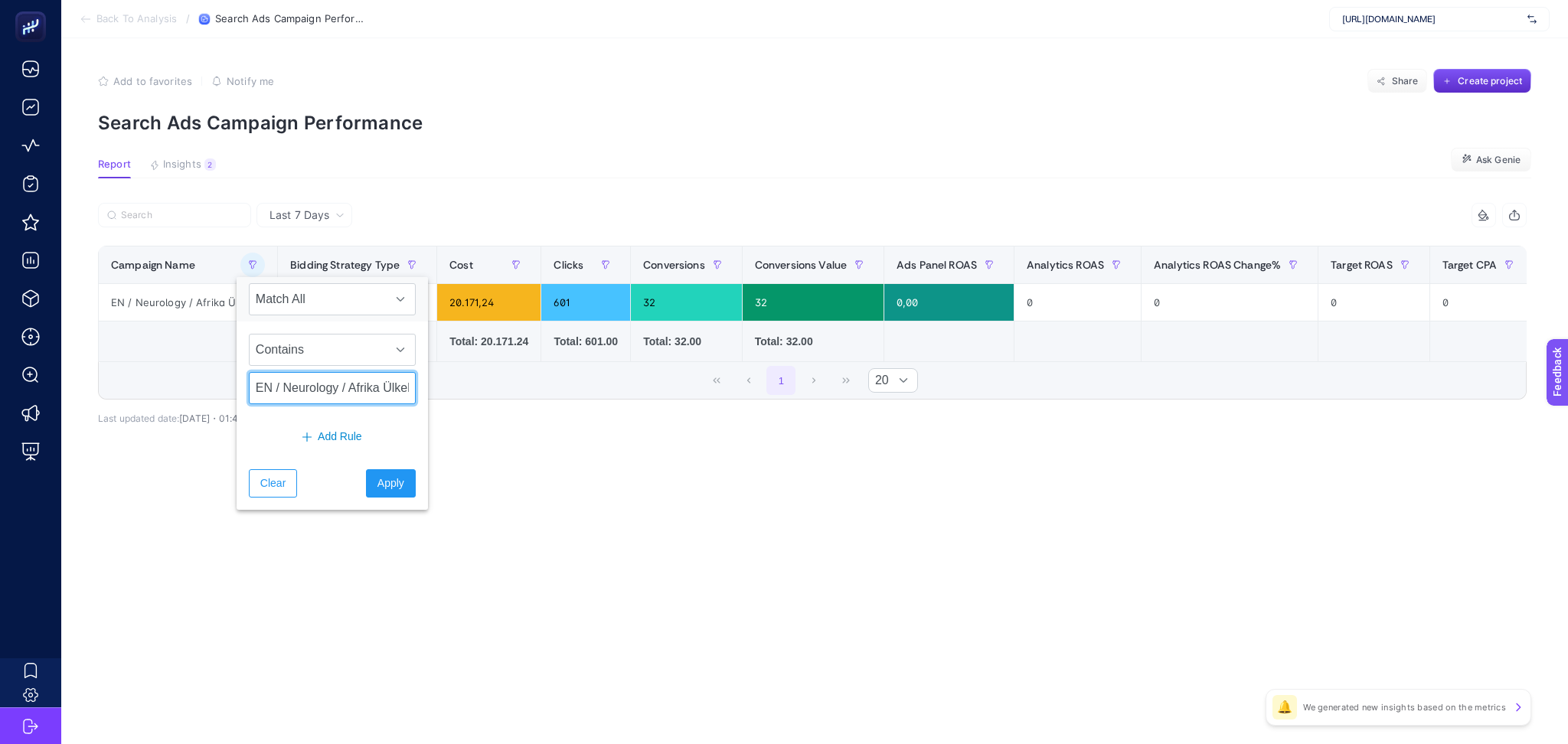
click at [311, 398] on input "EN / Neurology / Afrika Ülkeleri" at bounding box center [332, 387] width 167 height 32
click at [311, 397] on input "EN / Neurology / Afrika Ülkeleri" at bounding box center [332, 387] width 167 height 32
type input "check"
click at [377, 482] on span "Apply" at bounding box center [390, 483] width 27 height 16
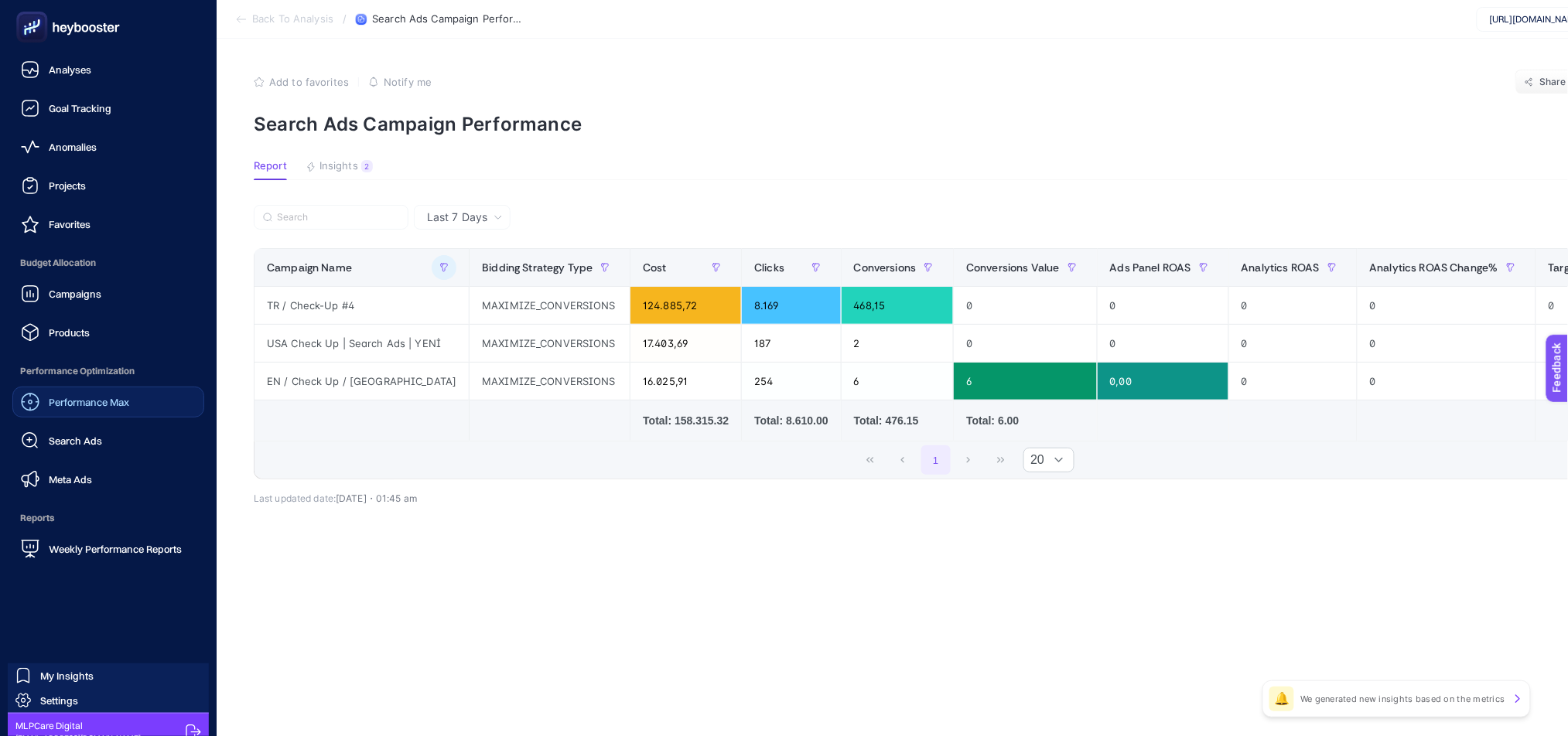
click at [62, 397] on span "Performance Max" at bounding box center [89, 402] width 81 height 12
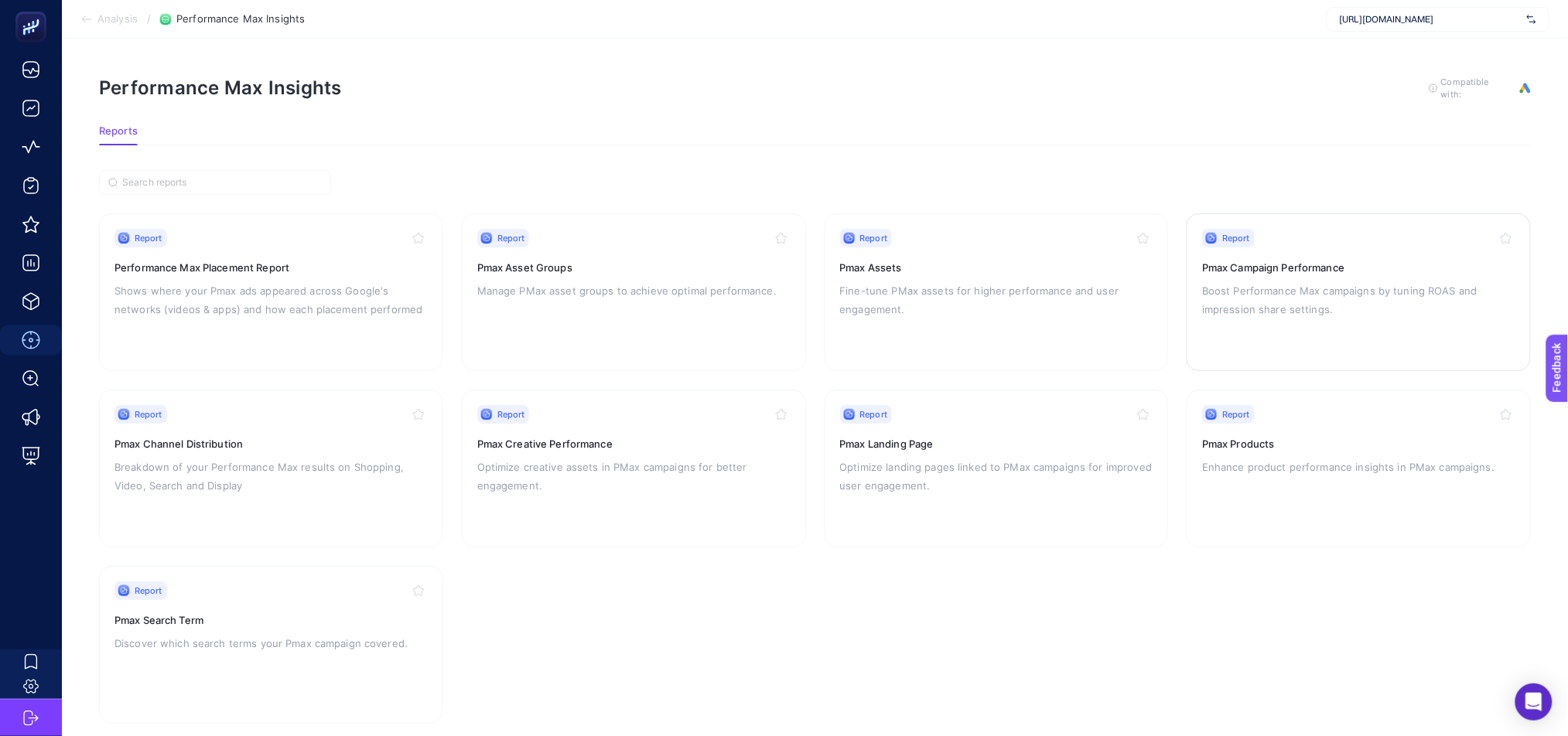
click at [1310, 318] on div "Report Pmax Campaign Performance Boost Performance Max campaigns by tuning ROAS…" at bounding box center [1359, 291] width 314 height 126
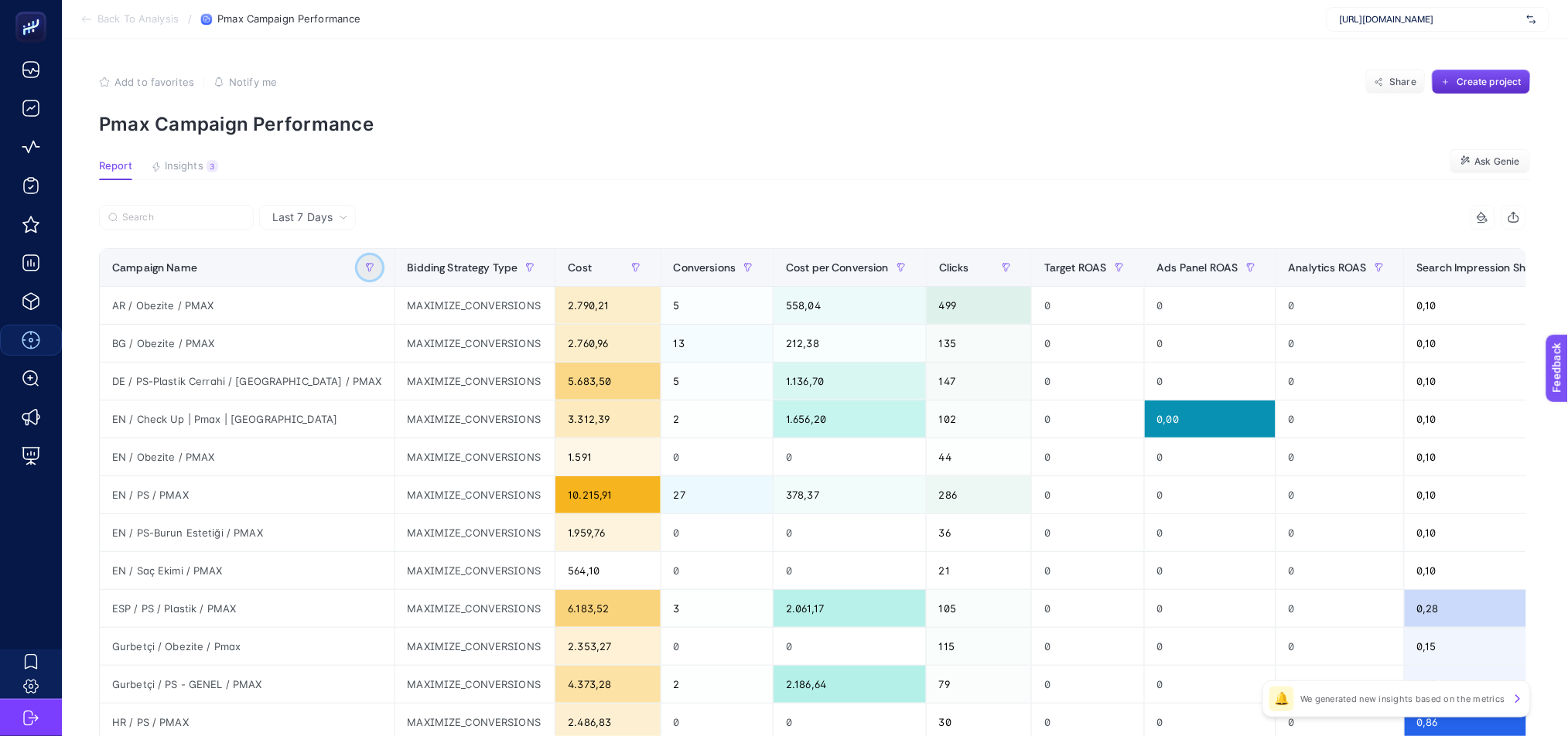
click at [365, 268] on icon "button" at bounding box center [370, 268] width 9 height 9
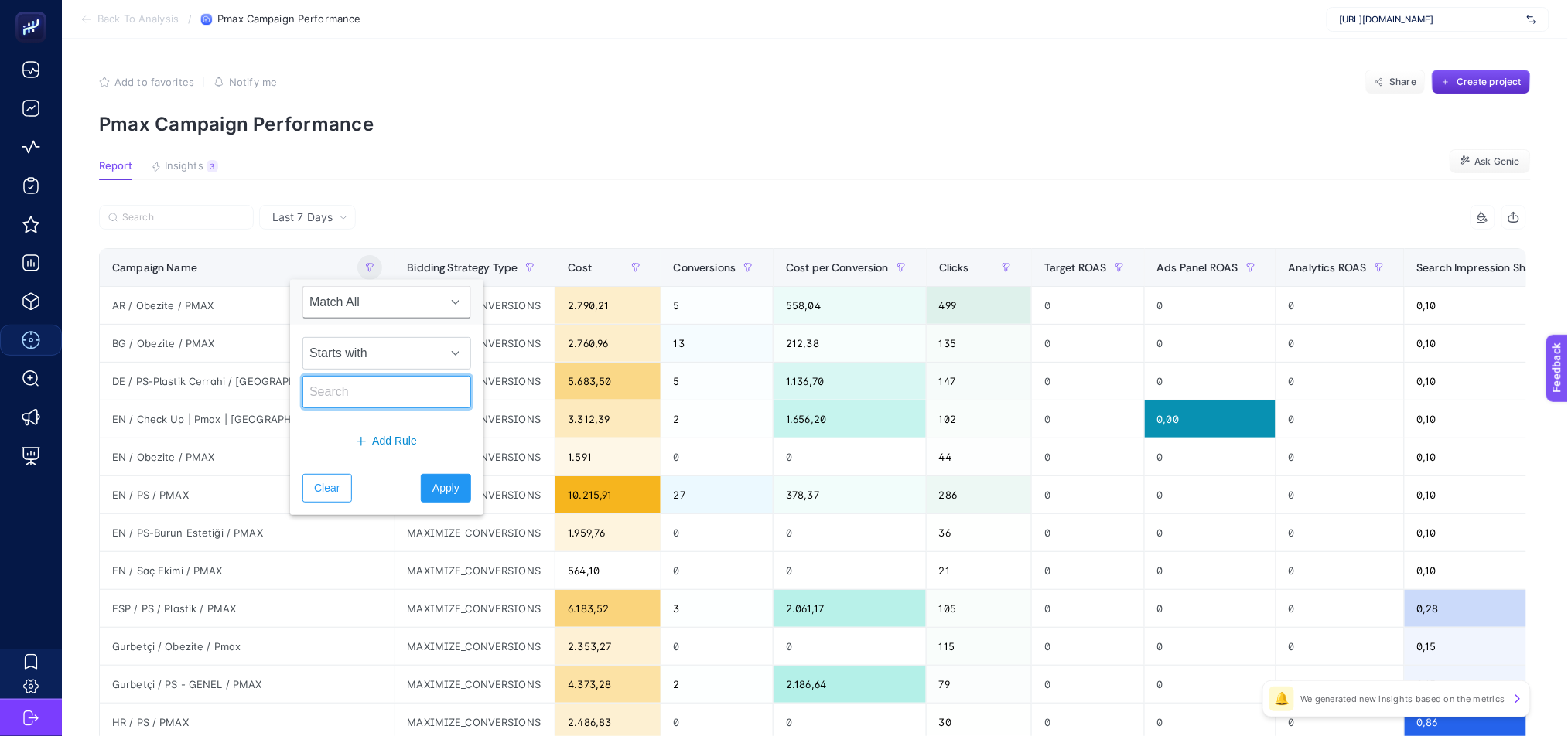
click at [348, 391] on input "text" at bounding box center [387, 391] width 169 height 33
paste input "EN / Neurology / Afrika Ülkeleri"
click at [409, 398] on input "EN / Neurology / Afrika Ülkeleri" at bounding box center [387, 391] width 169 height 33
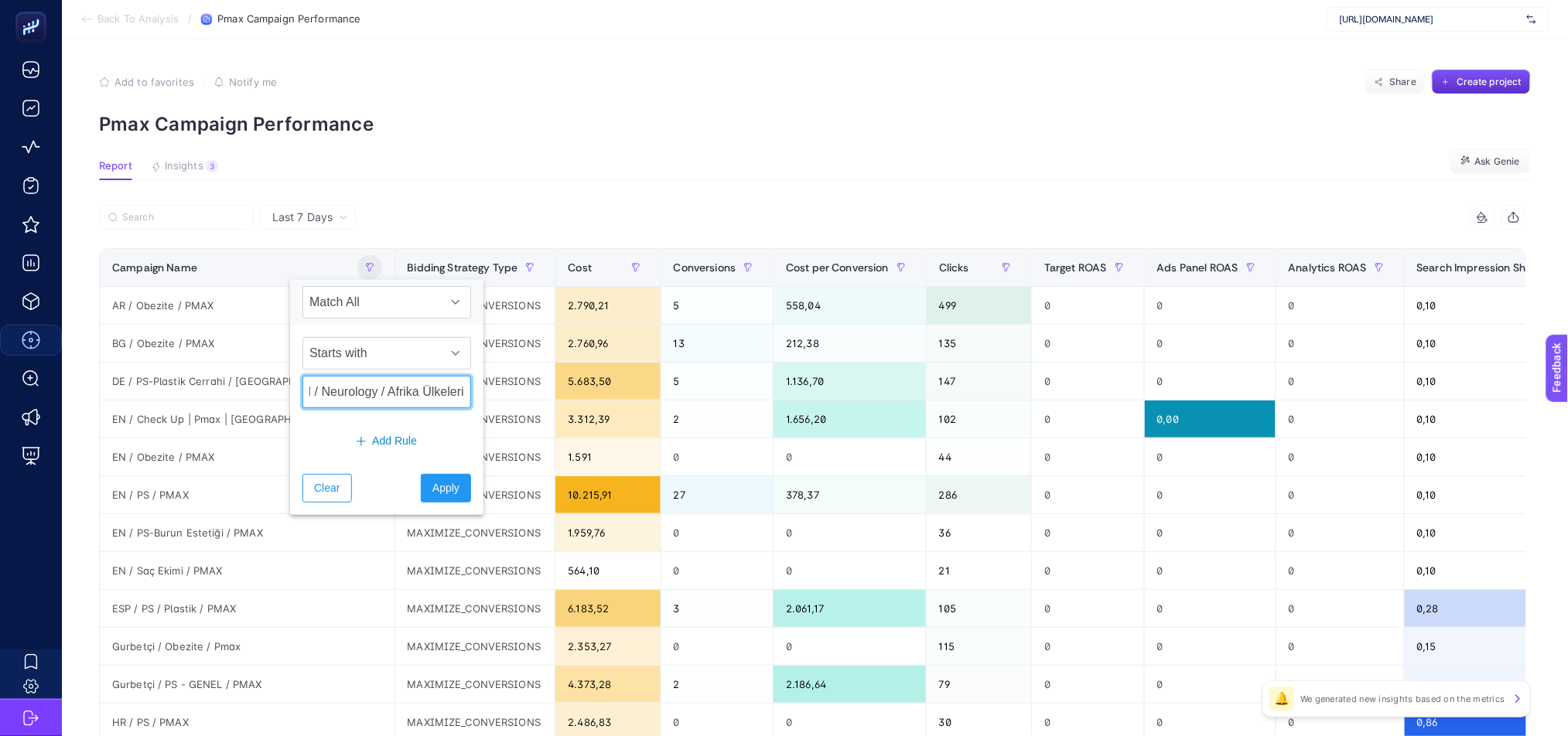
click at [409, 398] on input "EN / Neurology / Afrika Ülkeleri" at bounding box center [387, 391] width 169 height 33
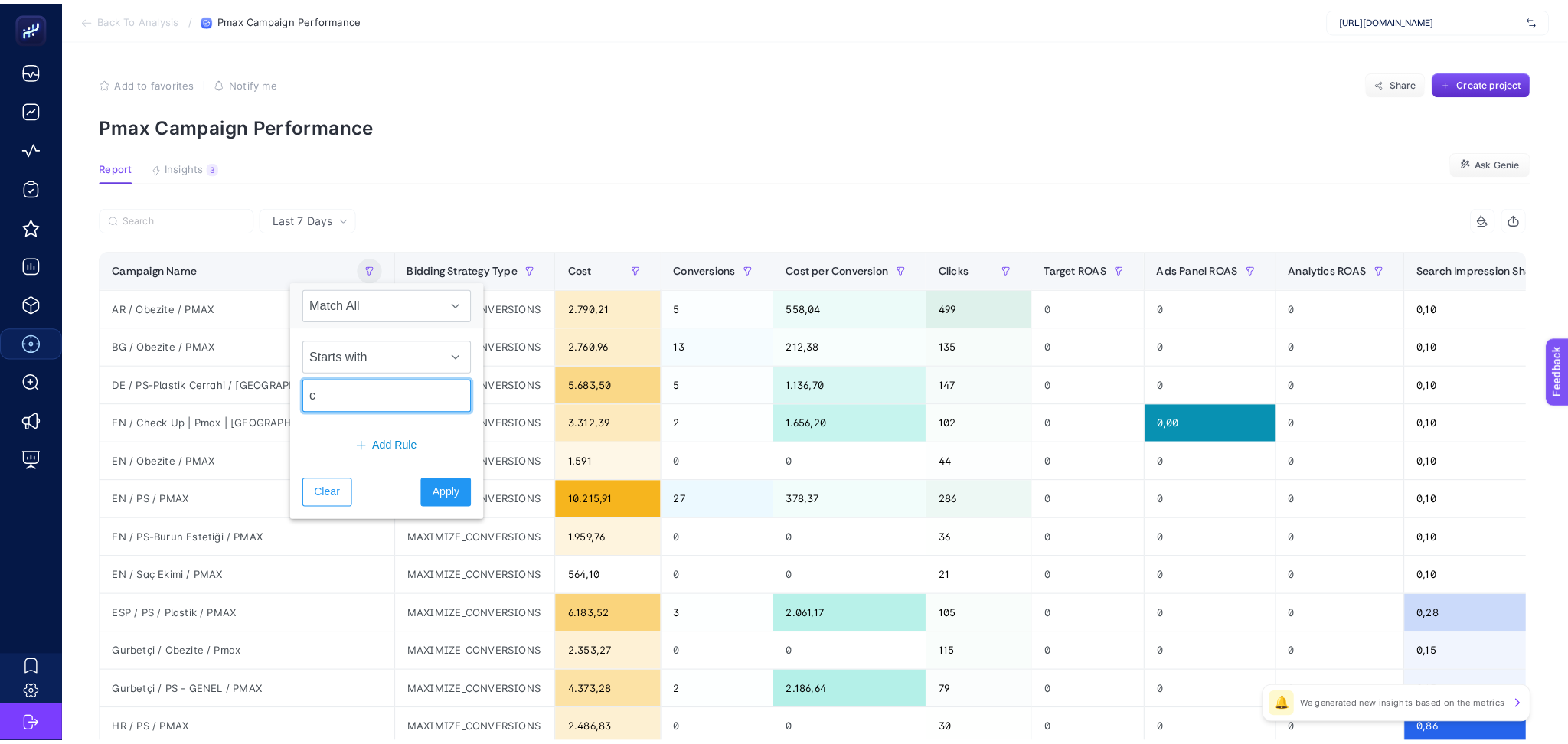
scroll to position [0, 0]
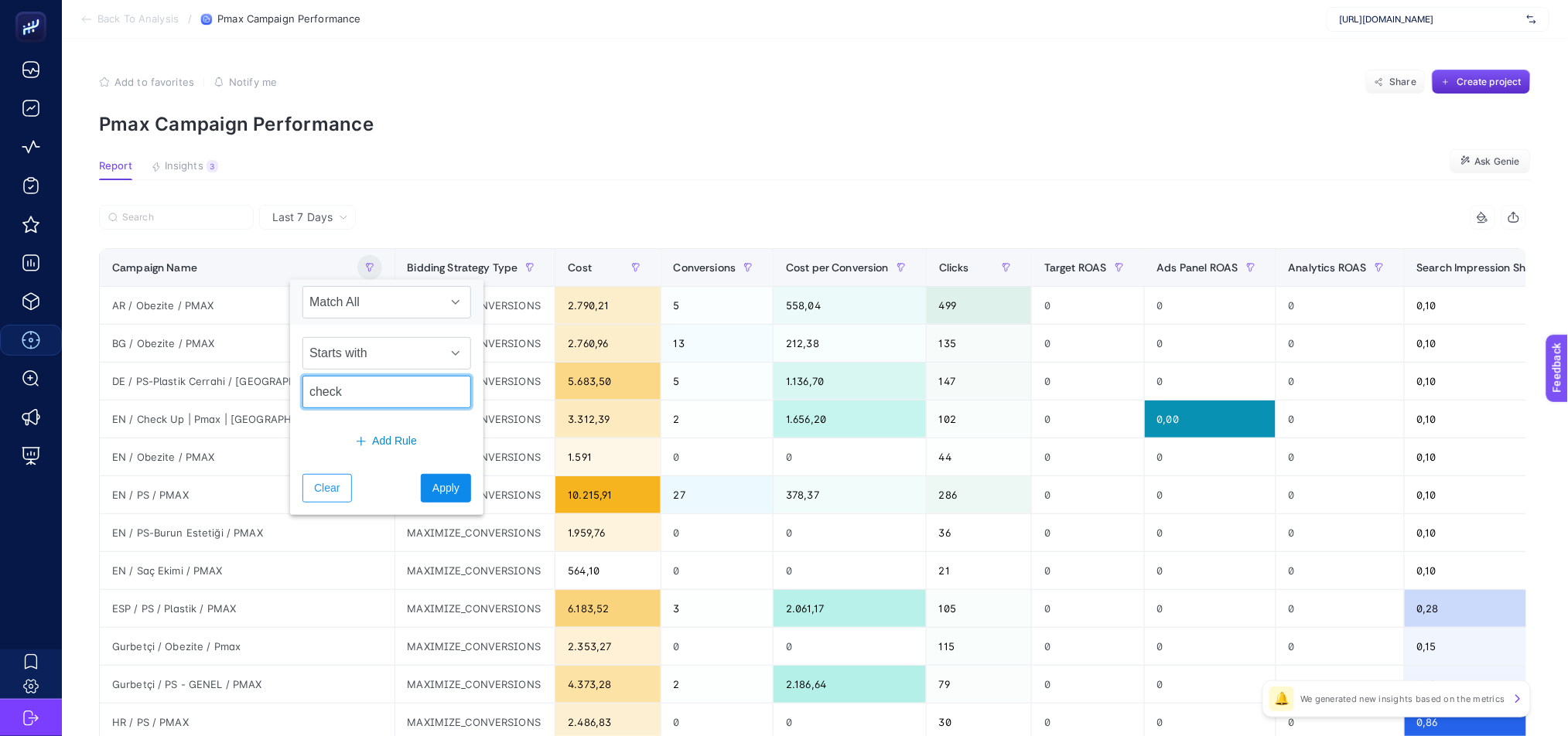
type input "check"
click at [433, 492] on span "Apply" at bounding box center [446, 488] width 27 height 16
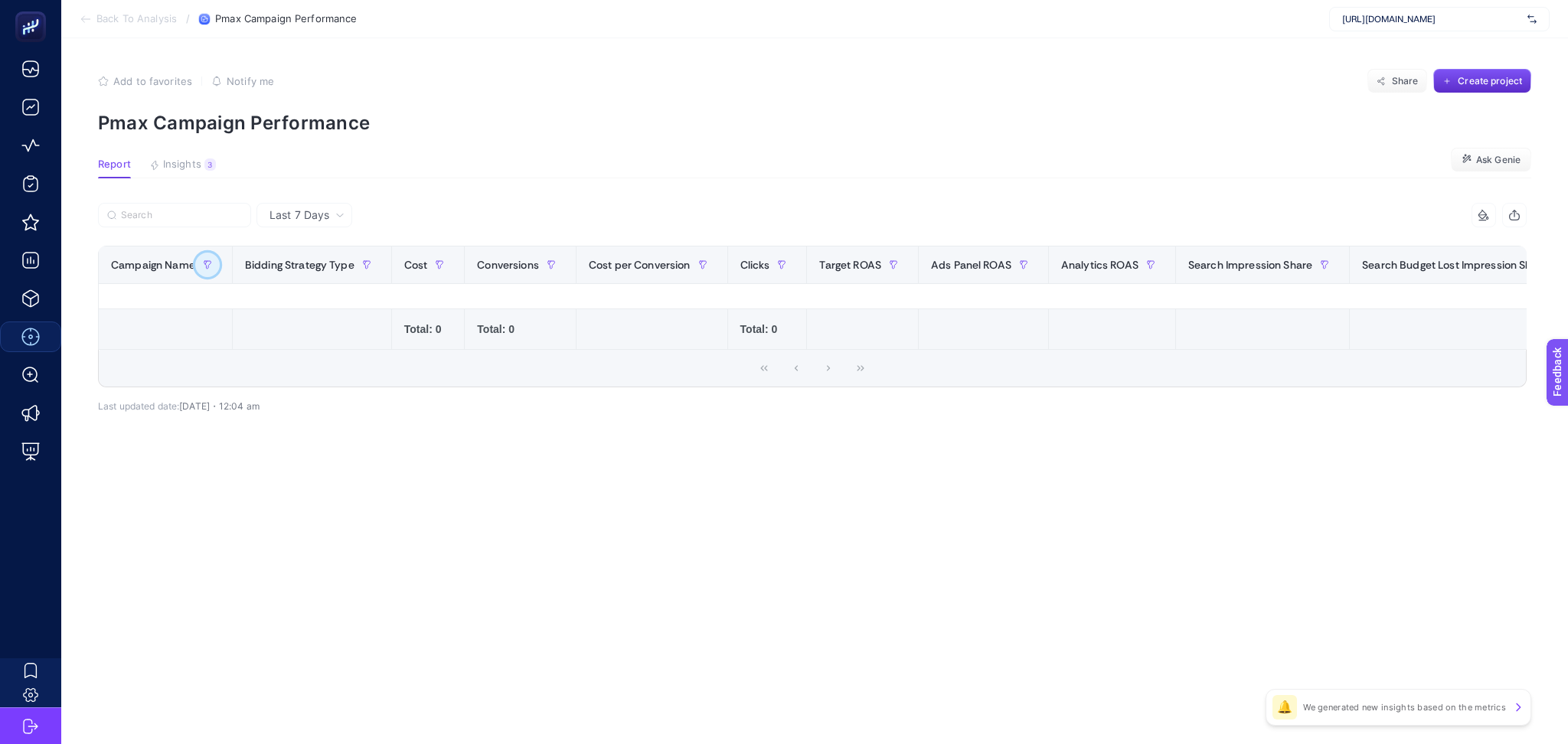
click at [203, 261] on icon "button" at bounding box center [208, 265] width 9 height 9
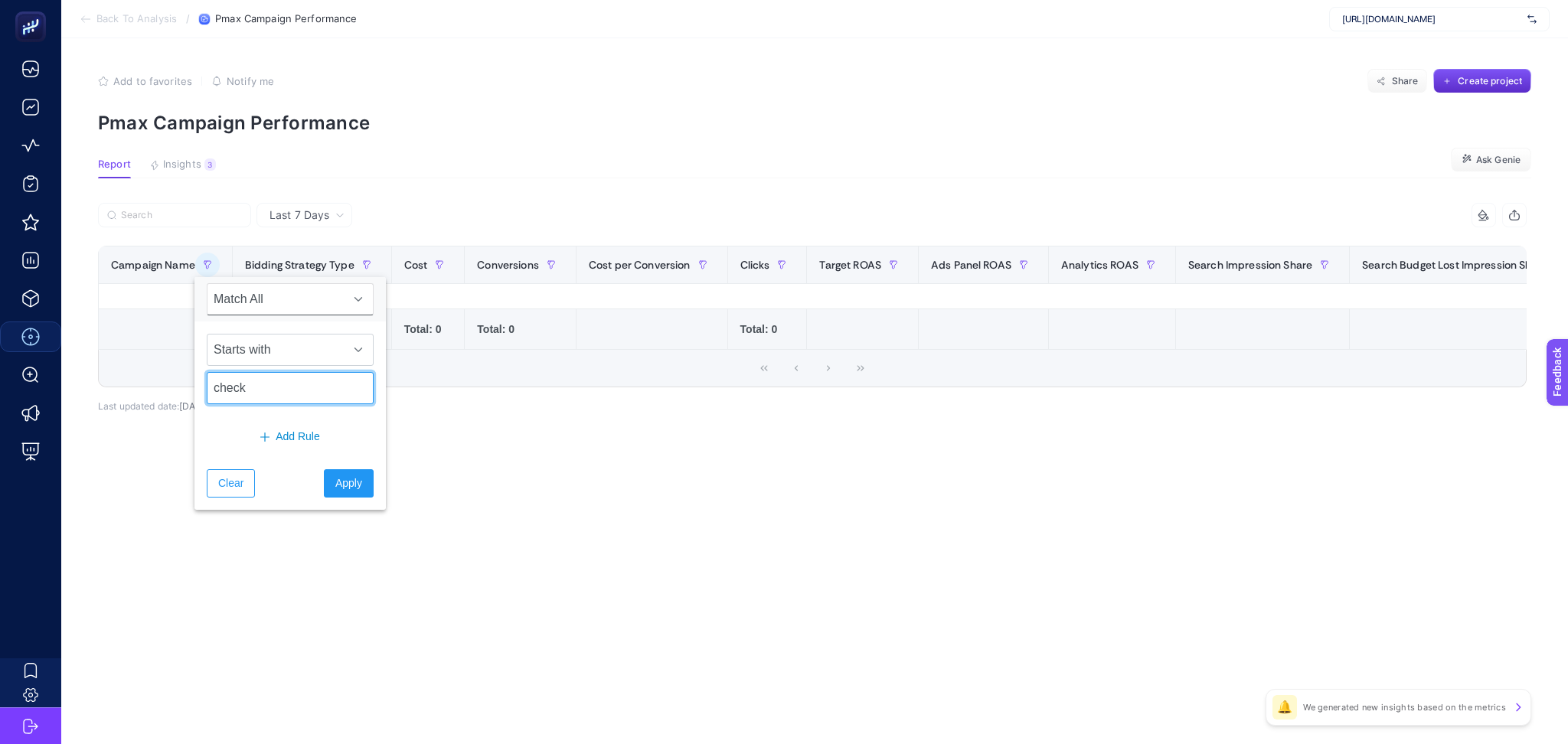
click at [279, 381] on input "check" at bounding box center [290, 387] width 167 height 32
click at [279, 353] on span "Starts with" at bounding box center [275, 349] width 136 height 31
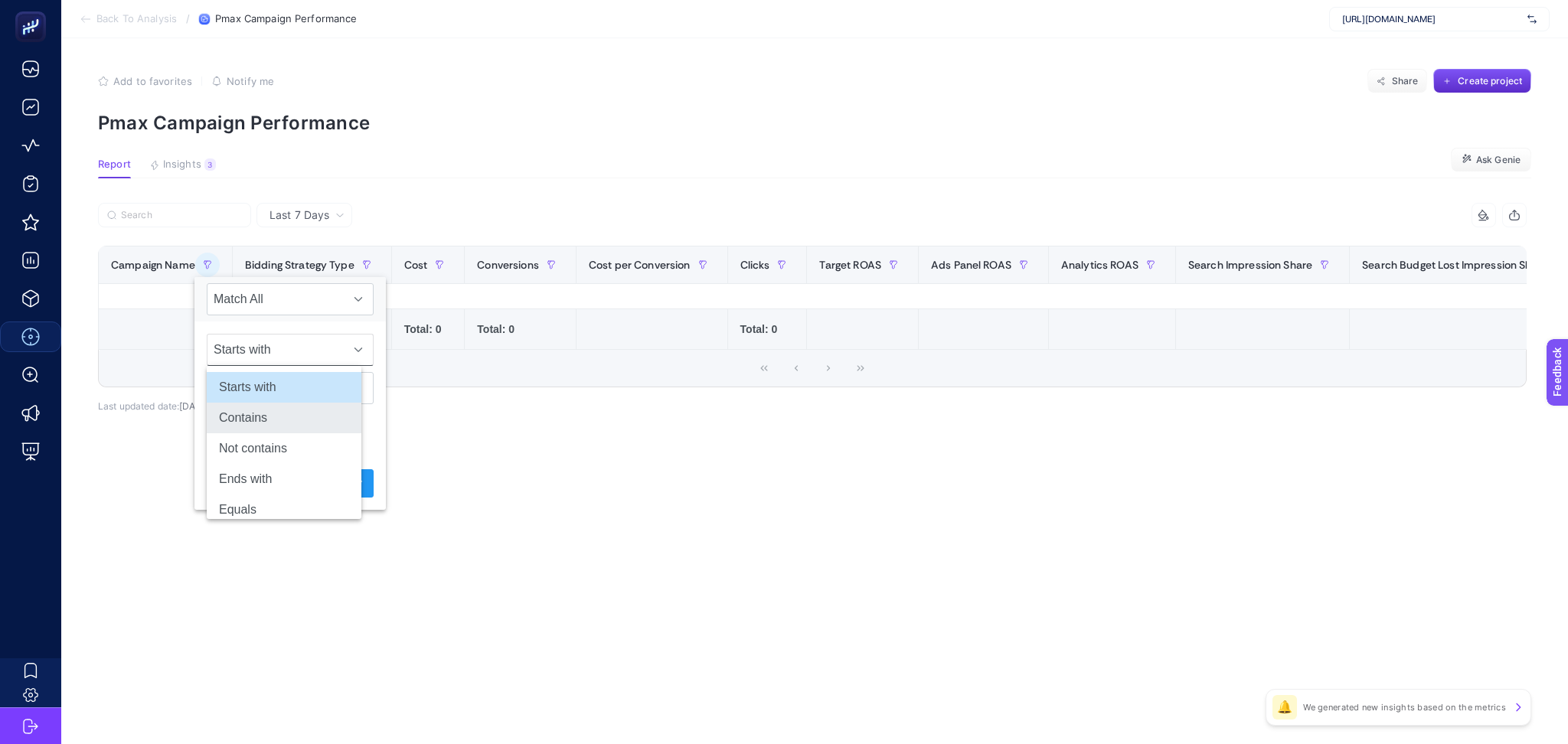
click at [284, 432] on li "Contains" at bounding box center [284, 417] width 155 height 31
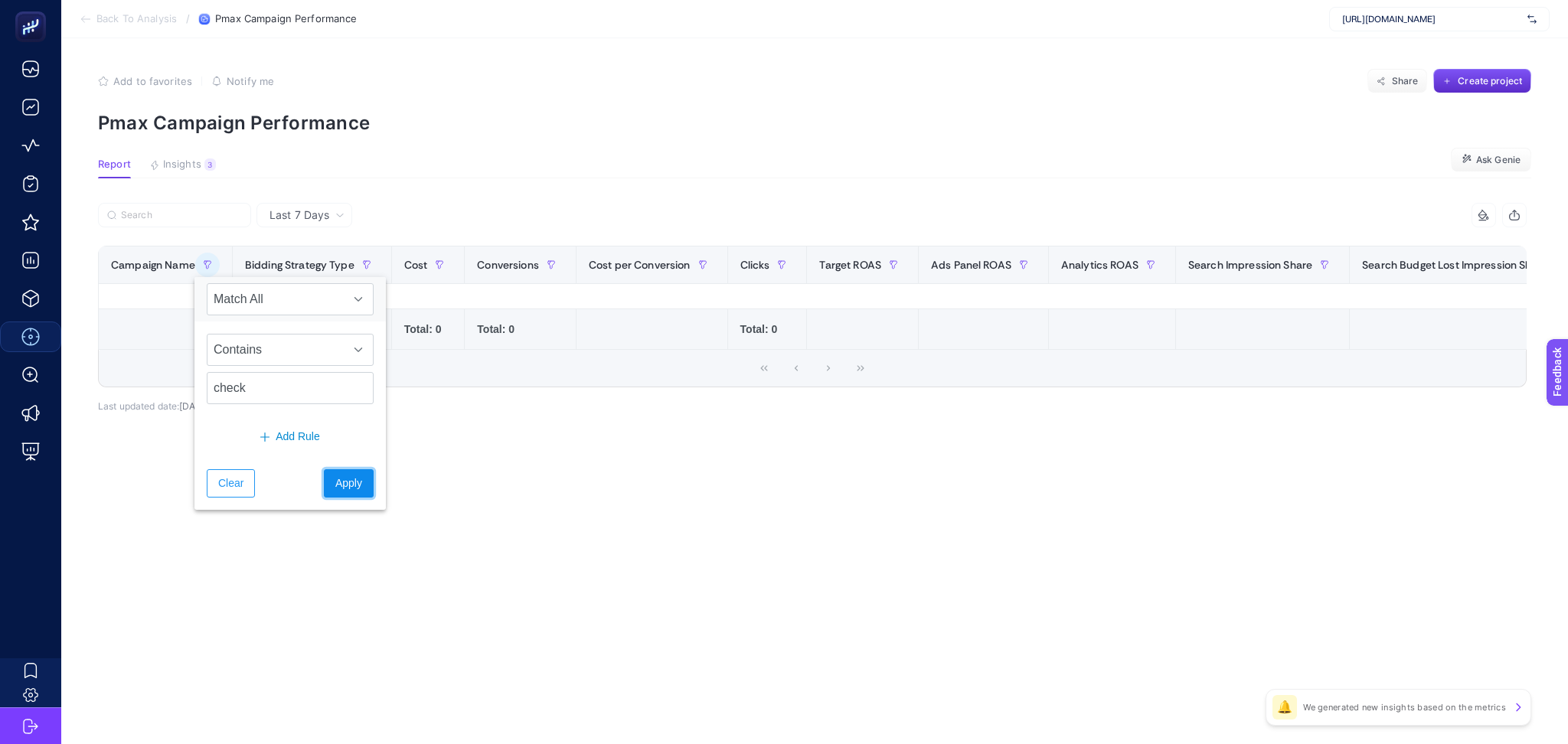
click at [335, 477] on span "Apply" at bounding box center [348, 483] width 27 height 16
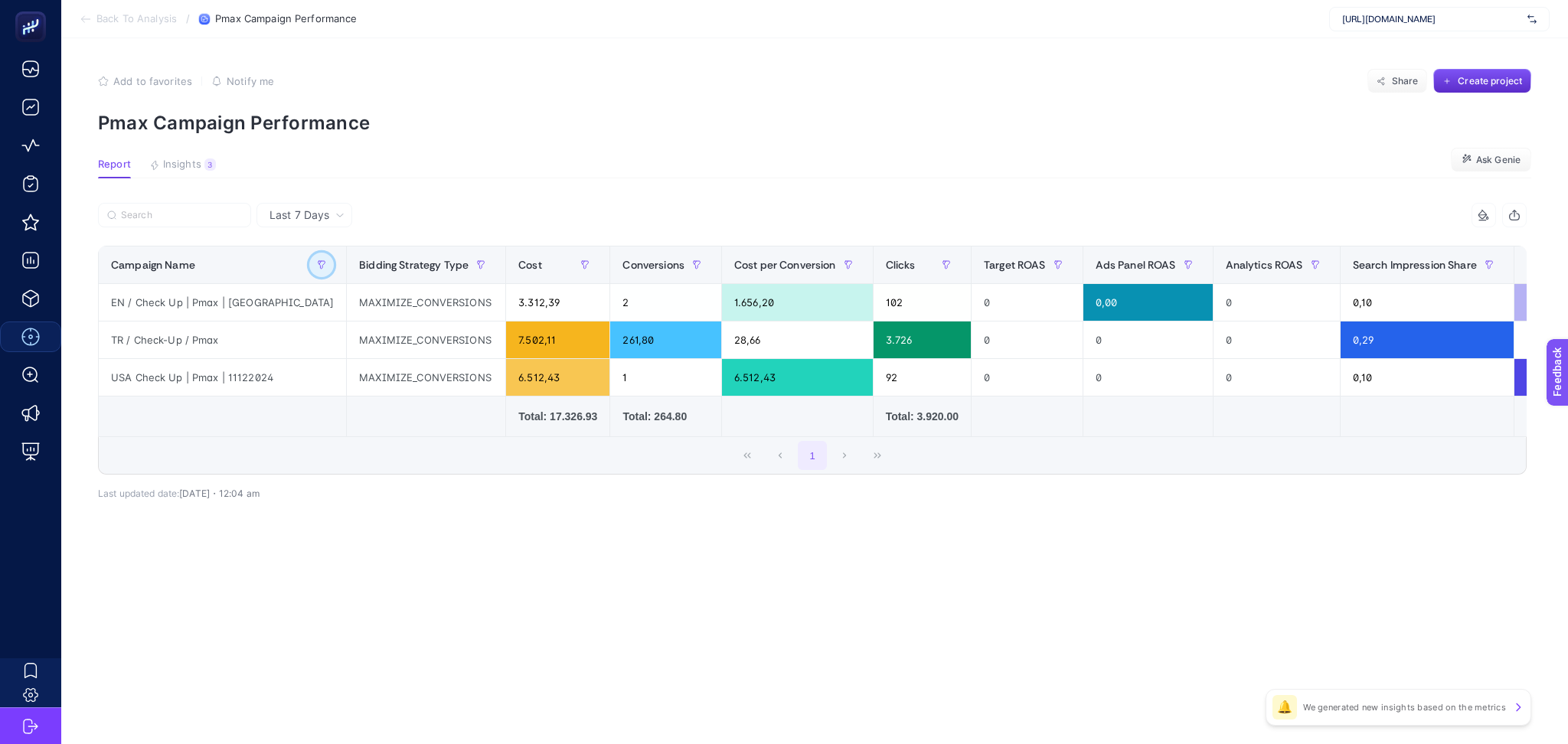
click at [317, 263] on icon "button" at bounding box center [322, 265] width 9 height 9
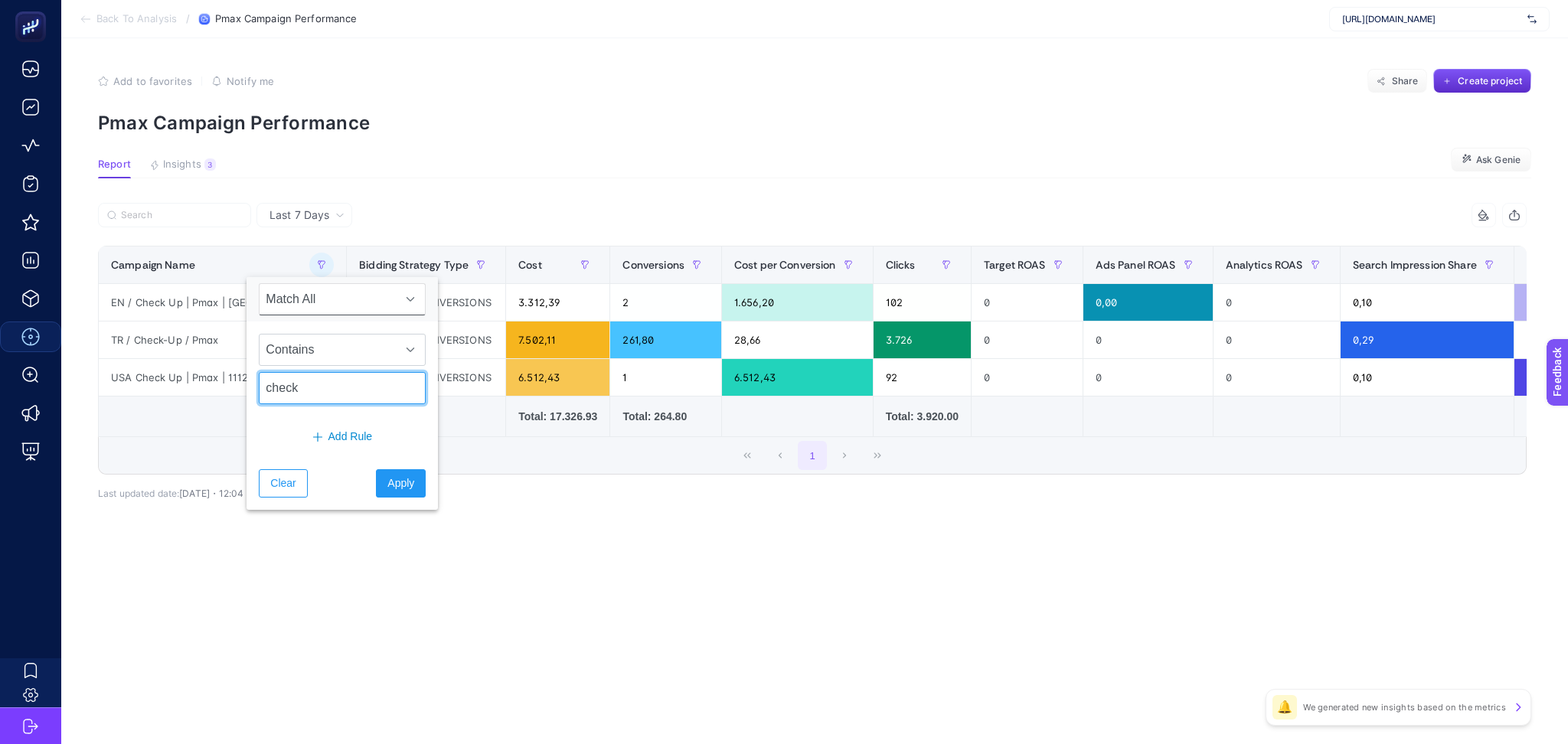
click at [316, 401] on input "check" at bounding box center [342, 387] width 167 height 32
click at [329, 394] on input "check" at bounding box center [342, 387] width 167 height 32
click at [292, 487] on span "Clear" at bounding box center [283, 483] width 25 height 16
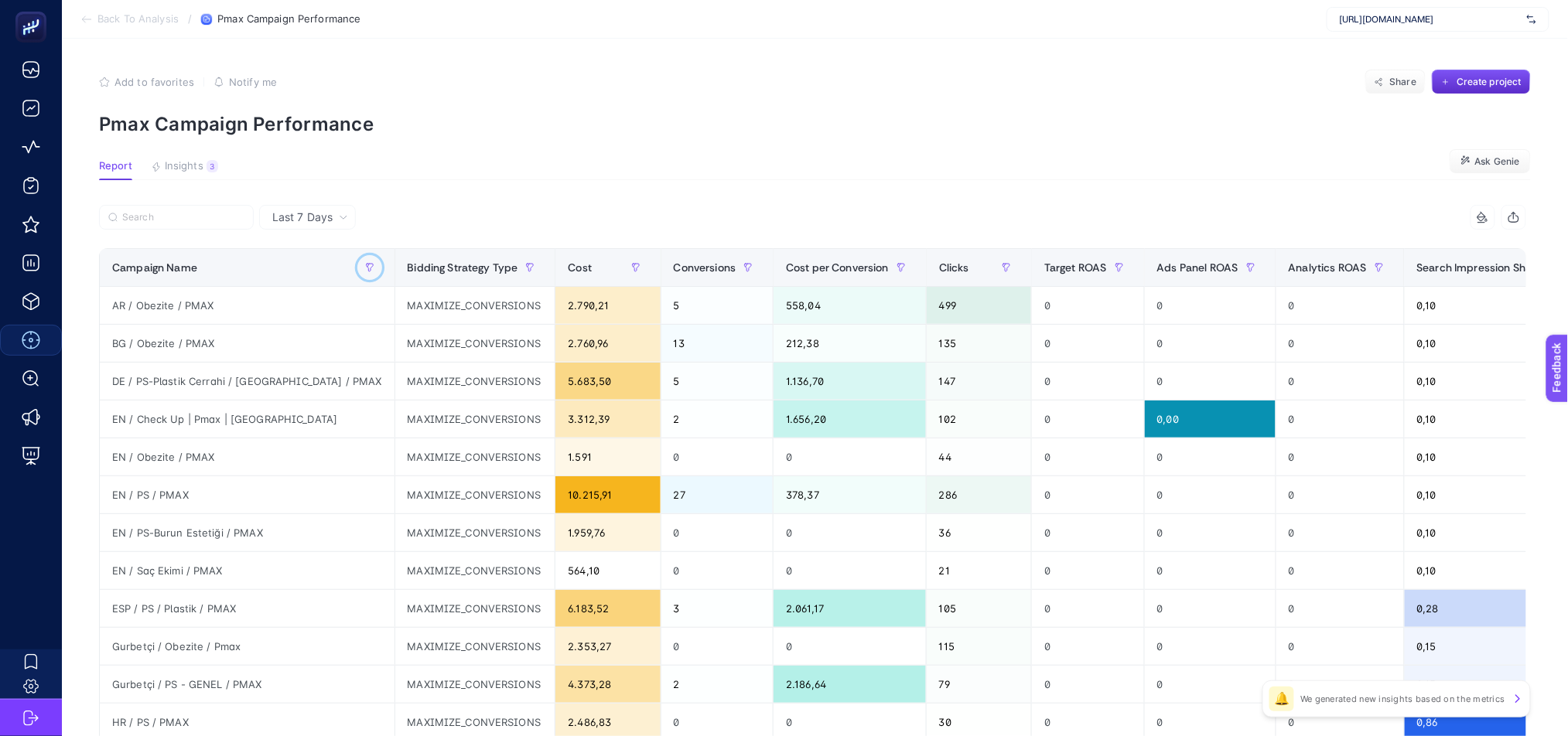
scroll to position [0, 10]
click at [170, 165] on span "Insights" at bounding box center [184, 166] width 38 height 12
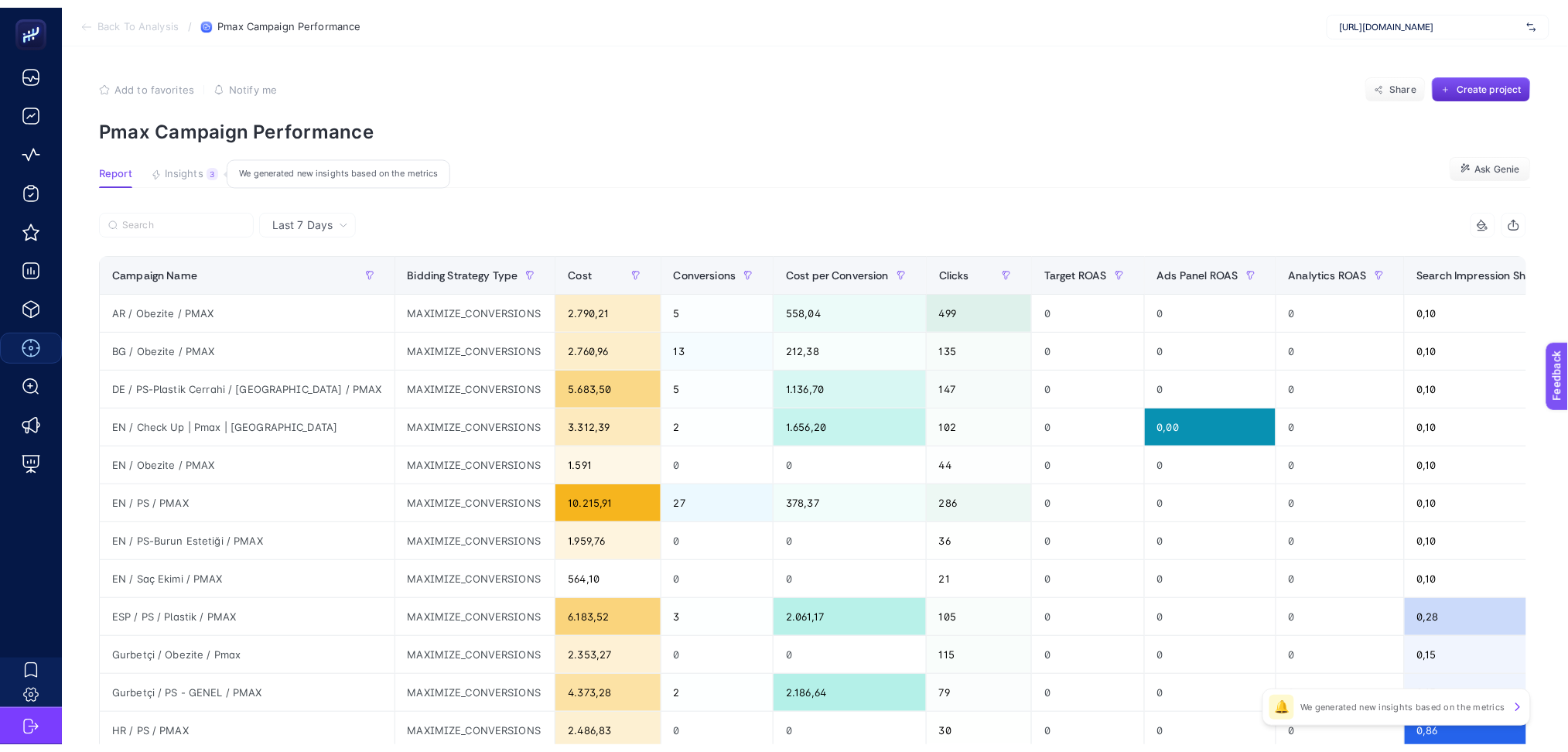
scroll to position [0, 0]
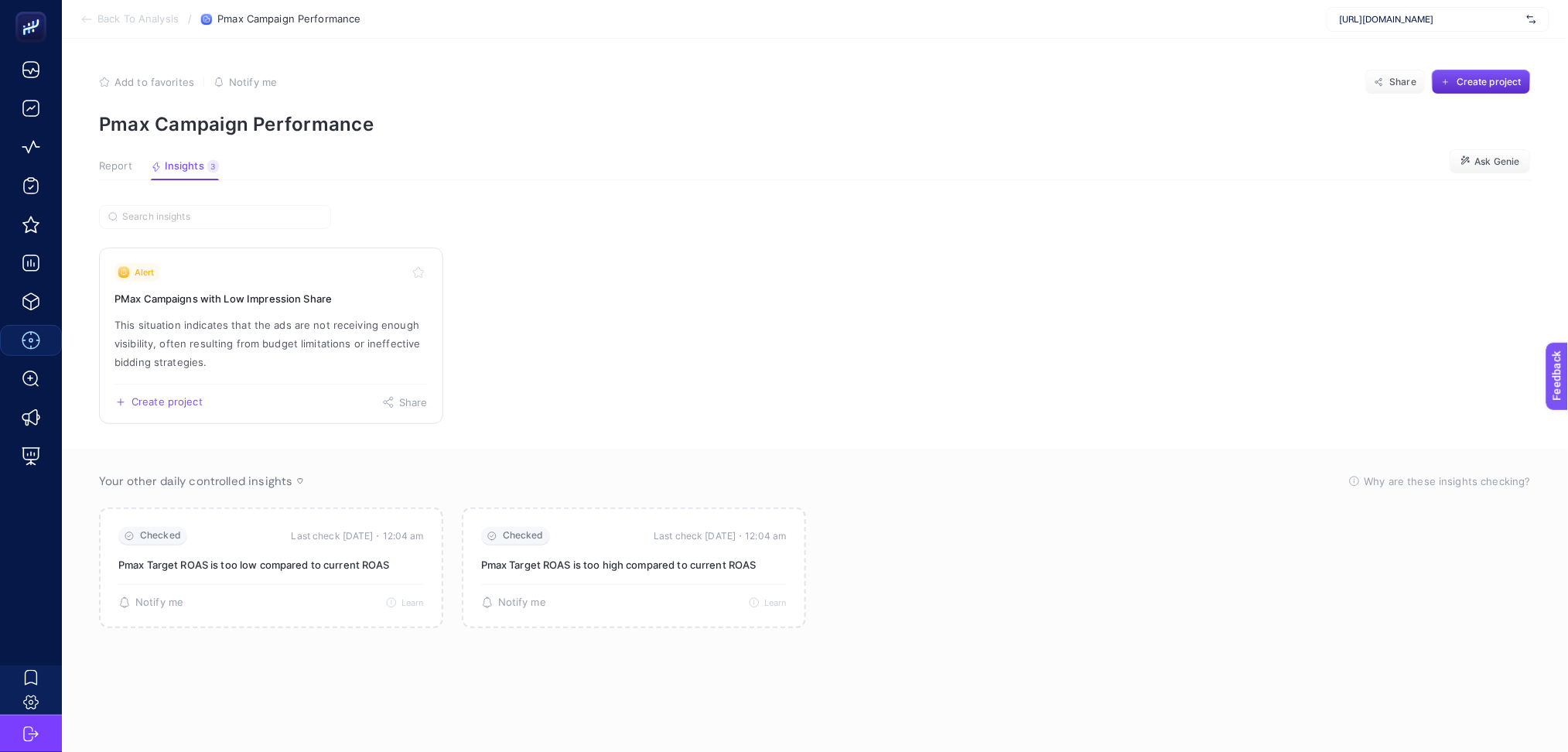
click at [318, 353] on p "This situation indicates that the ads are not receiving enough visibility, ofte…" at bounding box center [271, 343] width 314 height 55
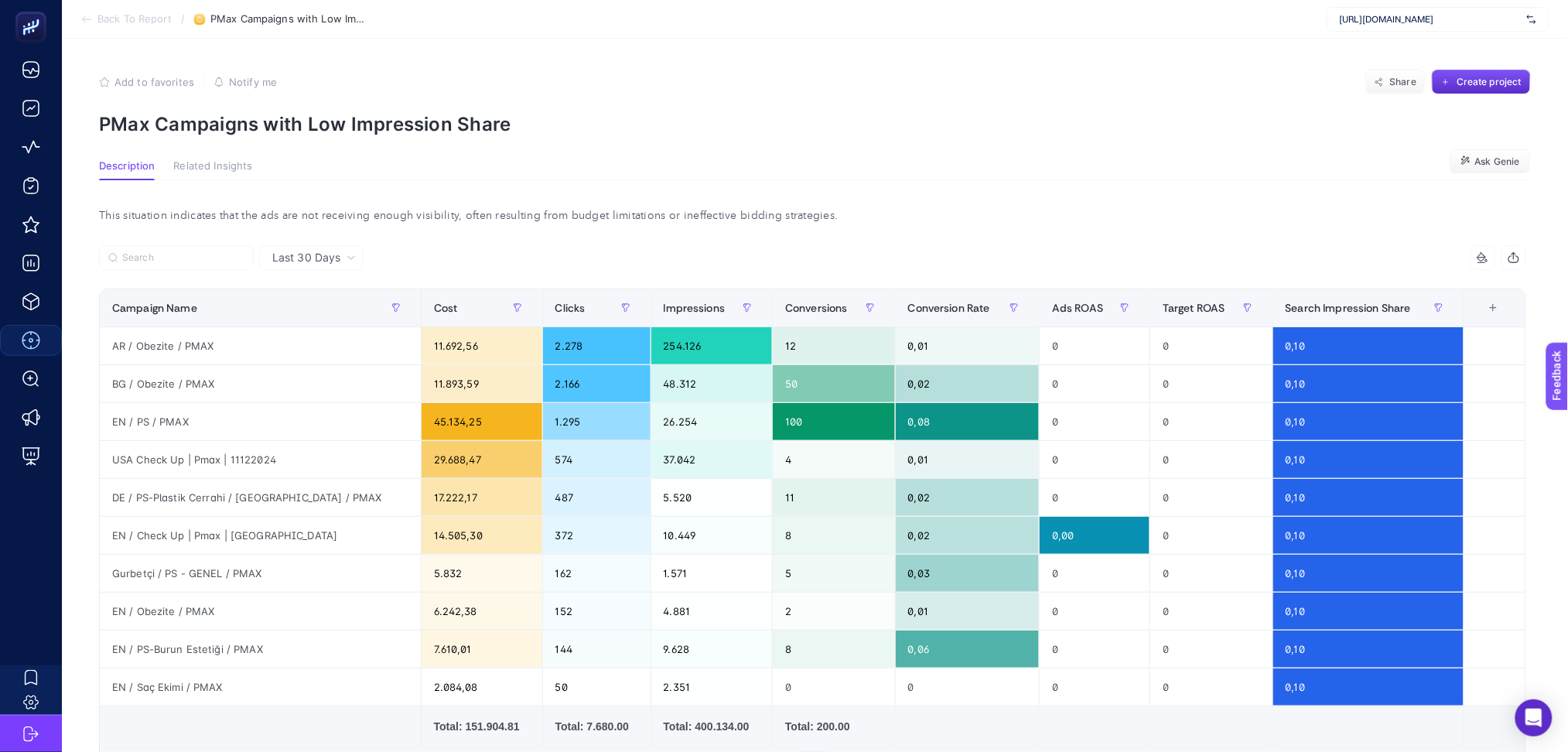
click at [1509, 314] on div "+" at bounding box center [1493, 307] width 29 height 12
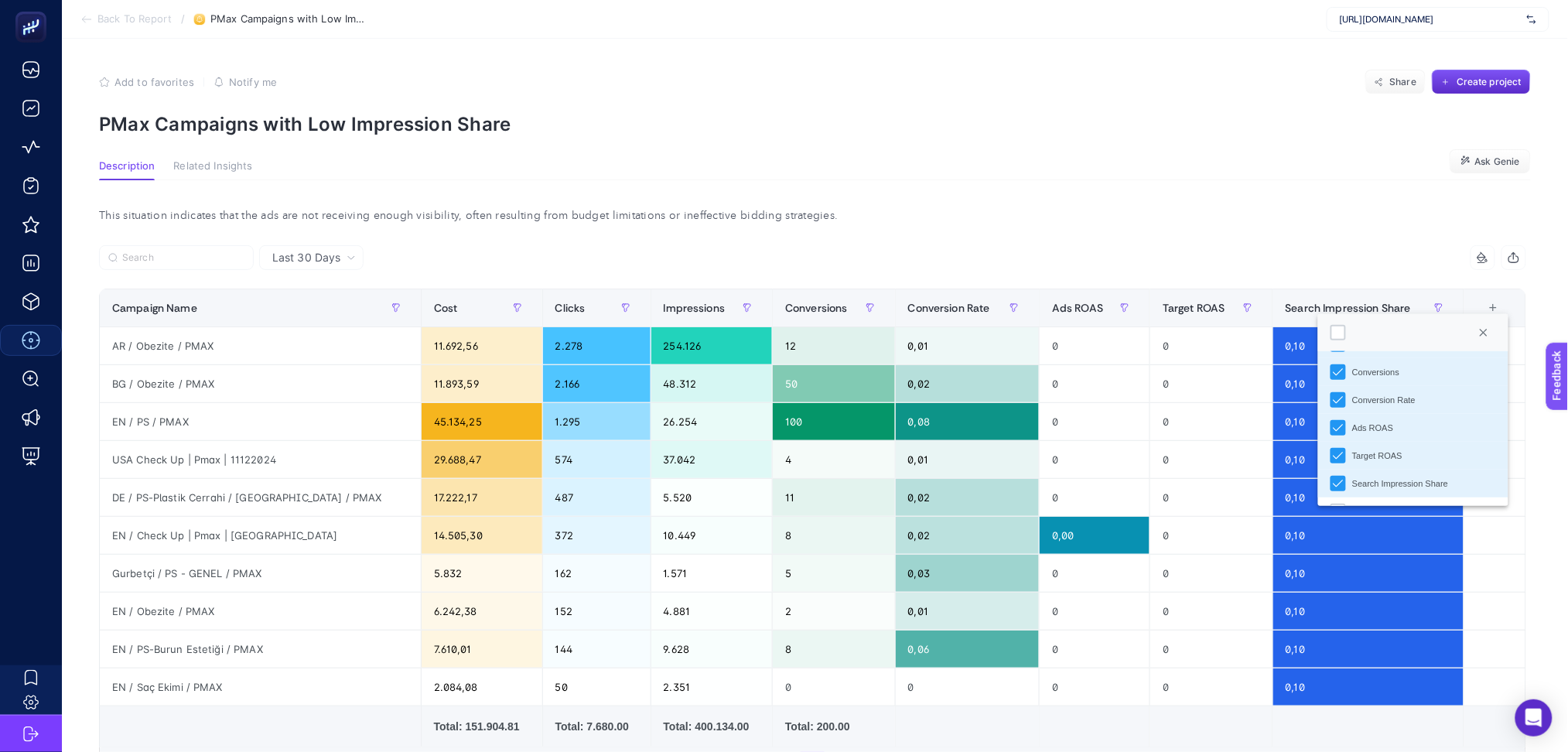
scroll to position [247, 0]
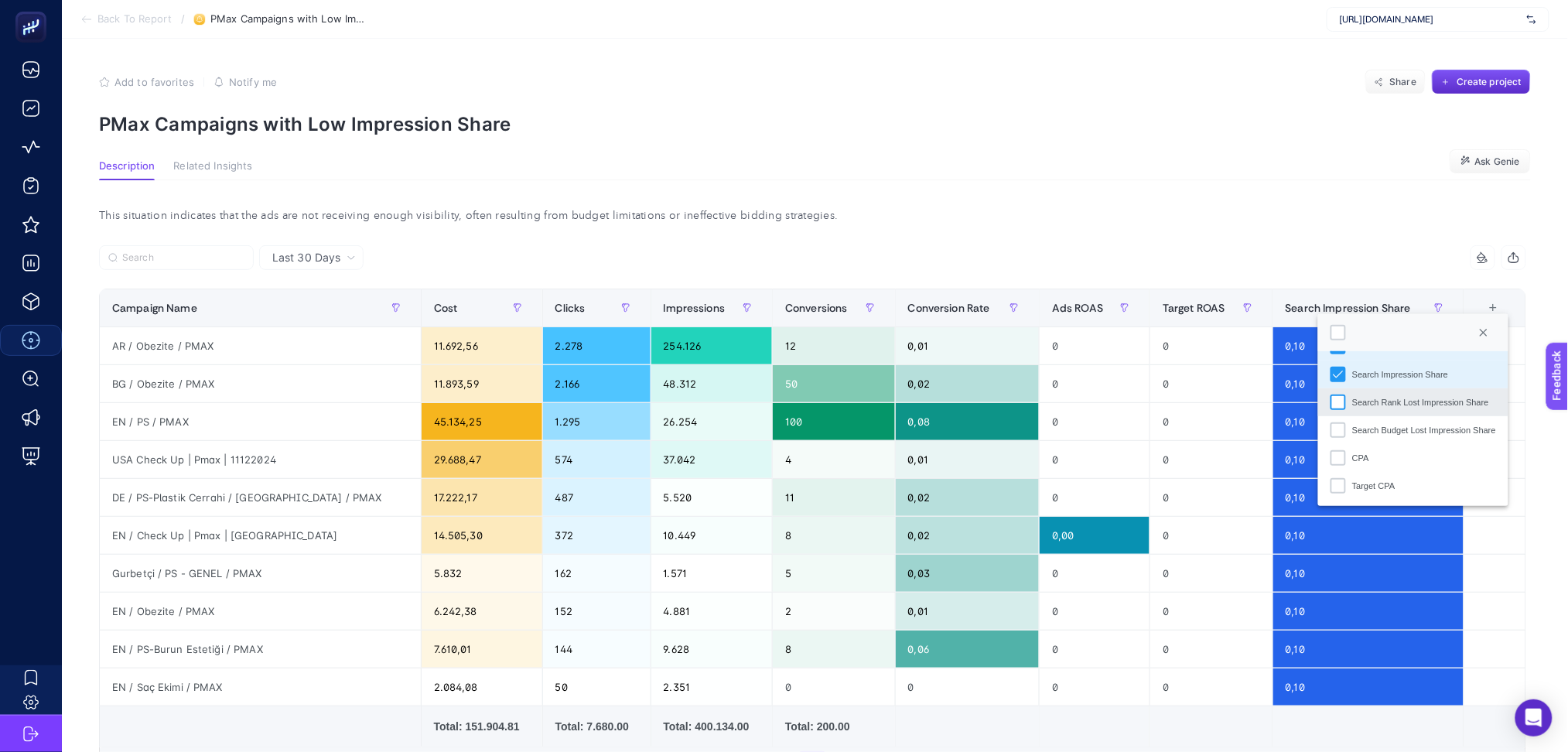
click at [1337, 402] on div "Search Rank Lost Impression Share" at bounding box center [1339, 402] width 16 height 16
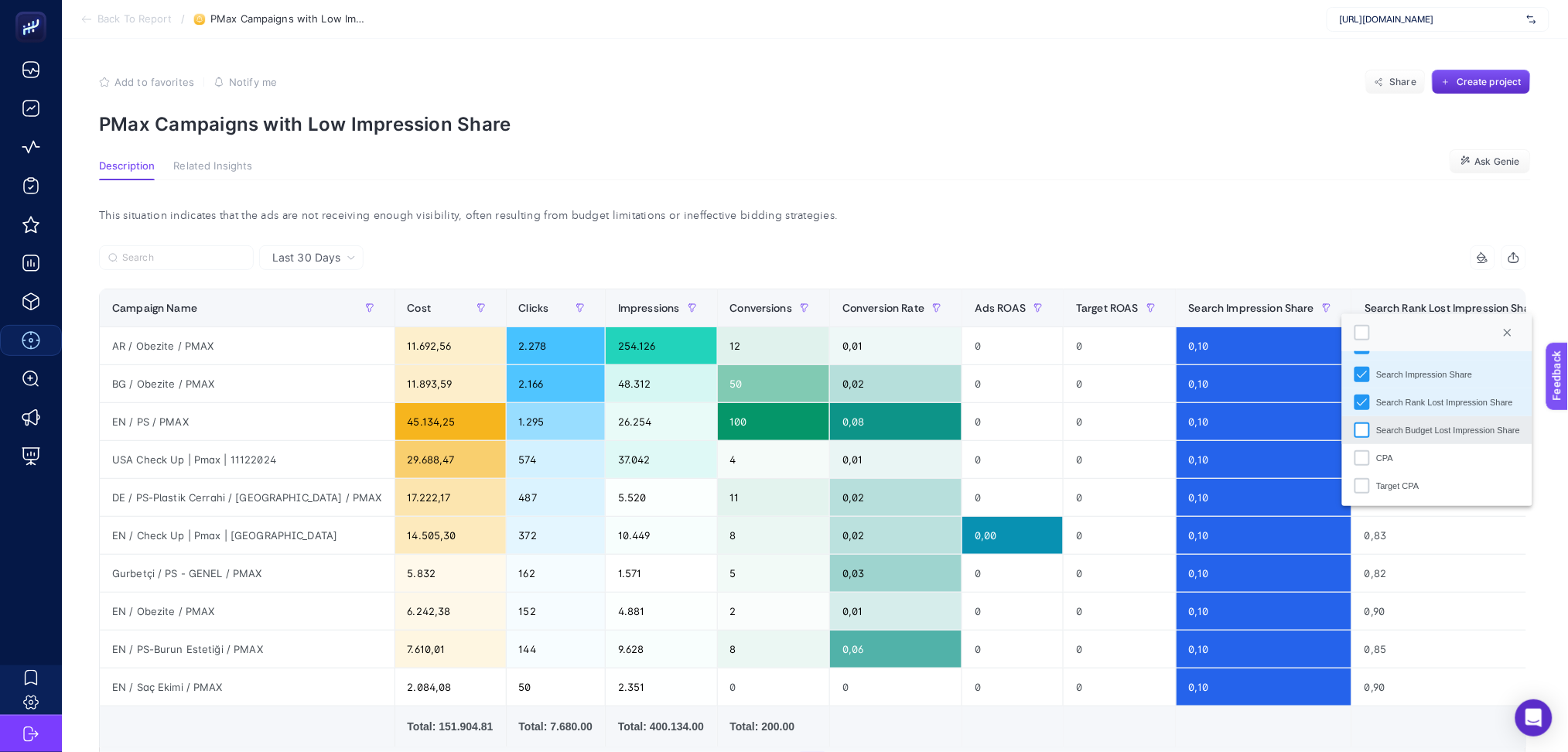
click at [1354, 431] on li "Search Budget Lost Impression Share" at bounding box center [1437, 430] width 190 height 28
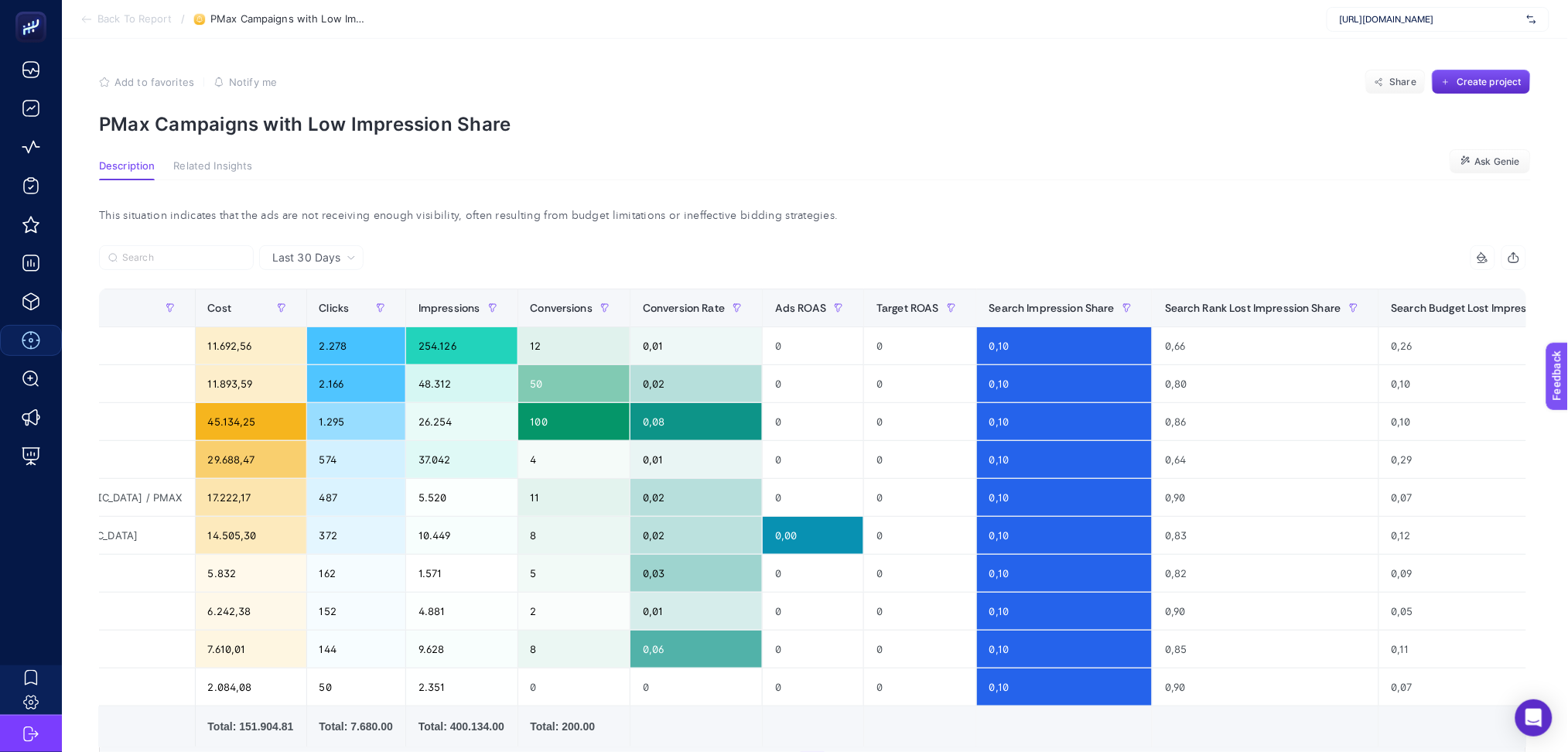
scroll to position [0, 202]
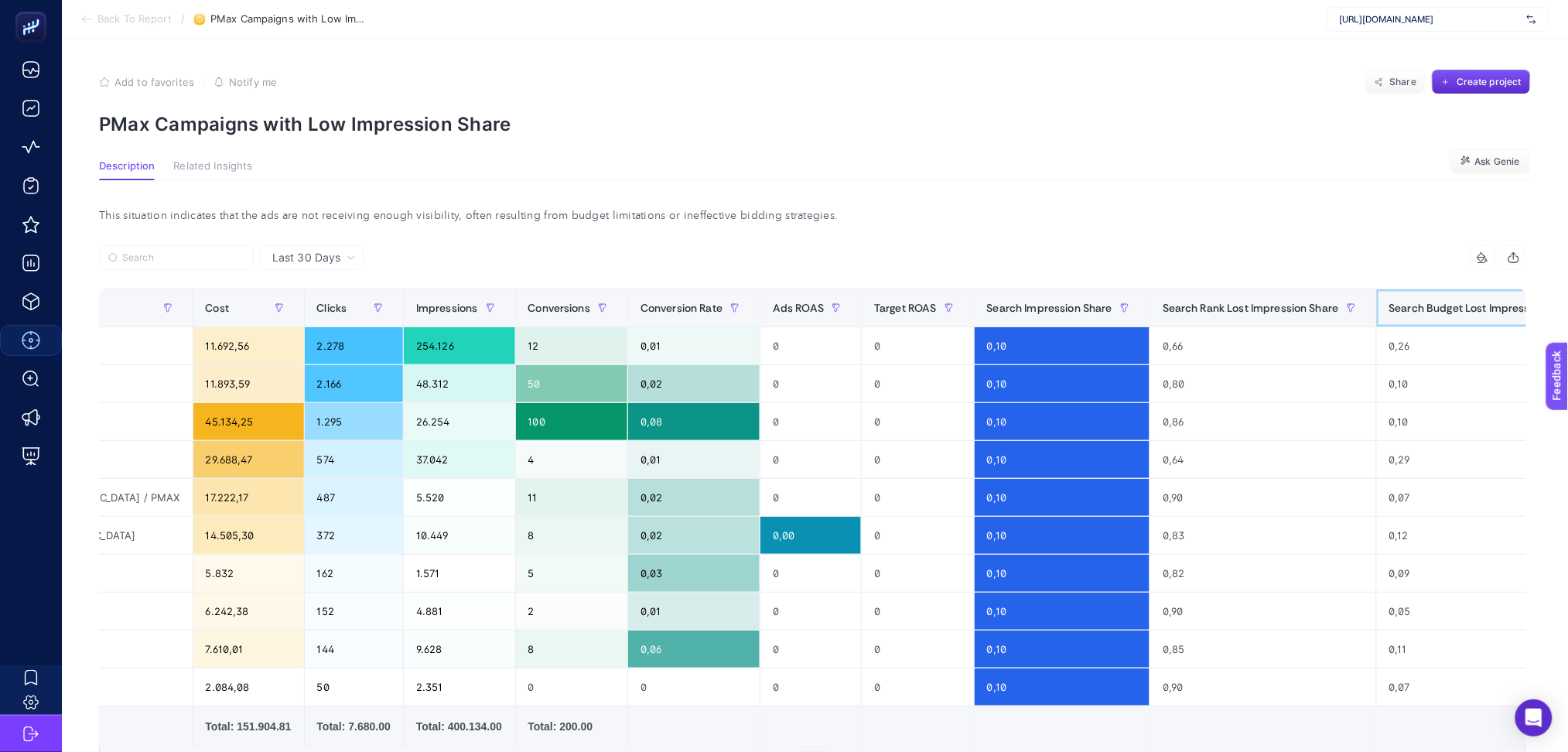
click at [1393, 311] on span "Search Budget Lost Impression Share" at bounding box center [1483, 307] width 188 height 12
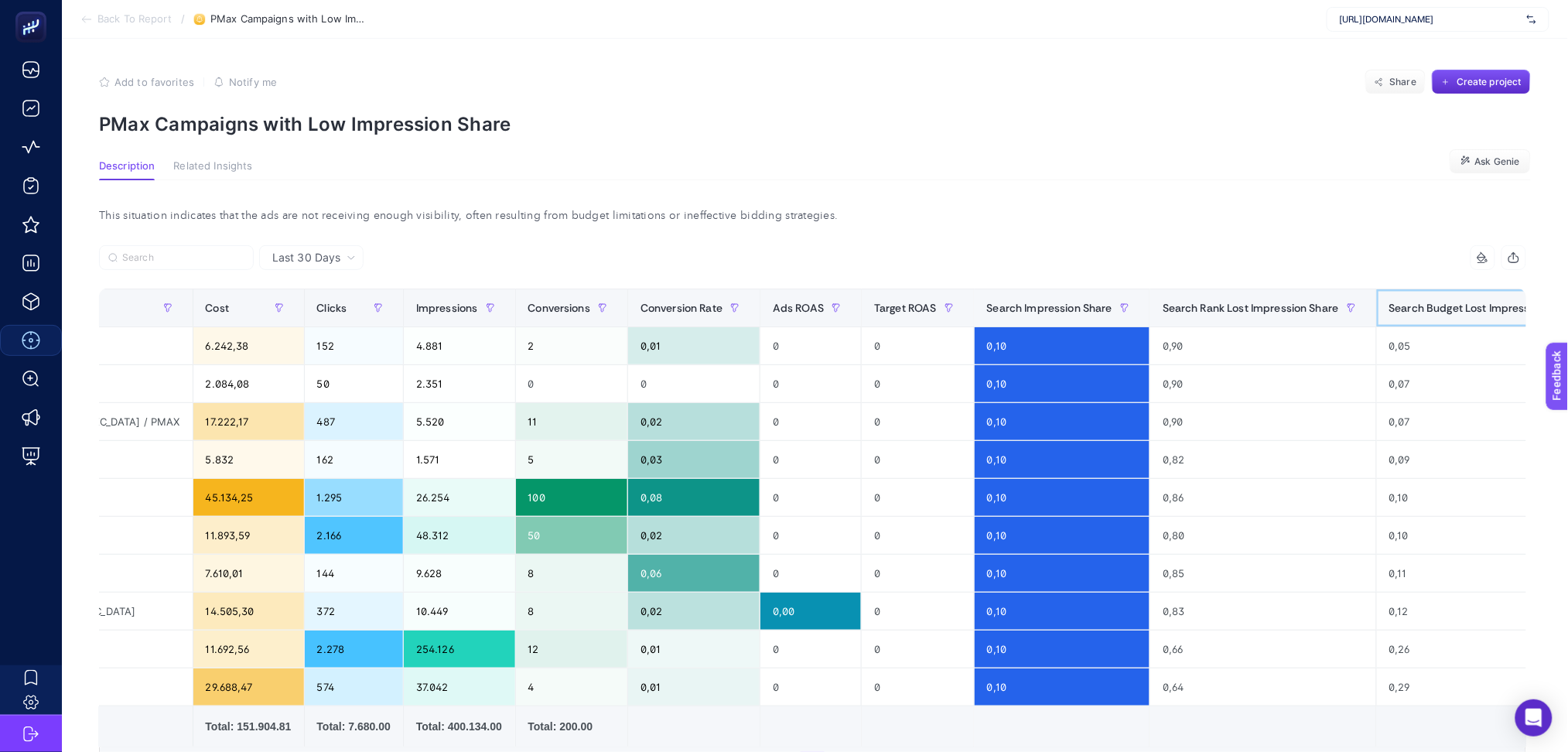
click at [1393, 311] on span "Search Budget Lost Impression Share" at bounding box center [1483, 307] width 188 height 12
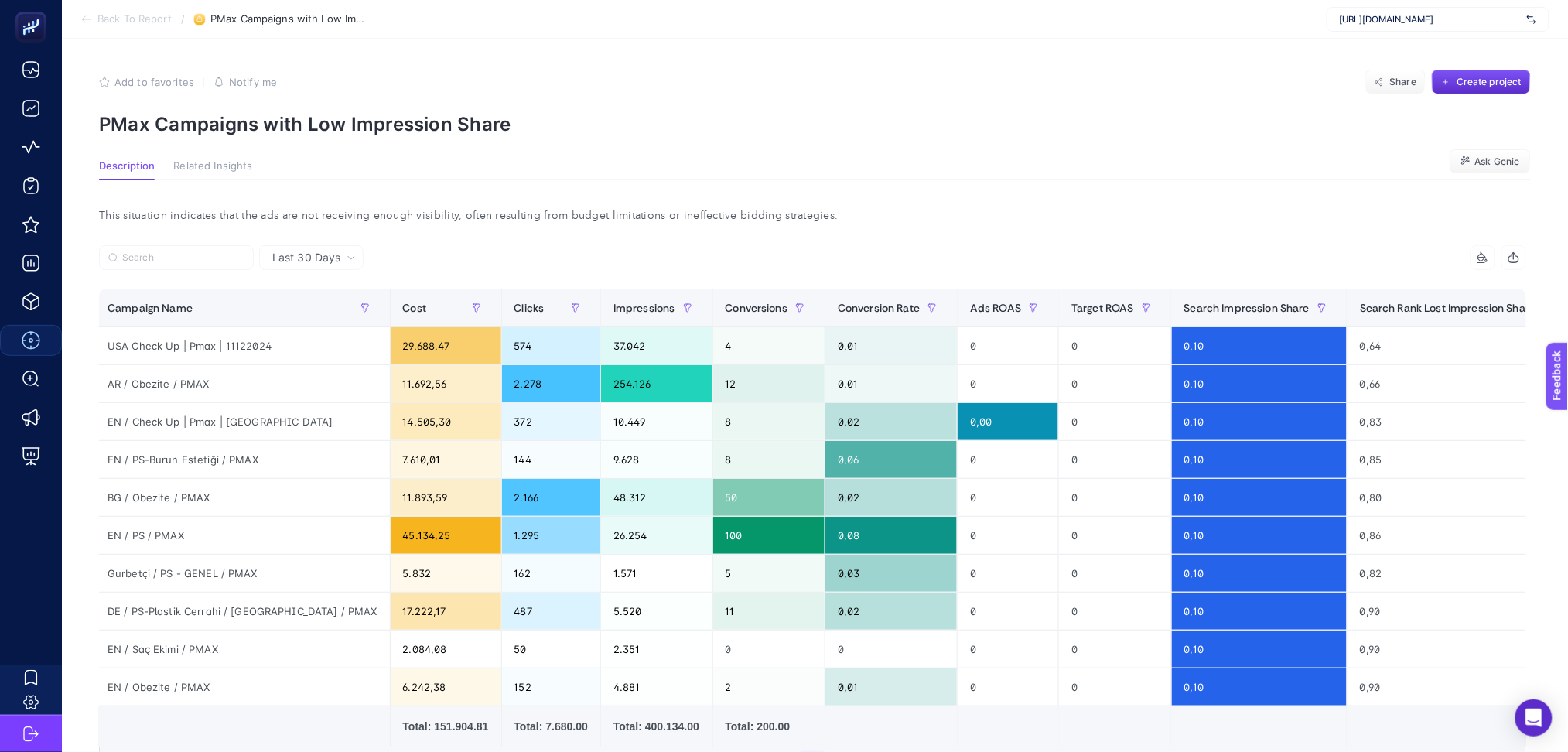
scroll to position [0, 3]
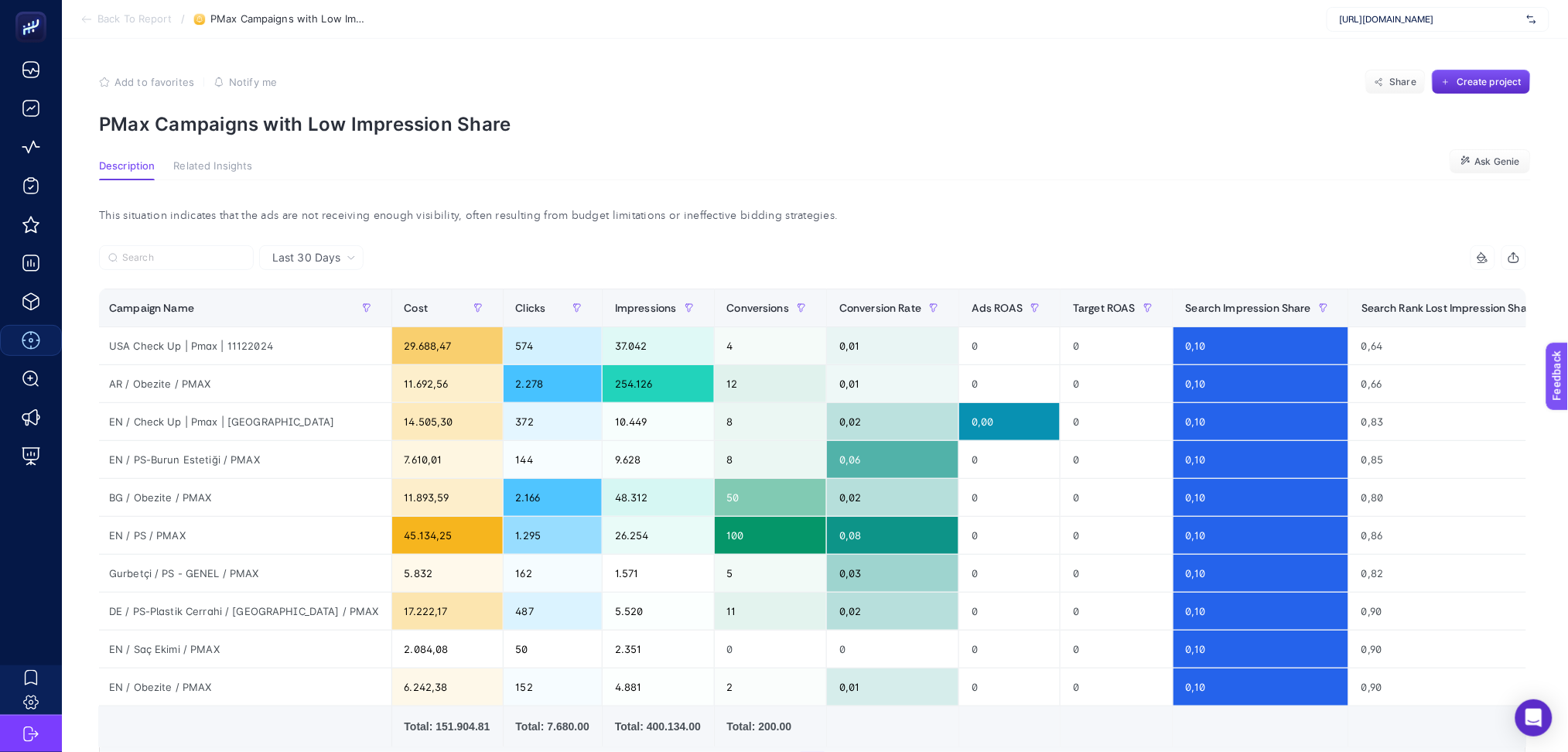
drag, startPoint x: 1305, startPoint y: 750, endPoint x: 1025, endPoint y: 94, distance: 713.3
click at [1025, 94] on div "Add to favorites false Notify me Share Create project" at bounding box center [815, 81] width 1432 height 24
click at [1496, 155] on span "Ask Genie" at bounding box center [1498, 161] width 45 height 12
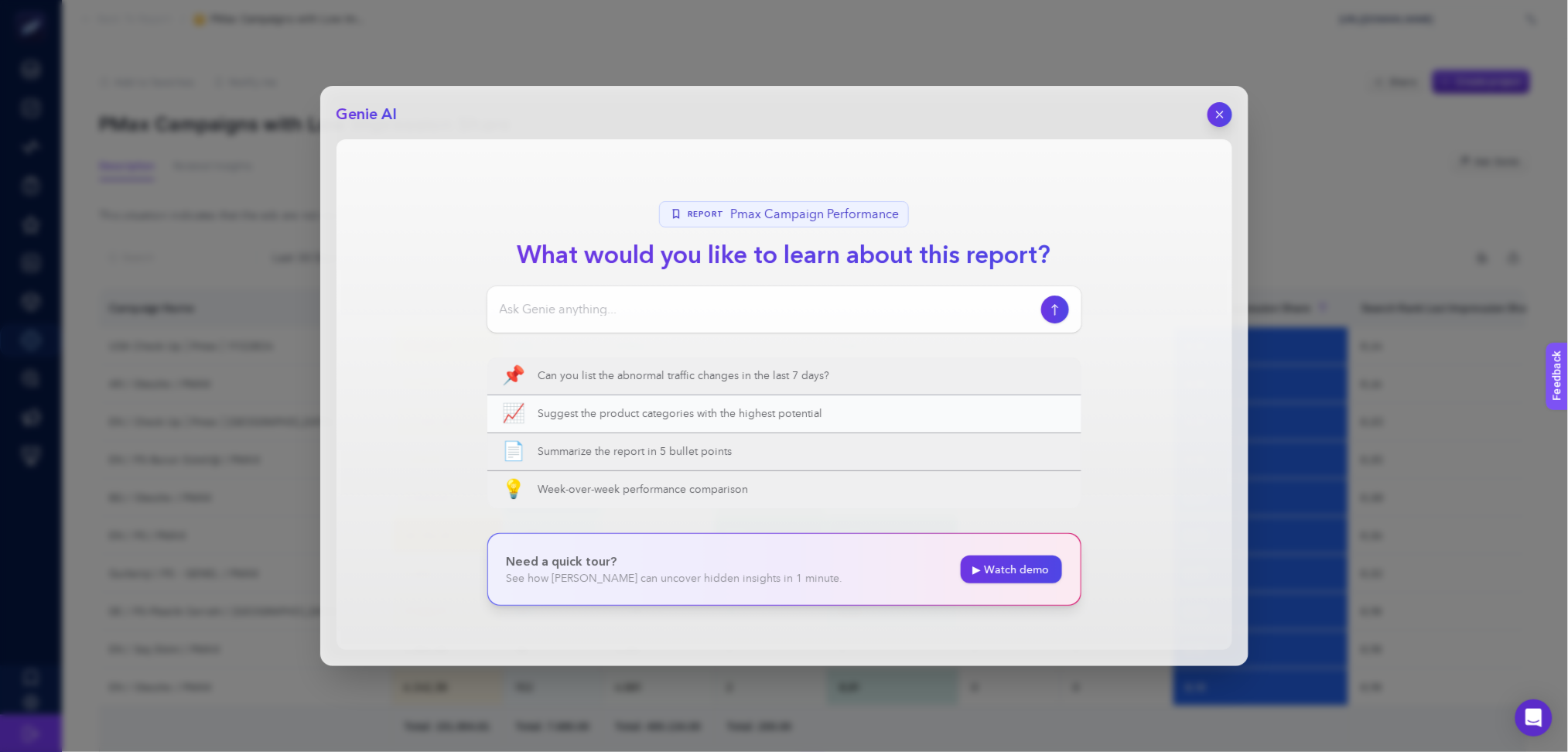
click at [780, 421] on span "Suggest the product categories with the highest potential" at bounding box center [802, 414] width 527 height 16
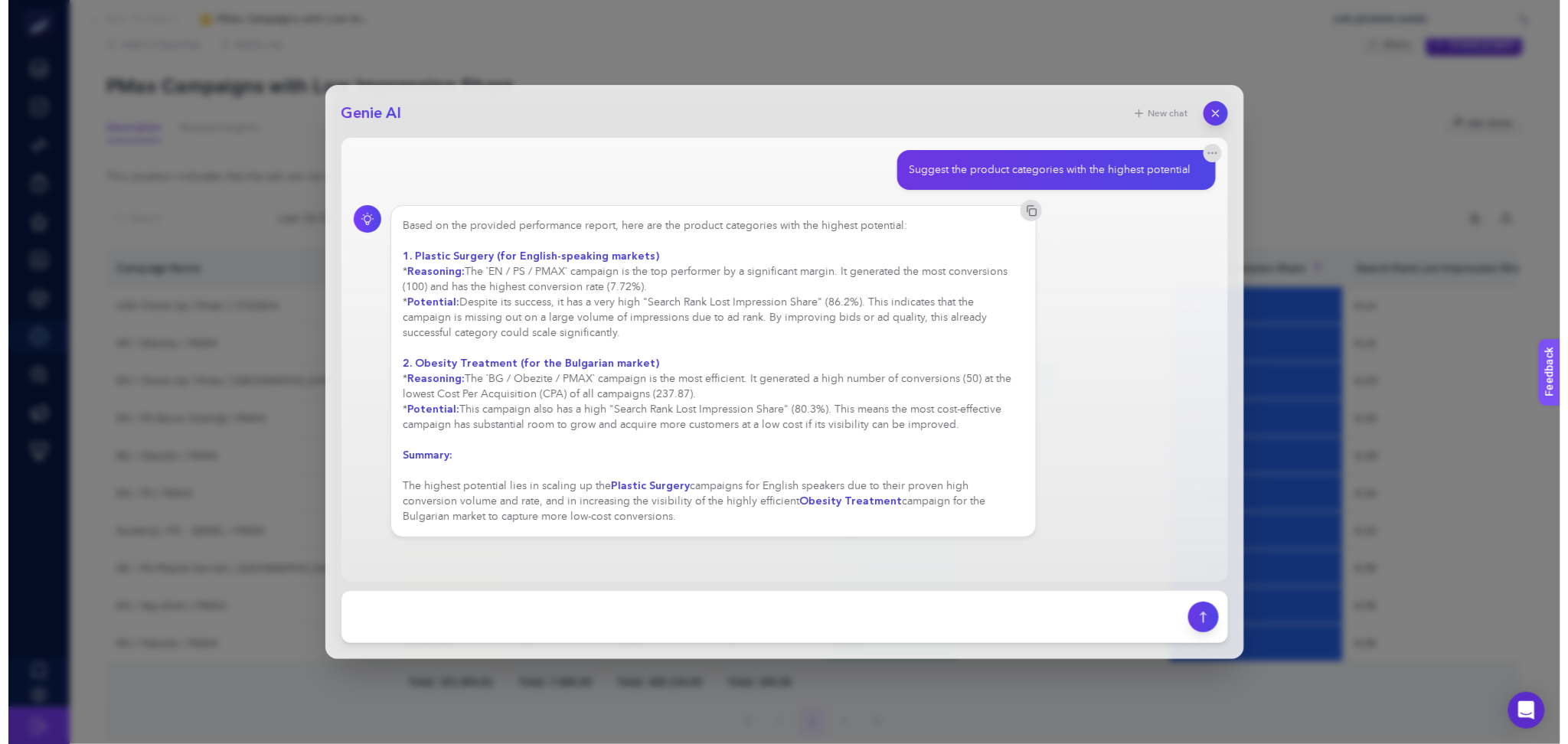
scroll to position [0, 0]
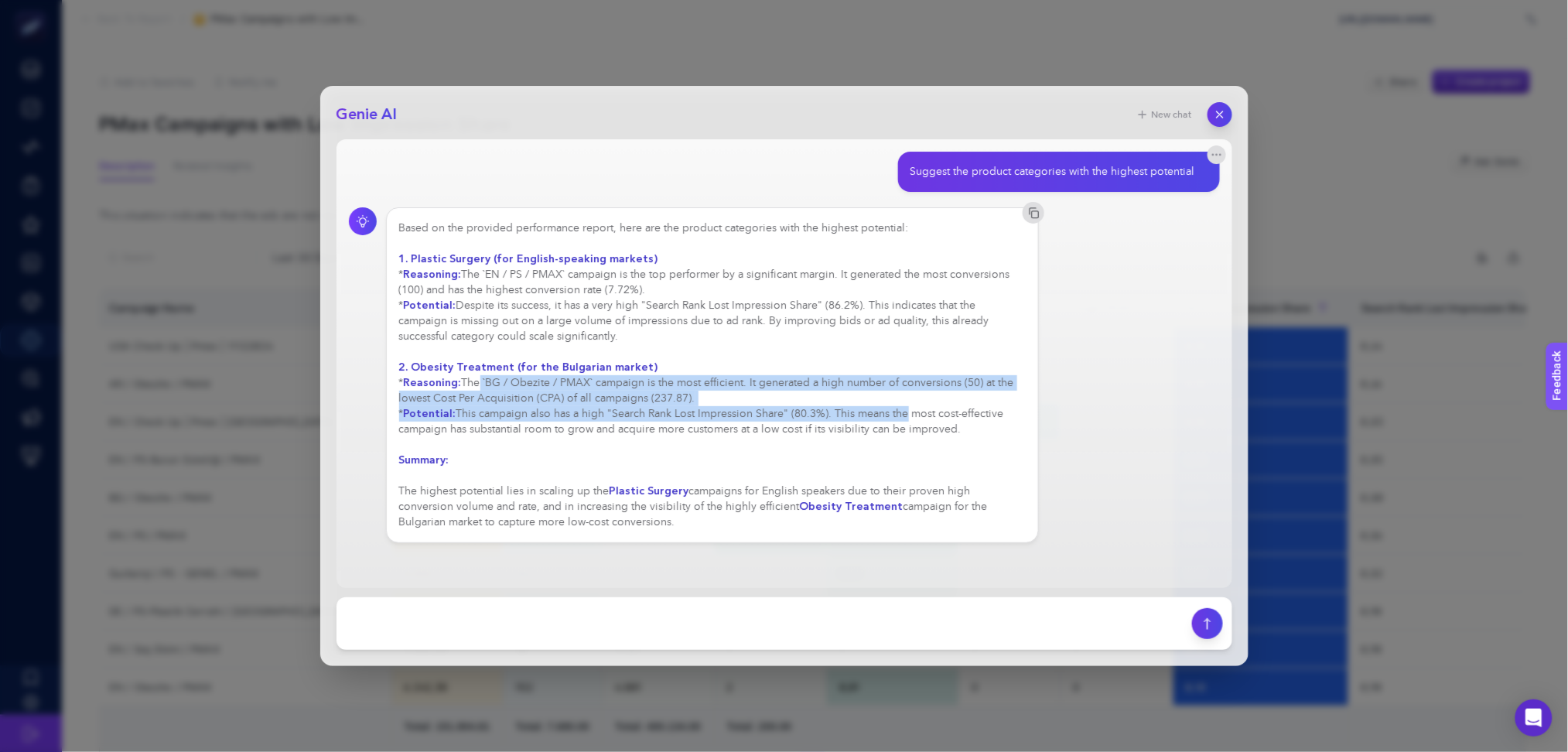
drag, startPoint x: 479, startPoint y: 386, endPoint x: 897, endPoint y: 424, distance: 419.7
click at [897, 424] on div "Based on the provided performance report, here are the product categories with …" at bounding box center [713, 375] width 628 height 309
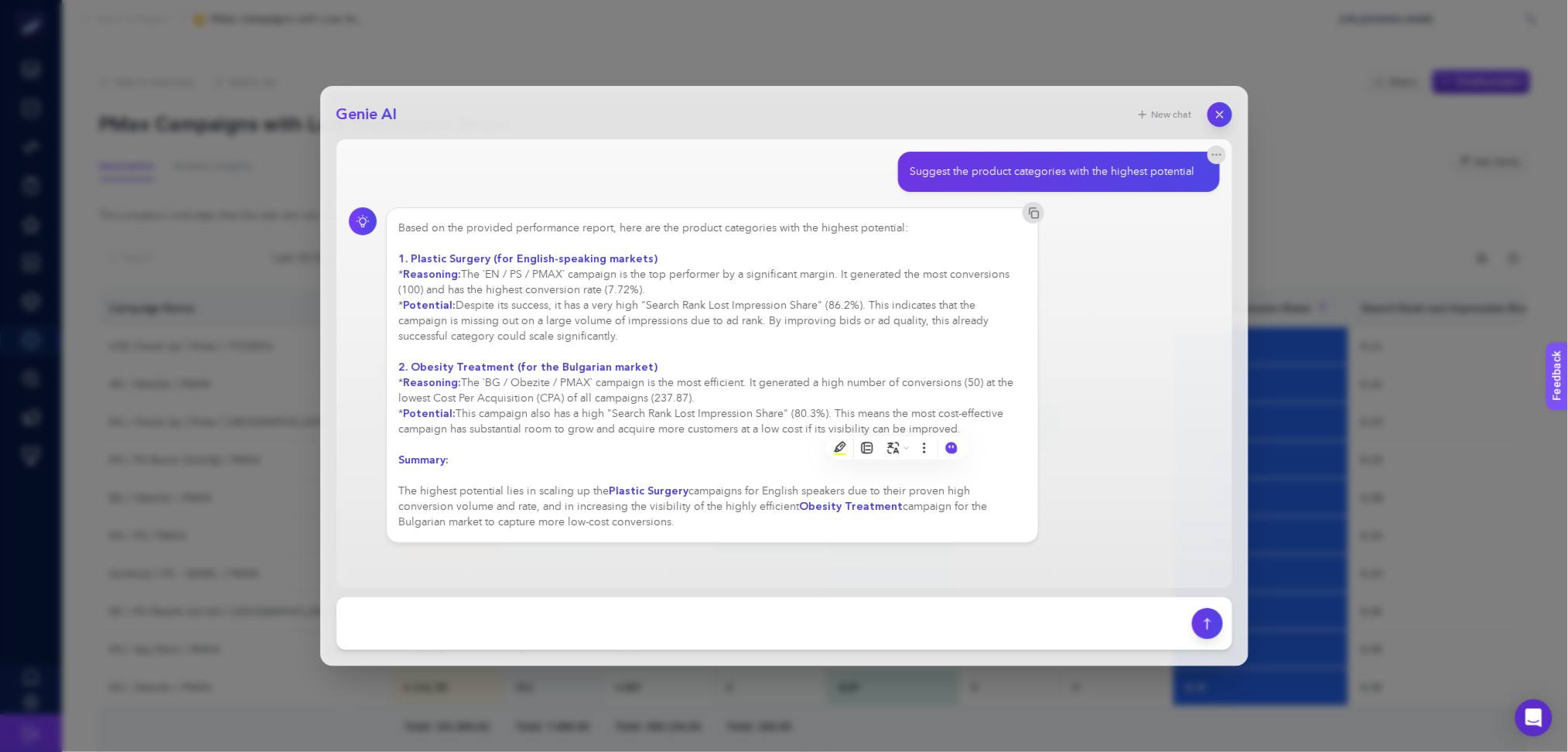
click at [643, 433] on div "Based on the provided performance report, here are the product categories with …" at bounding box center [713, 375] width 628 height 309
drag, startPoint x: 1220, startPoint y: 118, endPoint x: 735, endPoint y: 251, distance: 502.9
click at [797, 242] on div "Genie AI New chat Suggest the product categories with the highest potential Bas…" at bounding box center [784, 376] width 928 height 580
drag, startPoint x: 496, startPoint y: 267, endPoint x: 563, endPoint y: 275, distance: 67.5
click at [563, 275] on div "Based on the provided performance report, here are the product categories with …" at bounding box center [713, 375] width 628 height 309
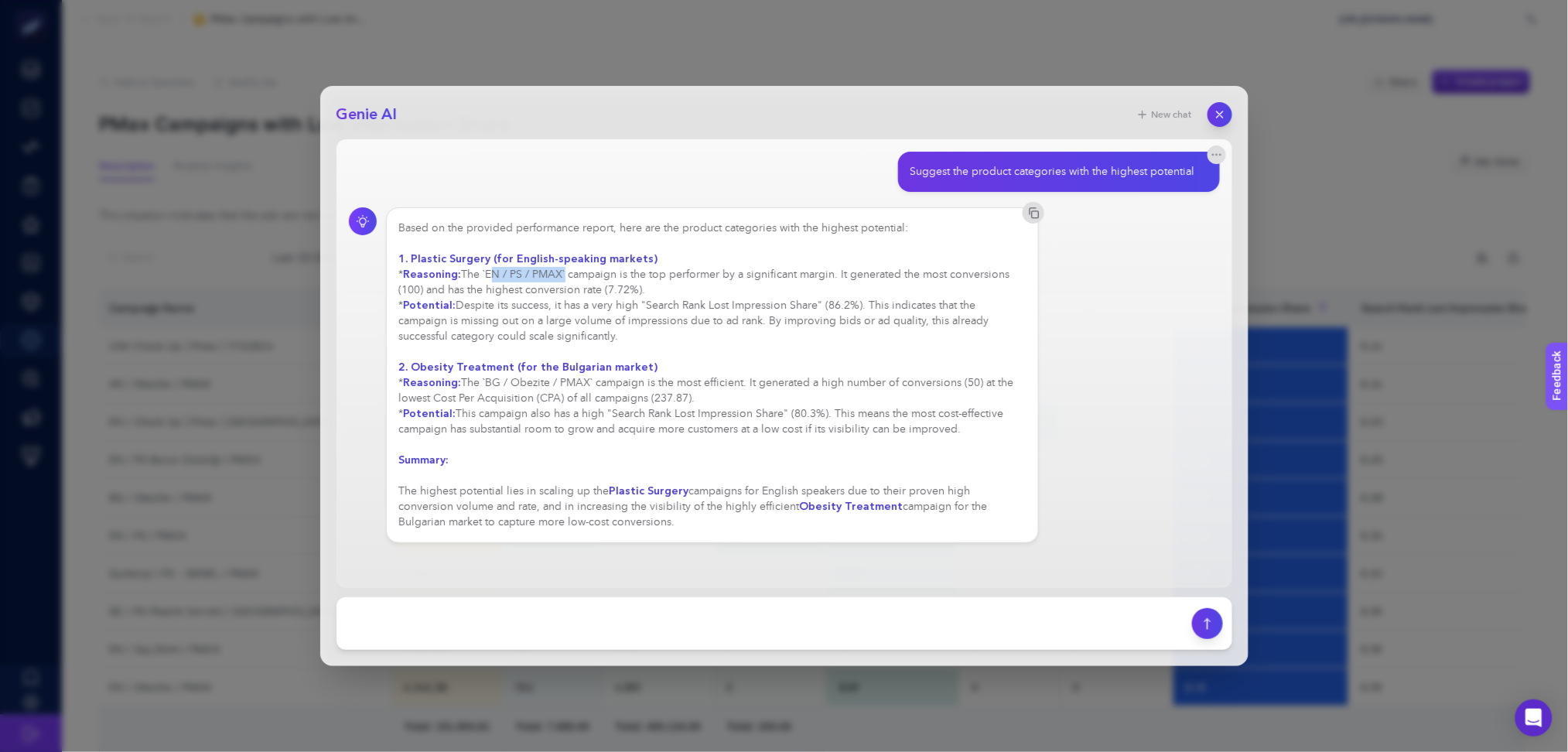
copy div "EN / PS / PMAX"
click at [1229, 111] on button "button" at bounding box center [1220, 114] width 24 height 24
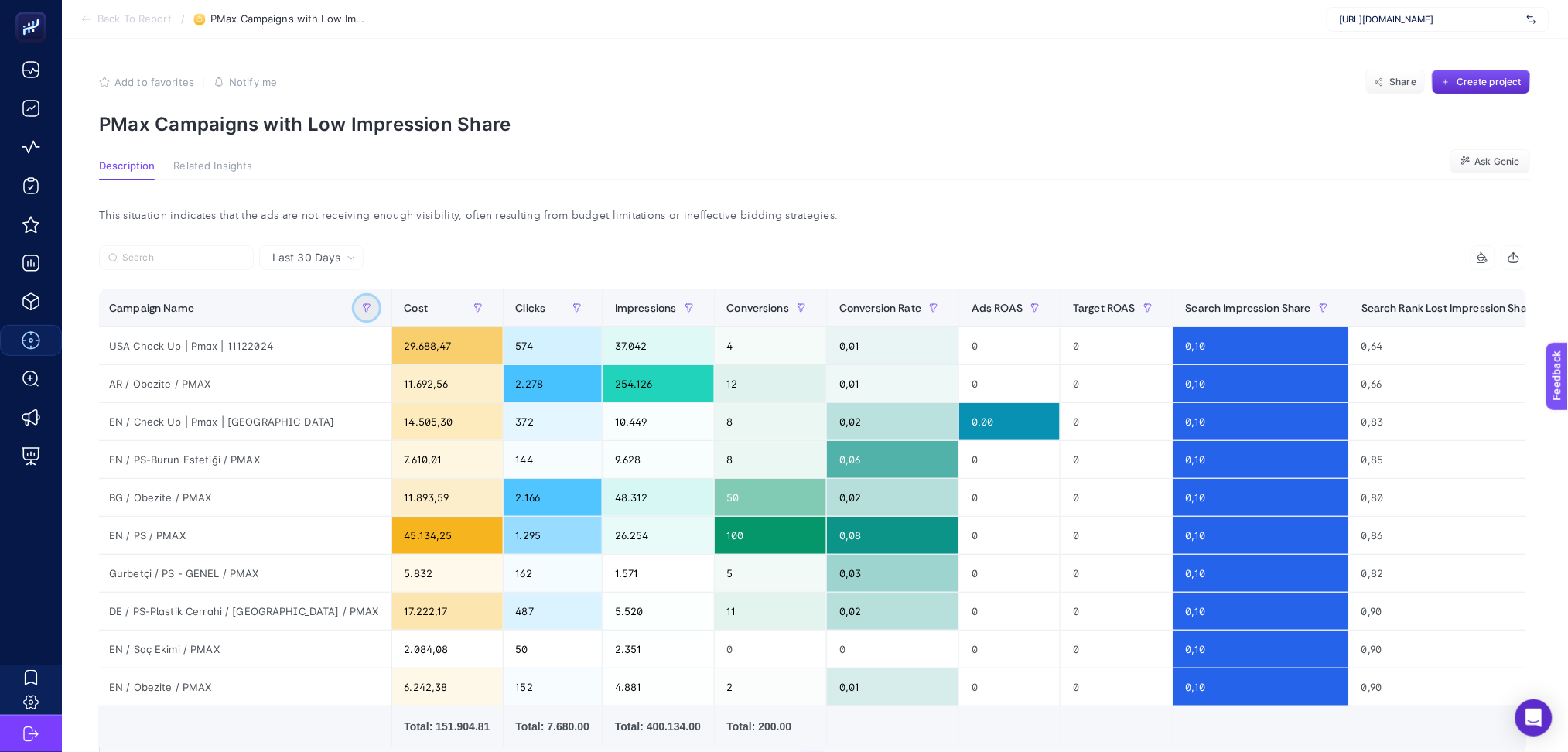
click at [362, 309] on icon "button" at bounding box center [367, 308] width 9 height 9
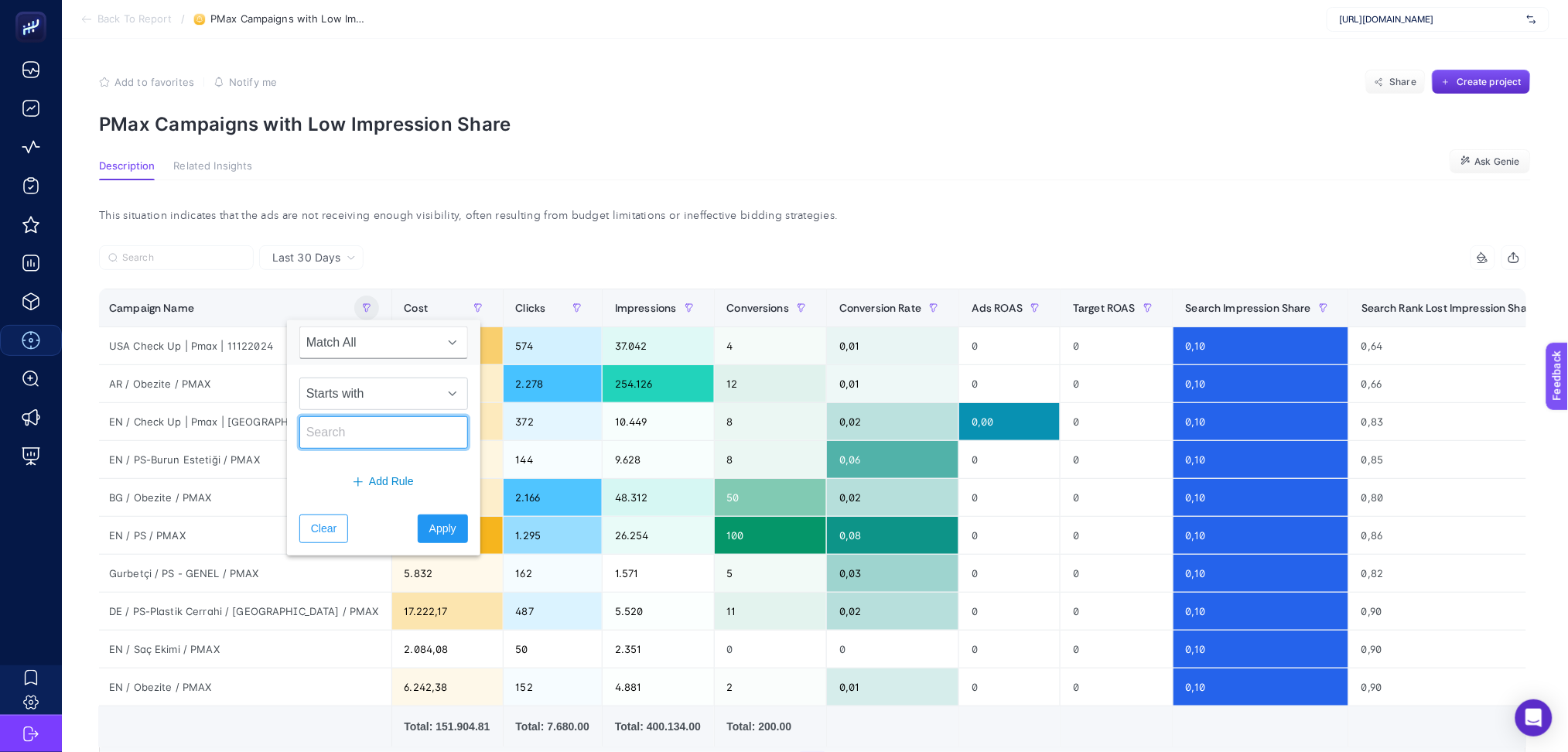
click at [340, 447] on input "text" at bounding box center [384, 432] width 169 height 33
paste input "EN / PS / PMAX"
type input "EN / PS / PMAX"
click at [429, 527] on span "Apply" at bounding box center [442, 528] width 27 height 16
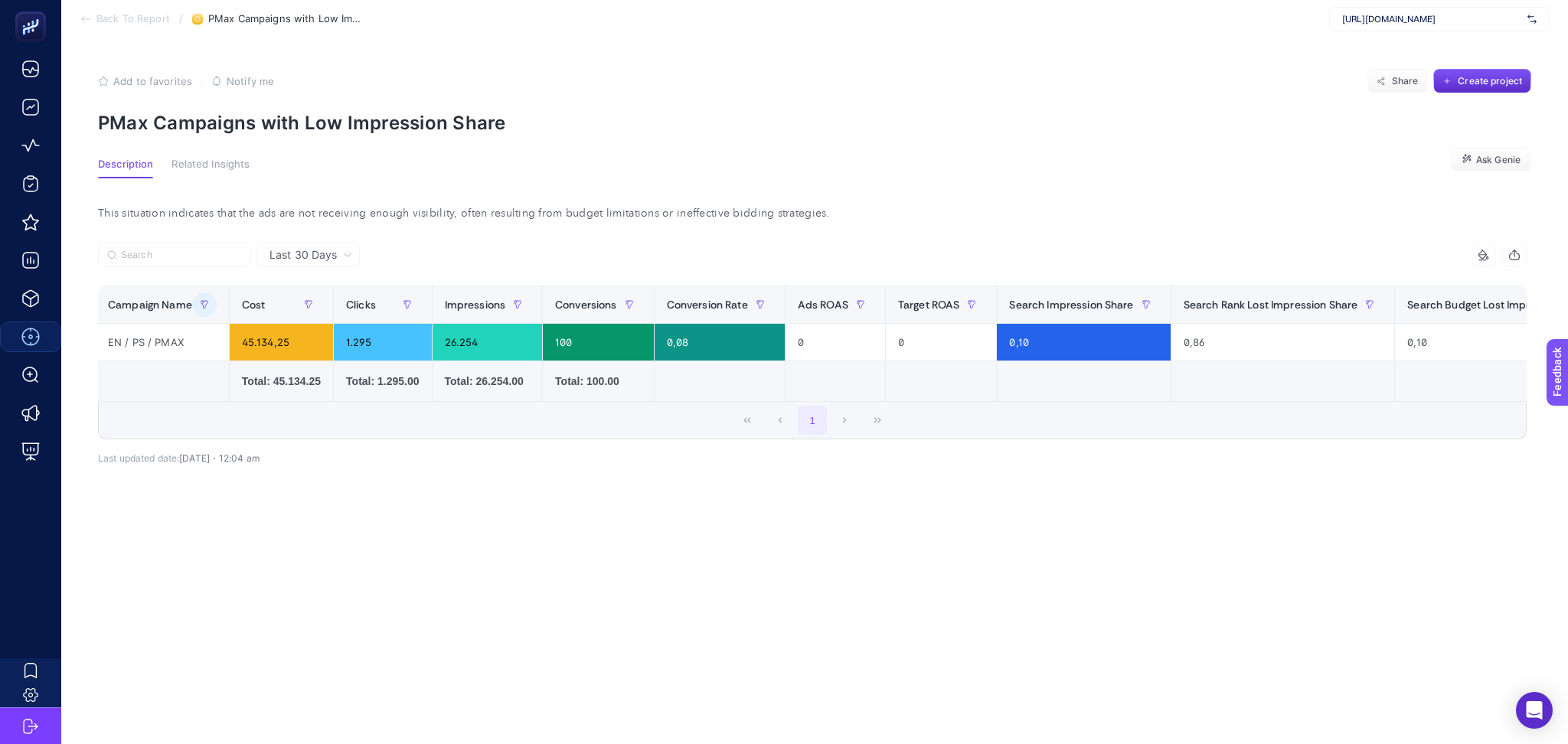
drag, startPoint x: 1250, startPoint y: 411, endPoint x: 1423, endPoint y: 410, distance: 173.0
click at [1422, 410] on div "1" at bounding box center [813, 421] width 1427 height 37
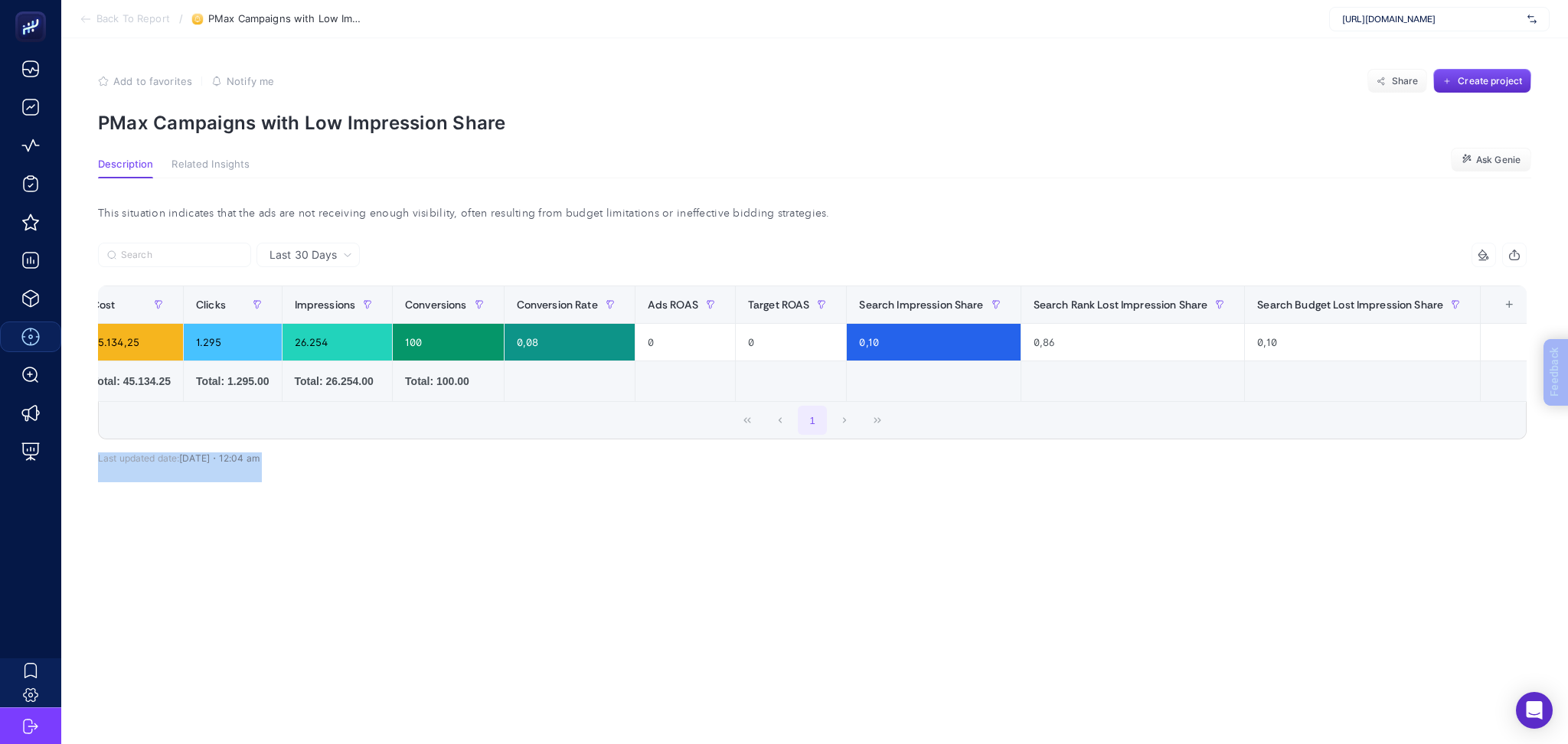
drag, startPoint x: 2920, startPoint y: 803, endPoint x: 1562, endPoint y: 425, distance: 1409.6
click at [1511, 303] on div "+" at bounding box center [1508, 304] width 29 height 12
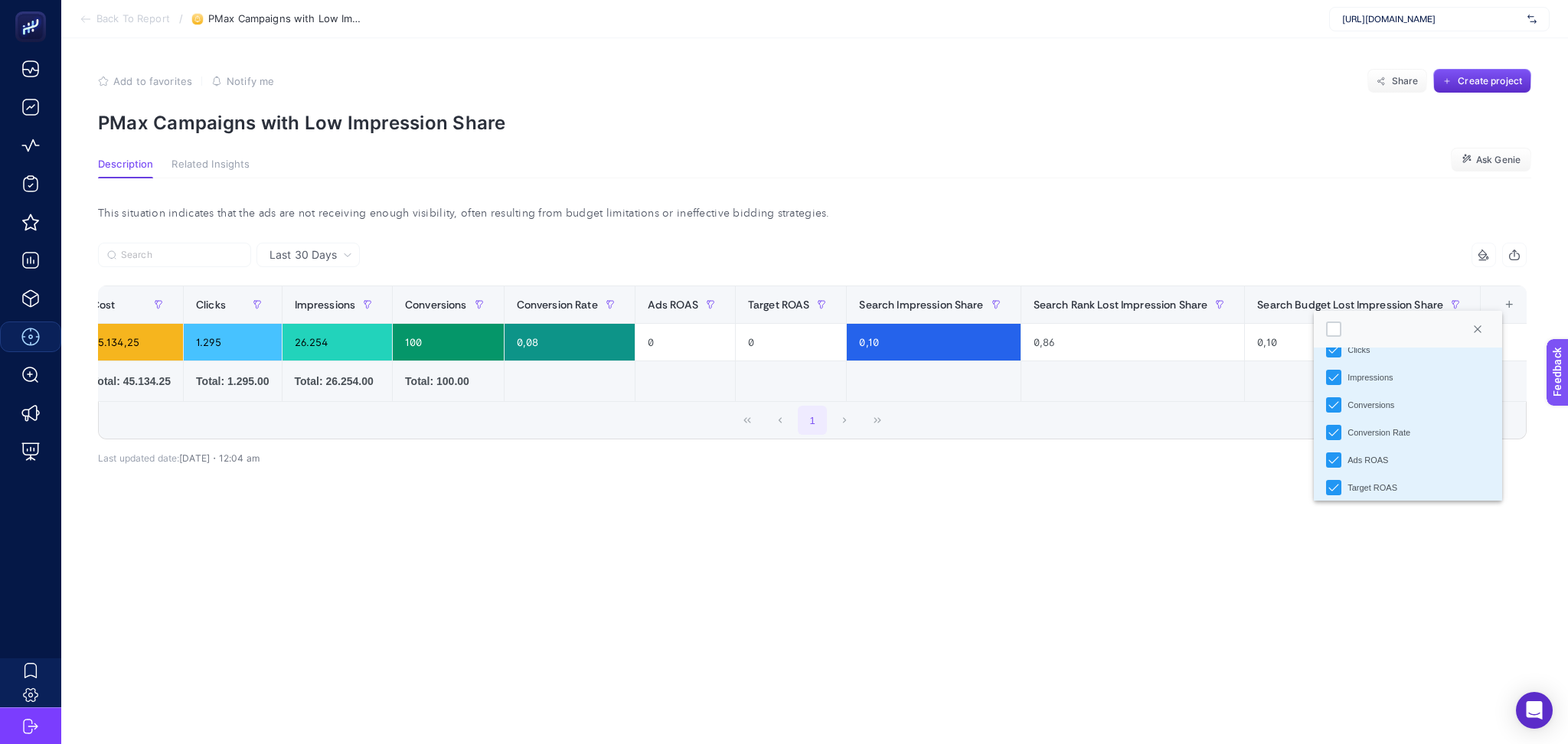
scroll to position [245, 0]
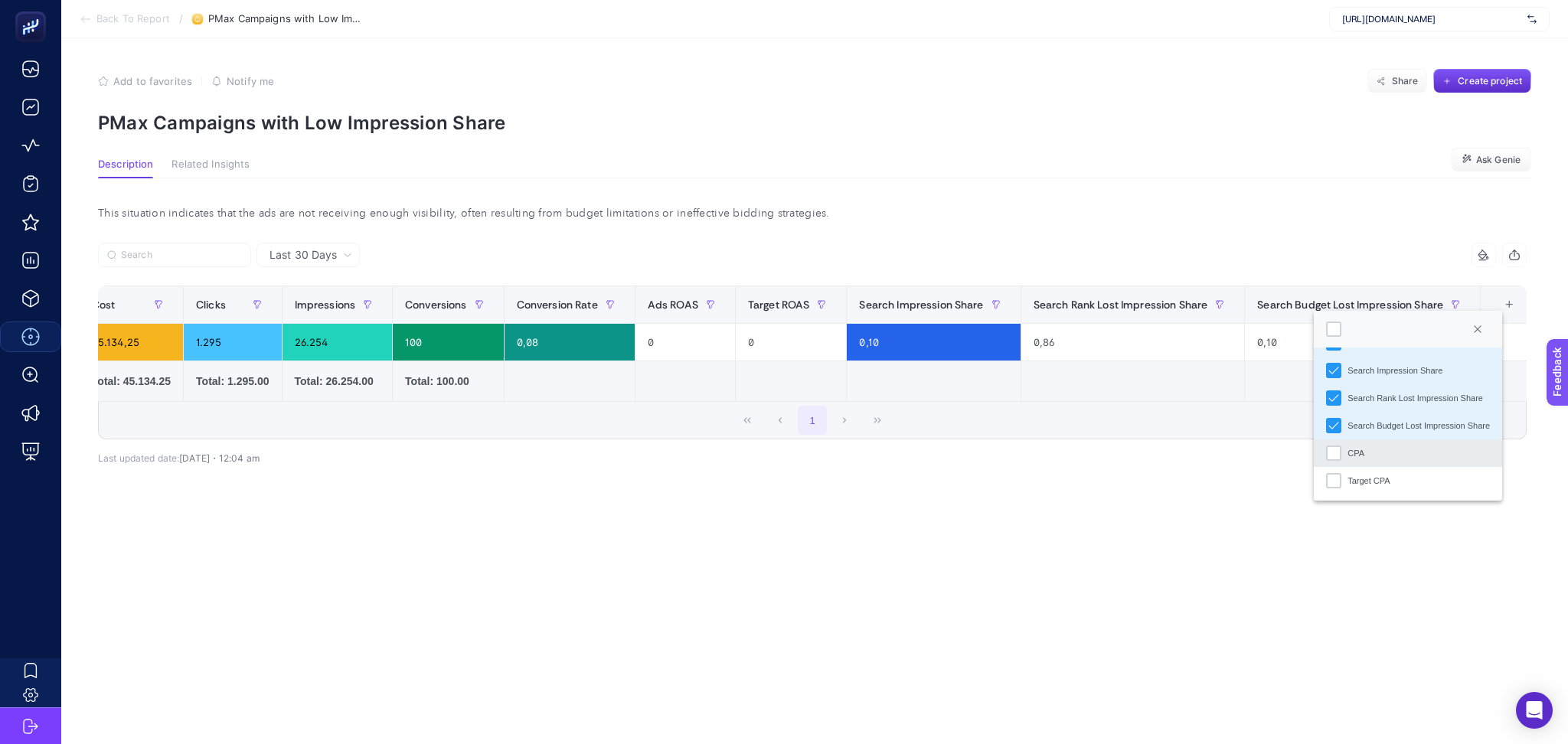
click at [1334, 460] on div "CPA" at bounding box center [1334, 453] width 16 height 16
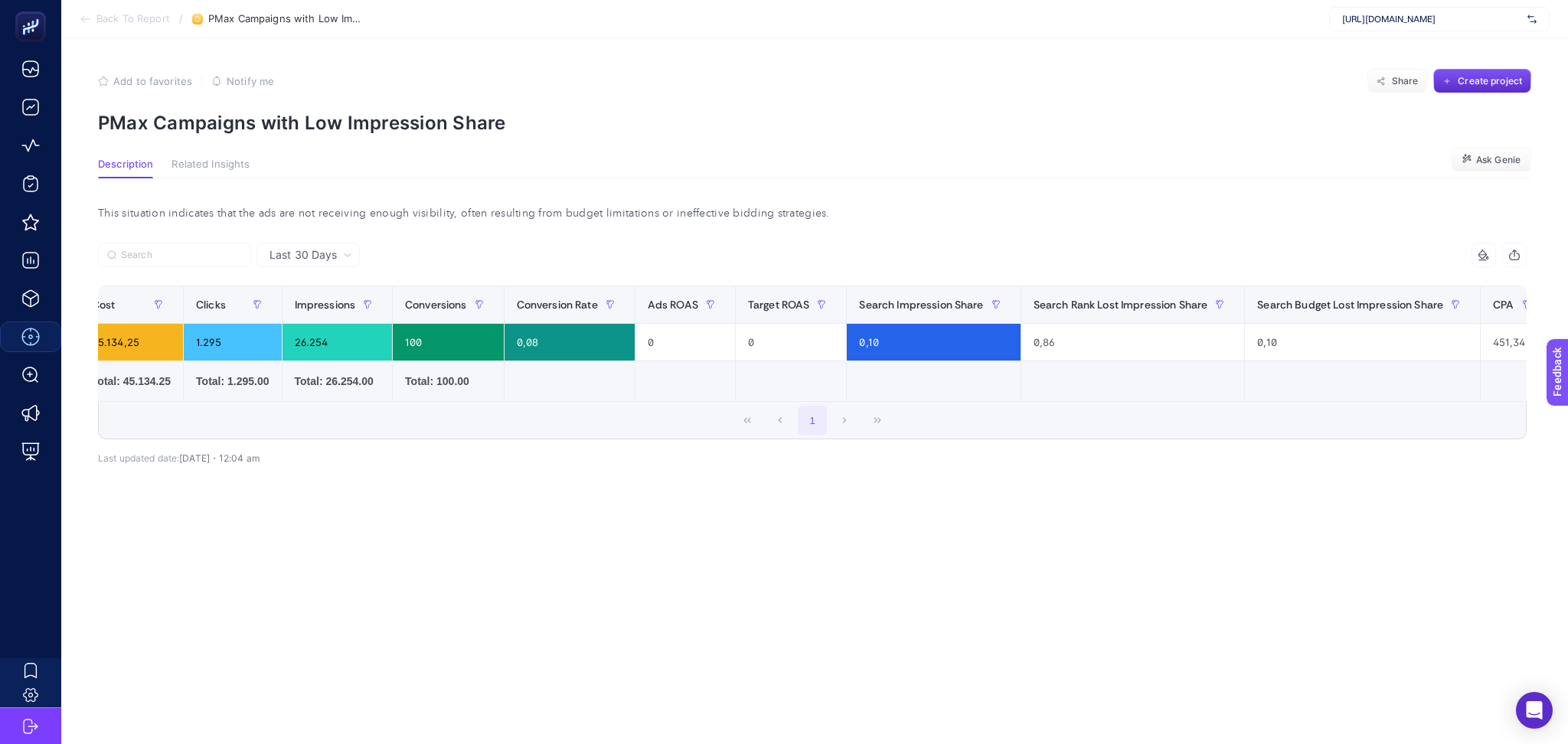
drag, startPoint x: 1345, startPoint y: 407, endPoint x: 920, endPoint y: 420, distance: 425.2
click at [920, 420] on div "1" at bounding box center [813, 421] width 1427 height 37
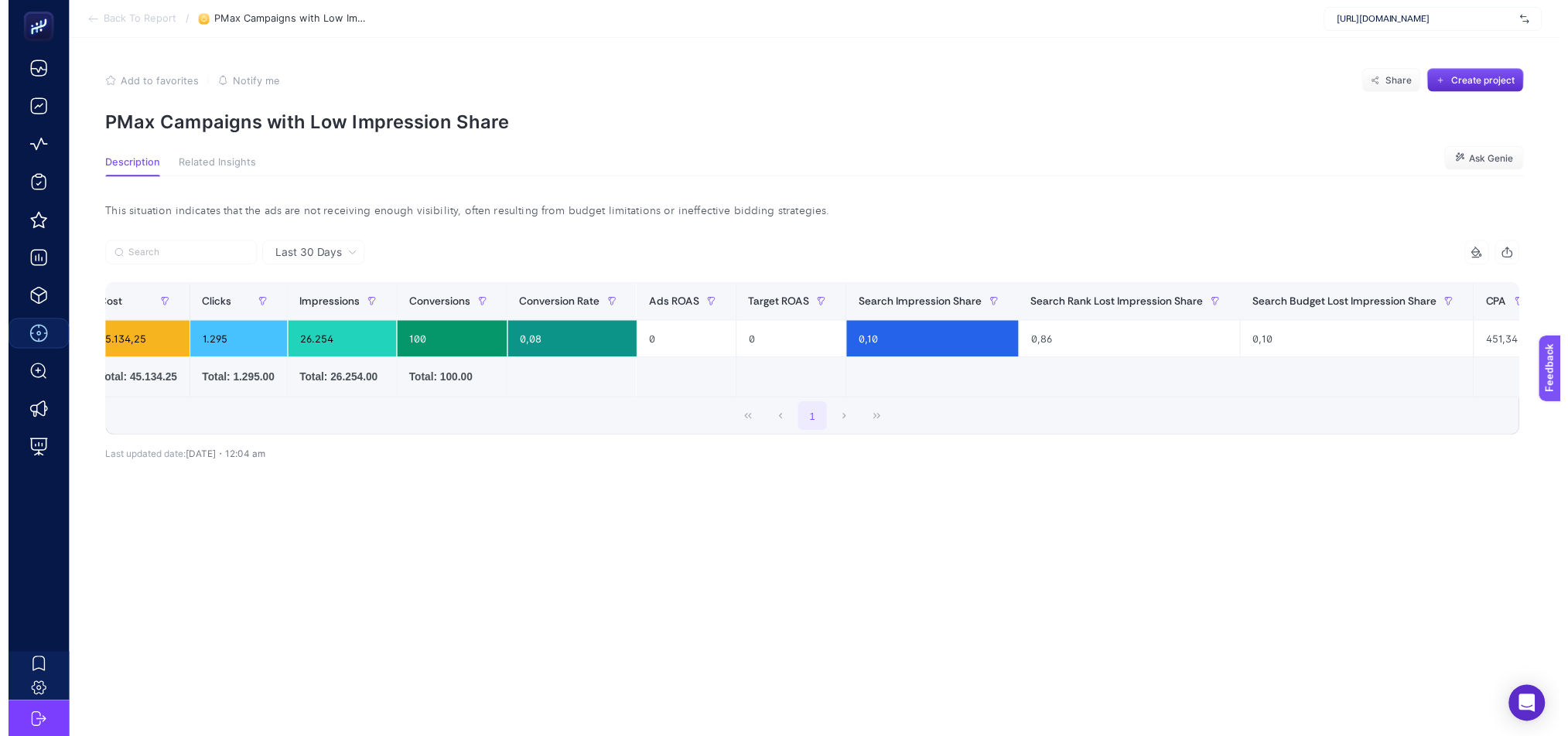
scroll to position [0, 0]
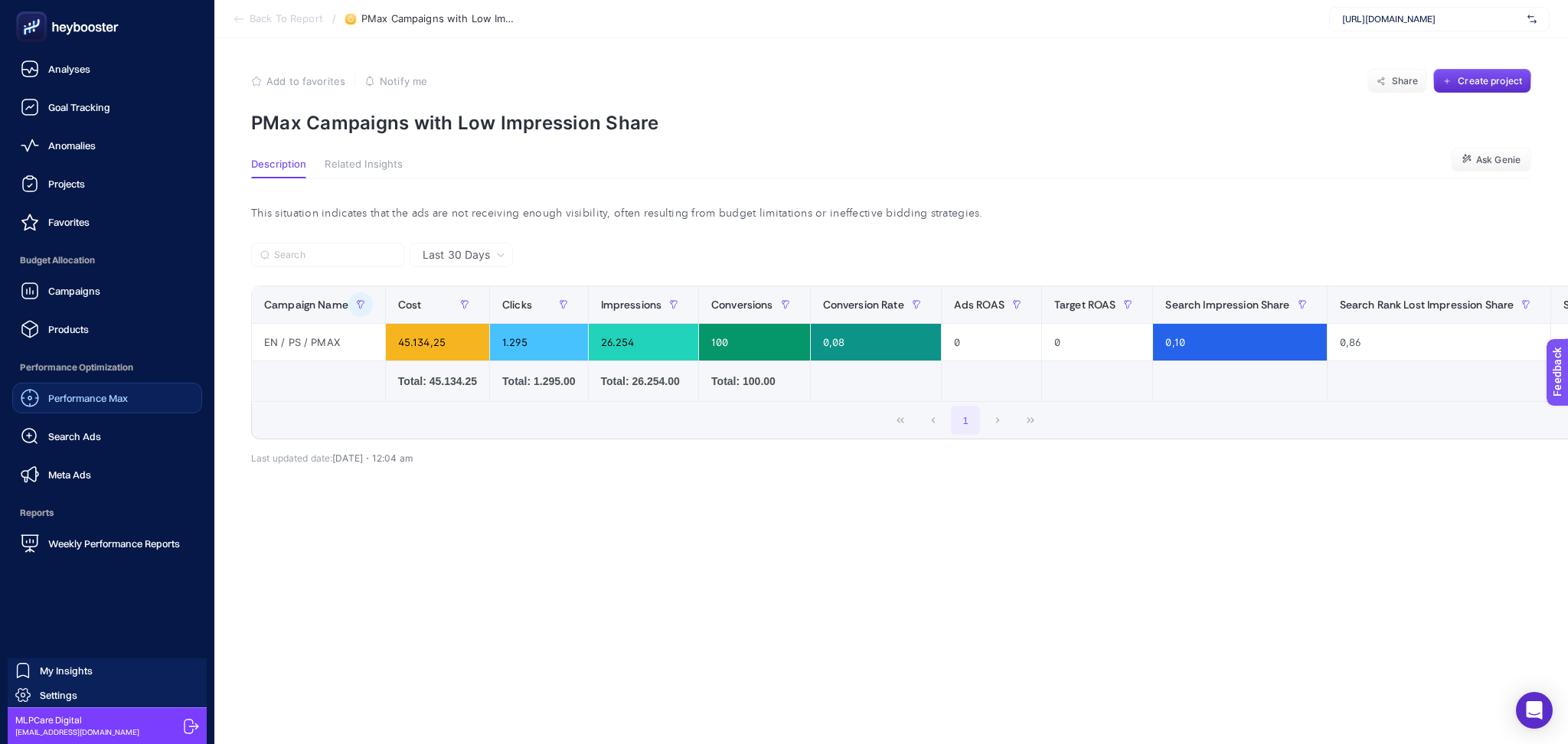
click at [120, 402] on span "Performance Max" at bounding box center [88, 397] width 80 height 12
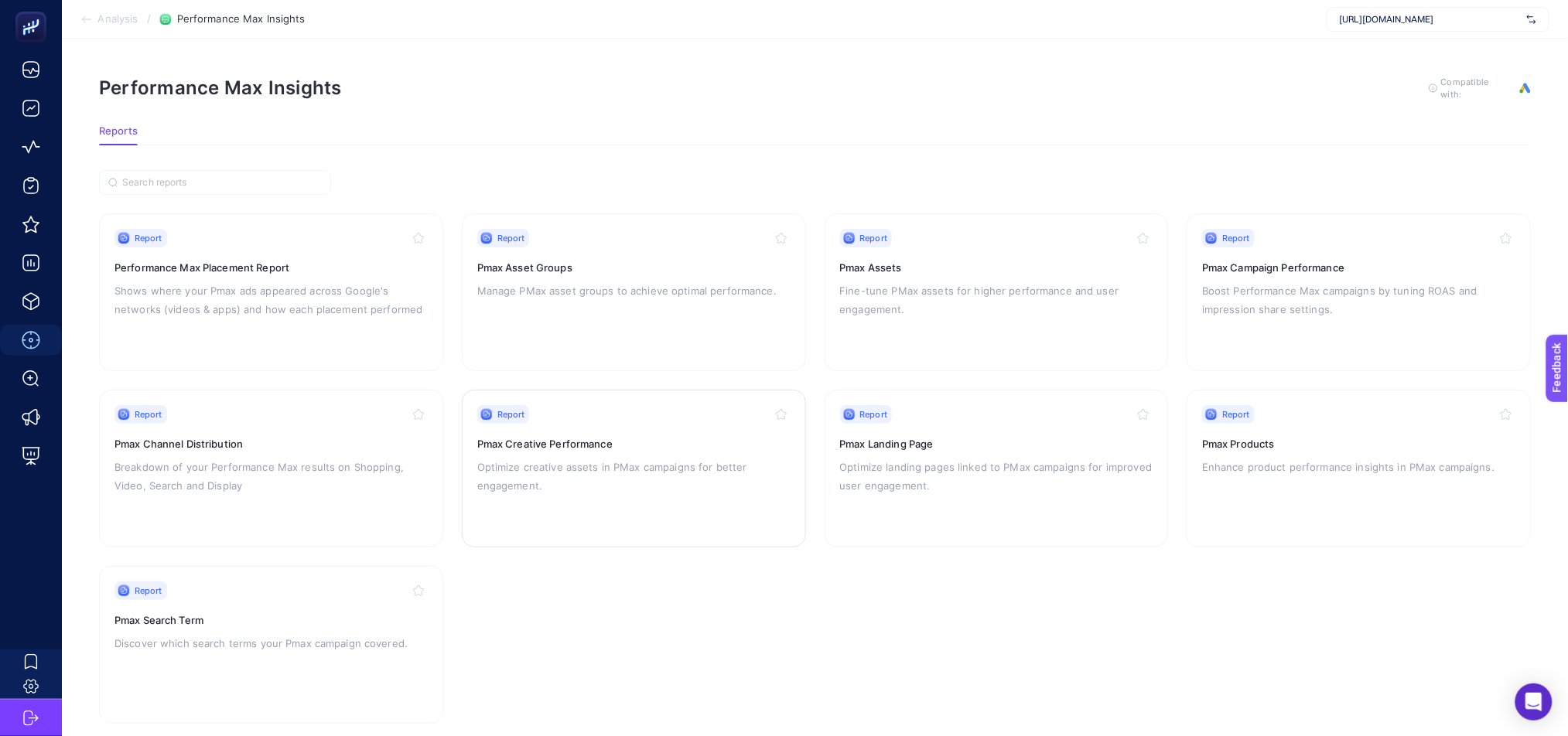
click at [694, 458] on p "Optimize creative assets in PMax campaigns for better engagement." at bounding box center [634, 477] width 314 height 37
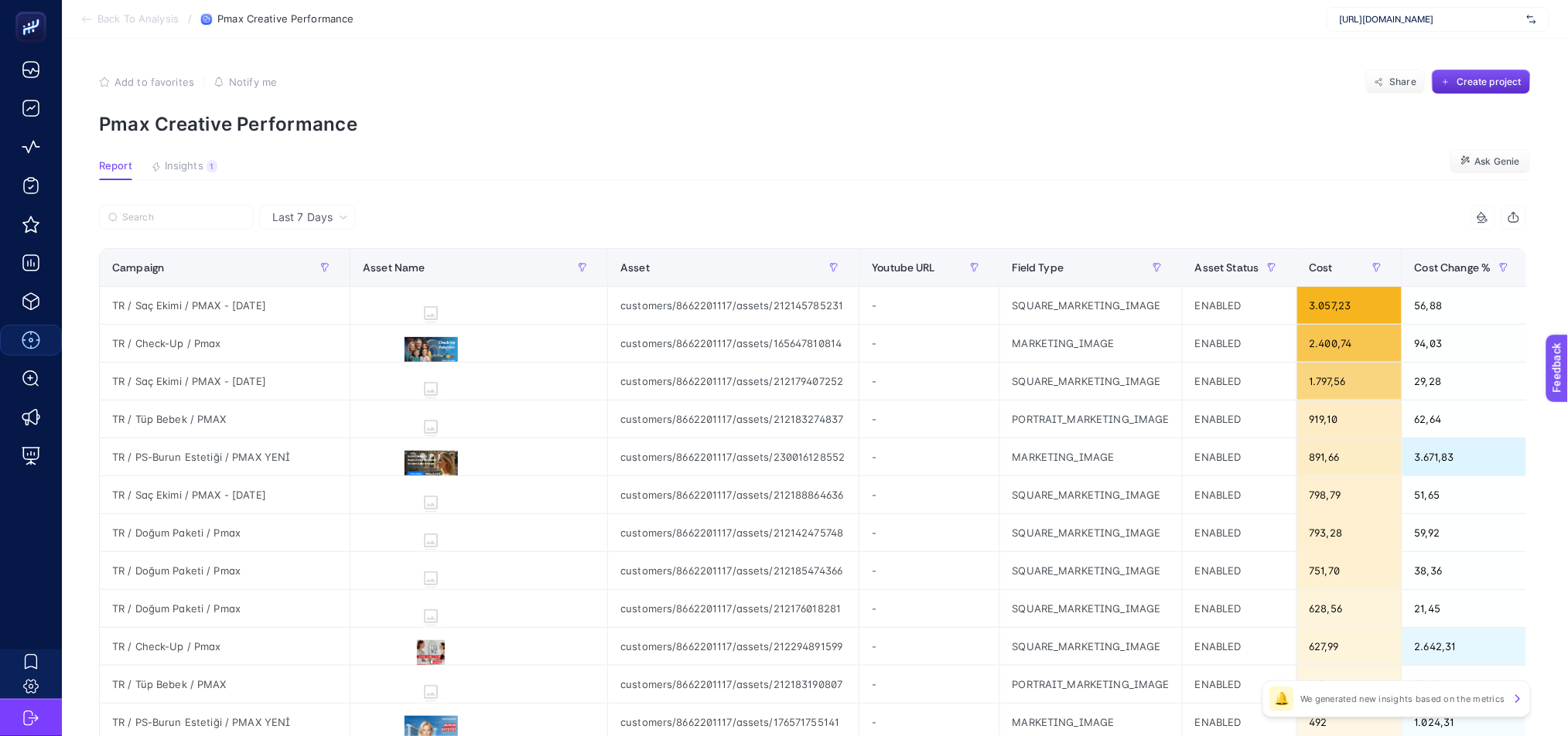
scroll to position [0, 10]
click at [1509, 272] on button "button" at bounding box center [1503, 268] width 24 height 24
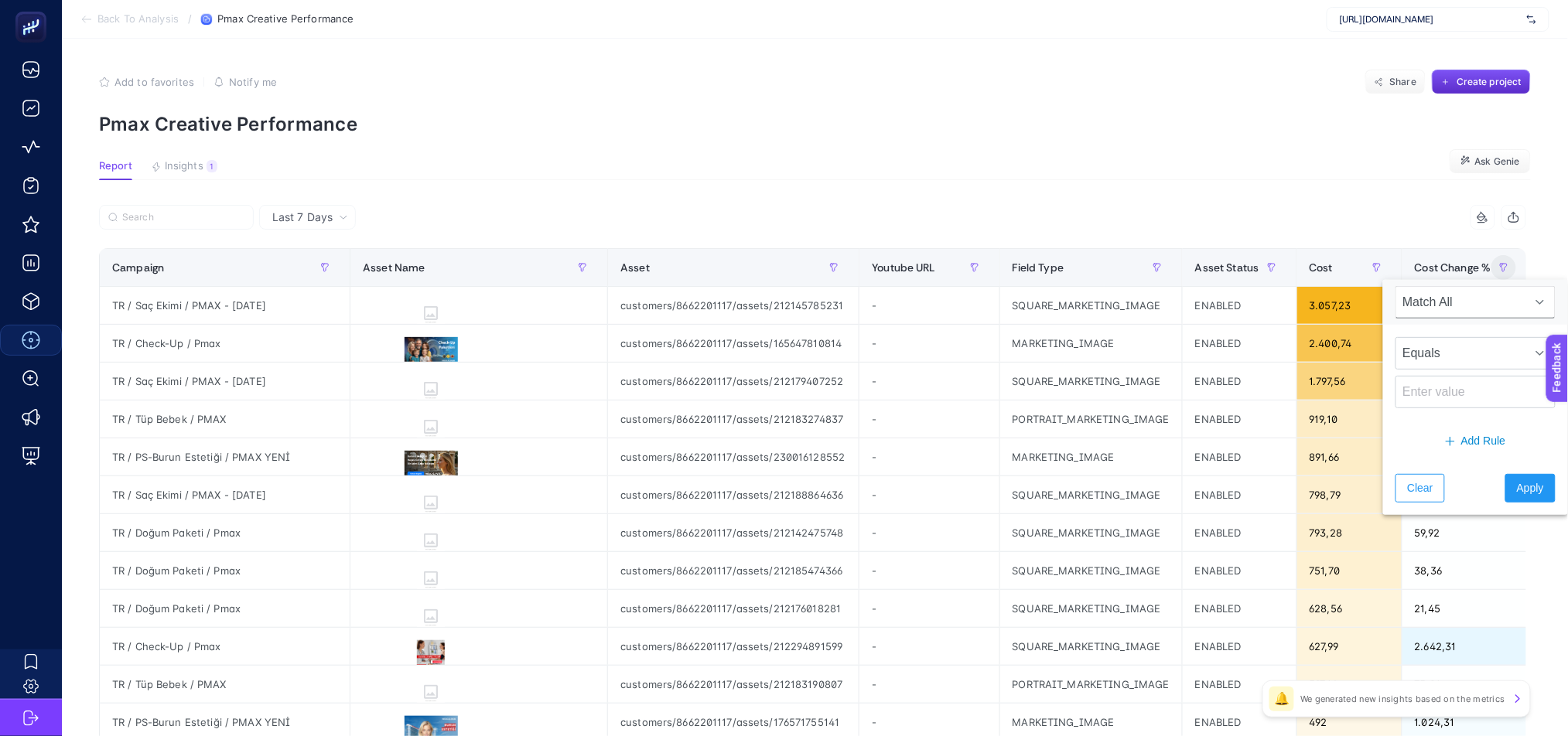
click at [154, 154] on article "Add to favorites false Notify me Share Create project Pmax Creative Performance…" at bounding box center [815, 642] width 1506 height 1209
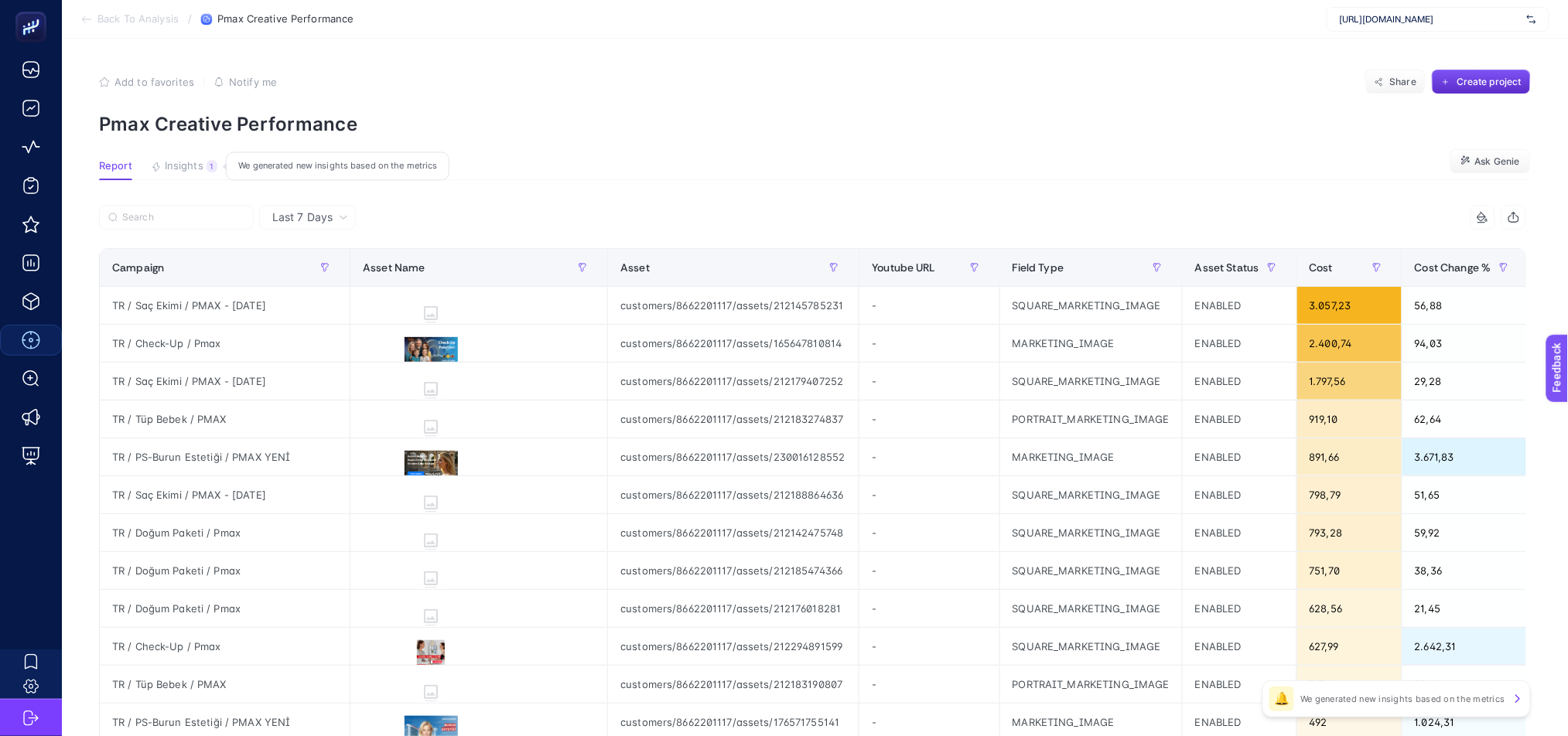
click at [165, 166] on span "Insights" at bounding box center [184, 166] width 38 height 12
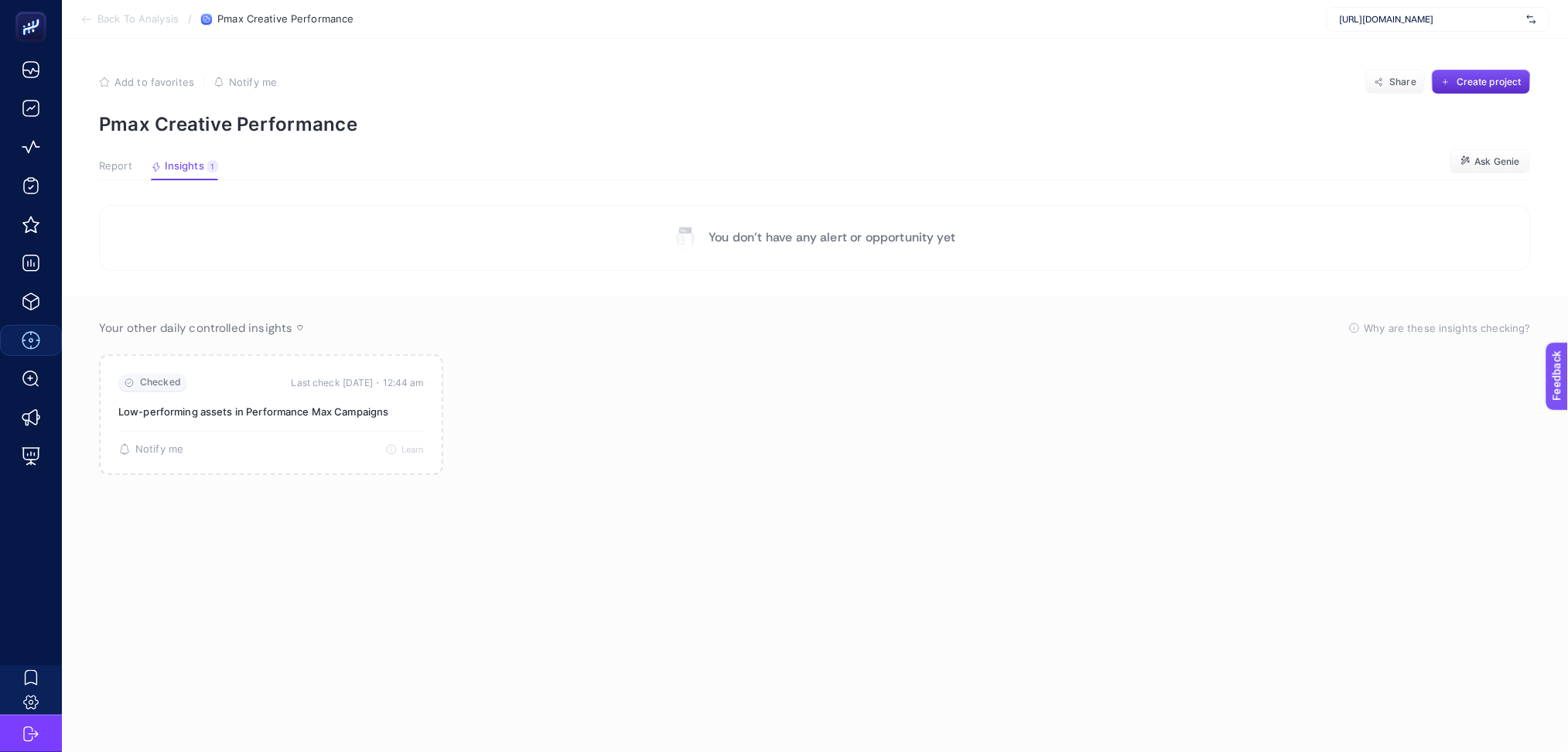
click at [105, 167] on span "Report" at bounding box center [116, 166] width 34 height 12
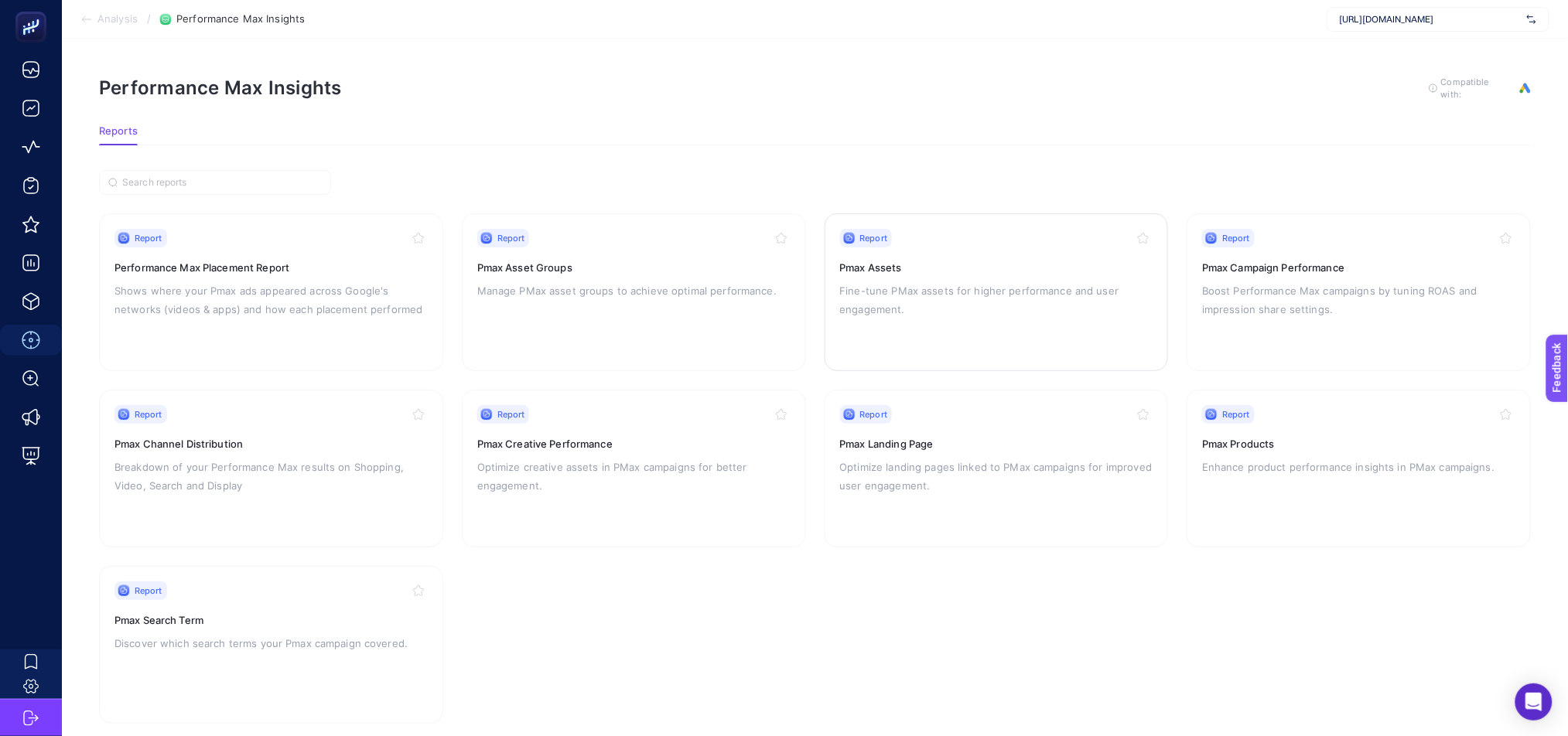
click at [983, 314] on p "Fine-tune PMax assets for higher performance and user engagement." at bounding box center [997, 301] width 314 height 37
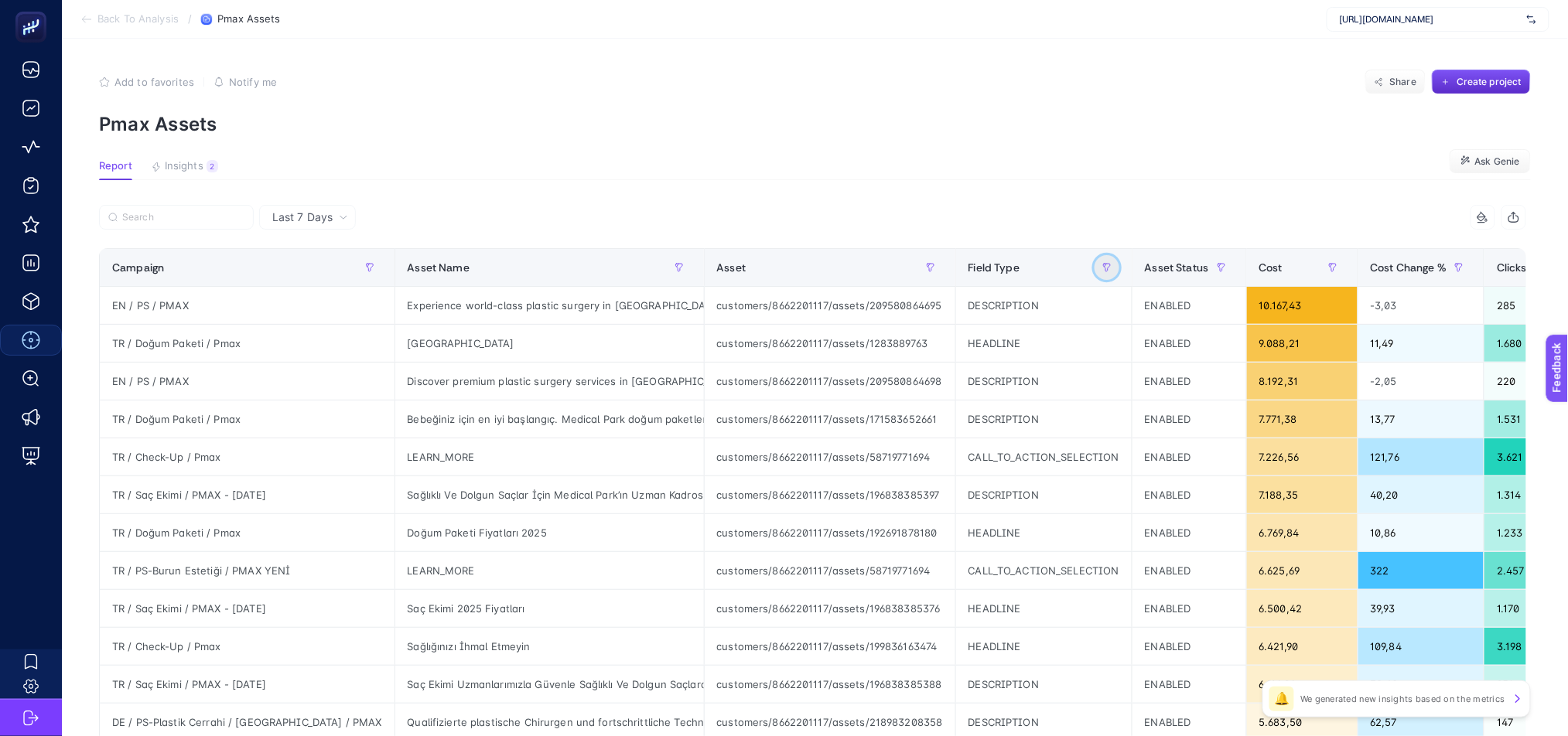
click at [1095, 270] on button "button" at bounding box center [1107, 268] width 24 height 24
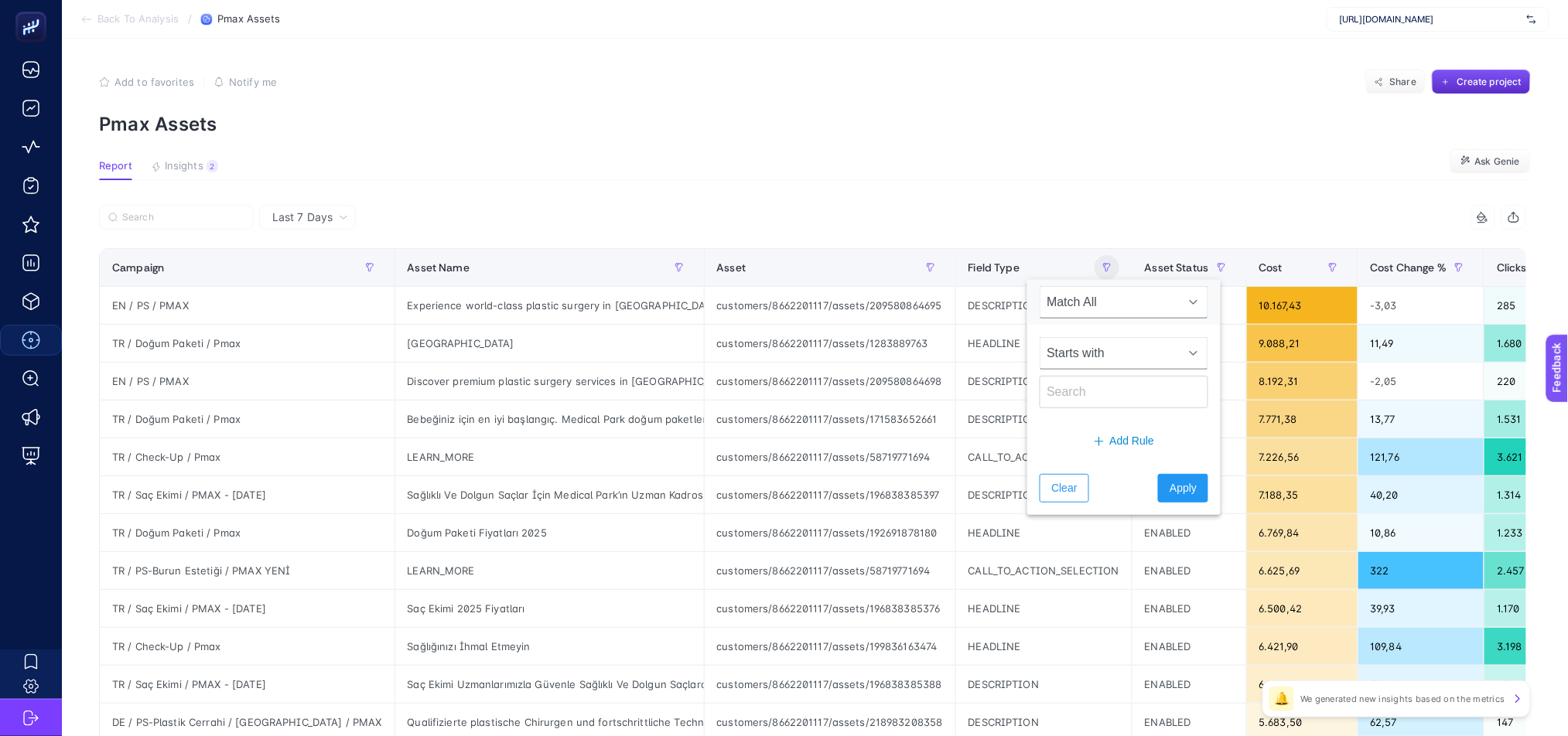
click at [1083, 349] on span "Starts with" at bounding box center [1109, 353] width 138 height 31
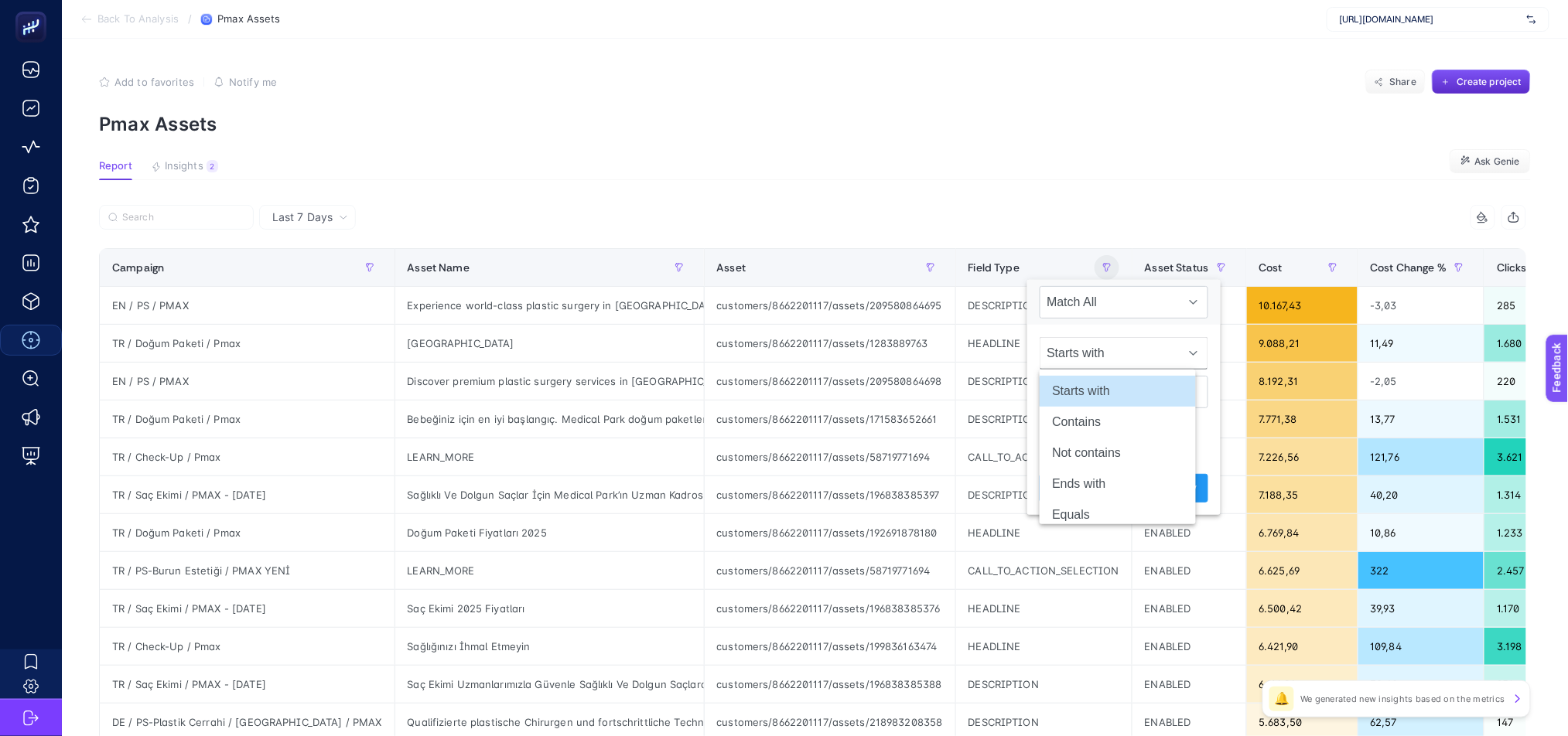
scroll to position [0, 10]
click at [1010, 143] on article "Add to favorites false Notify me Share Create project Pmax Assets Report Insigh…" at bounding box center [815, 642] width 1506 height 1209
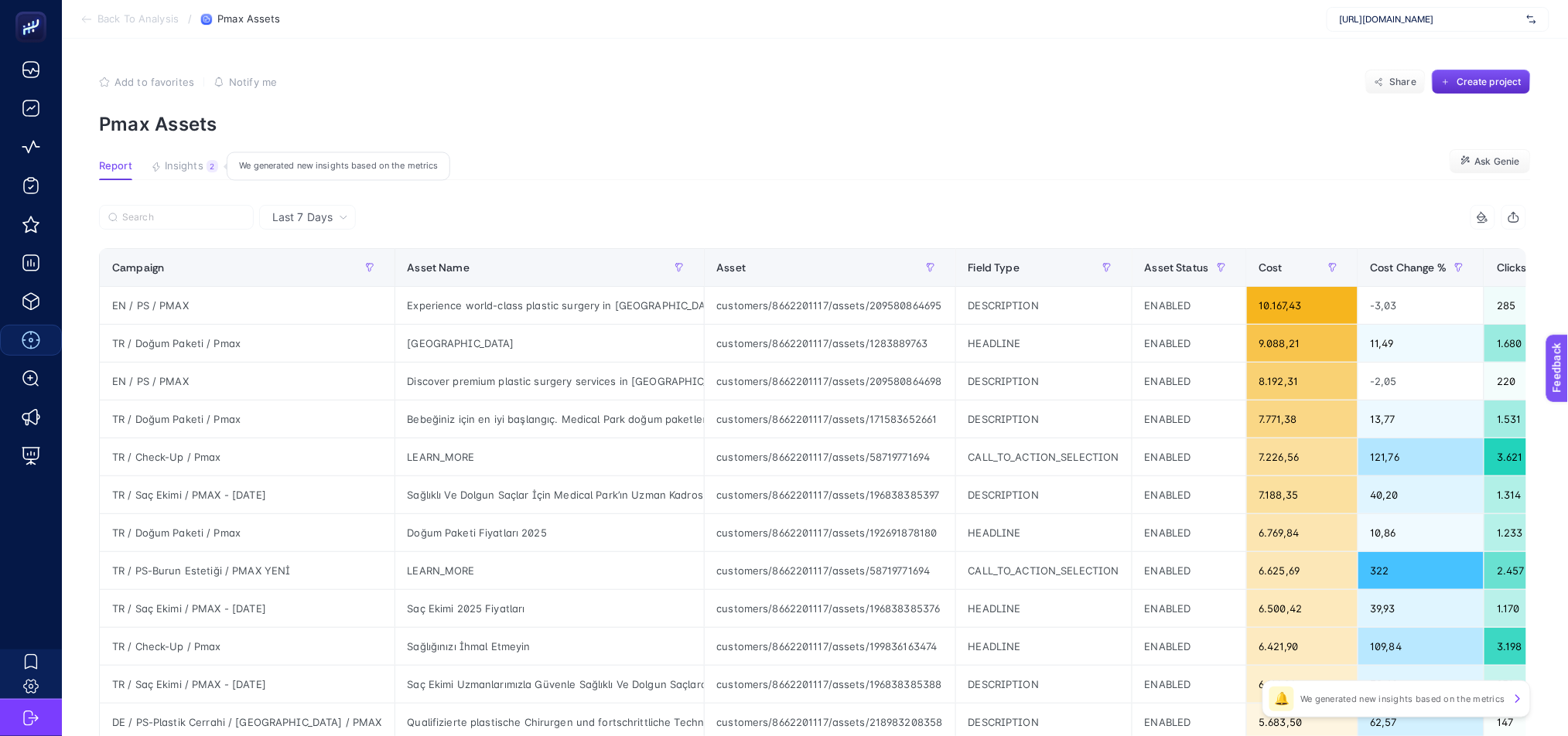
click at [165, 162] on span "Insights" at bounding box center [184, 166] width 38 height 12
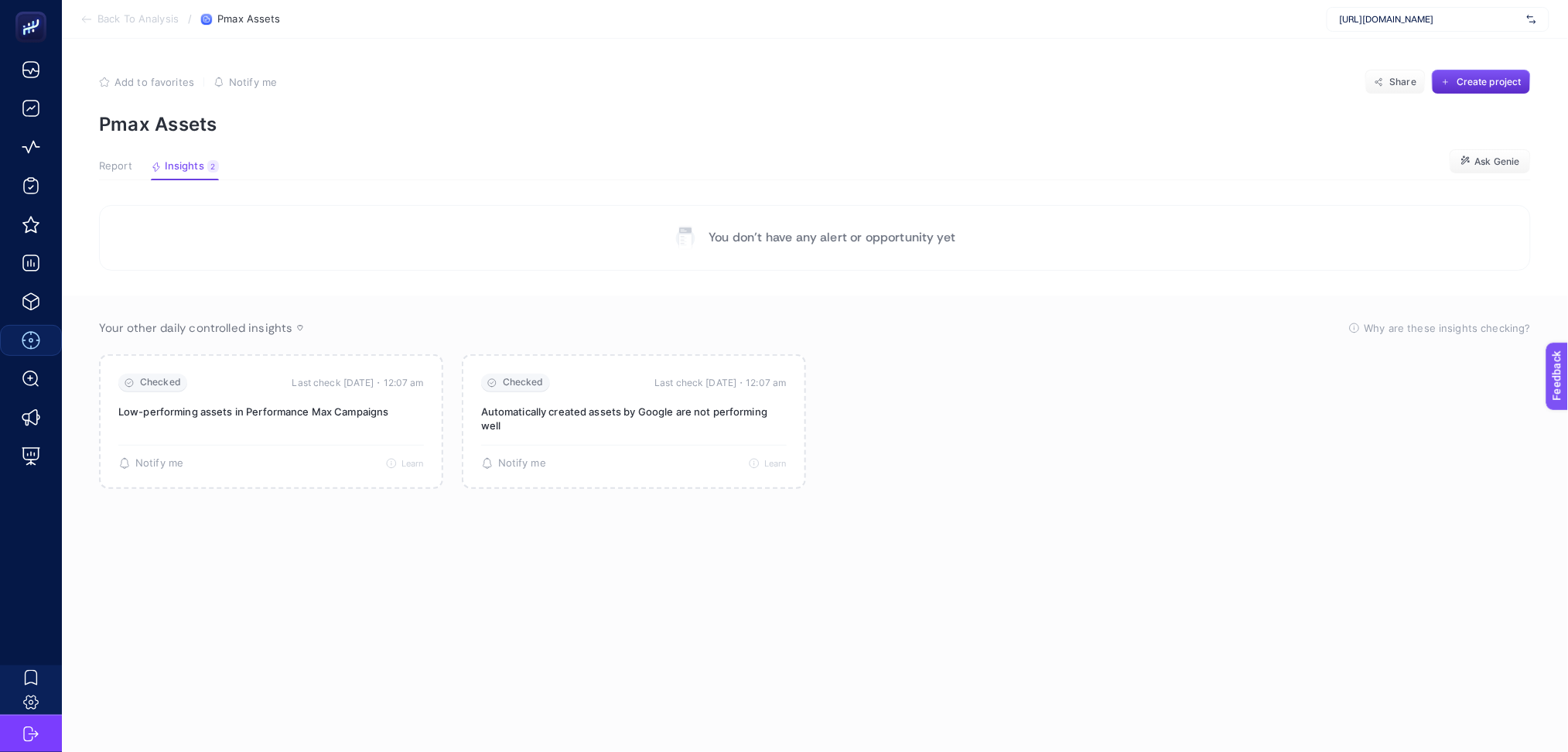
click at [111, 162] on span "Report" at bounding box center [116, 166] width 34 height 12
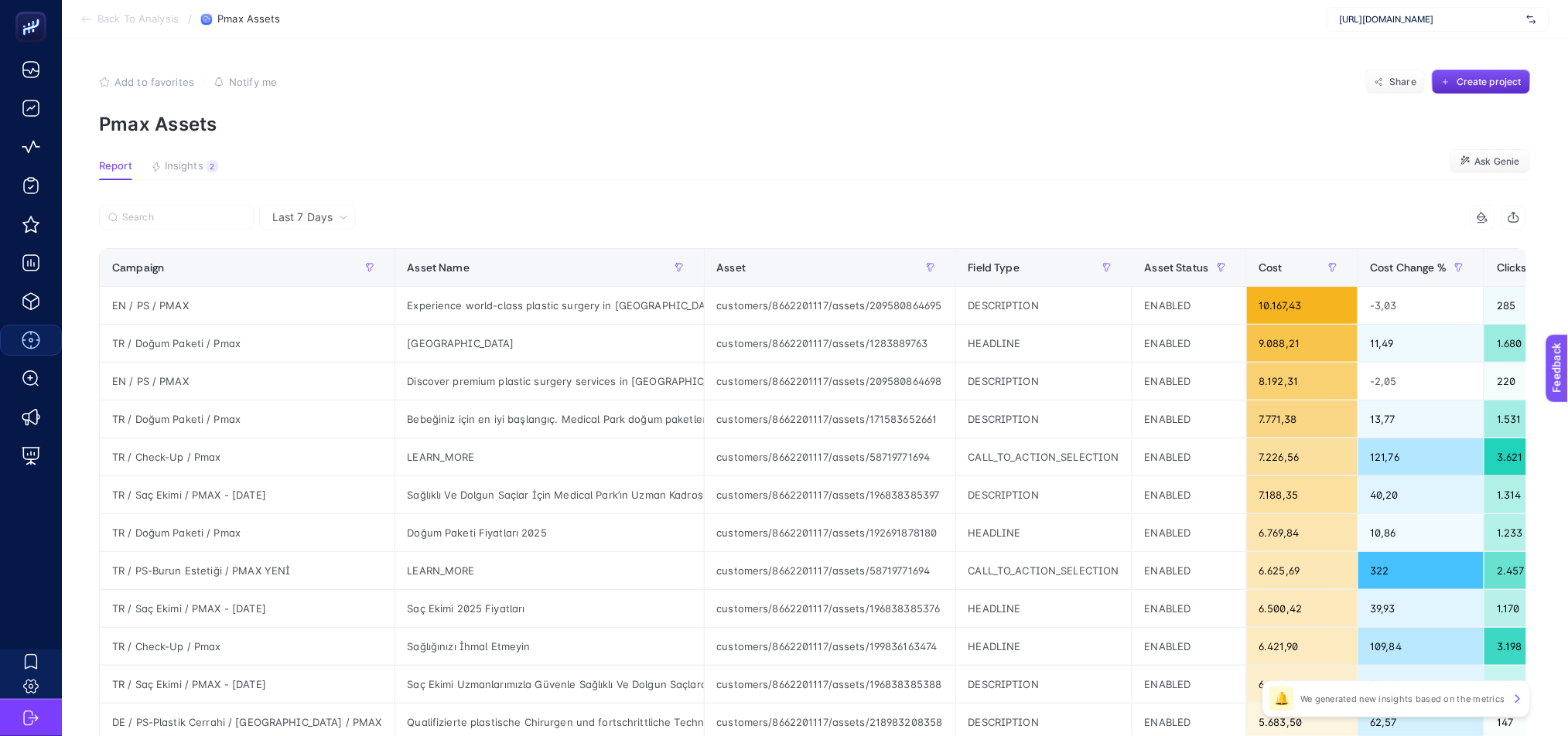
click at [91, 22] on icon at bounding box center [86, 19] width 12 height 12
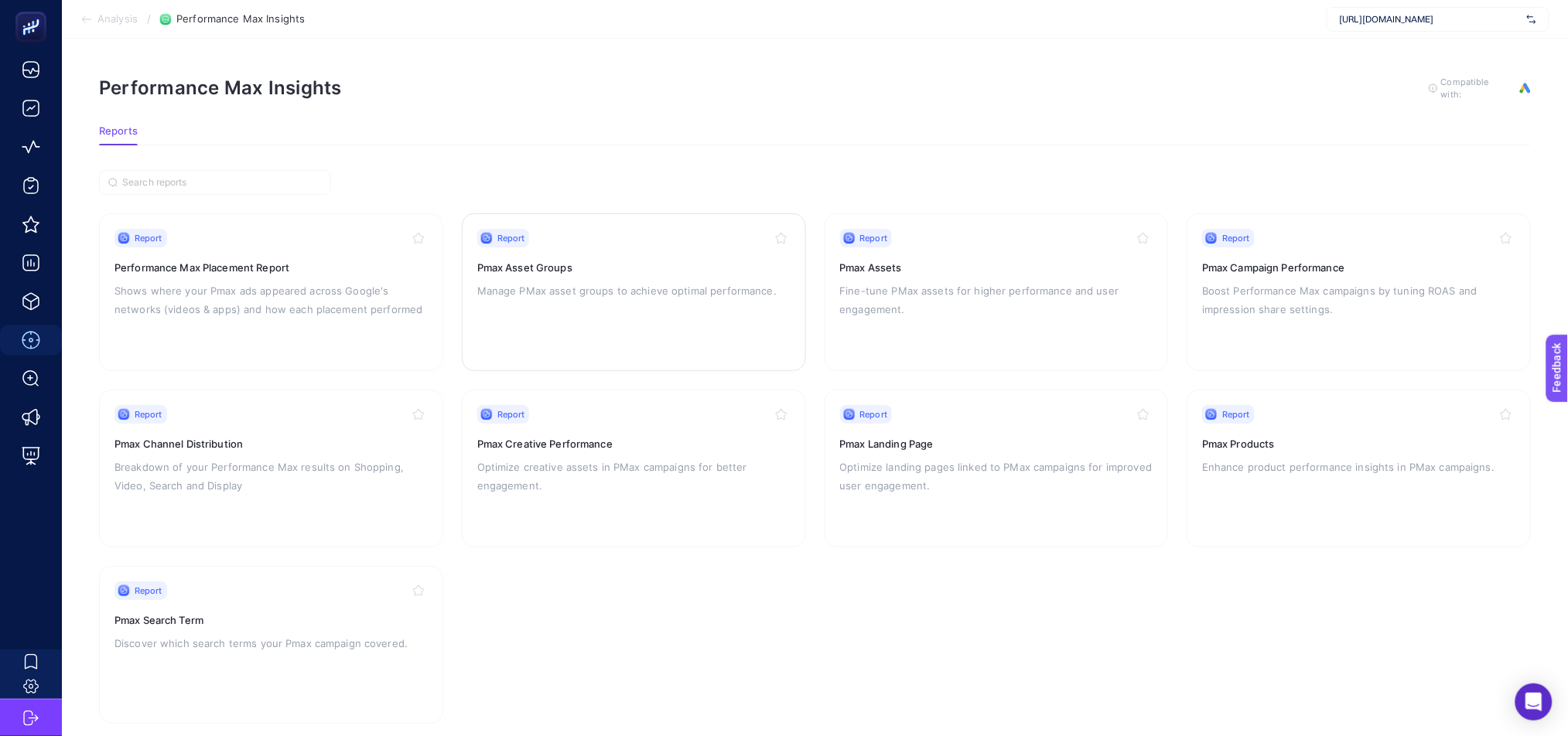
click at [599, 329] on div "Report Pmax Asset Groups Manage PMax asset groups to achieve optimal performanc…" at bounding box center [634, 291] width 314 height 126
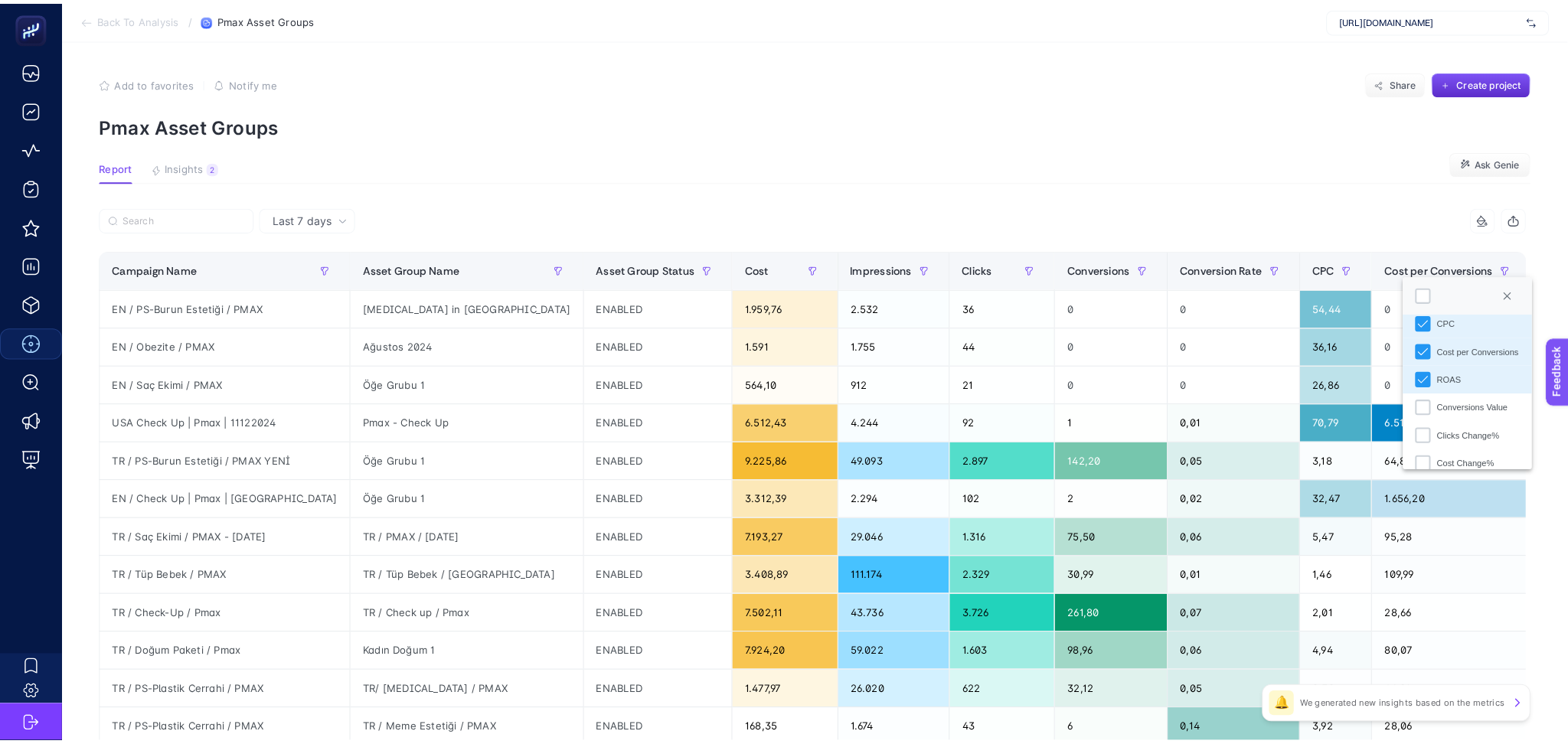
scroll to position [299, 0]
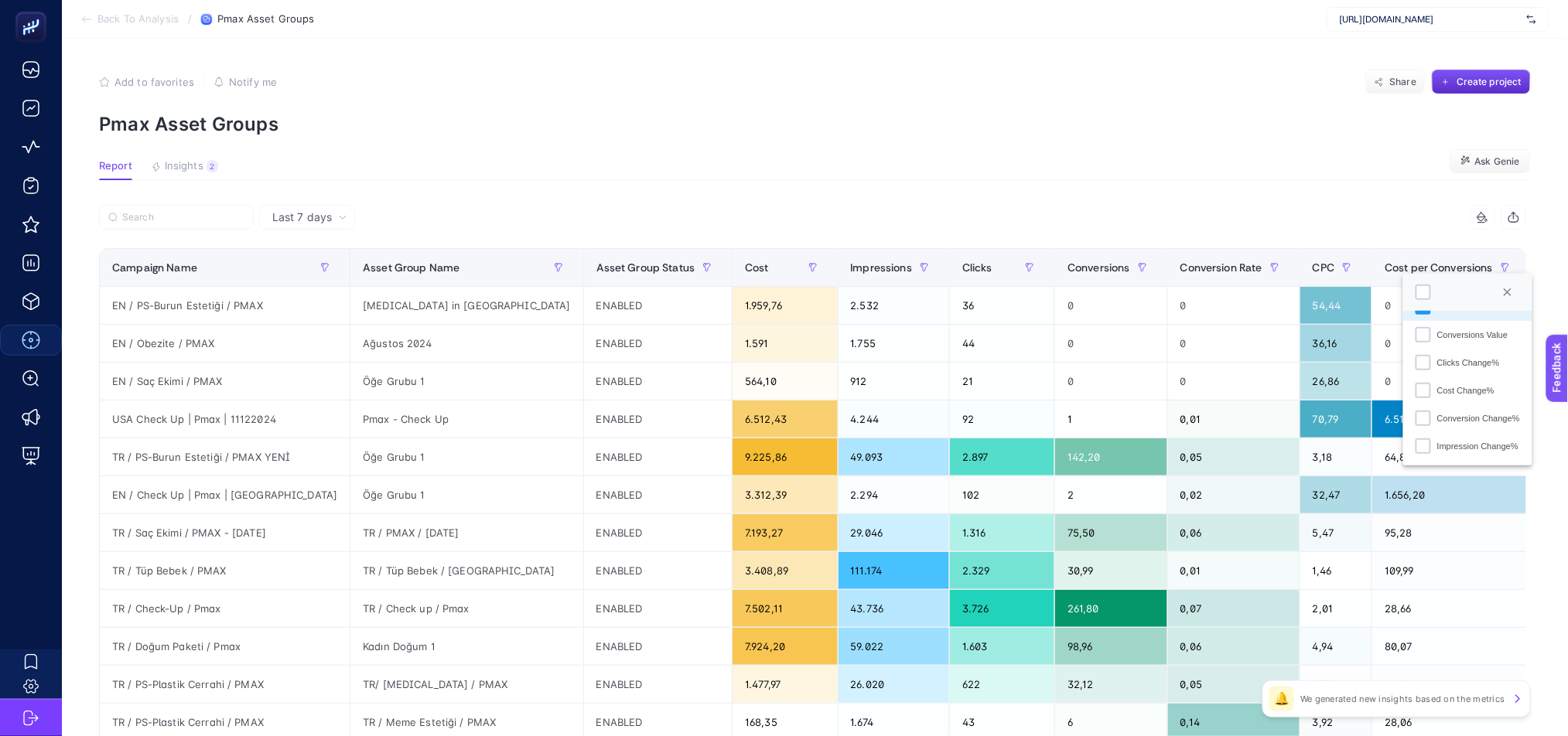
click at [1203, 142] on article "Add to favorites false Notify me Share Create project Pmax Asset Groups Report …" at bounding box center [815, 642] width 1506 height 1209
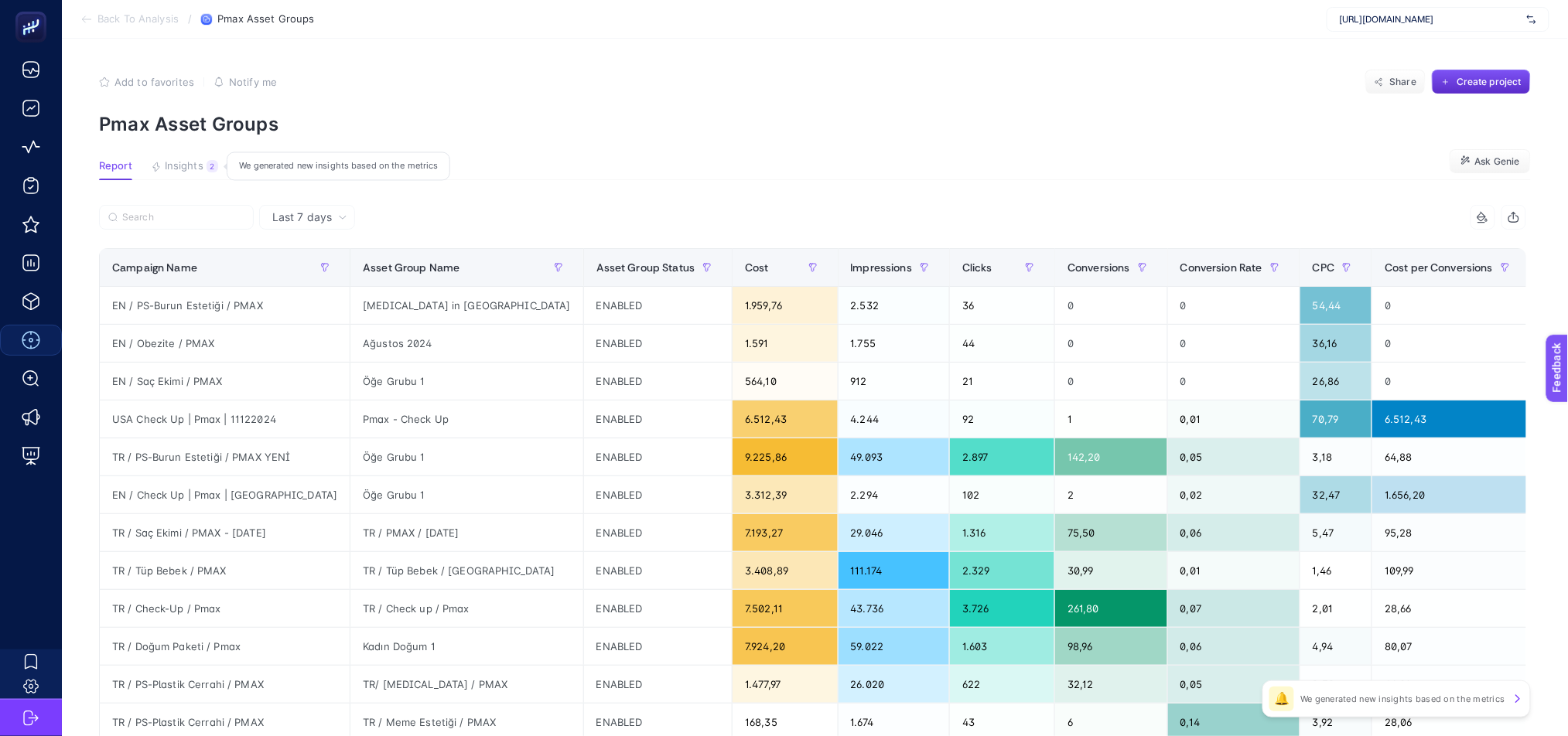
click at [186, 163] on span "Insights" at bounding box center [184, 166] width 38 height 12
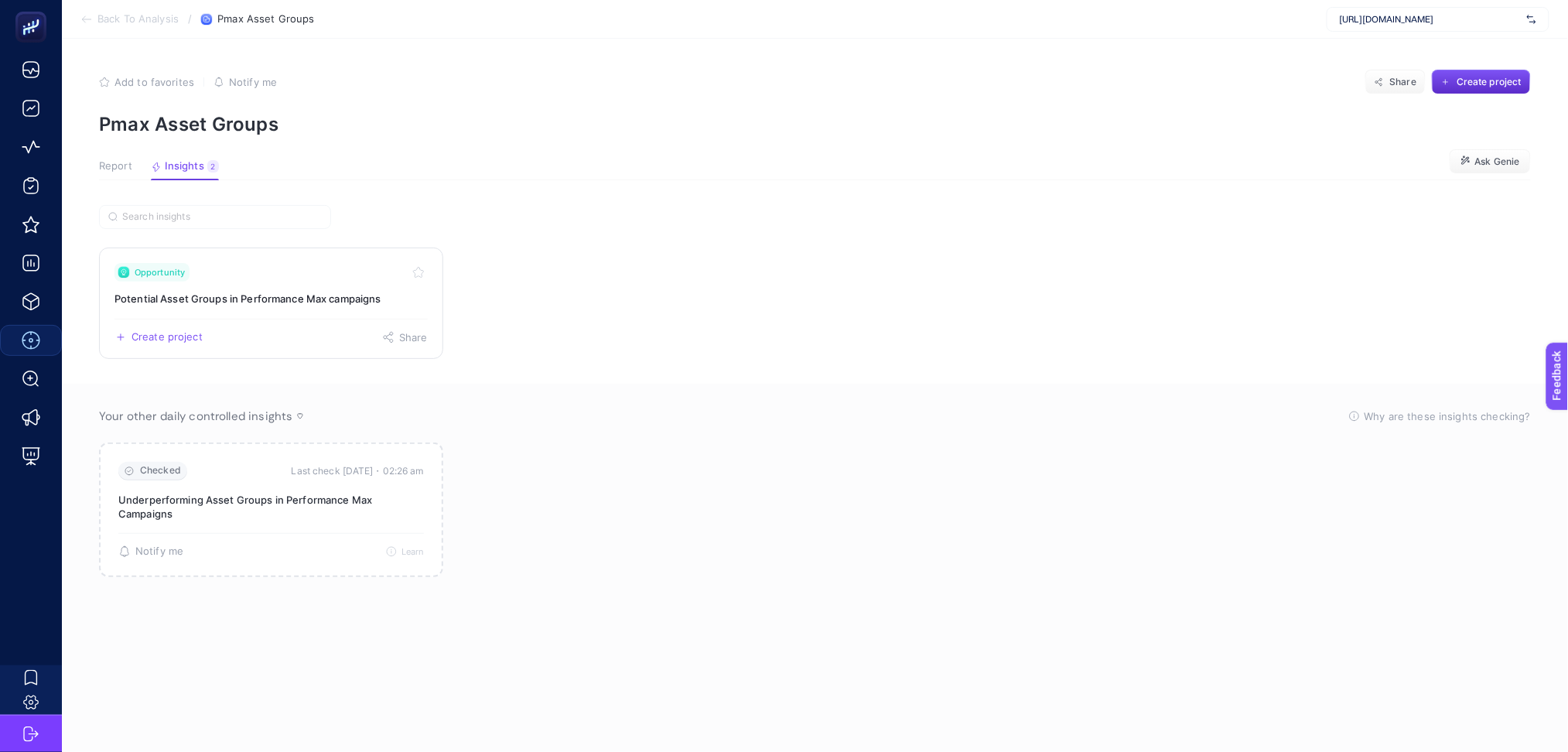
click at [278, 318] on div "Create project Share" at bounding box center [271, 331] width 314 height 24
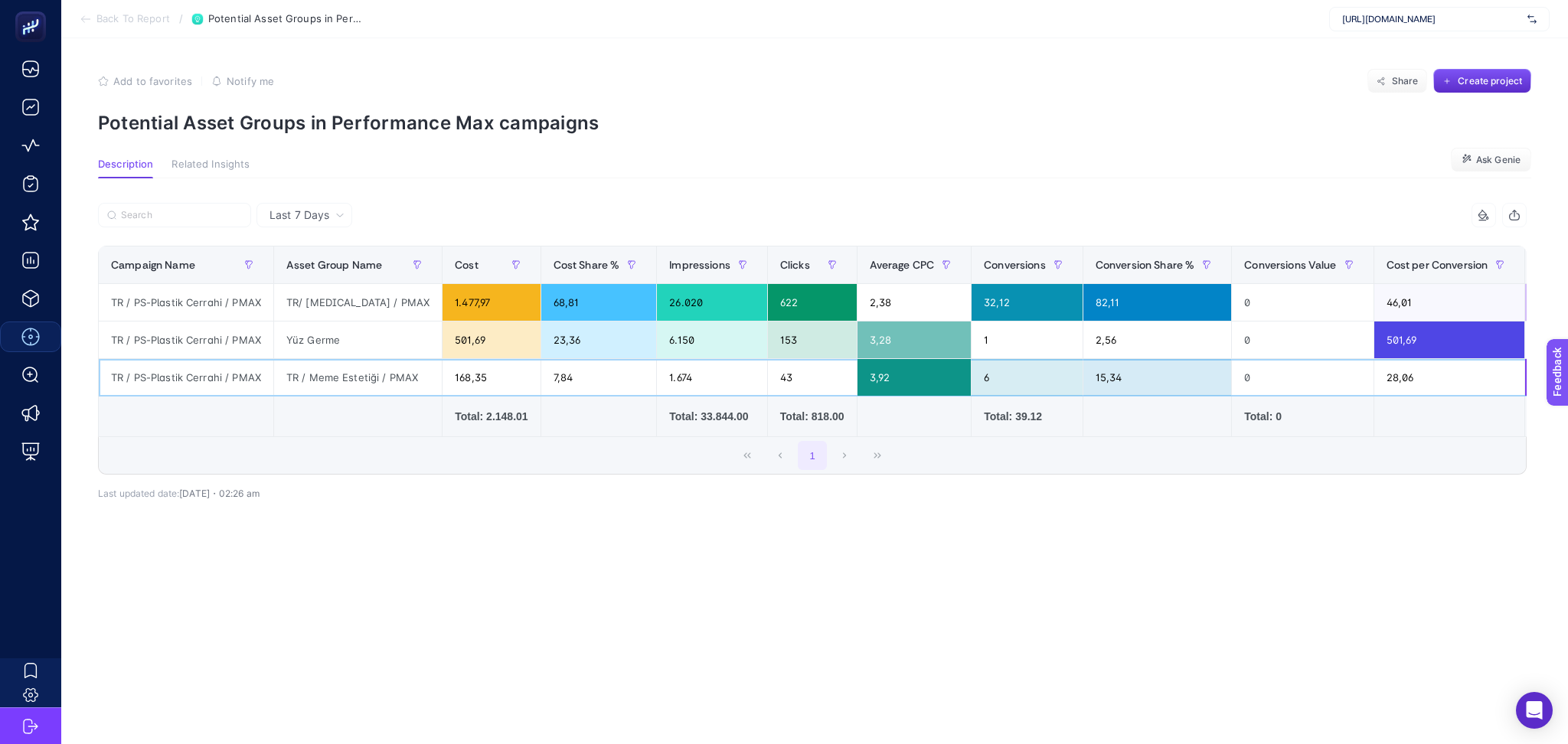
click at [192, 377] on div "TR / PS-Plastik Cerrahi / PMAX" at bounding box center [186, 377] width 174 height 37
click at [192, 374] on div "TR / PS-Plastik Cerrahi / PMAX" at bounding box center [186, 377] width 174 height 37
click at [193, 373] on div "TR / PS-Plastik Cerrahi / PMAX" at bounding box center [186, 377] width 174 height 37
copy tr "TR / PS-Plastik Cerrahi / PMAX"
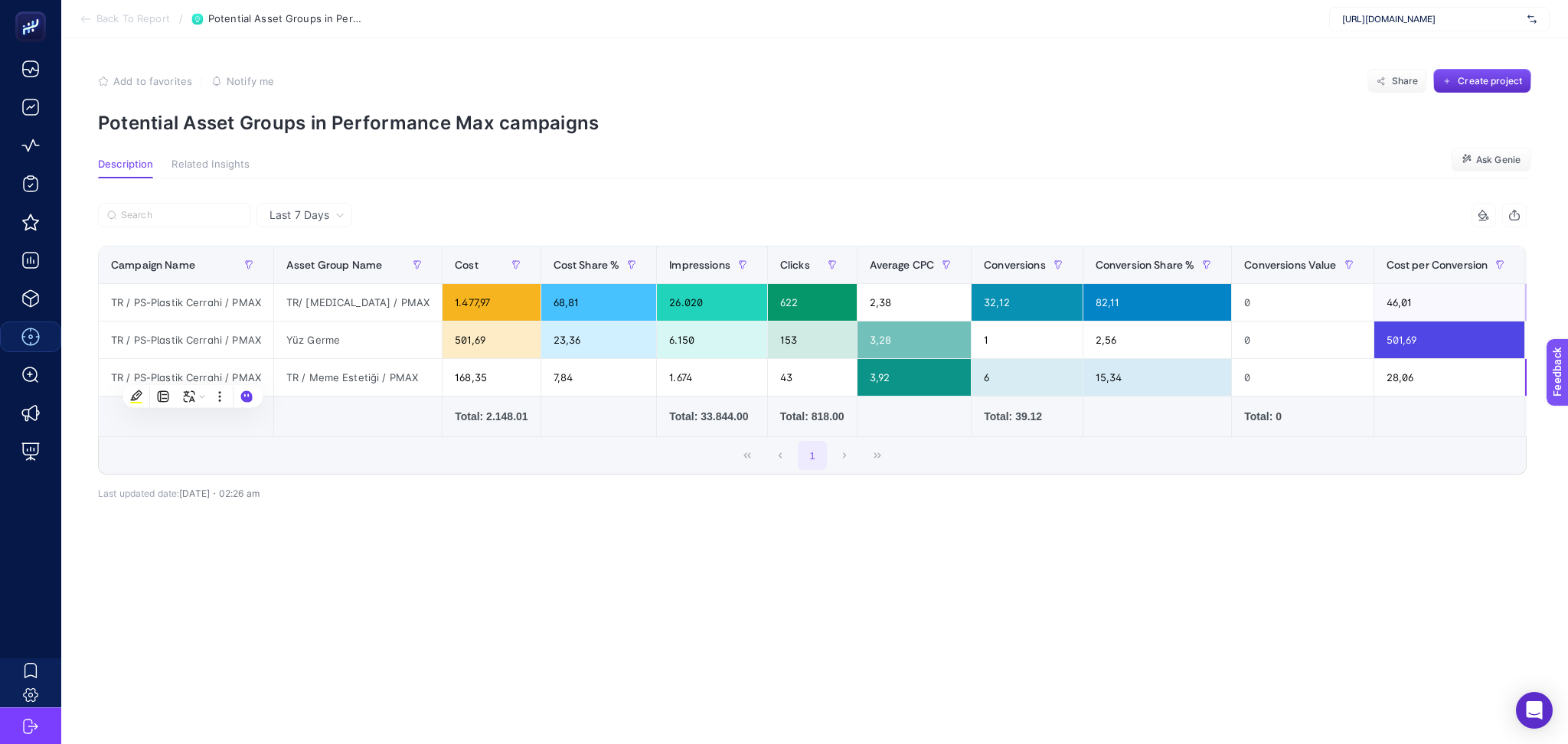
click at [367, 685] on article "Add to favorites false Notify me Share Create project Potential Asset Groups in…" at bounding box center [815, 391] width 1507 height 706
click at [100, 19] on span "Back To Report" at bounding box center [133, 19] width 73 height 12
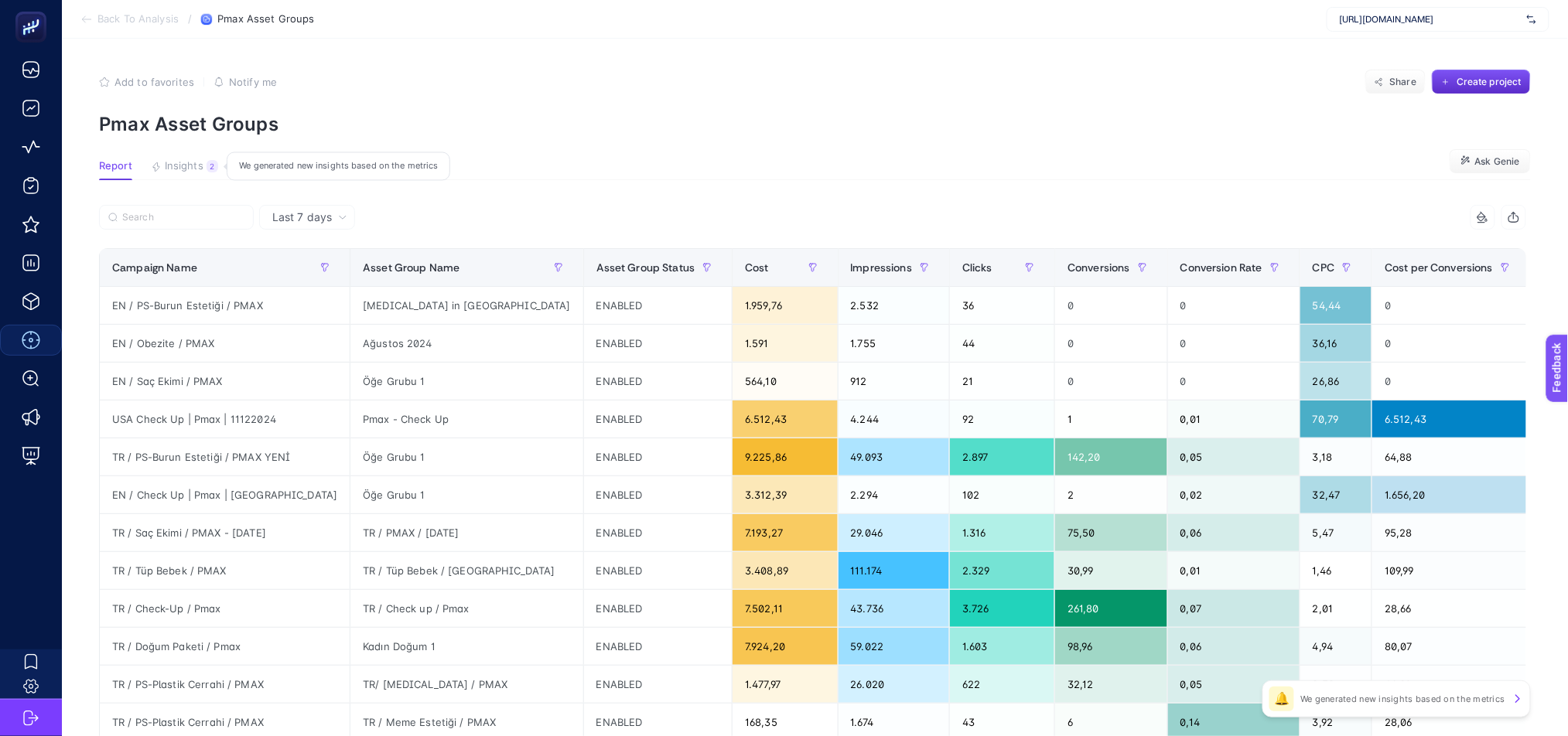
click at [184, 160] on span "Insights" at bounding box center [184, 166] width 38 height 12
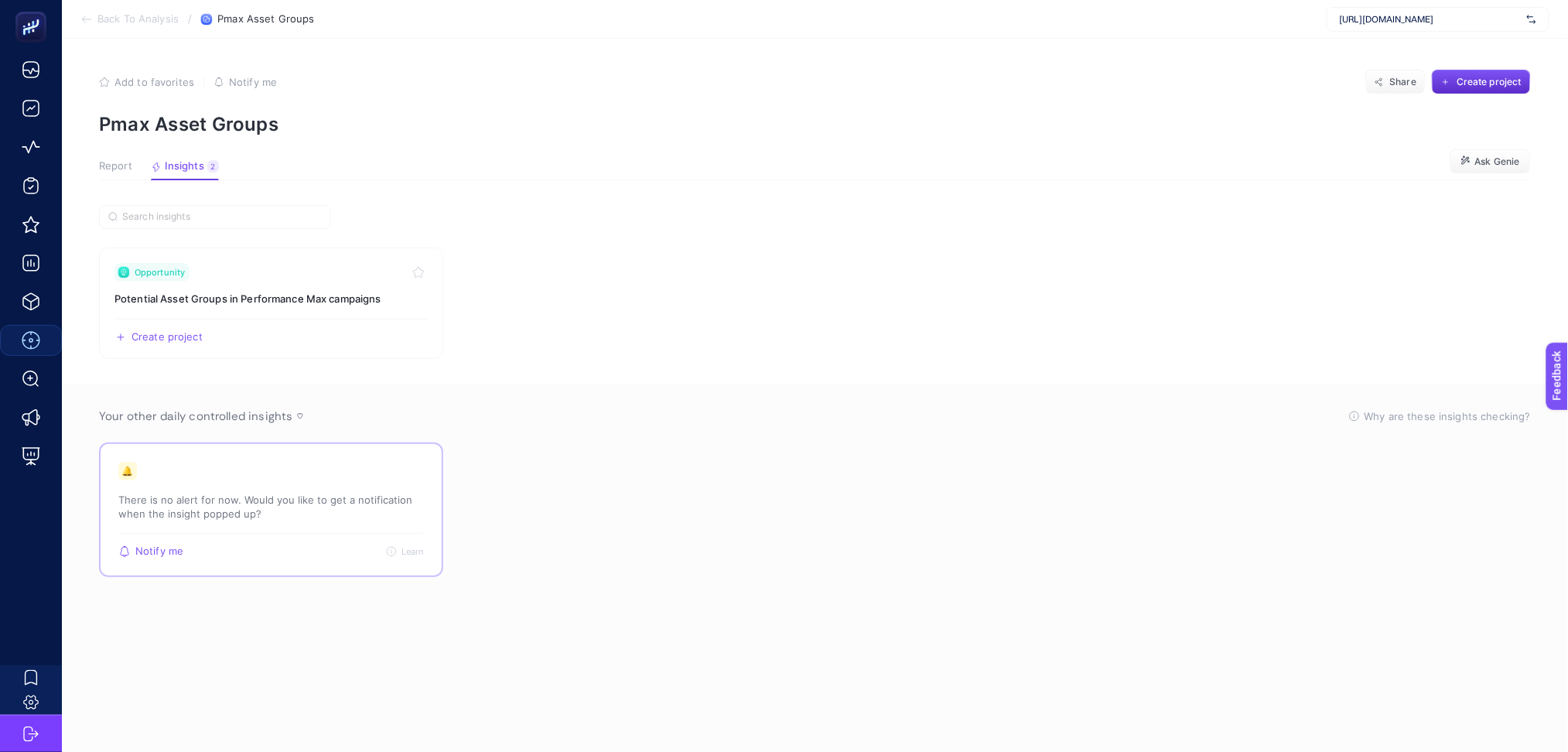
click at [335, 531] on div "🔔 There is no alert for now. Would you like to get a notification when the insi…" at bounding box center [271, 497] width 305 height 71
click at [323, 470] on div "🔔 There is no alert for now. Would you like to get a notification when the insi…" at bounding box center [271, 497] width 305 height 71
click at [79, 19] on section "Back To Analysis / Pmax Asset Groups https://medicalparkinternational.net/" at bounding box center [815, 19] width 1506 height 38
click at [89, 20] on icon at bounding box center [86, 19] width 12 height 12
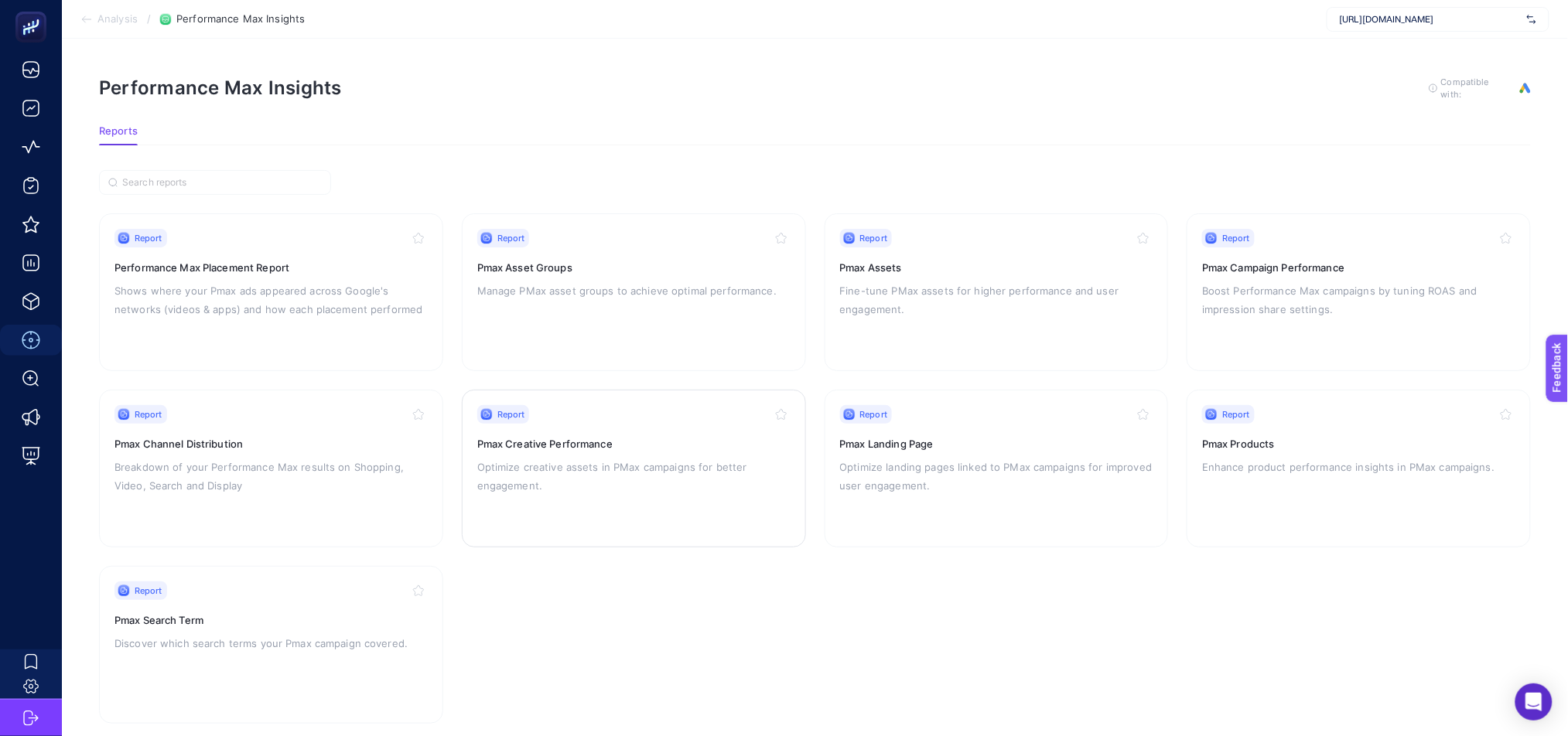
click at [609, 487] on p "Optimize creative assets in PMax campaigns for better engagement." at bounding box center [634, 477] width 314 height 37
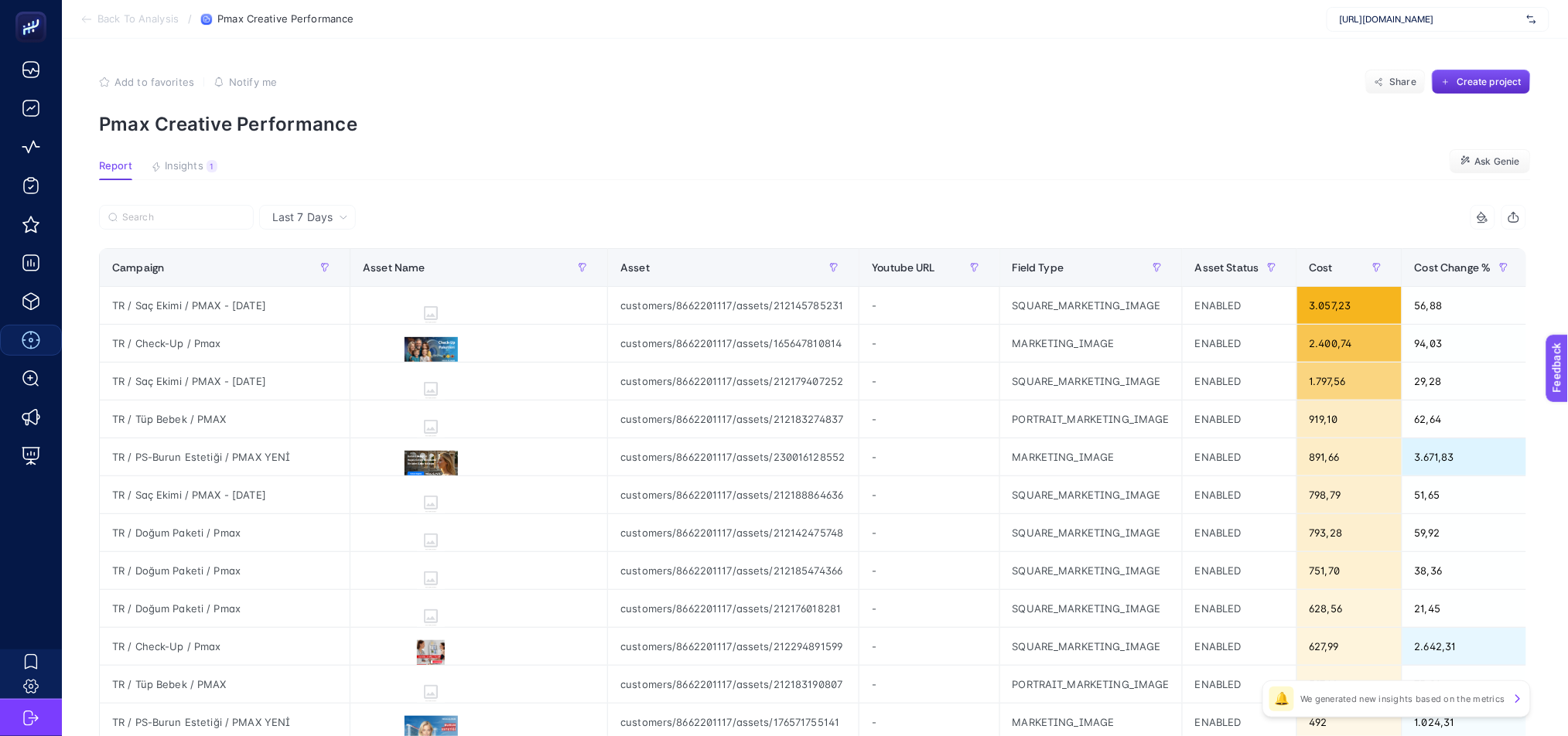
scroll to position [0, 10]
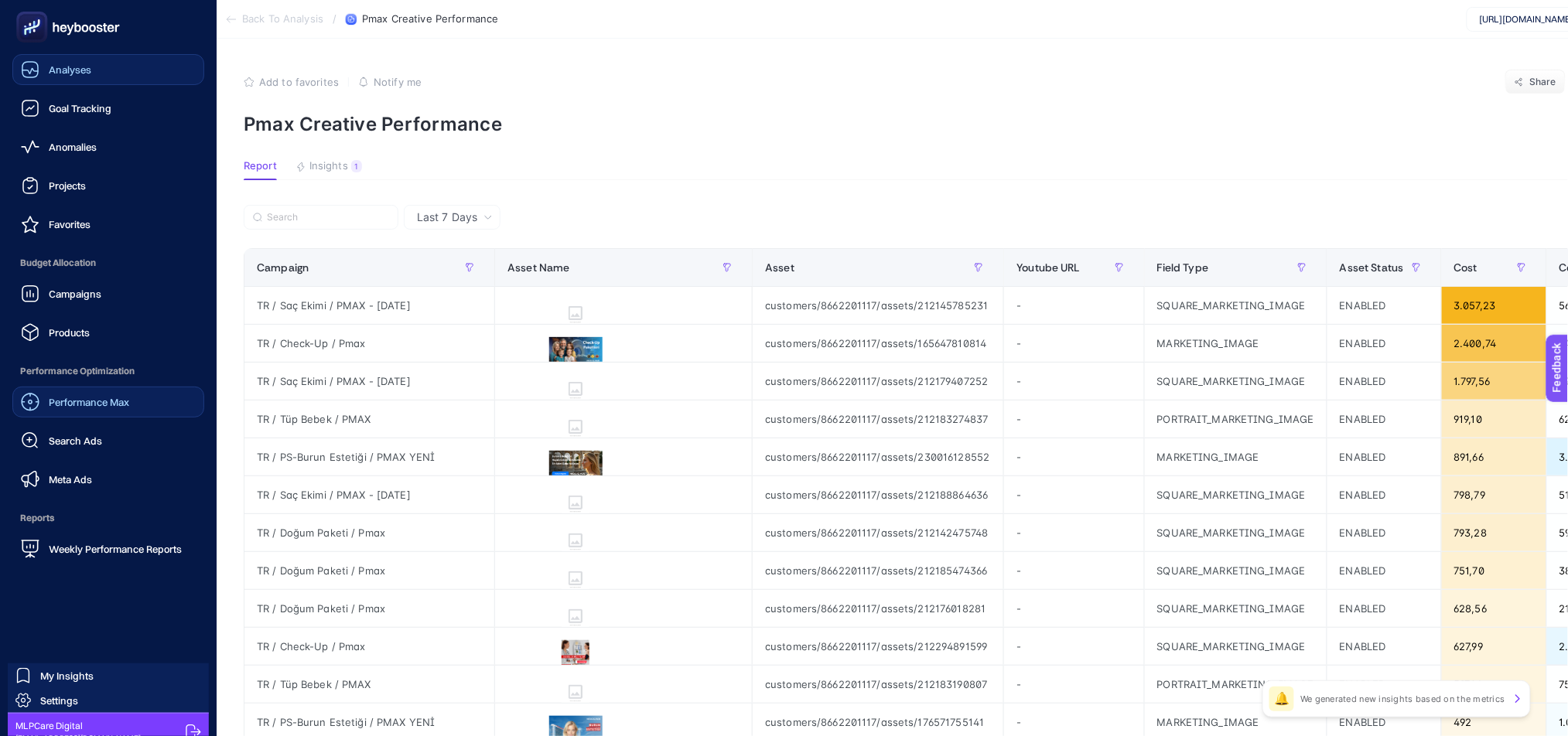
click at [91, 77] on link "Analyses" at bounding box center [108, 69] width 192 height 31
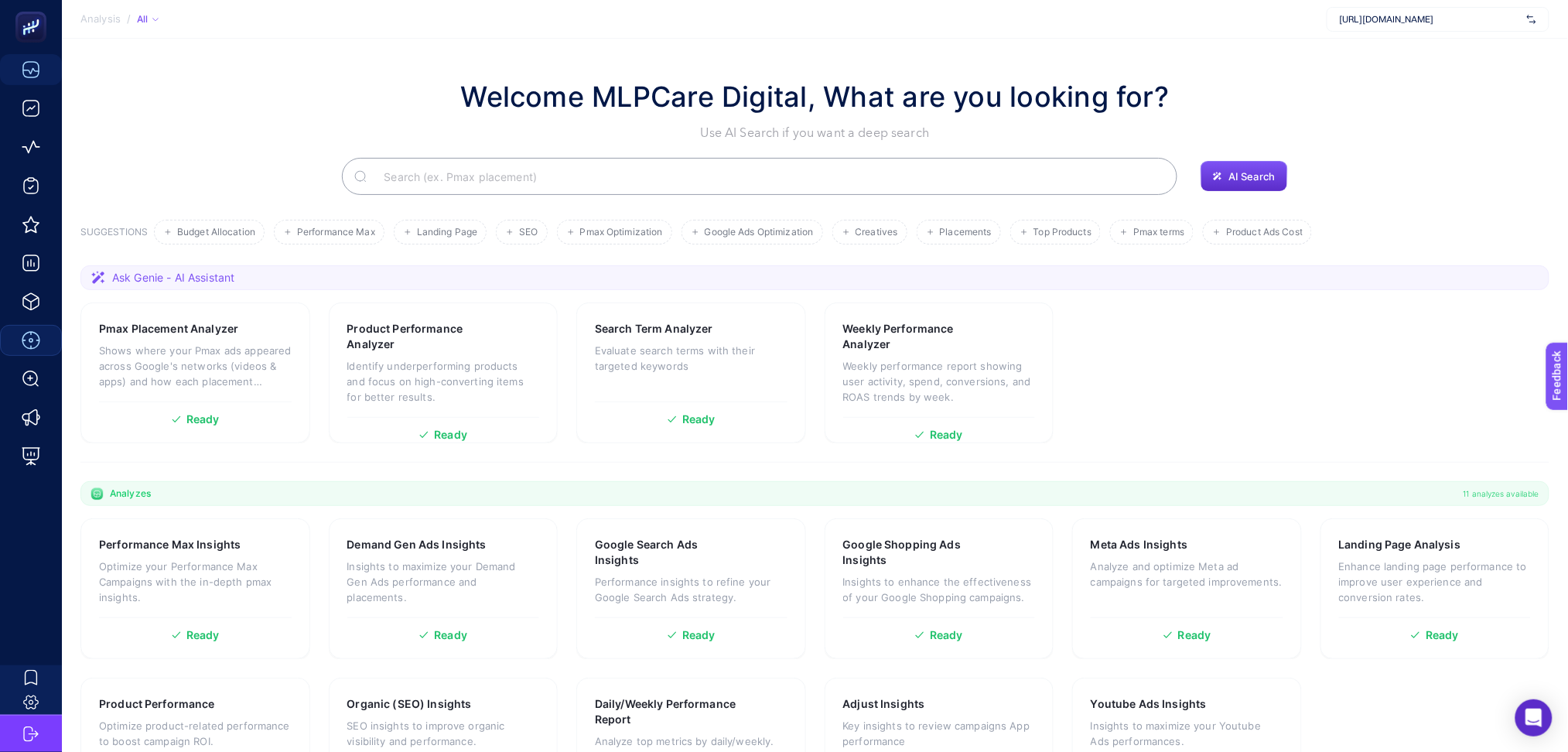
click at [607, 173] on input "Search" at bounding box center [767, 176] width 793 height 43
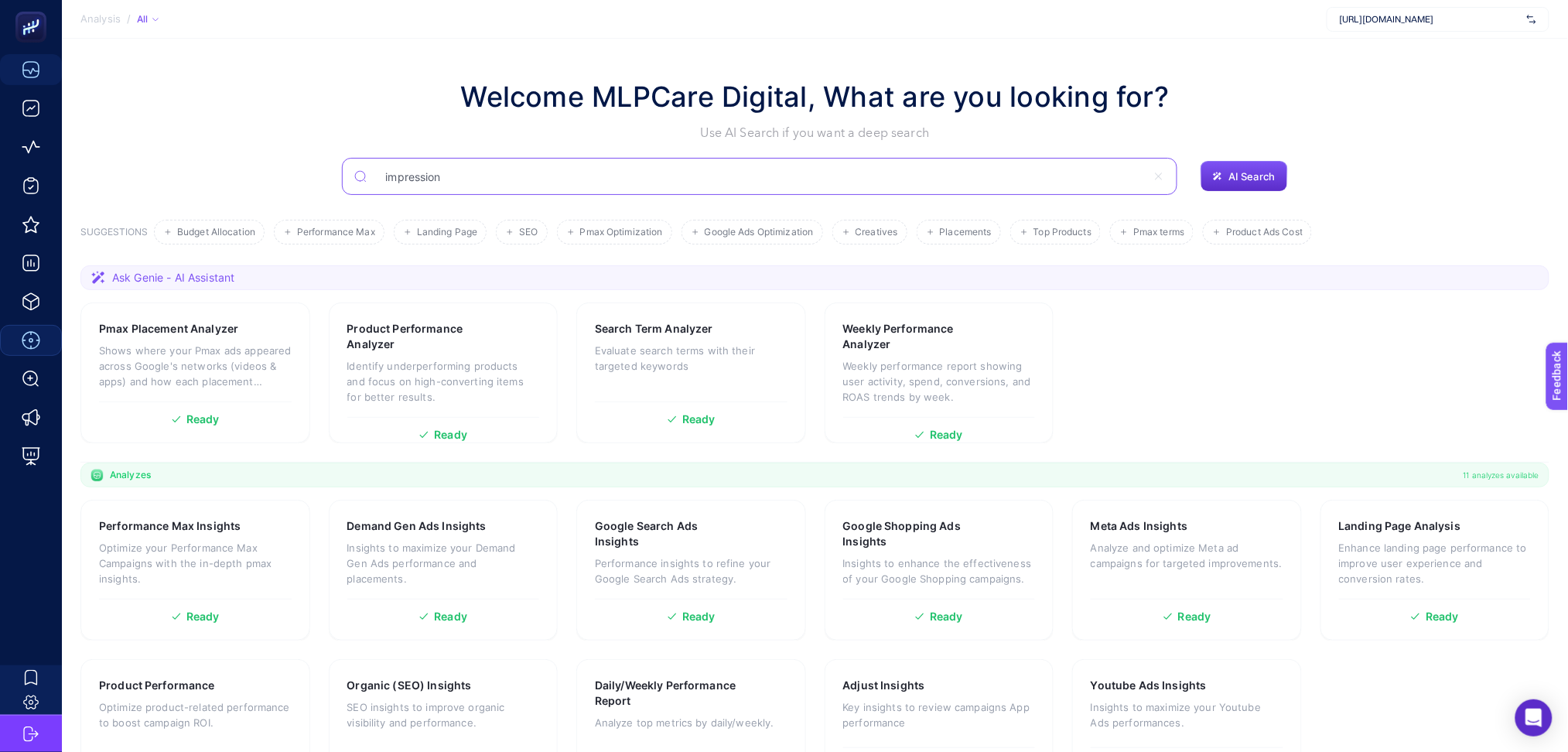
type input "impression"
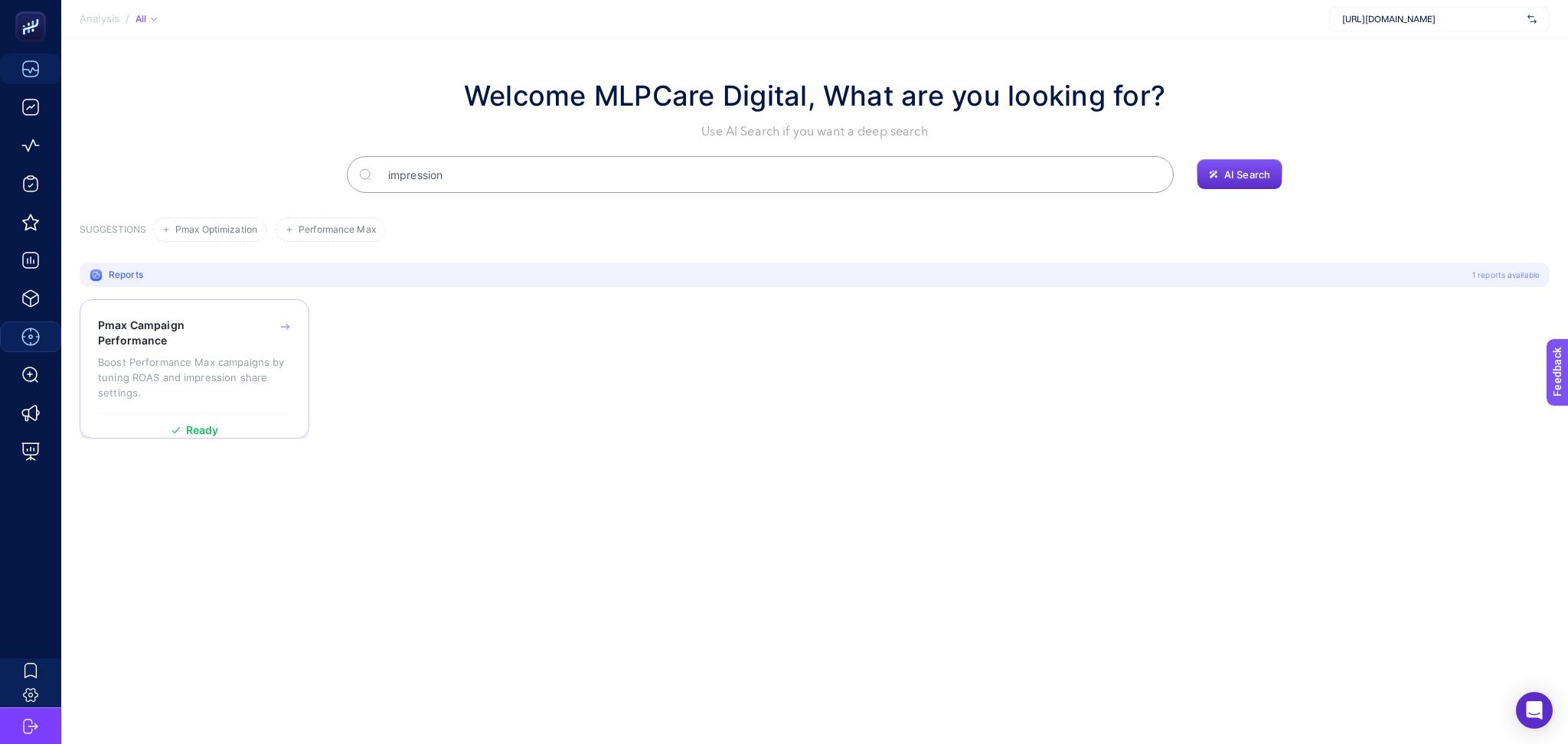
click at [184, 359] on p "Boost Performance Max campaigns by tuning ROAS and impression share settings." at bounding box center [195, 377] width 193 height 46
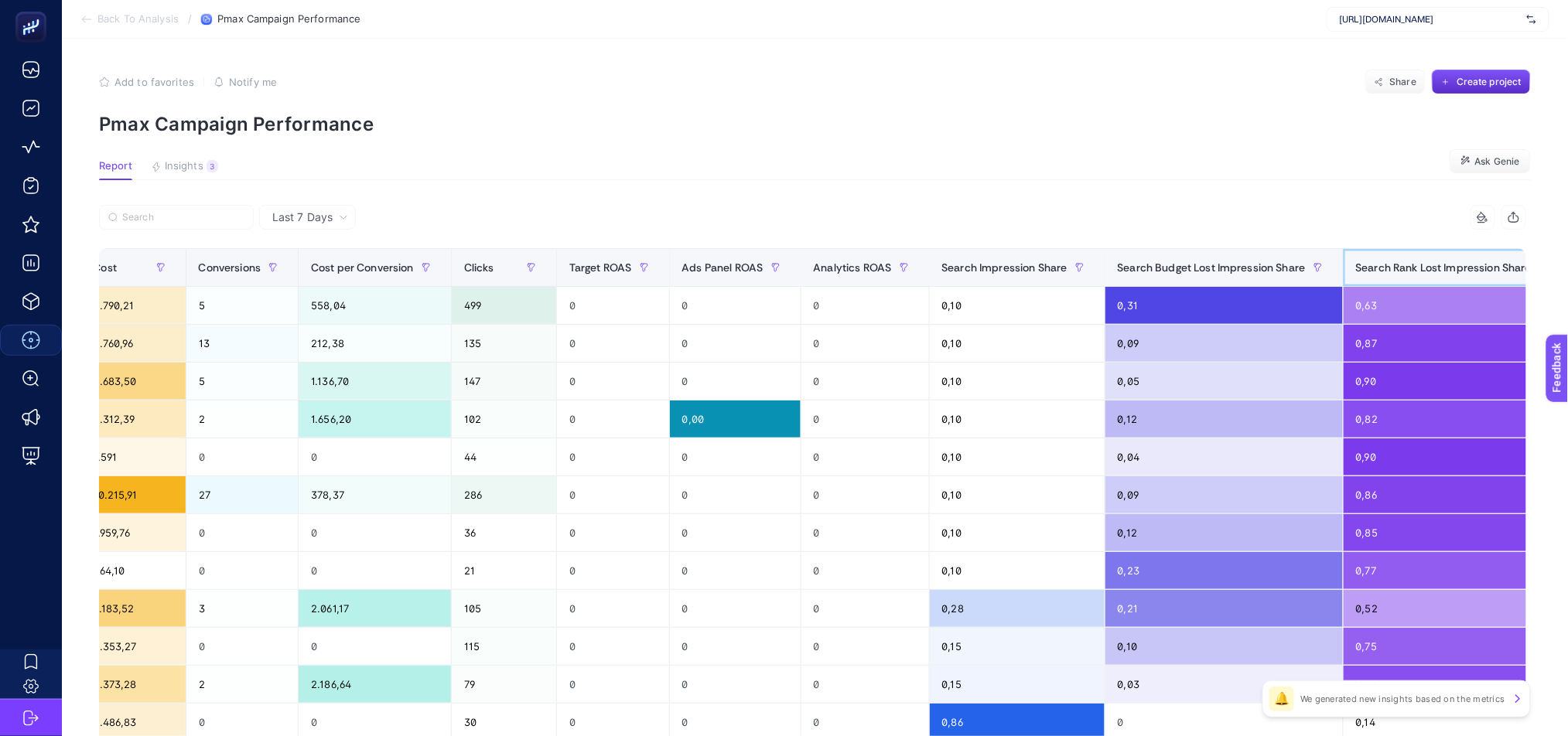
click at [1371, 271] on span "Search Rank Lost Impression Share" at bounding box center [1444, 267] width 176 height 12
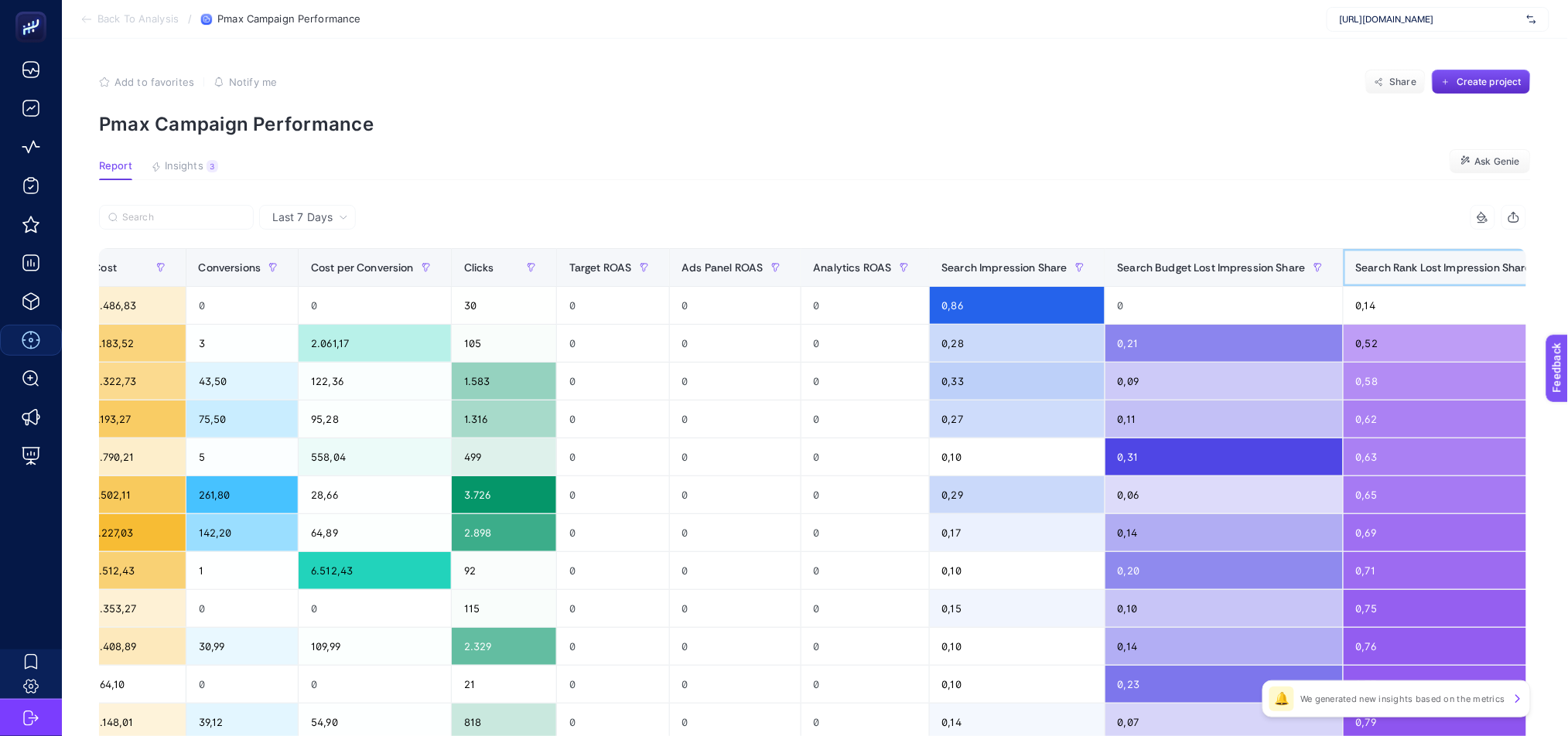
click at [1371, 271] on span "Search Rank Lost Impression Share" at bounding box center [1444, 267] width 176 height 12
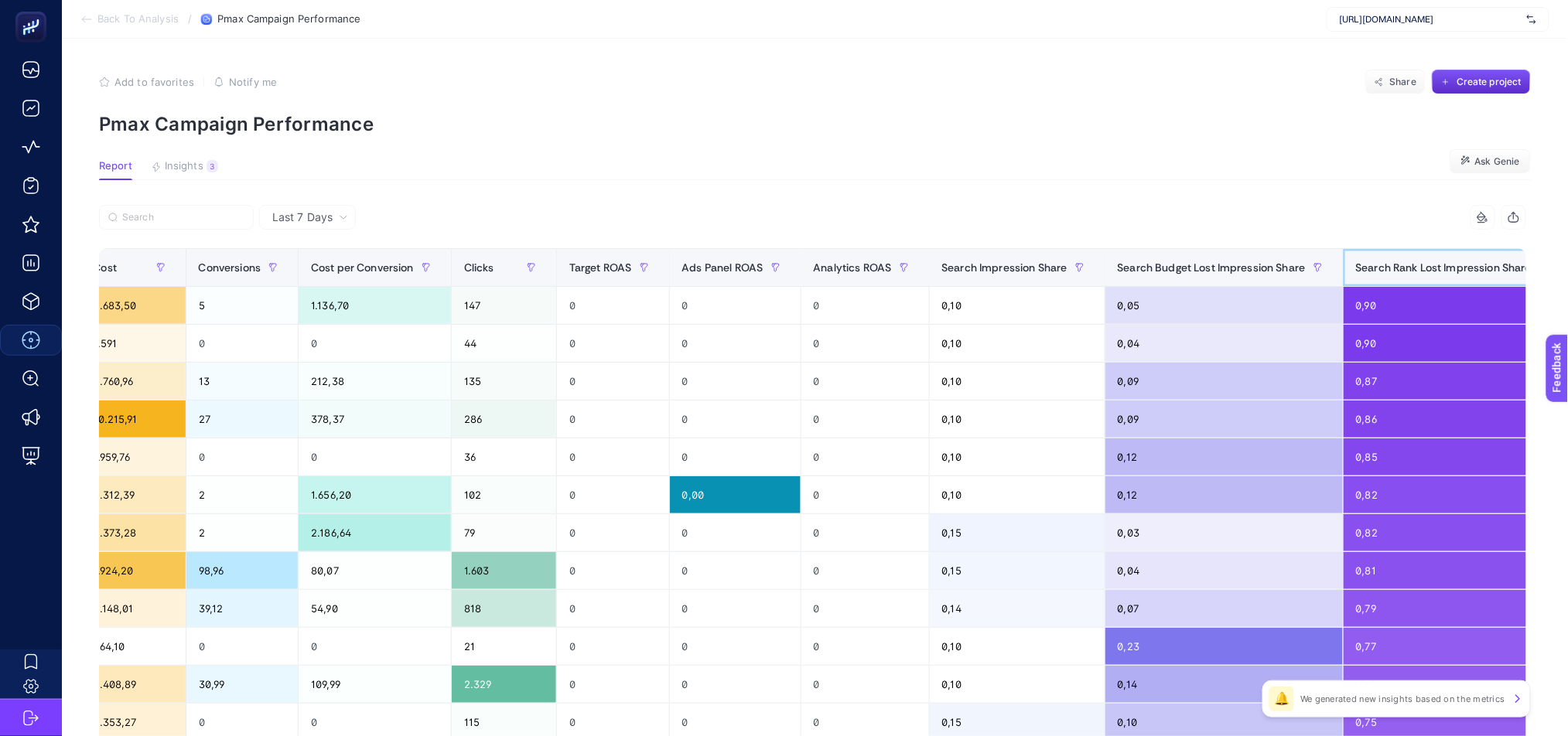
scroll to position [518, 0]
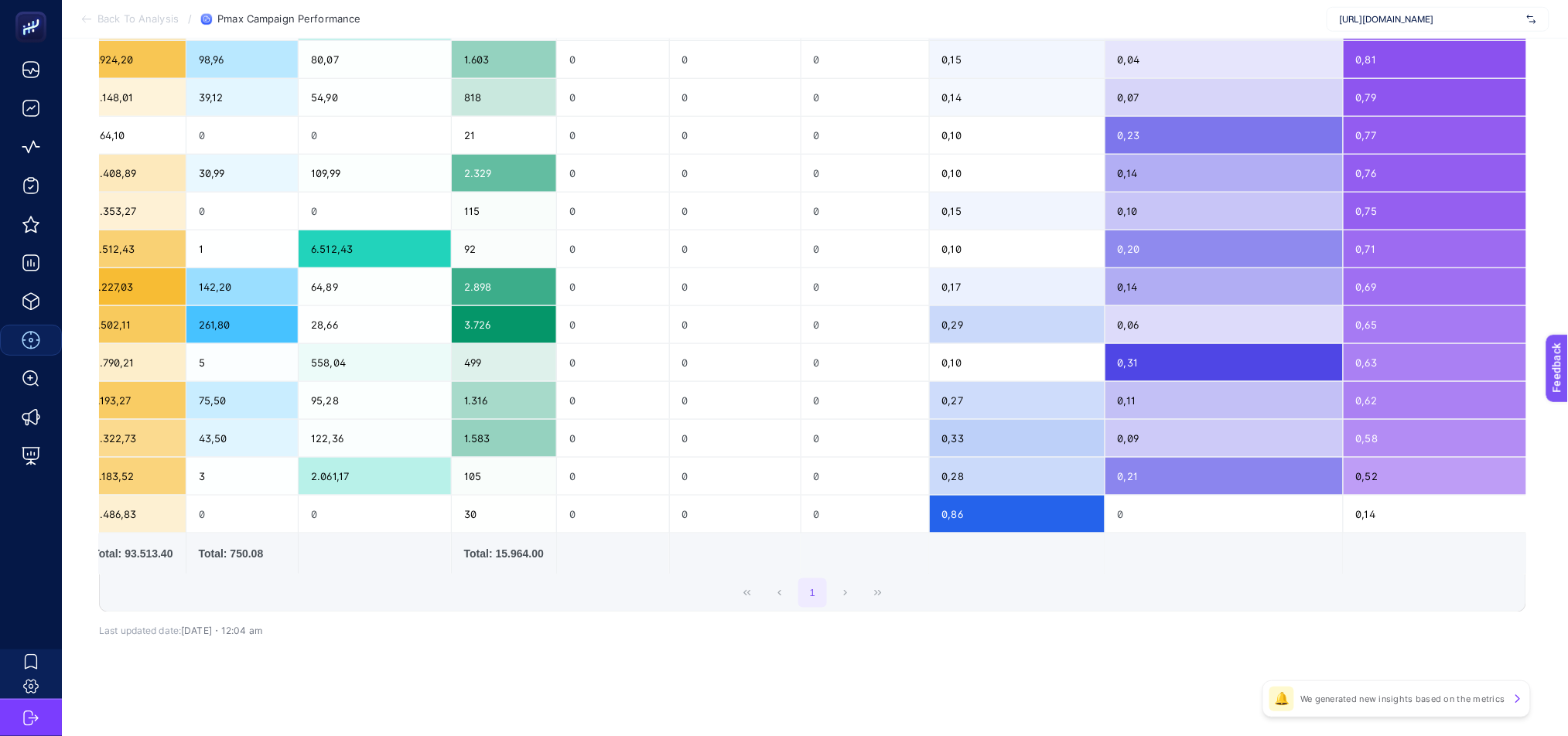
drag, startPoint x: 1300, startPoint y: 568, endPoint x: 967, endPoint y: 568, distance: 333.0
click at [971, 571] on div "Campaign Name Bidding Strategy Type Cost Conversions Cost per Conversion Clicks…" at bounding box center [813, 155] width 1427 height 838
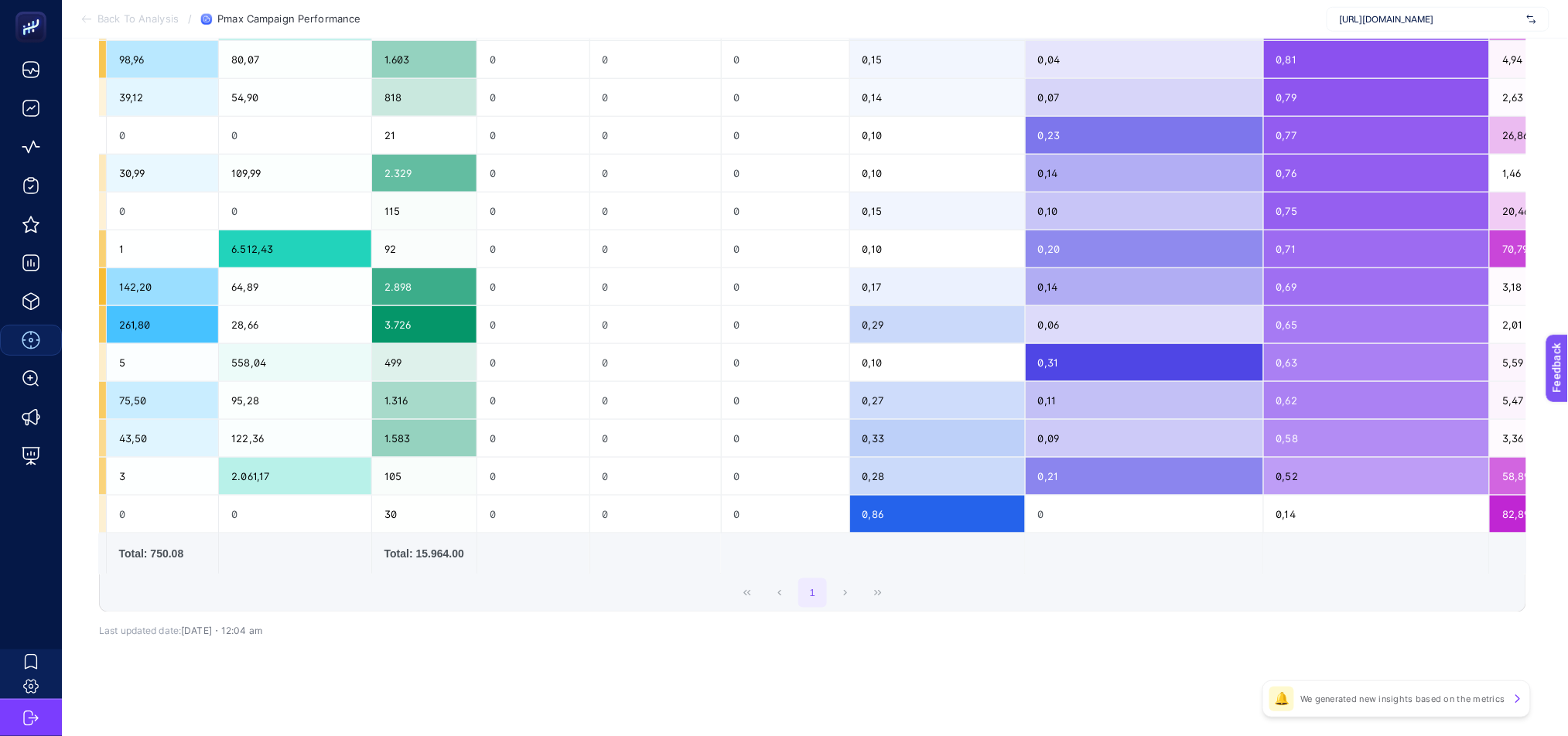
drag, startPoint x: 1155, startPoint y: 570, endPoint x: 1105, endPoint y: 577, distance: 50.5
click at [1105, 577] on div "11 items selected Campaign Name Bidding Strategy Type Cost Conversions Cost per…" at bounding box center [813, 153] width 1427 height 919
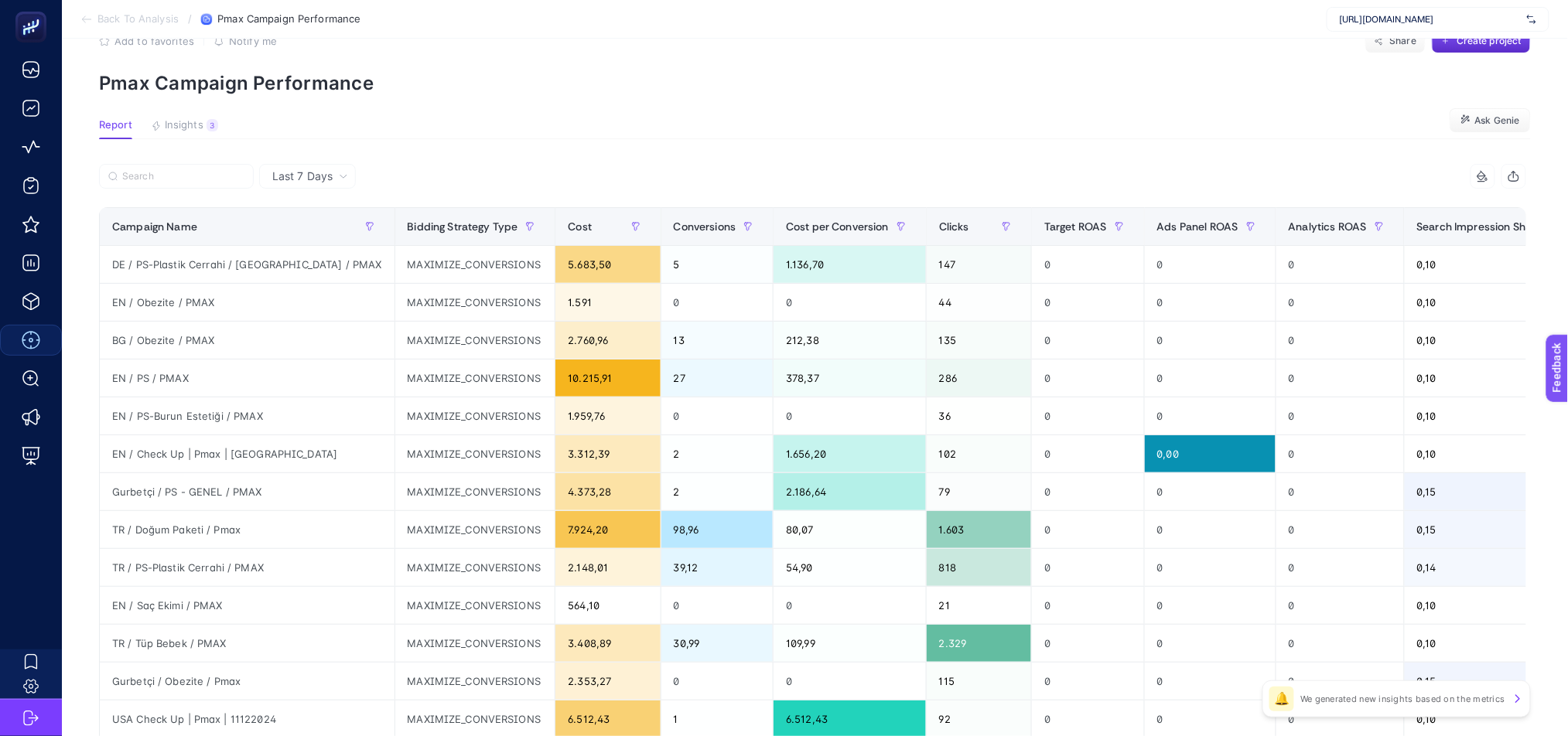
scroll to position [37, 0]
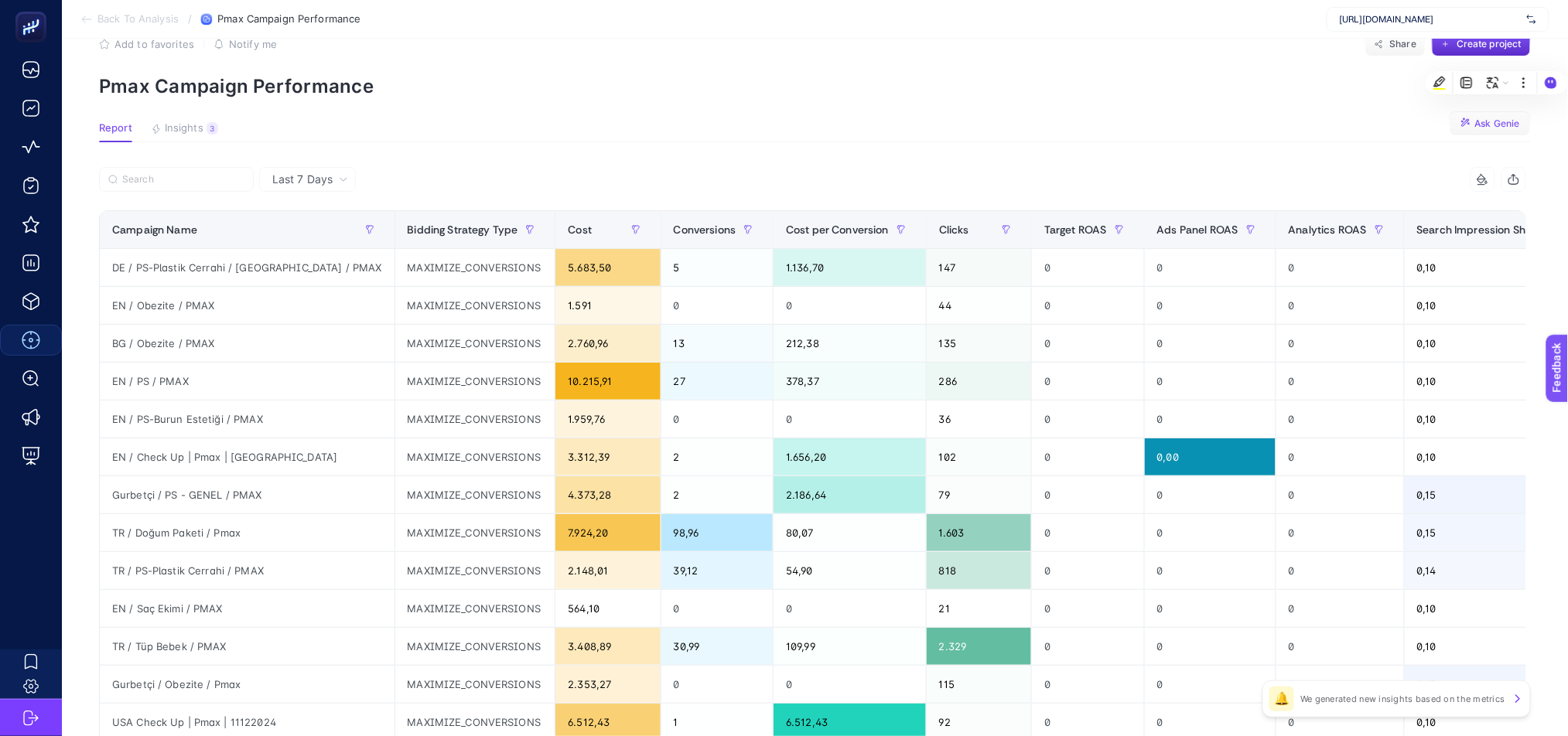
click at [1498, 125] on span "Ask Genie" at bounding box center [1498, 124] width 45 height 12
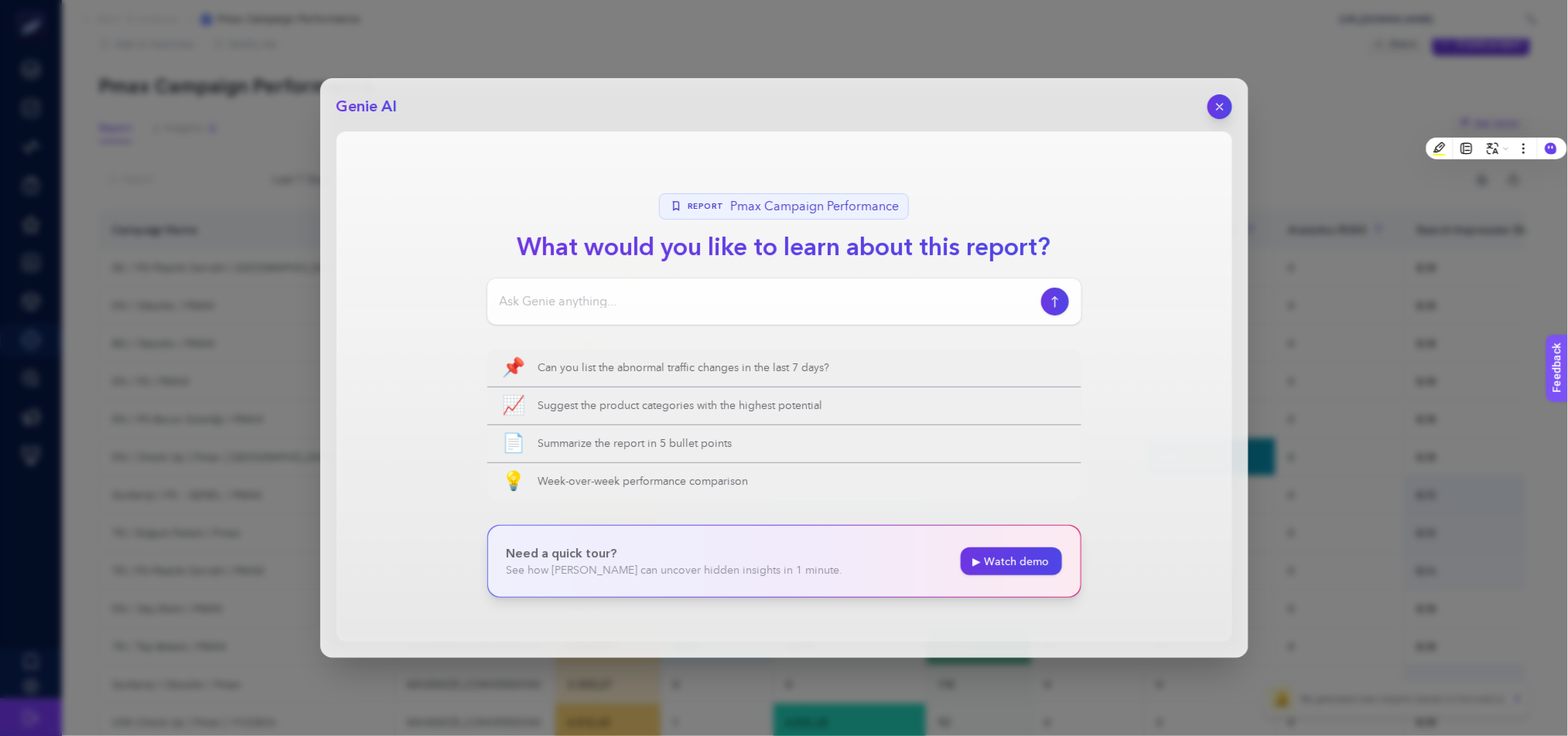
click at [689, 289] on div at bounding box center [784, 302] width 594 height 47
click at [696, 302] on input at bounding box center [768, 302] width 536 height 19
type input "search rank lost kampanyalar için ne yapılabilir?"
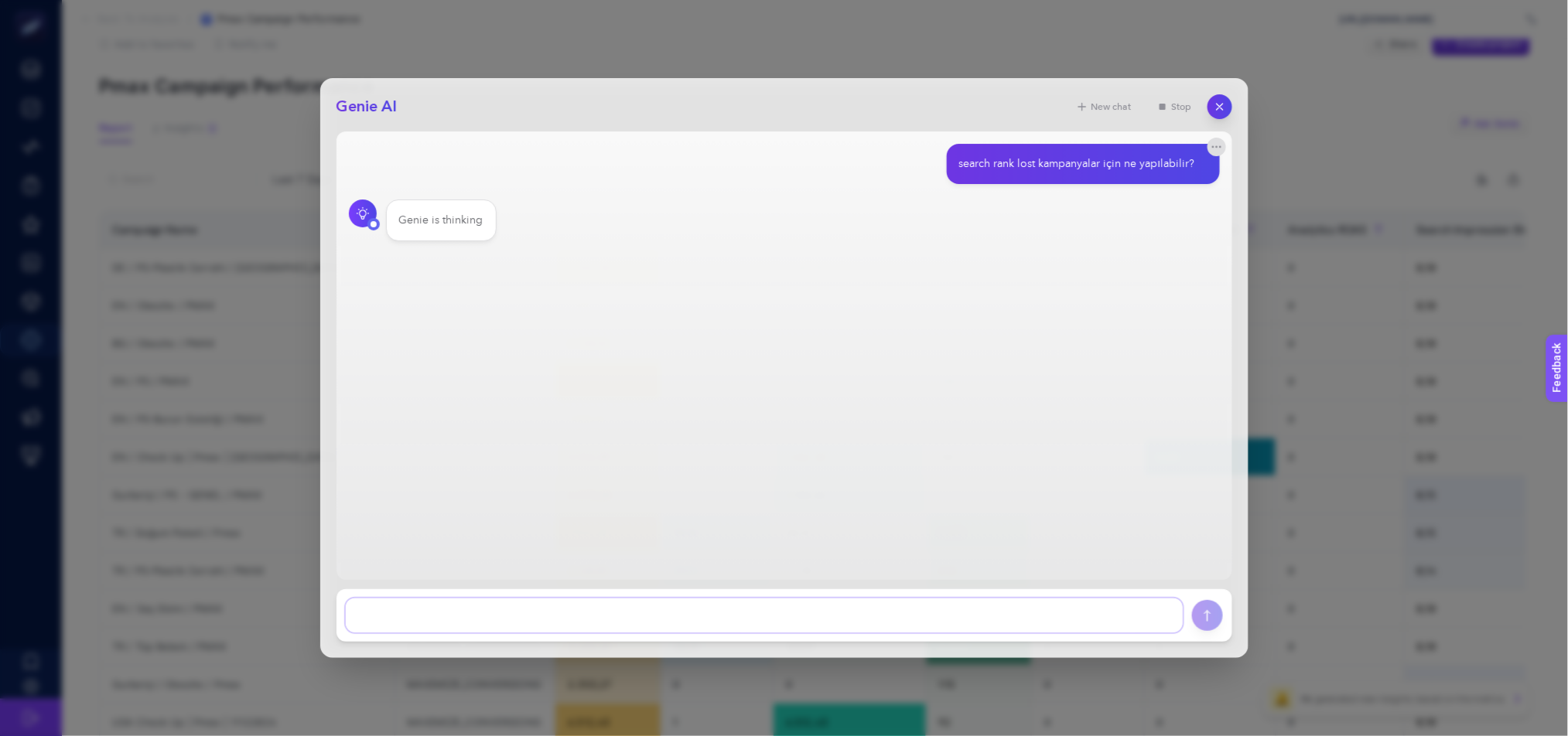
click at [496, 608] on textarea at bounding box center [764, 615] width 837 height 34
type textarea "buradakilerden hangisine odaklanayım hangsinde bütçe arttıralım hangisinde asse…"
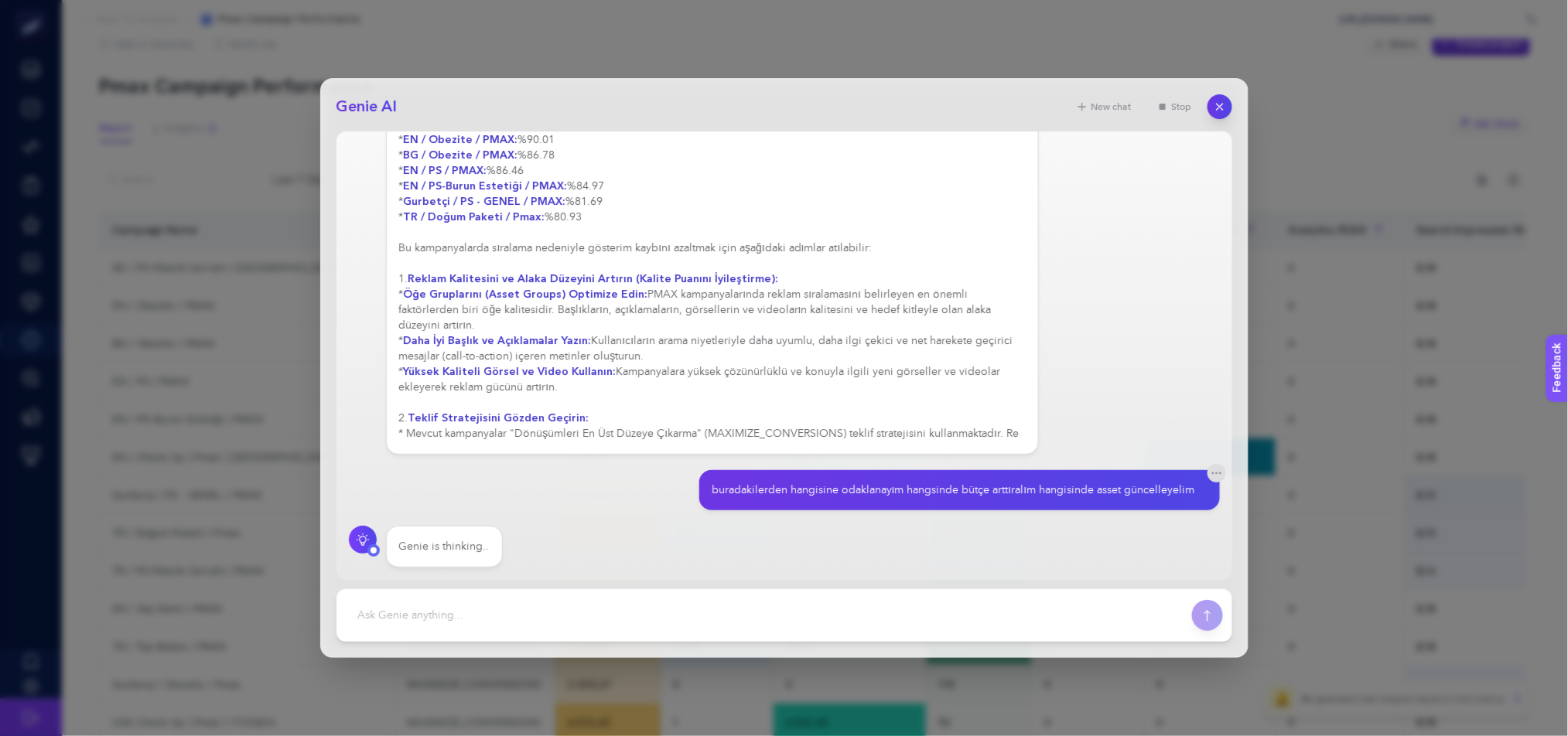
scroll to position [214, 0]
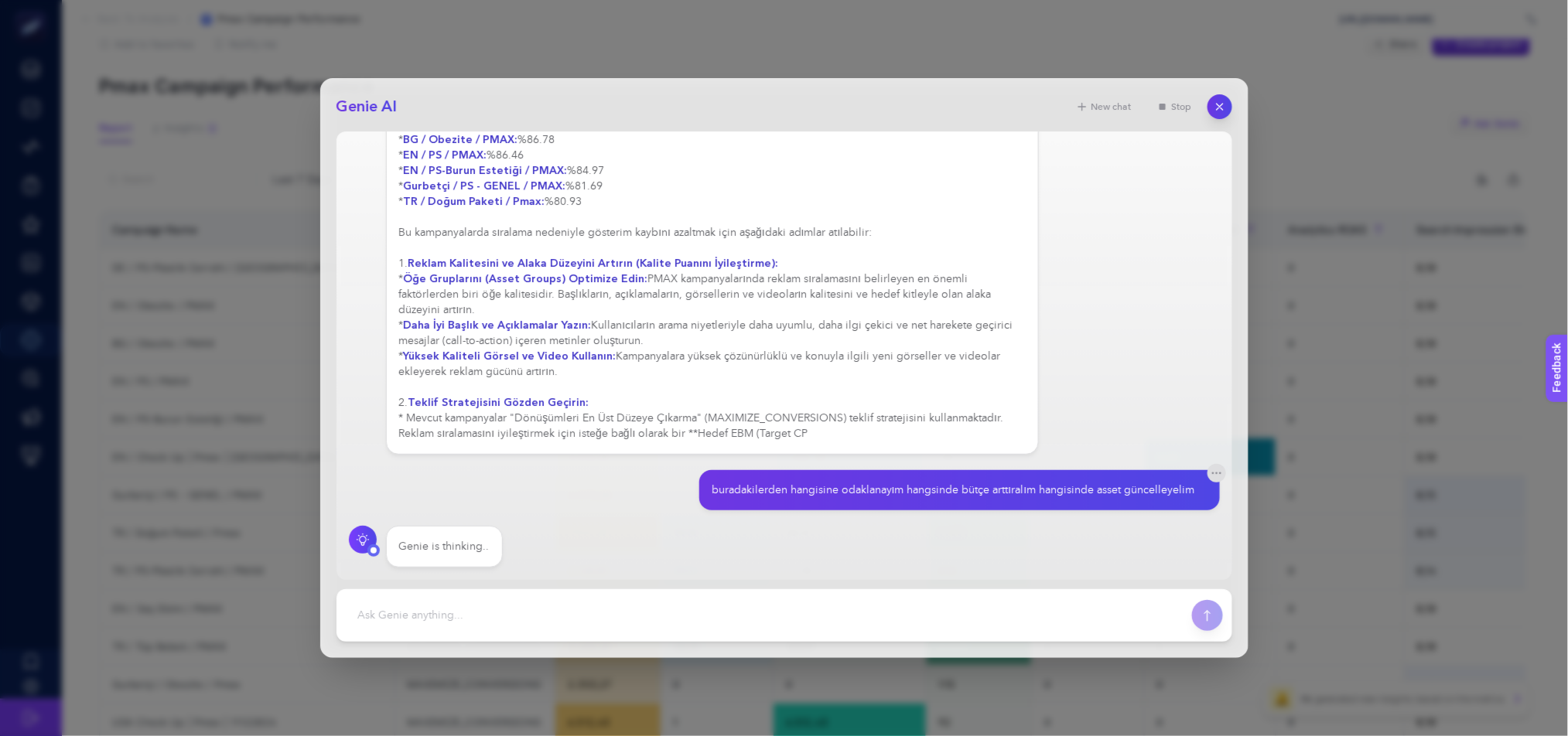
drag, startPoint x: 971, startPoint y: 312, endPoint x: 376, endPoint y: 471, distance: 615.9
click at [376, 471] on section "search rank lost kampanyalar için ne yapılabilir? Rapora göre, "Search Rank Los…" at bounding box center [785, 254] width 871 height 628
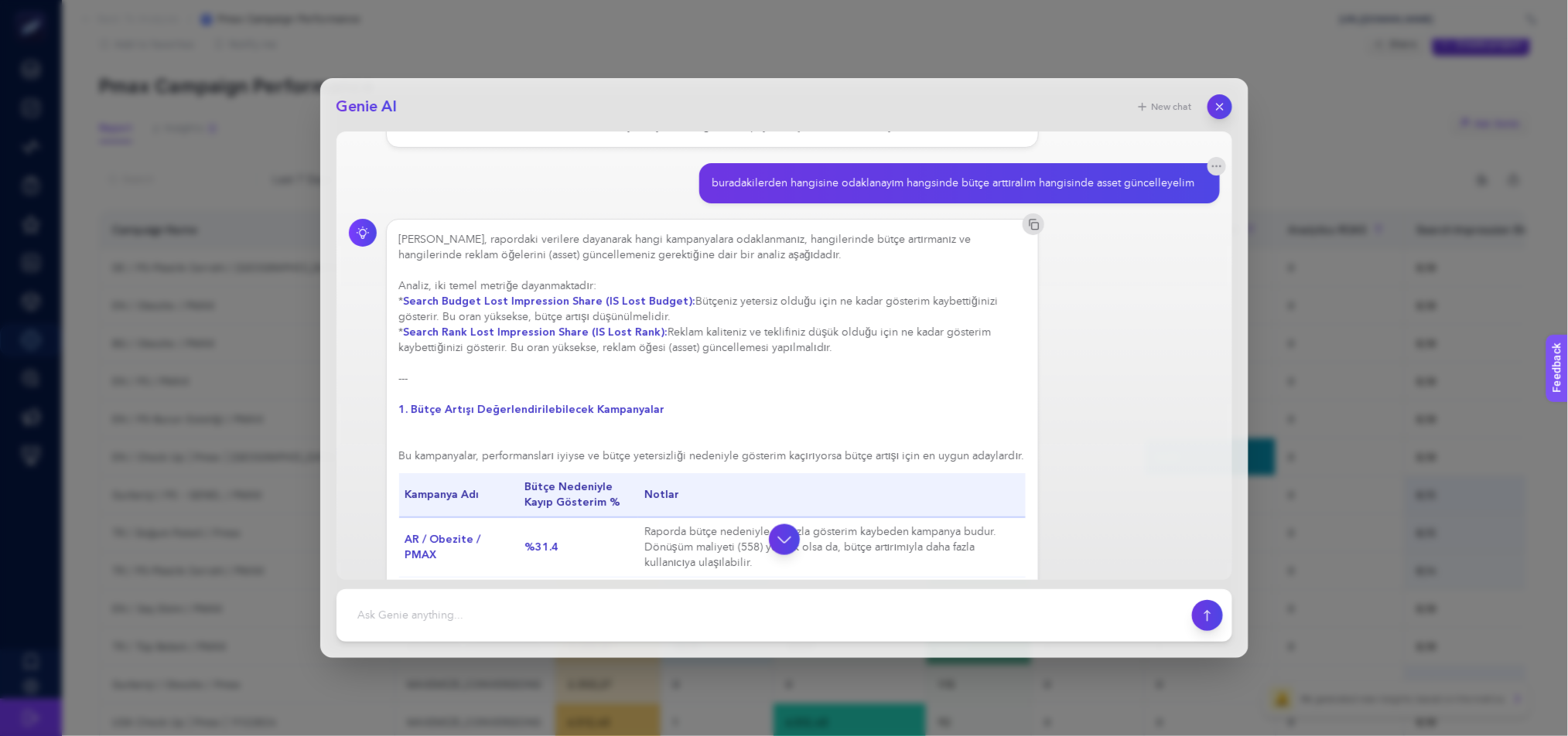
scroll to position [694, 0]
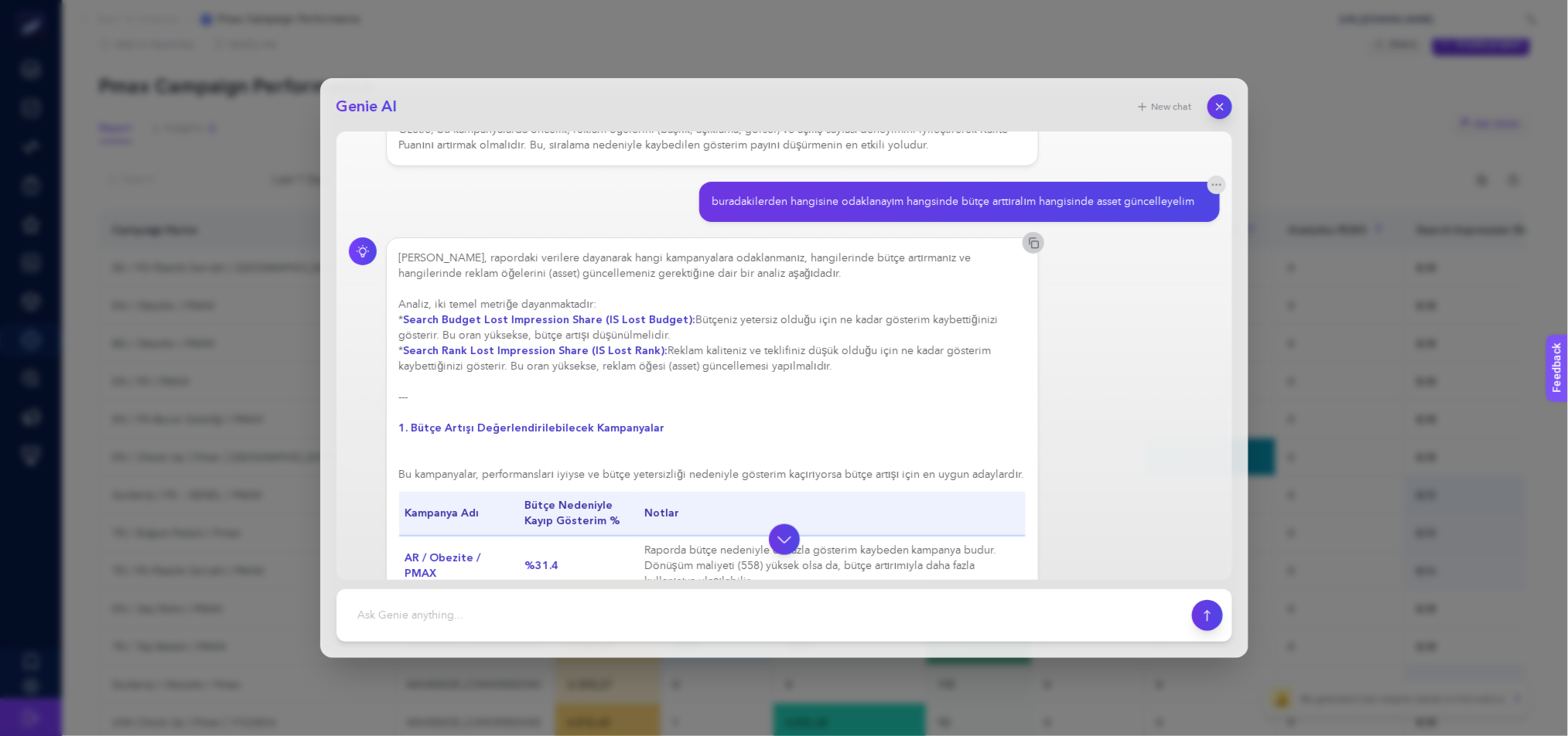
click at [1028, 249] on icon "button" at bounding box center [1033, 243] width 12 height 12
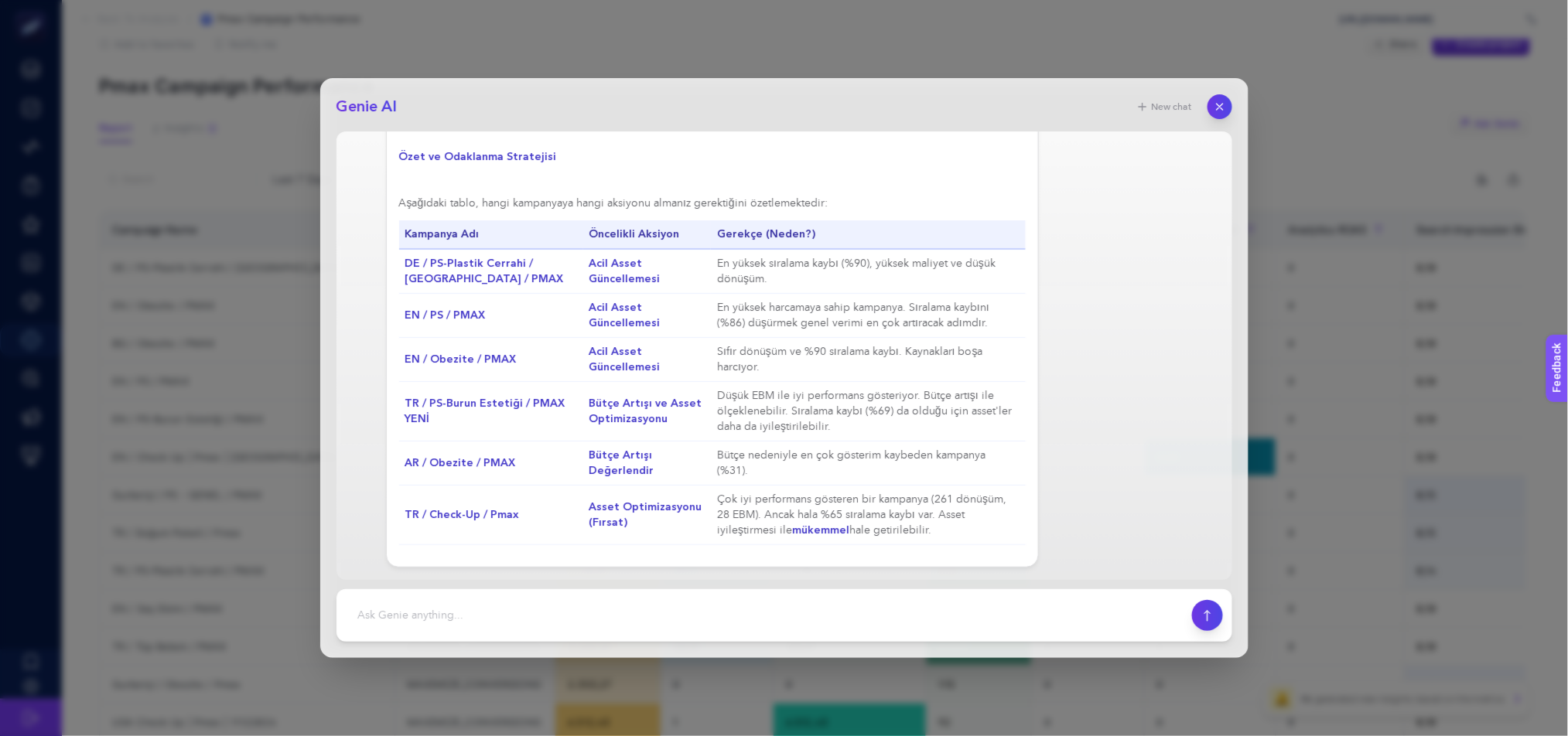
scroll to position [1927, 0]
click at [484, 595] on footer at bounding box center [784, 615] width 895 height 52
click at [483, 618] on textarea at bounding box center [764, 615] width 837 height 34
type textarea "tamam bana sağlık pazarlamasına geçecek bir brief hazırlar mısın"
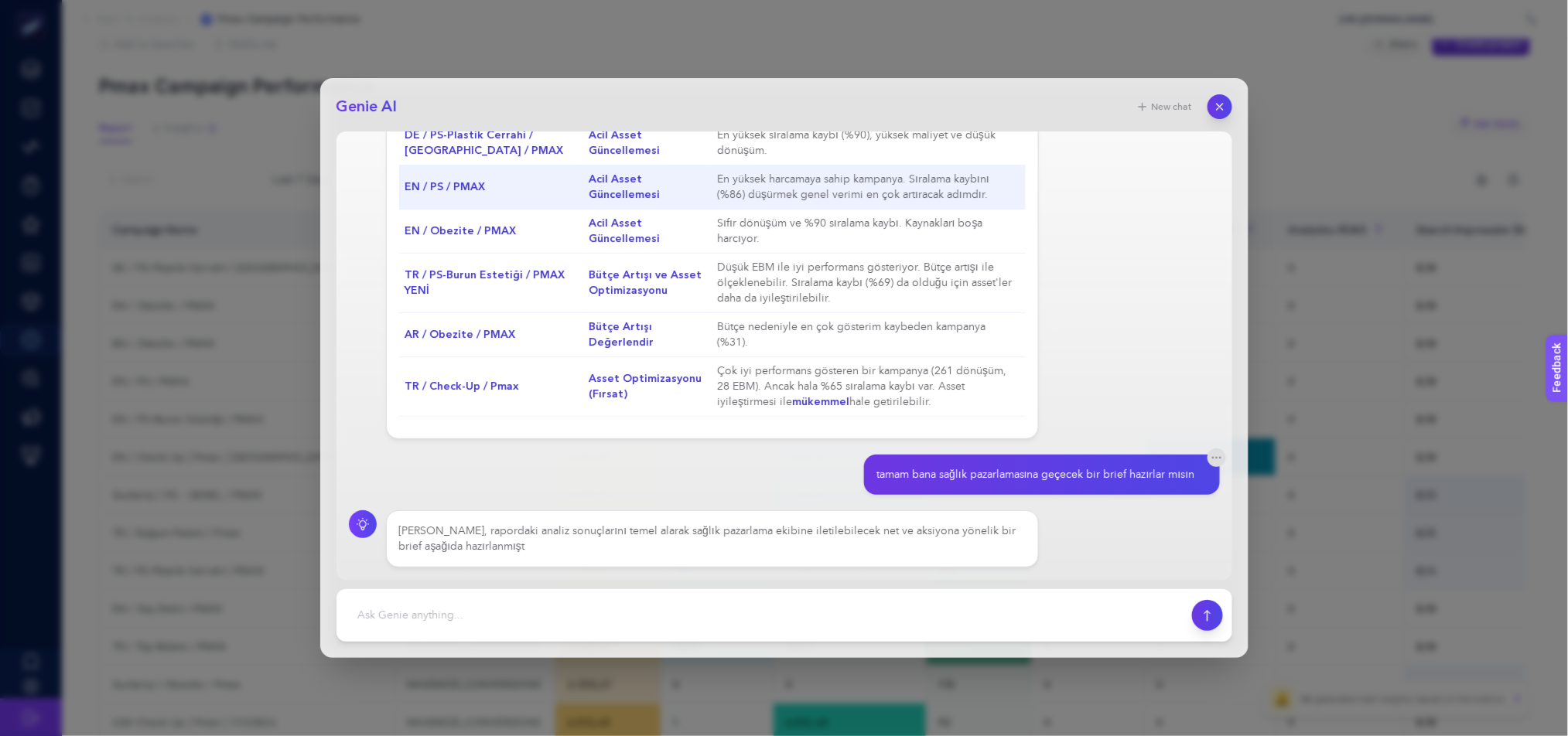
scroll to position [2086, 0]
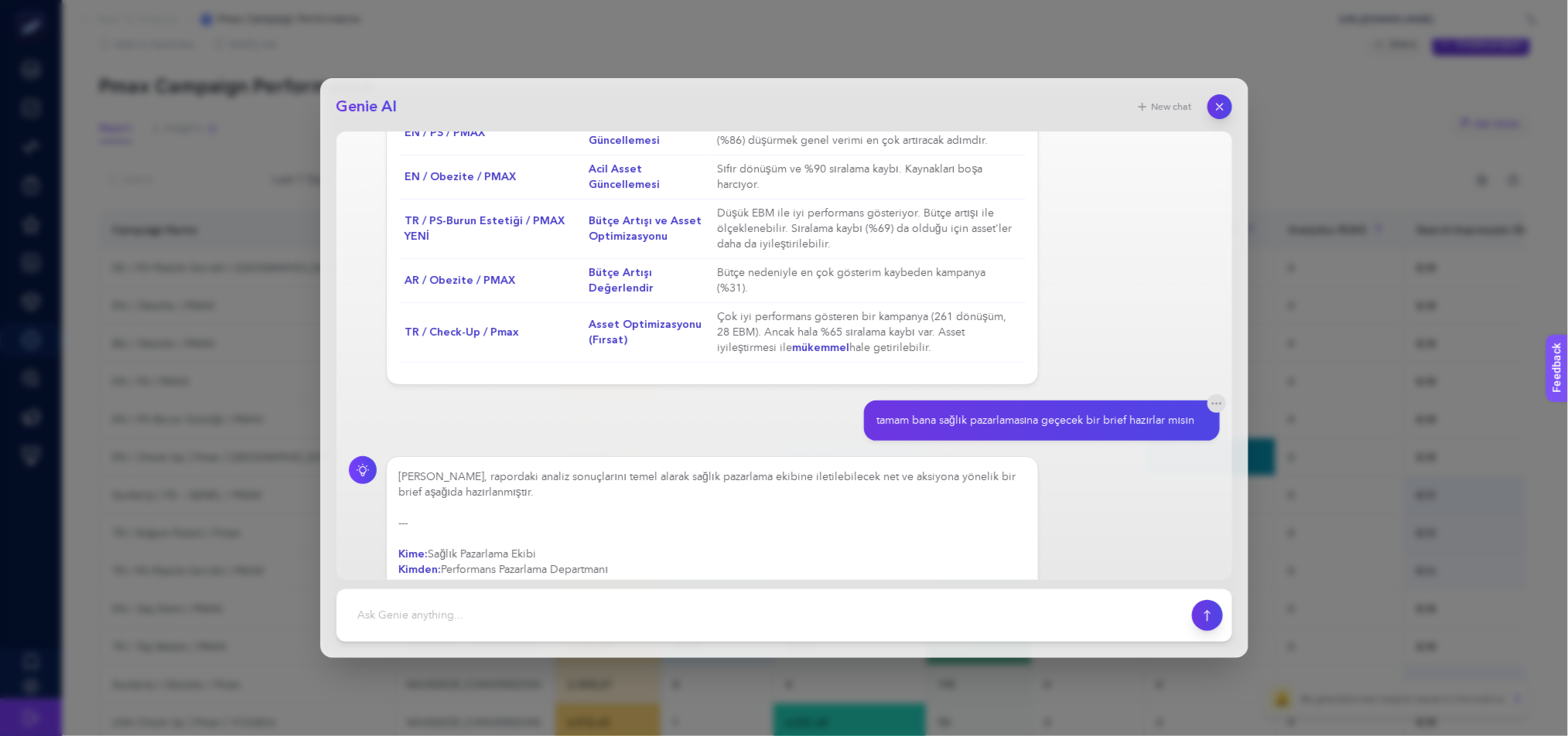
drag, startPoint x: 612, startPoint y: 200, endPoint x: 1133, endPoint y: 233, distance: 522.0
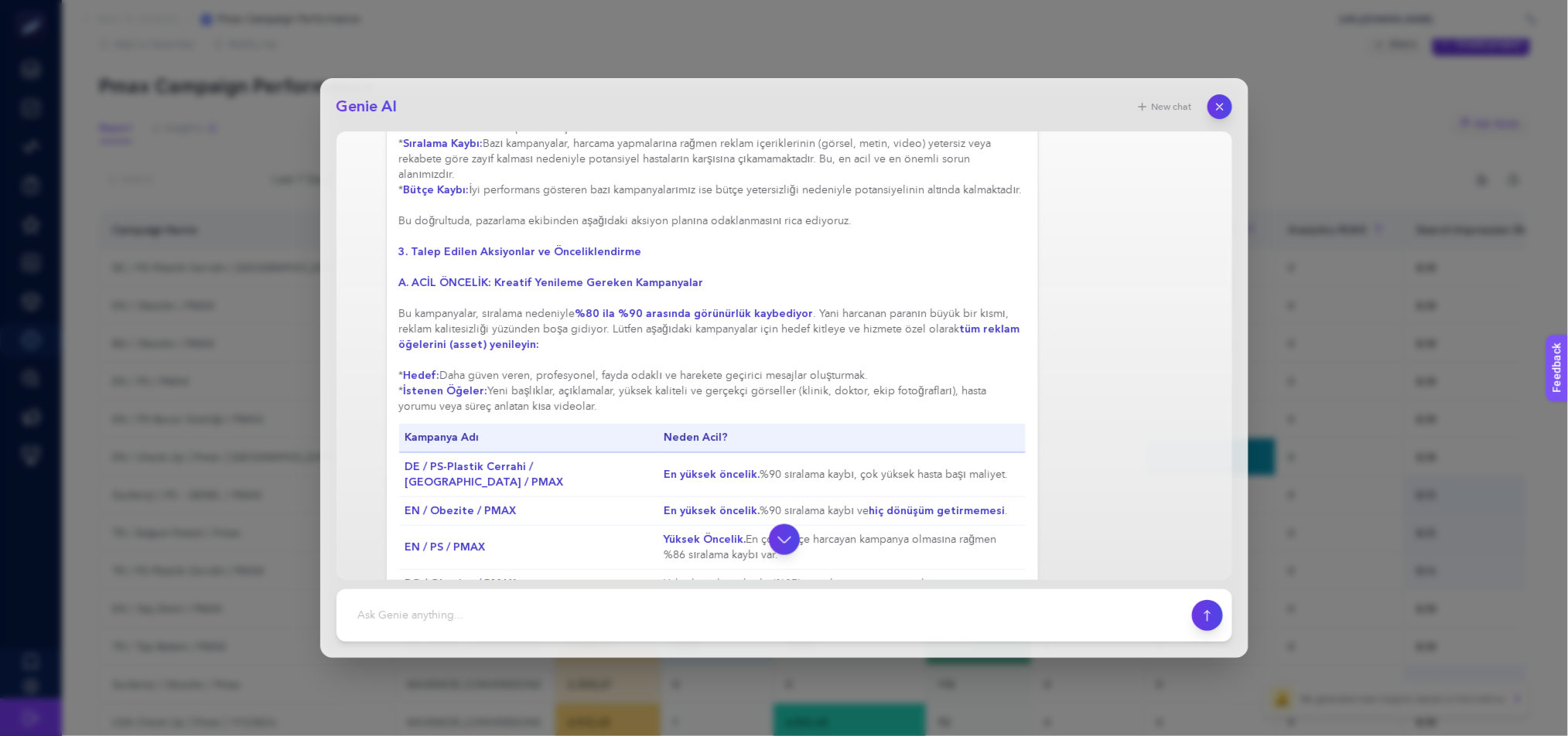
scroll to position [2783, 0]
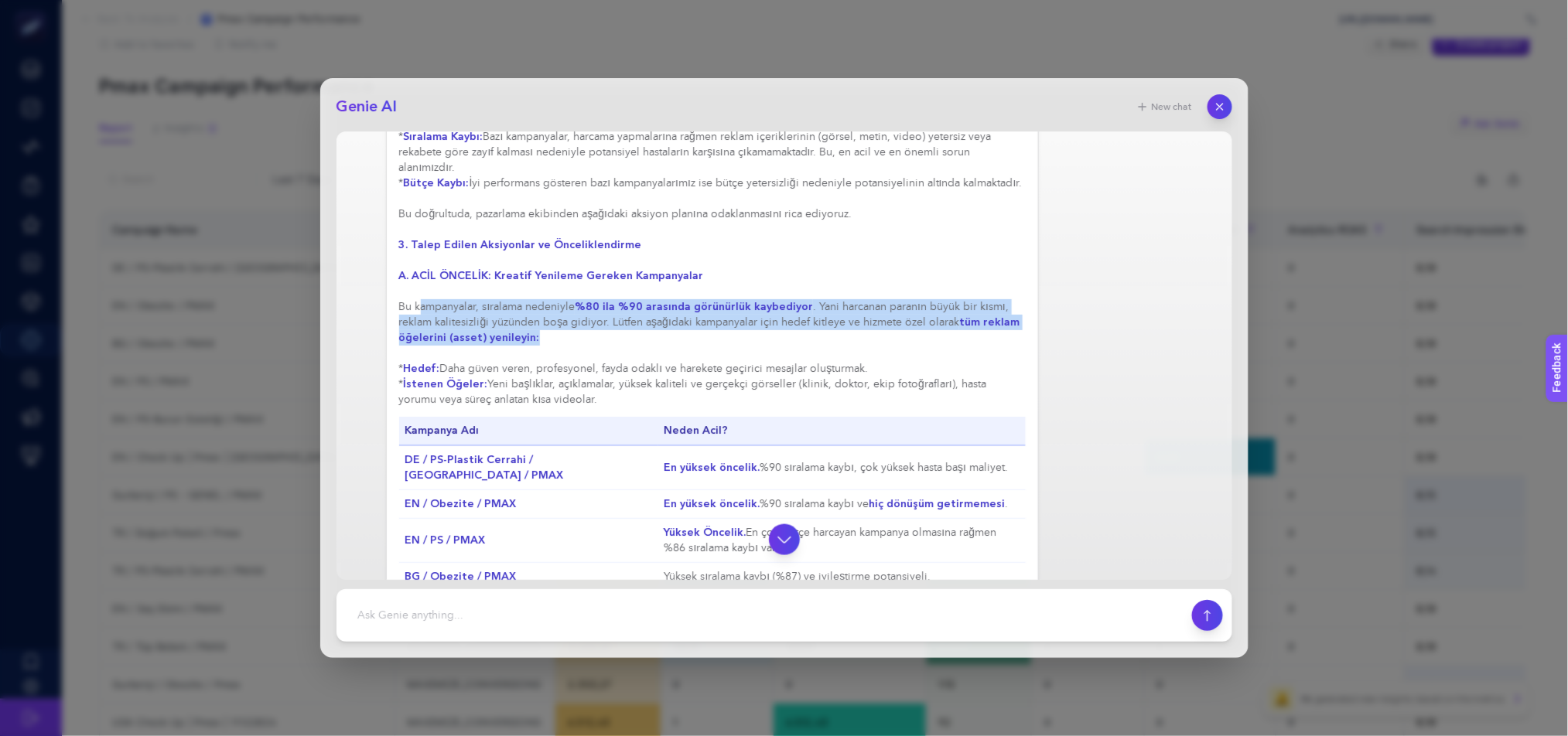
drag, startPoint x: 418, startPoint y: 340, endPoint x: 593, endPoint y: 372, distance: 177.9
click at [593, 372] on div "Elbette, rapordaki analiz sonuçlarını temel alarak sağlık pazarlama ekibine ile…" at bounding box center [713, 430] width 628 height 1314
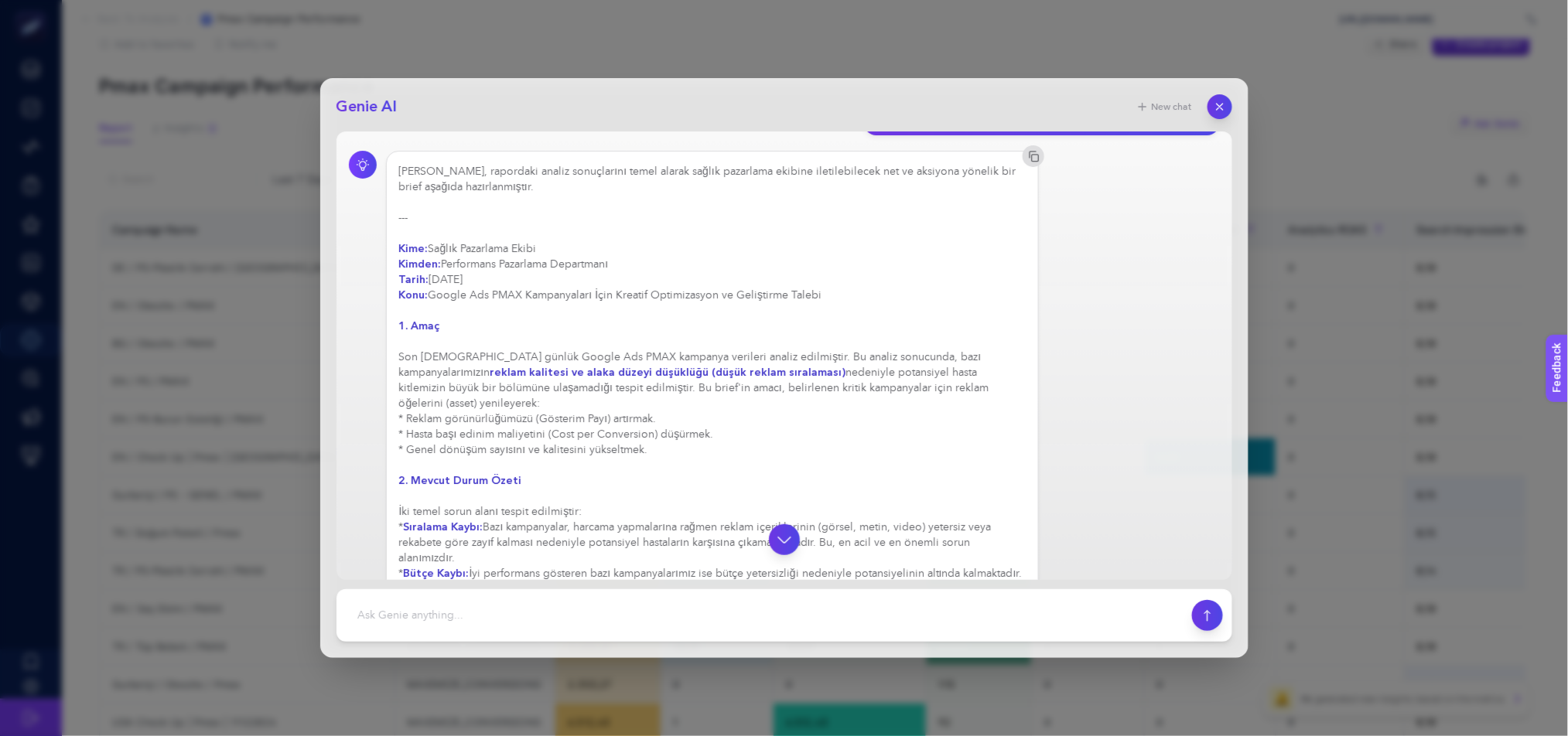
scroll to position [2315, 0]
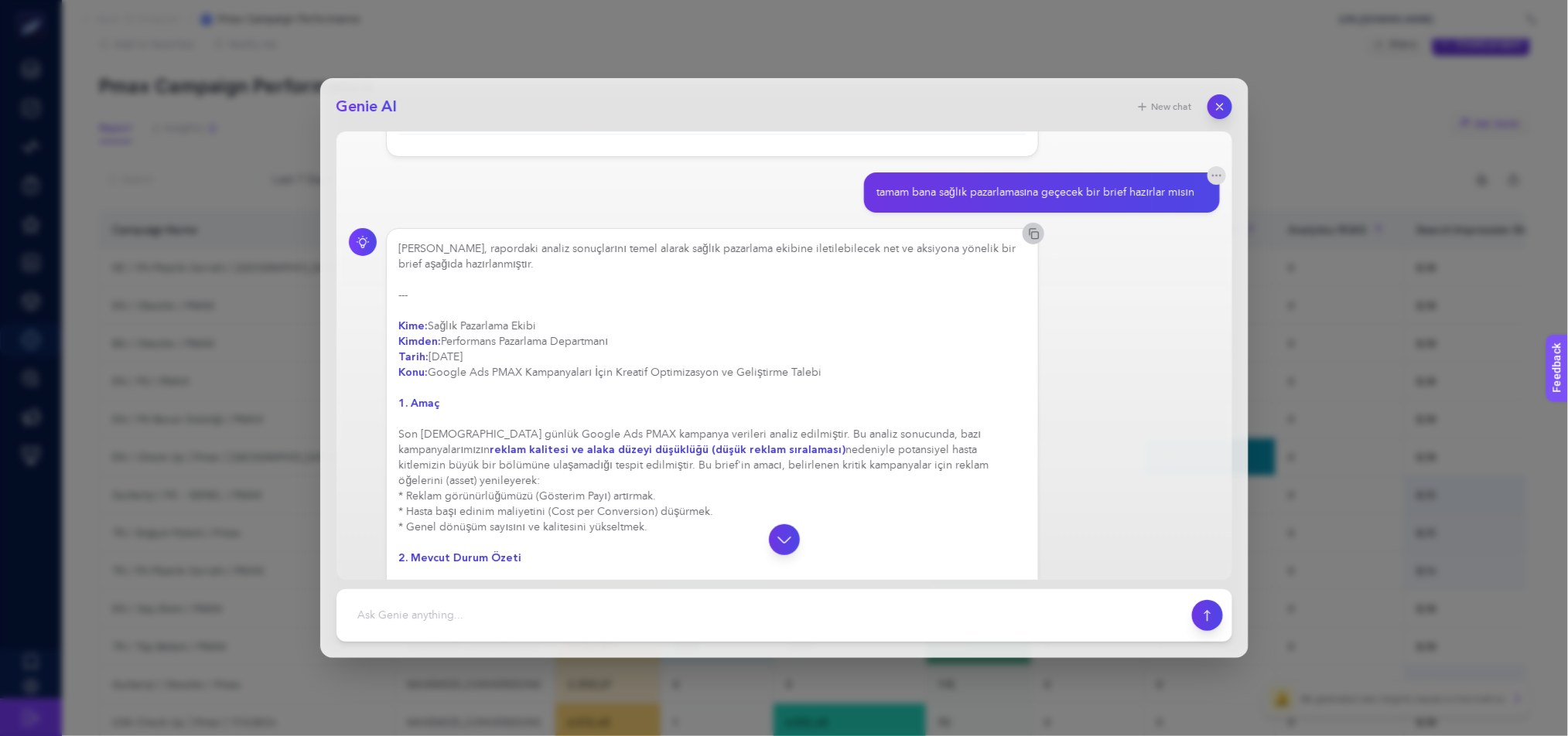
click at [1029, 235] on icon "button" at bounding box center [1032, 231] width 7 height 7
click at [1226, 104] on button "button" at bounding box center [1220, 107] width 24 height 24
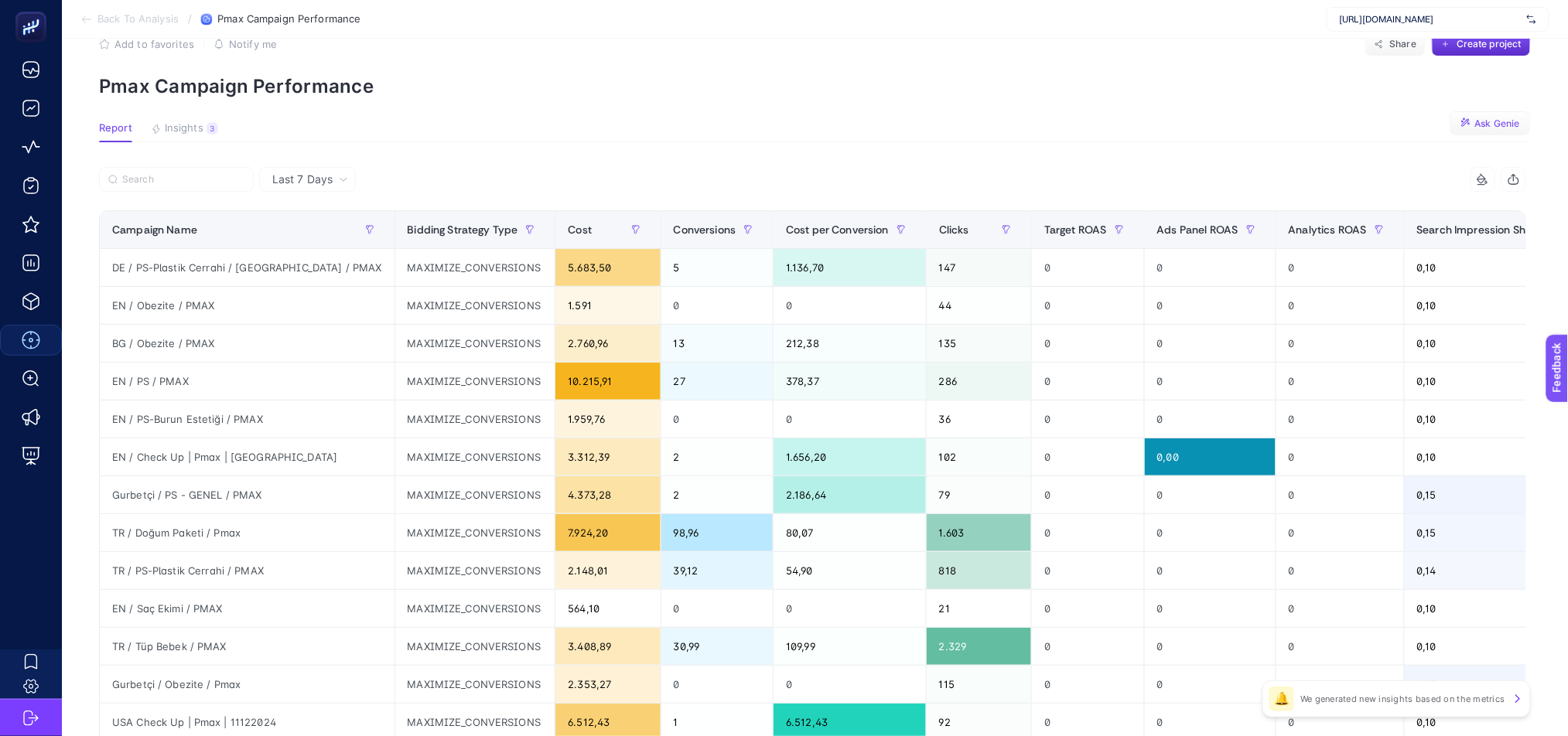
click at [192, 125] on span "Insights" at bounding box center [184, 128] width 38 height 12
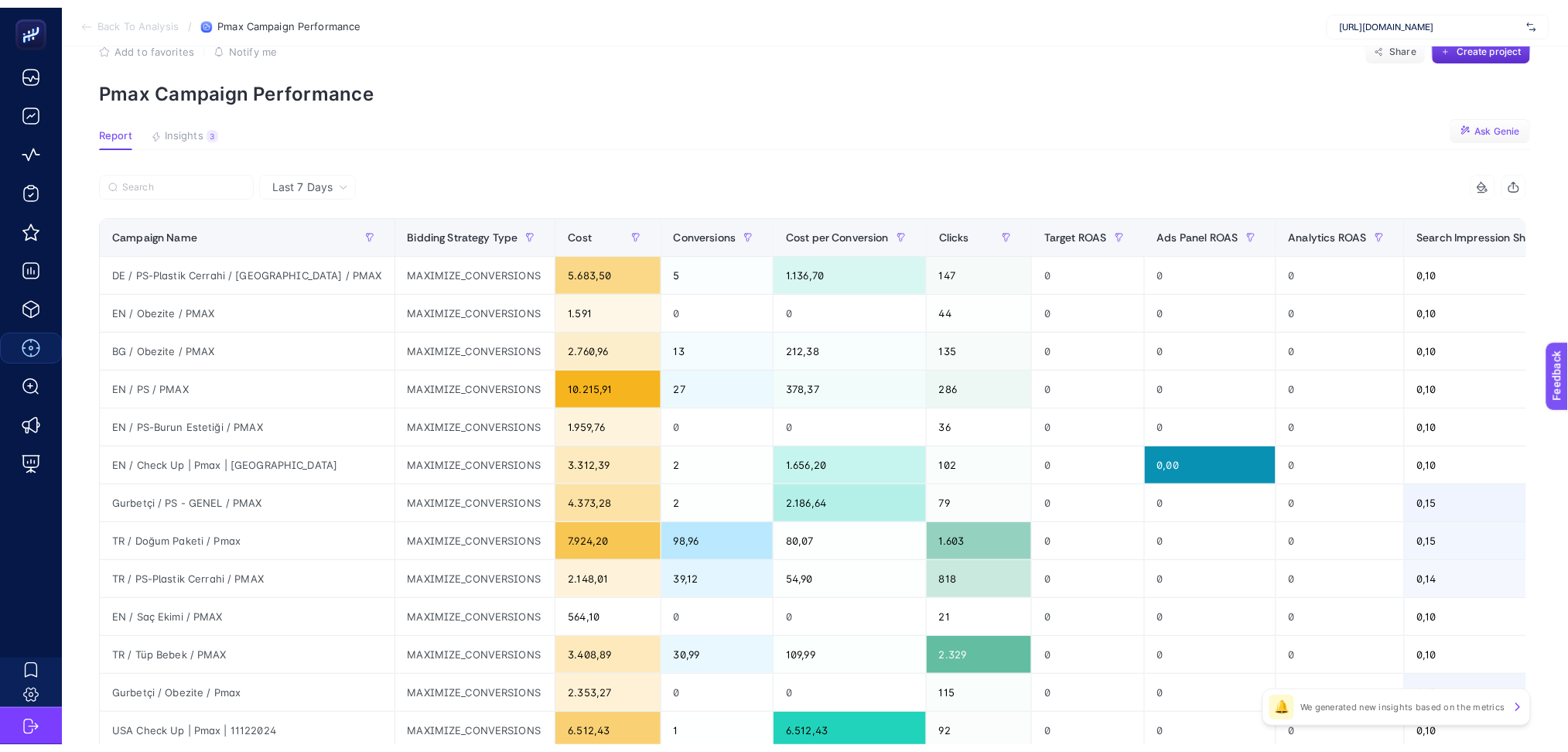
scroll to position [7, 0]
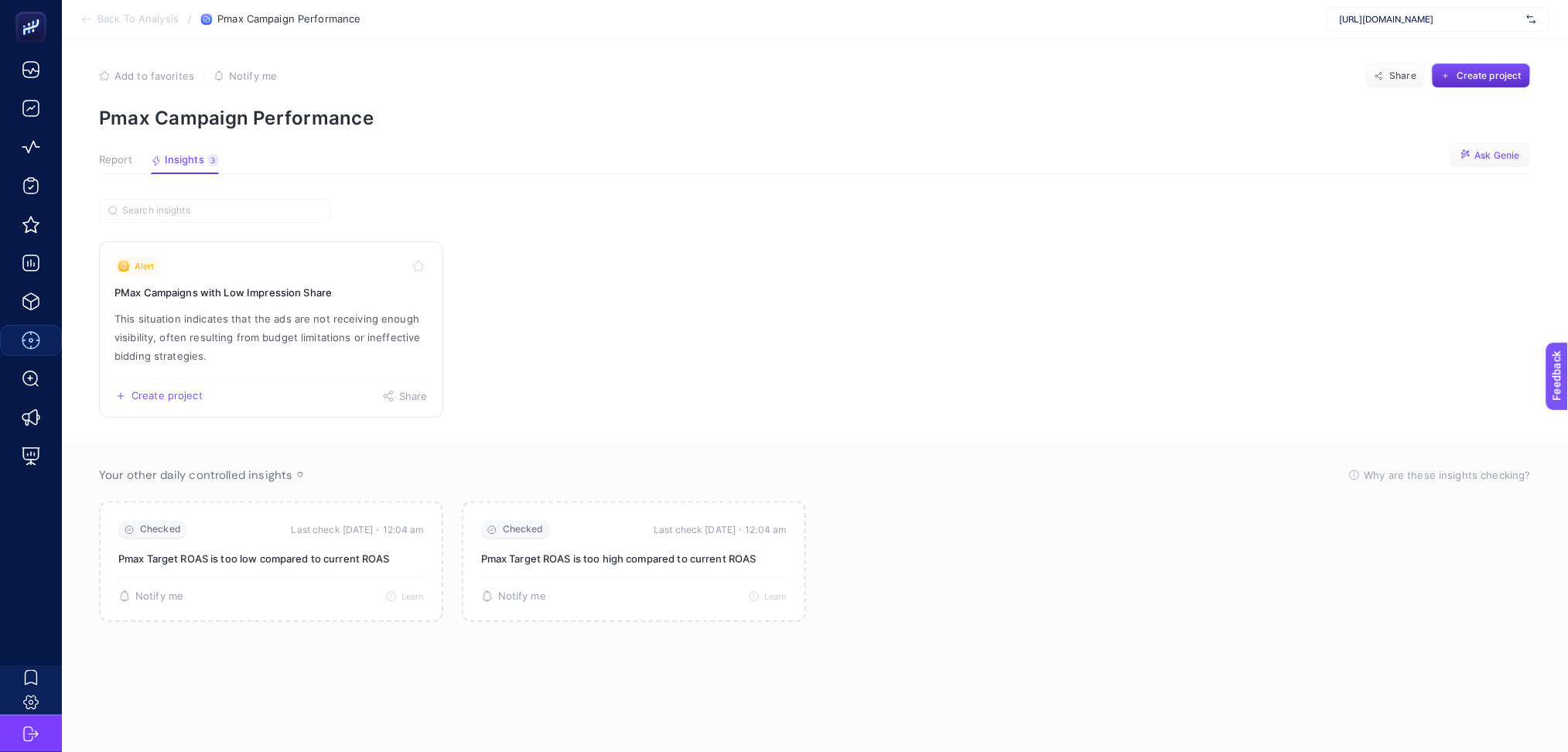
click at [280, 337] on p "This situation indicates that the ads are not receiving enough visibility, ofte…" at bounding box center [271, 336] width 314 height 55
